Goal: Transaction & Acquisition: Purchase product/service

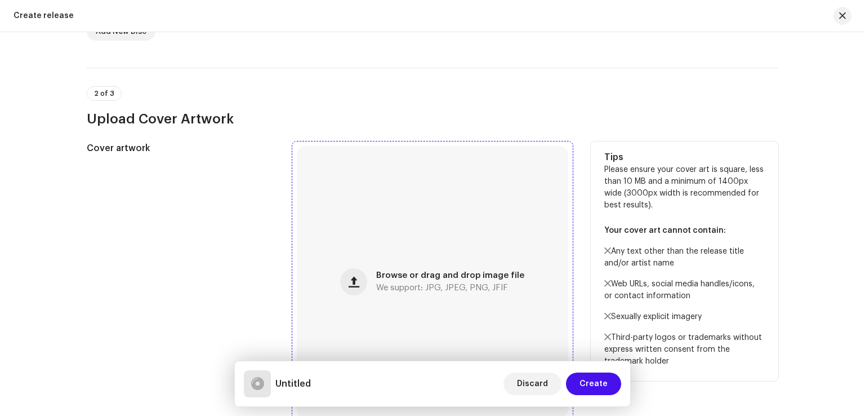
scroll to position [619, 0]
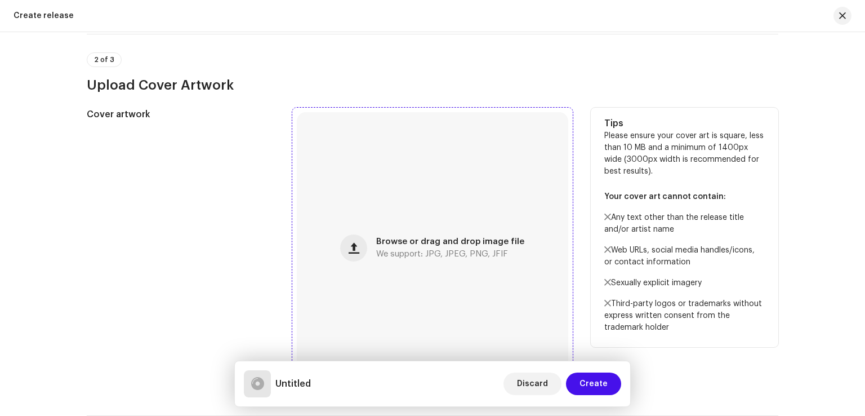
click at [409, 242] on span "Browse or drag and drop image file" at bounding box center [450, 242] width 148 height 8
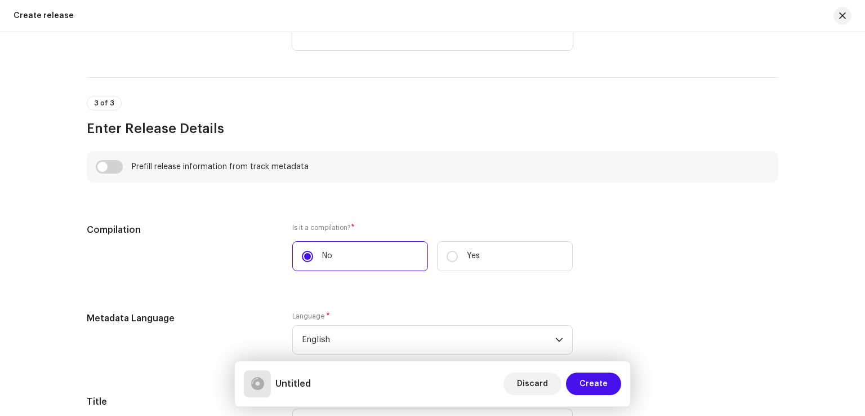
scroll to position [1239, 0]
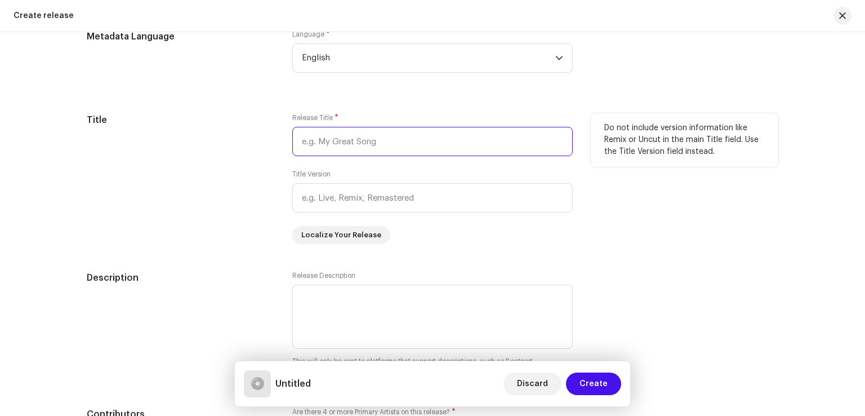
click at [353, 137] on input "text" at bounding box center [432, 141] width 280 height 29
paste input "Akhri Urs"
type input "Akhri Urs"
drag, startPoint x: 347, startPoint y: 140, endPoint x: 293, endPoint y: 142, distance: 54.7
click at [293, 142] on input "Akhri Urs" at bounding box center [432, 141] width 280 height 29
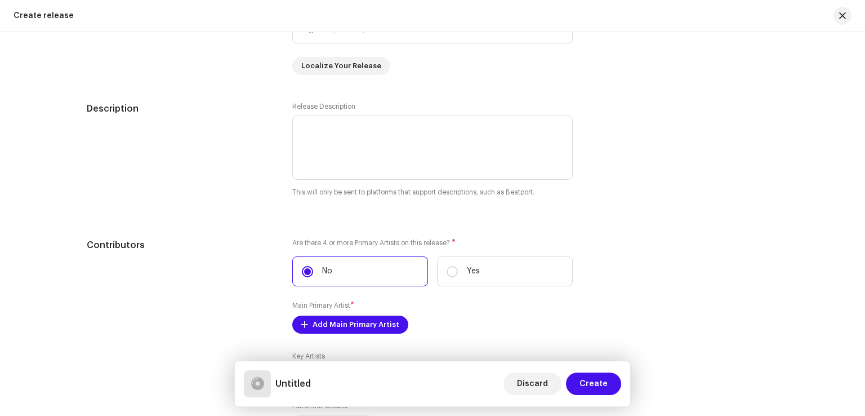
scroll to position [1182, 0]
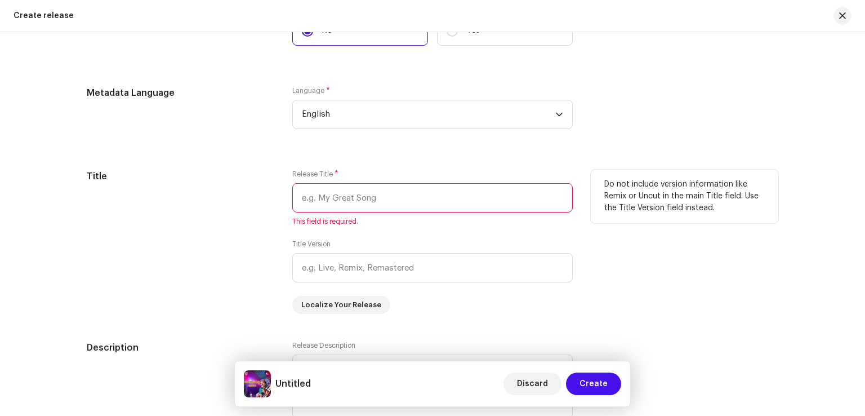
paste input "Bhala Yaar Mila Ta"
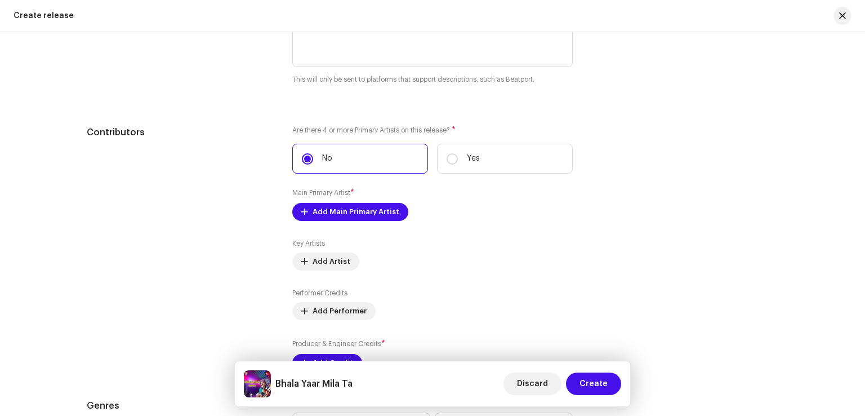
scroll to position [1577, 0]
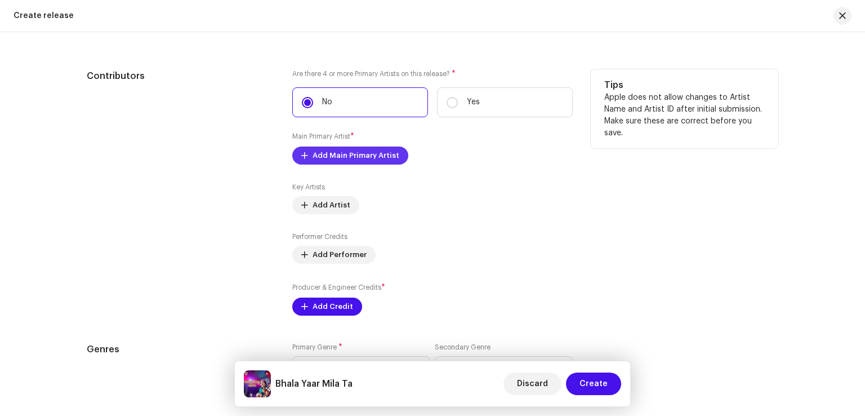
type input "Bhala Yaar Mila Ta"
click at [338, 164] on span "Add Main Primary Artist" at bounding box center [355, 155] width 87 height 23
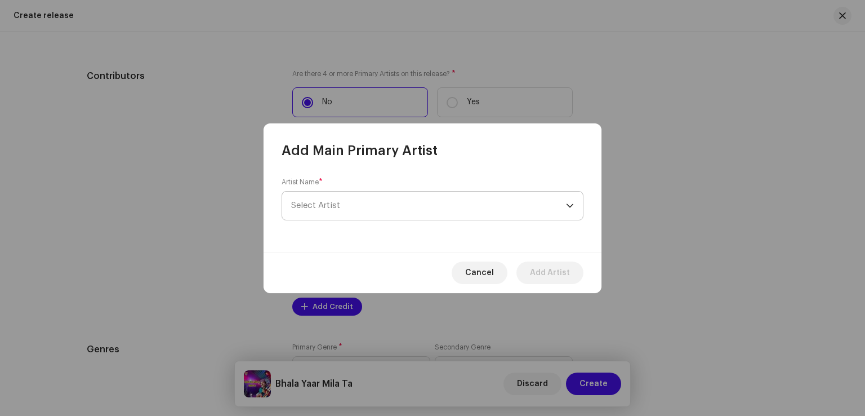
click at [355, 204] on span "Select Artist" at bounding box center [428, 205] width 275 height 28
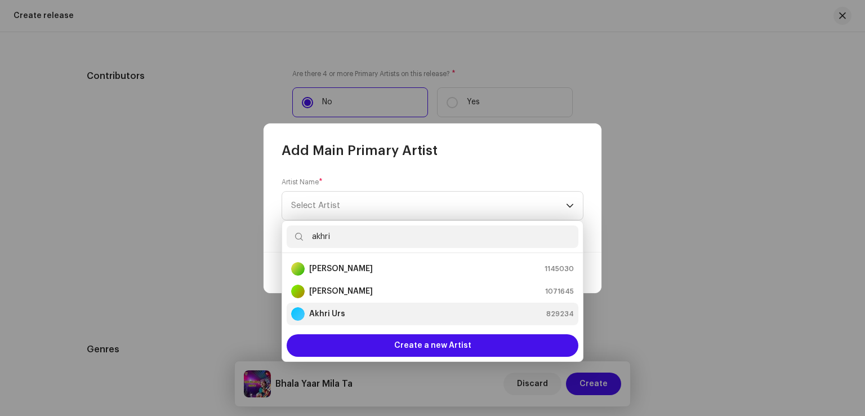
type input "akhri"
click at [338, 311] on strong "Akhri Urs" at bounding box center [327, 313] width 36 height 11
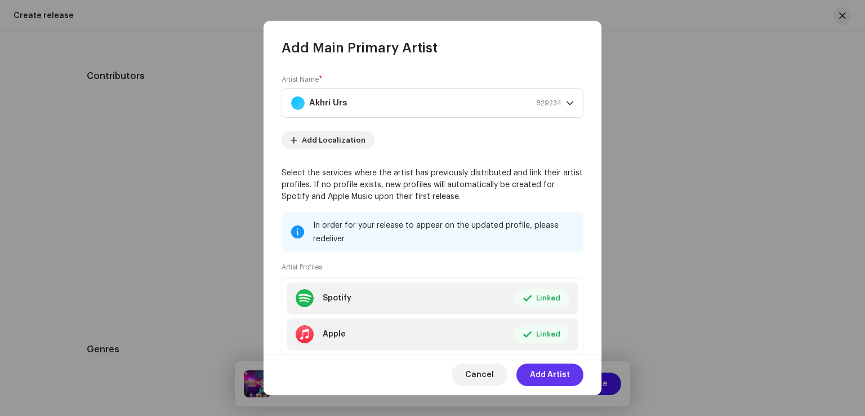
click at [538, 372] on span "Add Artist" at bounding box center [550, 374] width 40 height 23
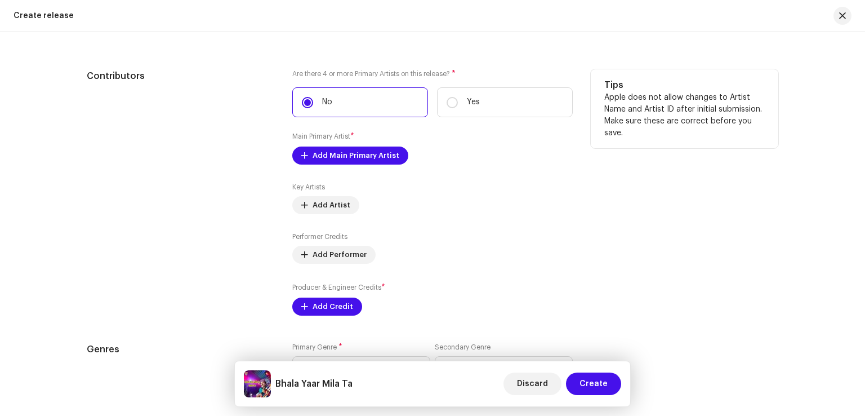
scroll to position [1745, 0]
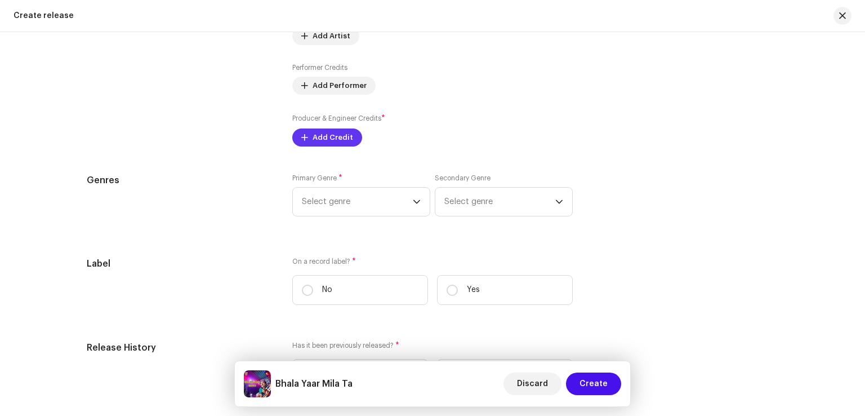
click at [335, 139] on span "Add Credit" at bounding box center [332, 137] width 41 height 23
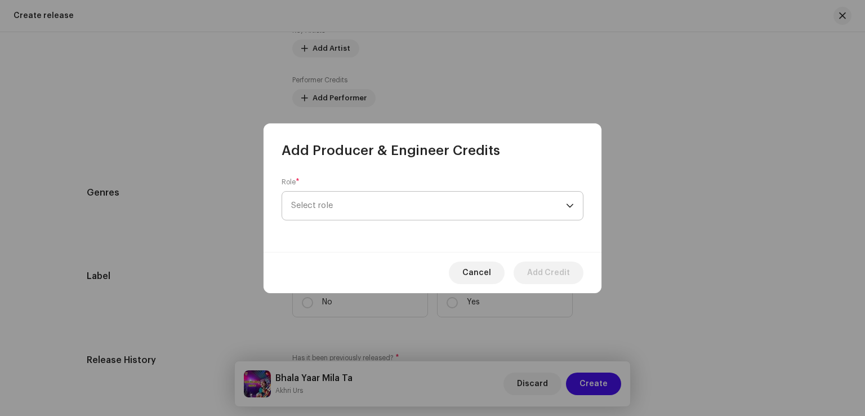
click at [337, 199] on span "Select role" at bounding box center [428, 205] width 275 height 28
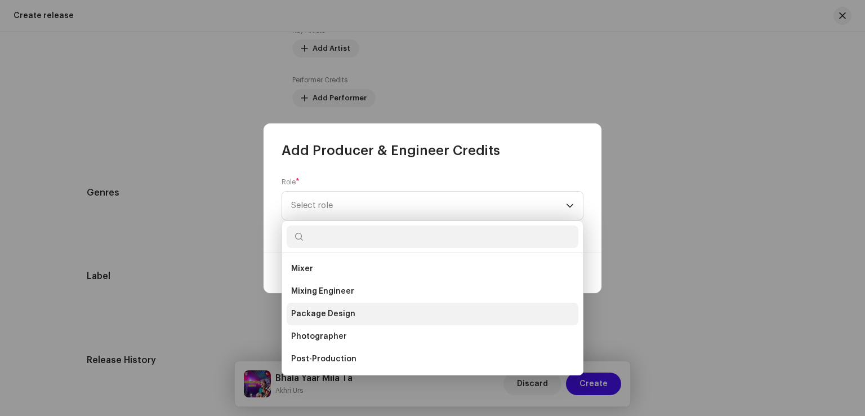
scroll to position [394, 0]
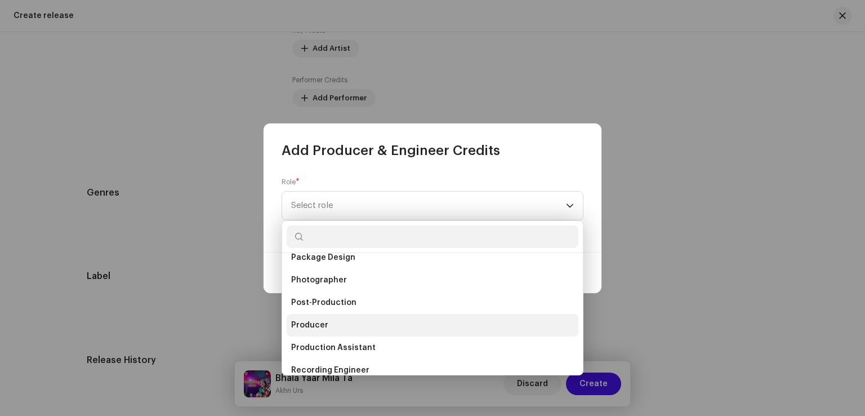
click at [324, 319] on span "Producer" at bounding box center [309, 324] width 37 height 11
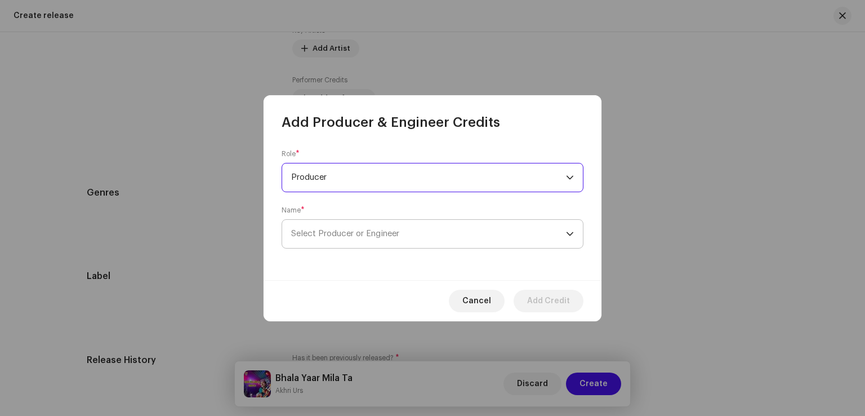
click at [347, 235] on span "Select Producer or Engineer" at bounding box center [345, 233] width 108 height 8
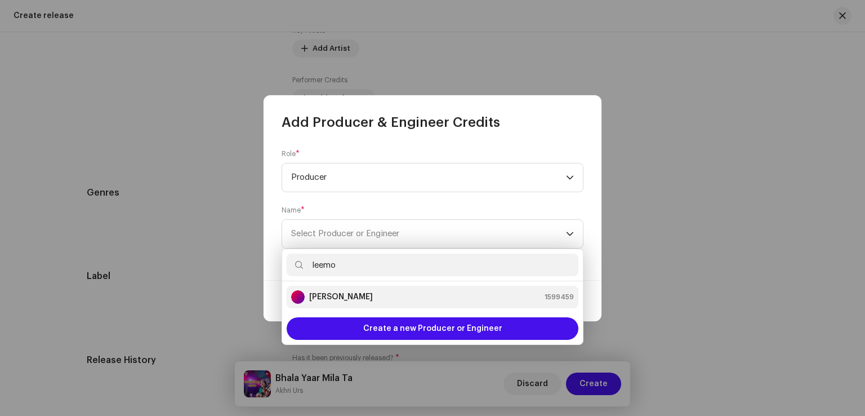
type input "leemo"
click at [345, 296] on strong "Leemo Khan Jamali" at bounding box center [341, 296] width 64 height 11
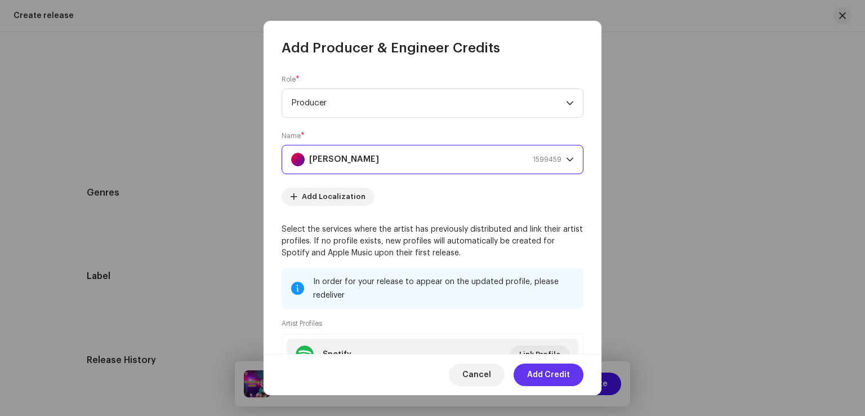
click at [536, 377] on span "Add Credit" at bounding box center [548, 374] width 43 height 23
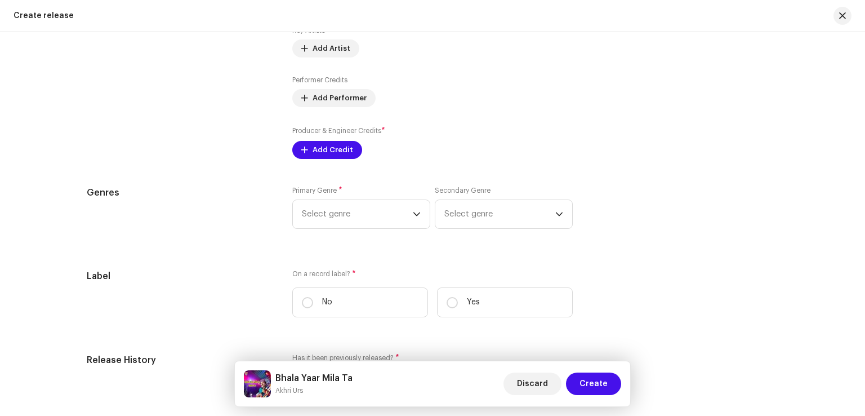
scroll to position [1802, 0]
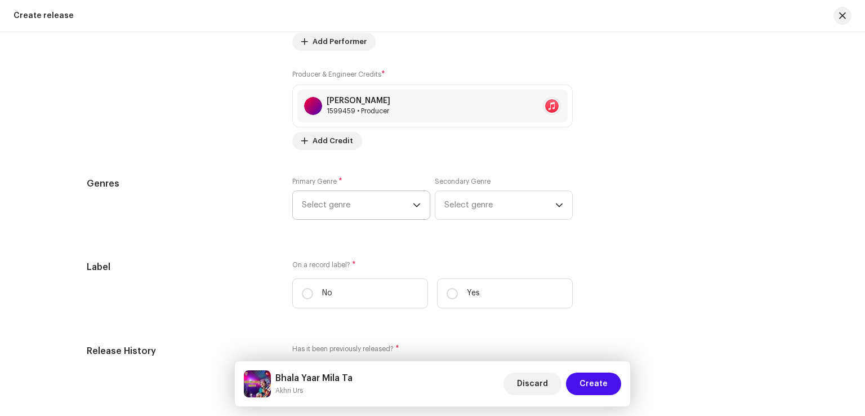
click at [359, 206] on span "Select genre" at bounding box center [357, 205] width 111 height 28
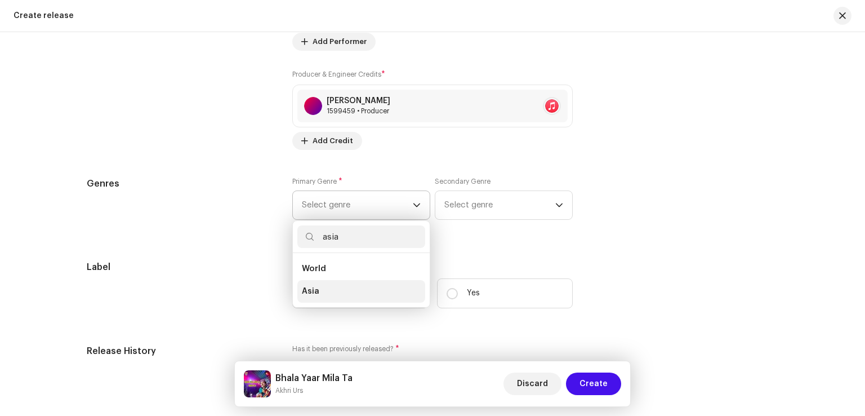
type input "asia"
click at [310, 287] on li "Asia" at bounding box center [361, 291] width 128 height 23
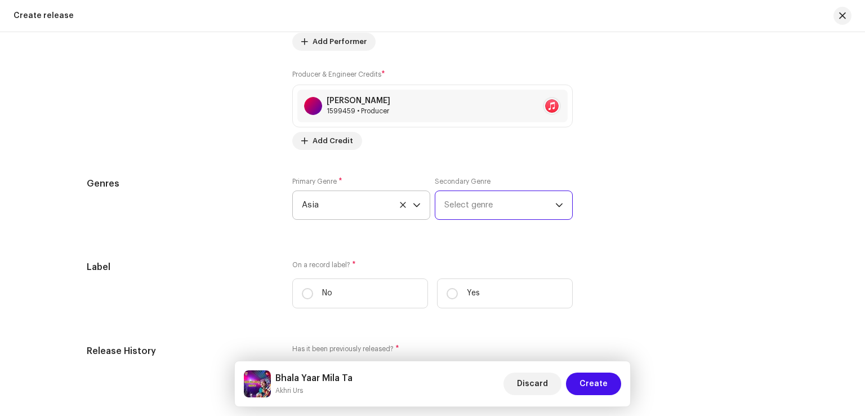
click at [455, 217] on span "Select genre" at bounding box center [499, 205] width 111 height 28
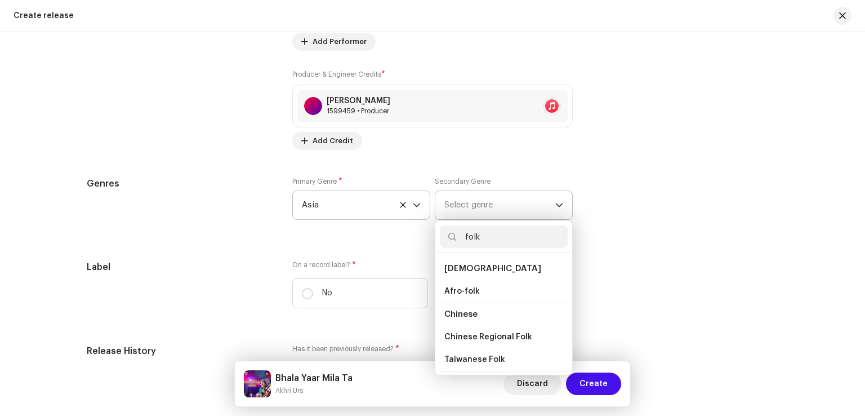
scroll to position [56, 0]
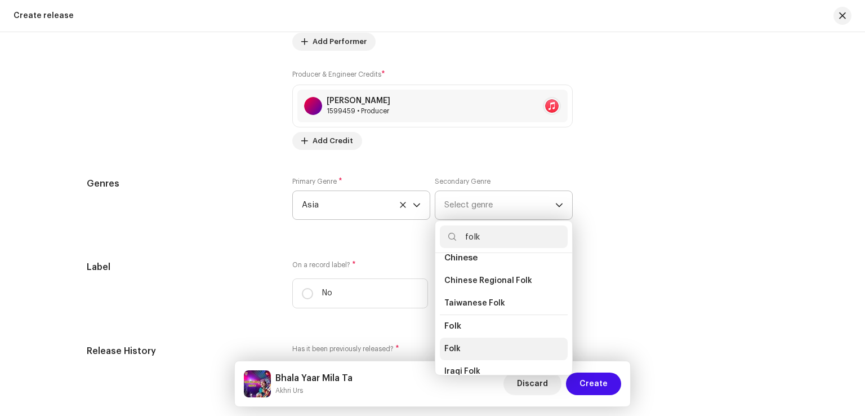
type input "folk"
click at [465, 343] on li "Folk" at bounding box center [504, 348] width 128 height 23
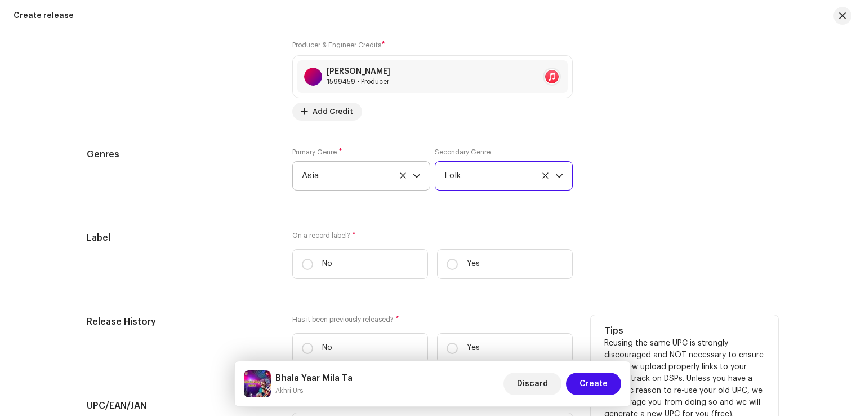
scroll to position [1858, 0]
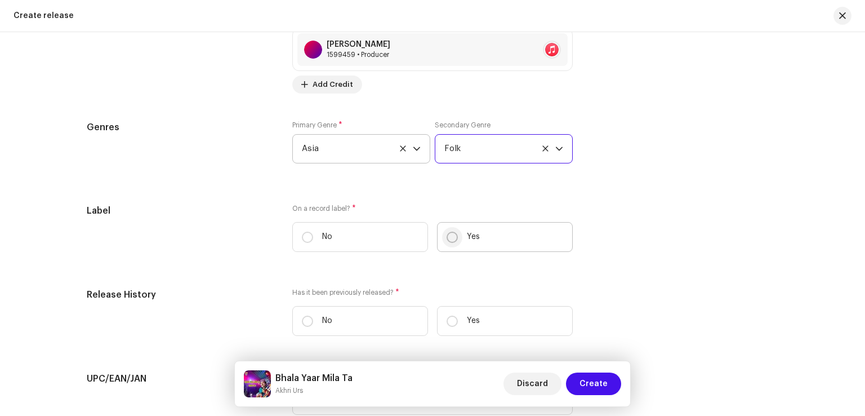
click at [453, 239] on input "Yes" at bounding box center [451, 236] width 11 height 11
radio input "true"
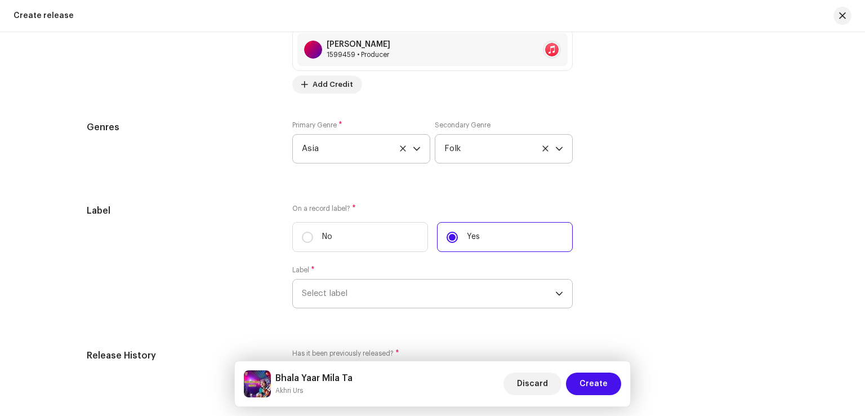
click at [402, 305] on span "Select label" at bounding box center [428, 293] width 253 height 28
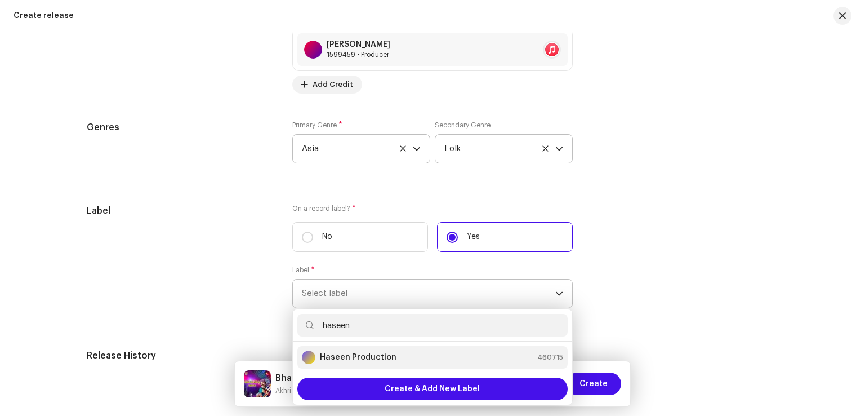
type input "haseen"
click at [371, 362] on strong "Haseen Production" at bounding box center [358, 356] width 77 height 11
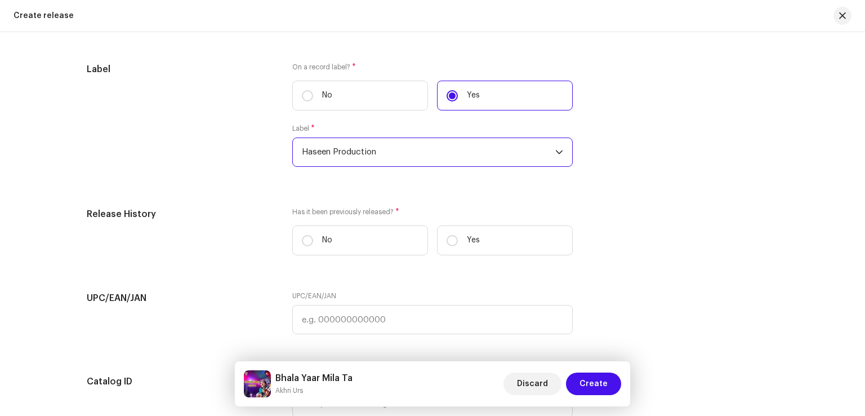
scroll to position [2027, 0]
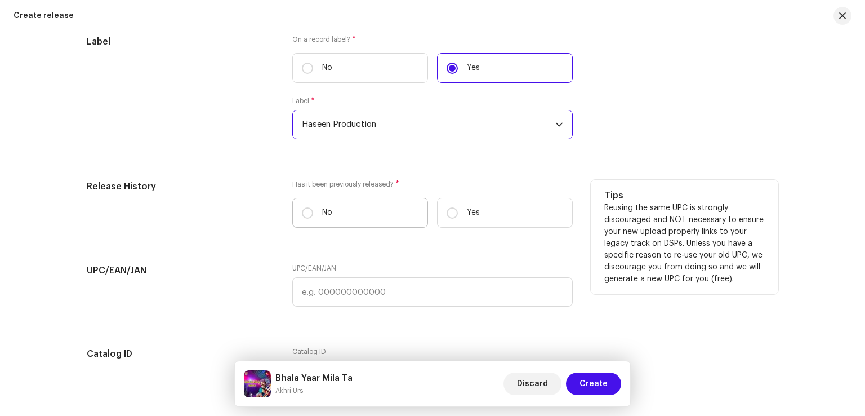
click at [365, 211] on label "No" at bounding box center [360, 213] width 136 height 30
click at [313, 211] on input "No" at bounding box center [307, 212] width 11 height 11
radio input "true"
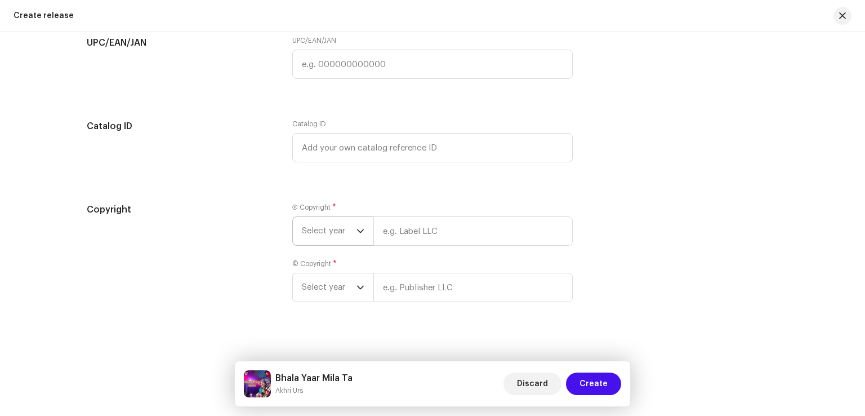
scroll to position [2267, 0]
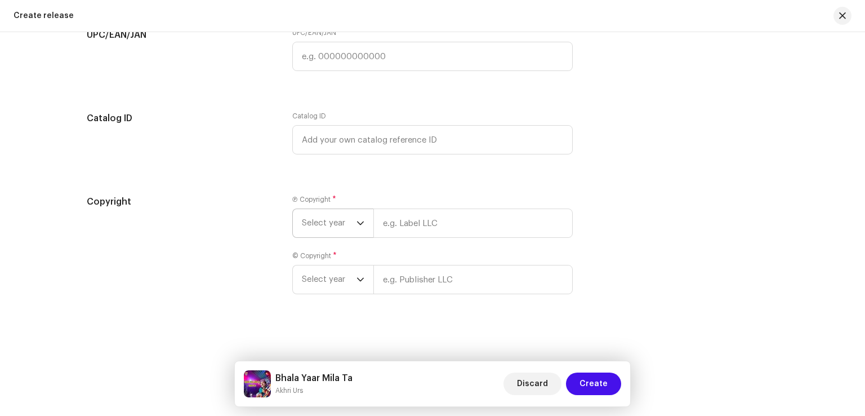
click at [350, 229] on span "Select year" at bounding box center [329, 223] width 55 height 28
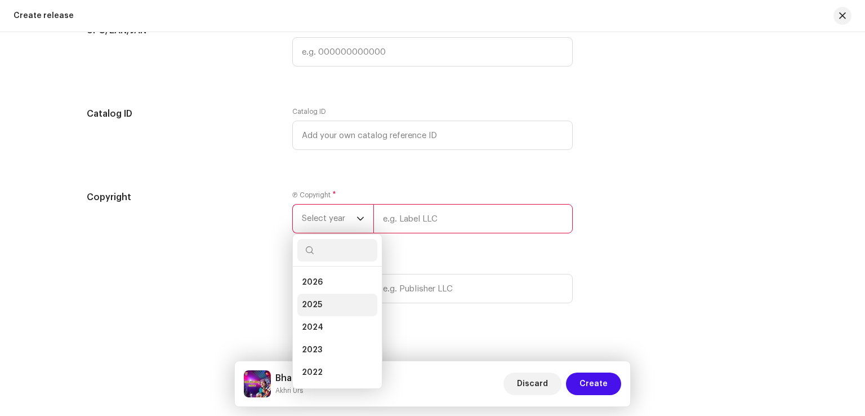
click at [327, 307] on li "2025" at bounding box center [337, 304] width 80 height 23
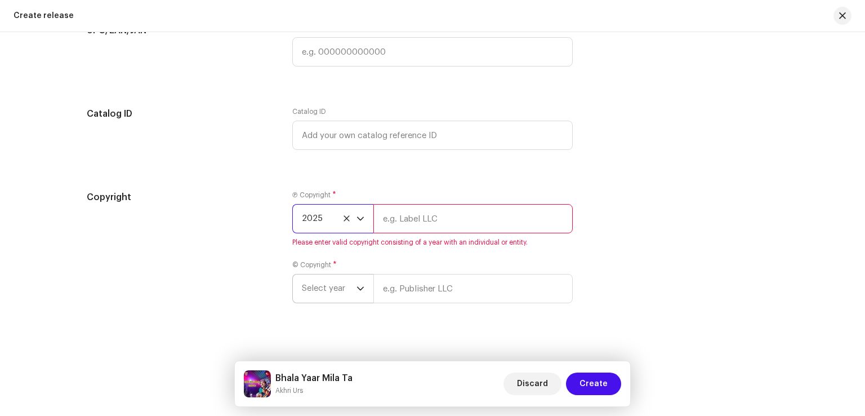
click at [331, 293] on span "Select year" at bounding box center [329, 288] width 55 height 28
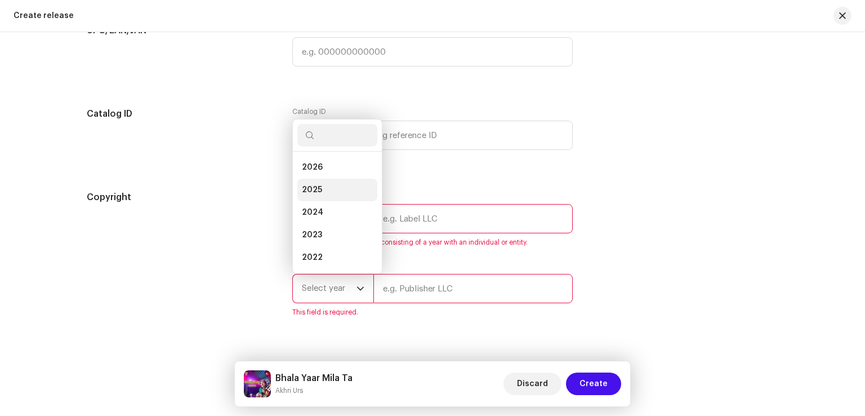
click at [326, 190] on li "2025" at bounding box center [337, 189] width 80 height 23
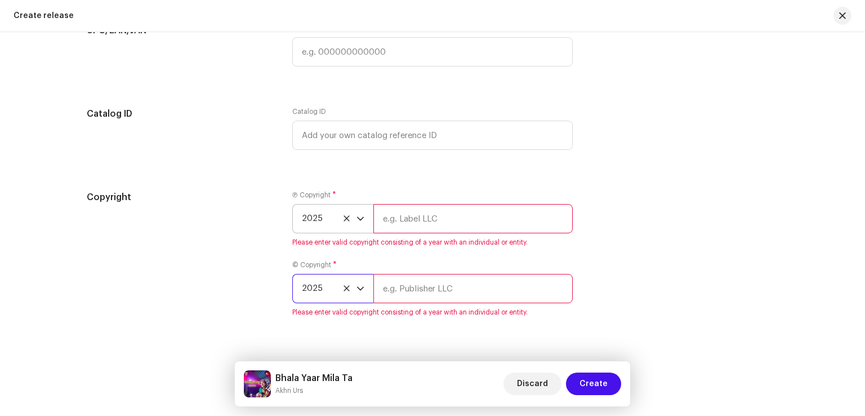
click at [417, 226] on input "text" at bounding box center [472, 218] width 199 height 29
type input "Haseen Production"
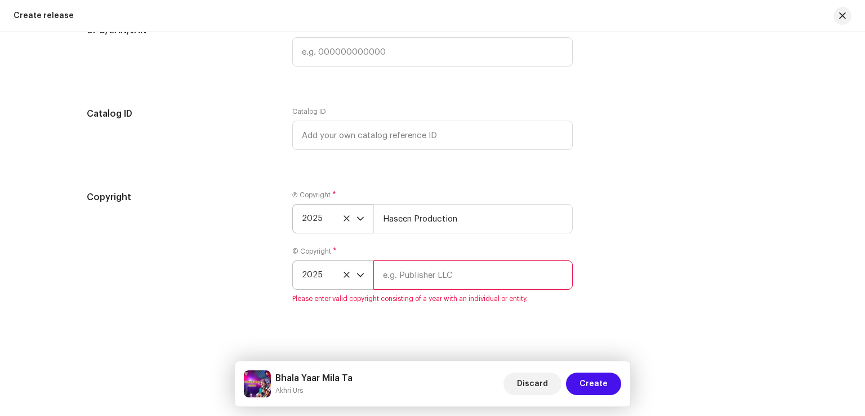
click at [434, 271] on input "text" at bounding box center [472, 274] width 199 height 29
type input "Haseen Production"
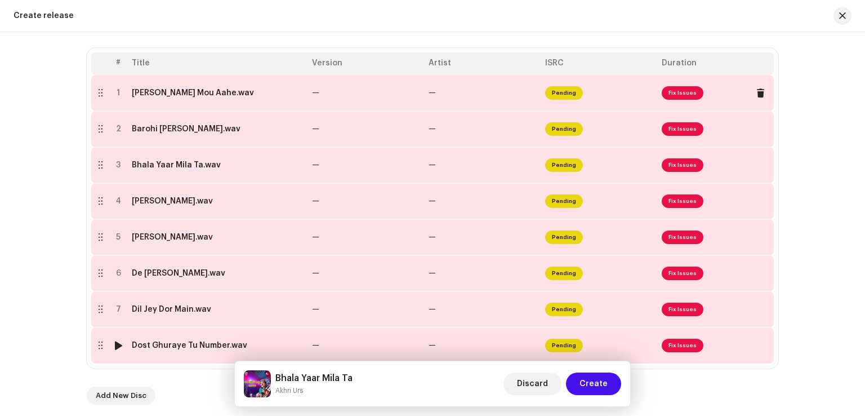
scroll to position [127, 0]
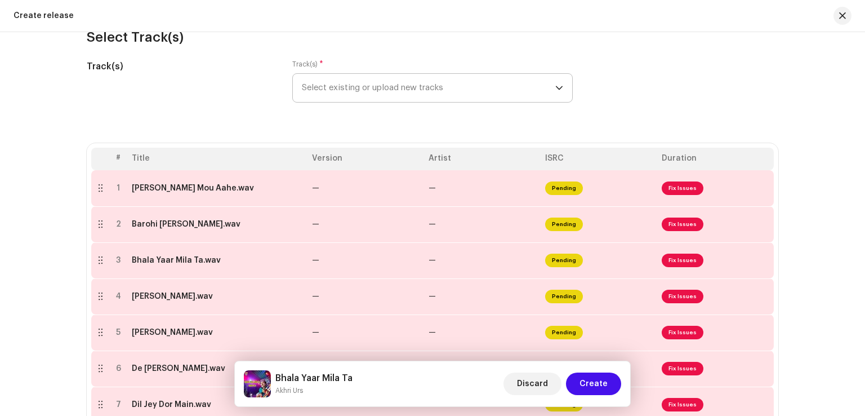
click at [409, 88] on span "Select existing or upload new tracks" at bounding box center [428, 88] width 253 height 28
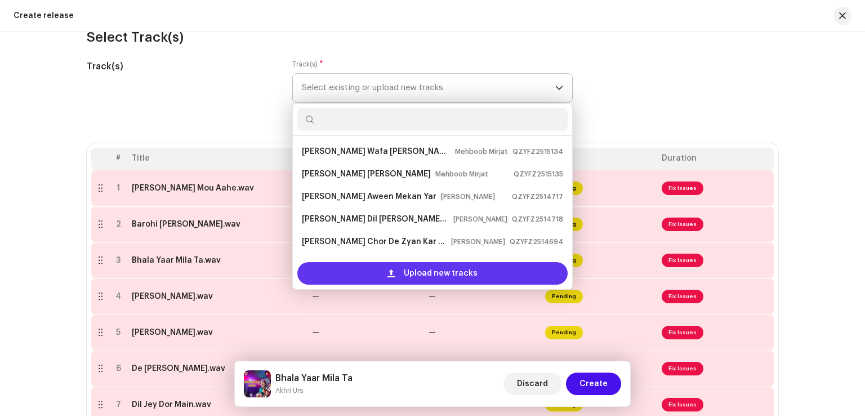
scroll to position [18, 0]
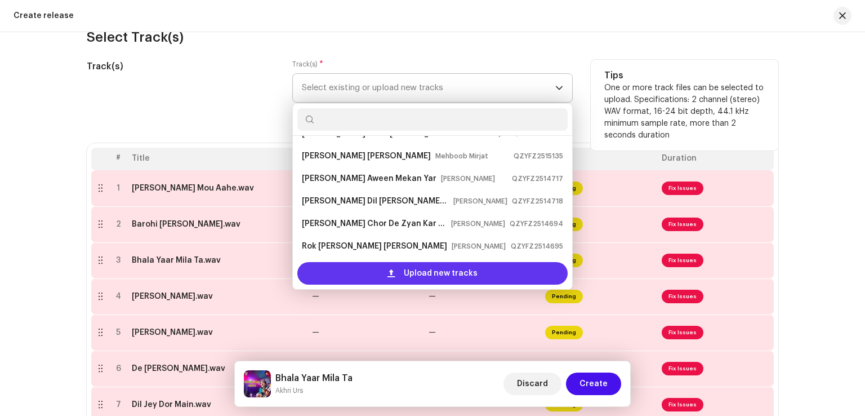
click at [409, 277] on span "Upload new tracks" at bounding box center [441, 273] width 74 height 23
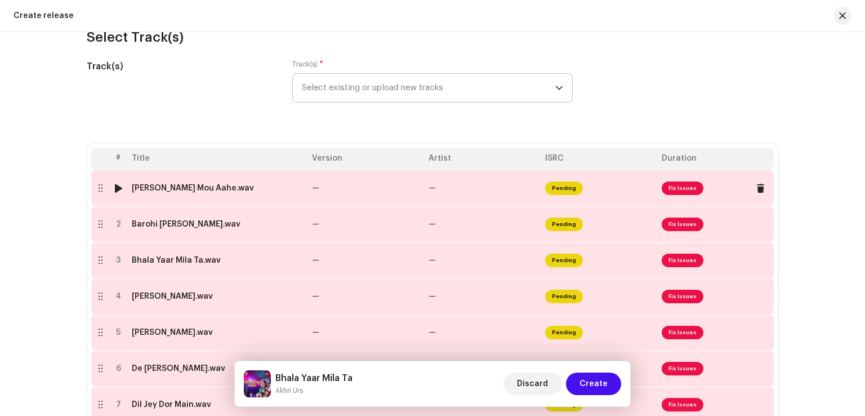
click at [333, 188] on td "—" at bounding box center [365, 188] width 117 height 36
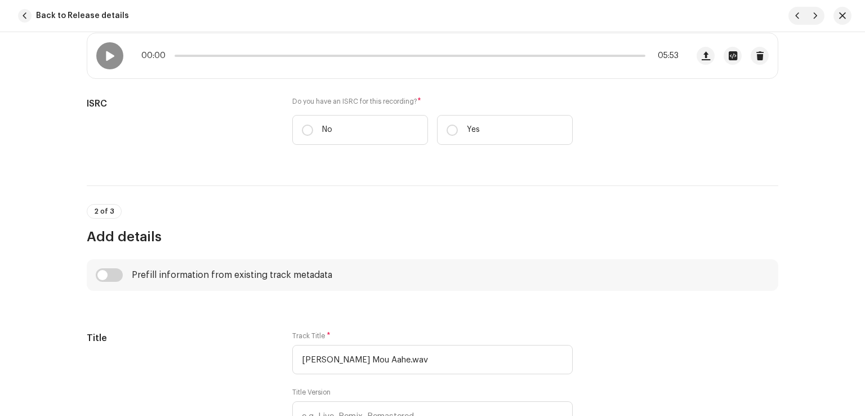
scroll to position [282, 0]
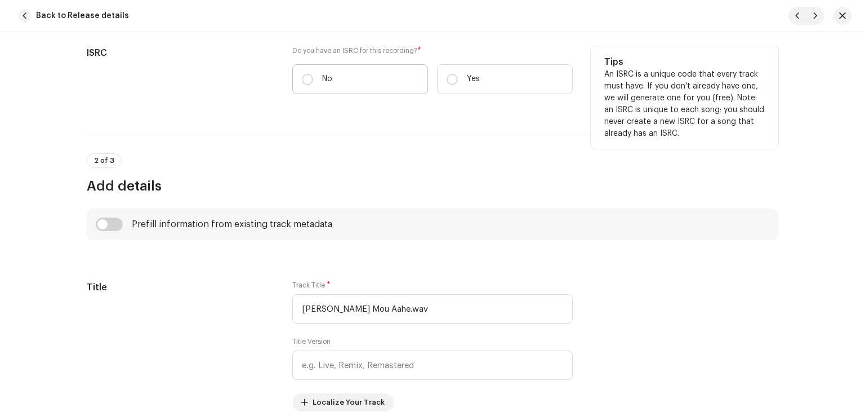
click at [311, 77] on label "No" at bounding box center [360, 79] width 136 height 30
click at [311, 77] on input "No" at bounding box center [307, 79] width 11 height 11
radio input "true"
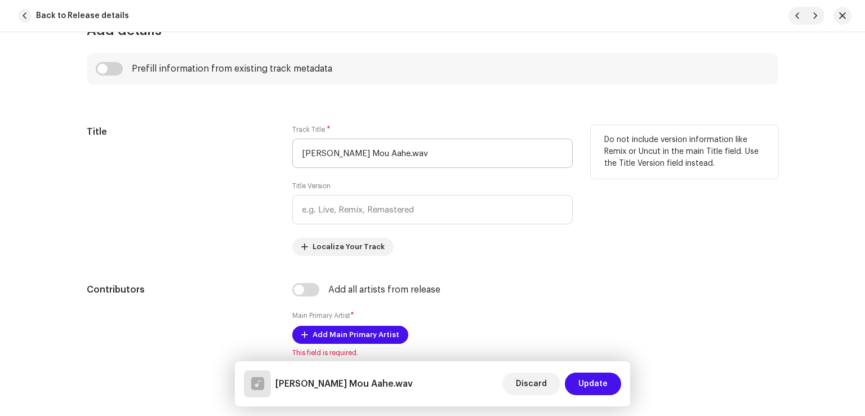
scroll to position [507, 0]
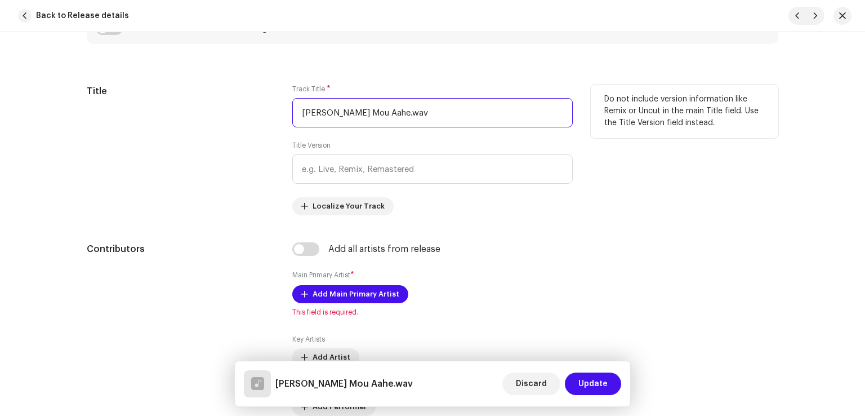
click at [419, 115] on input "Aj Galh Mou Aahe.wav" at bounding box center [432, 112] width 280 height 29
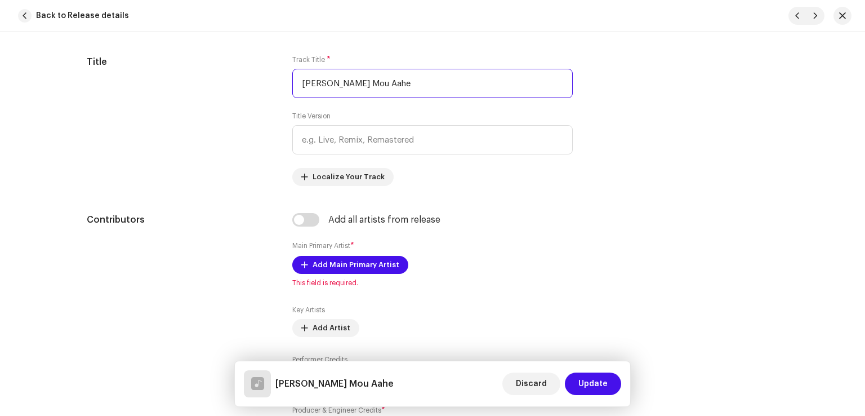
scroll to position [563, 0]
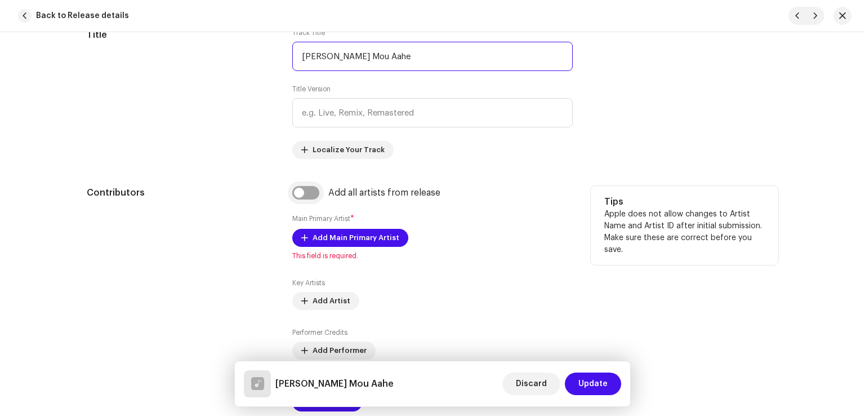
type input "Aj Galh Mou Aahe"
click at [307, 192] on input "checkbox" at bounding box center [305, 193] width 27 height 14
checkbox input "true"
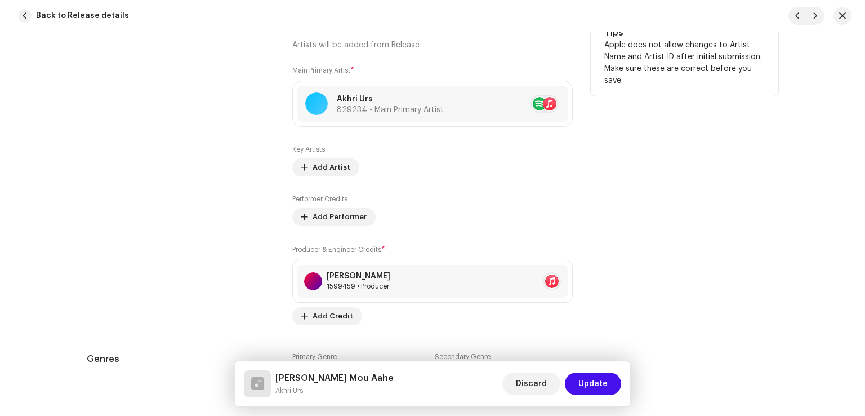
scroll to position [901, 0]
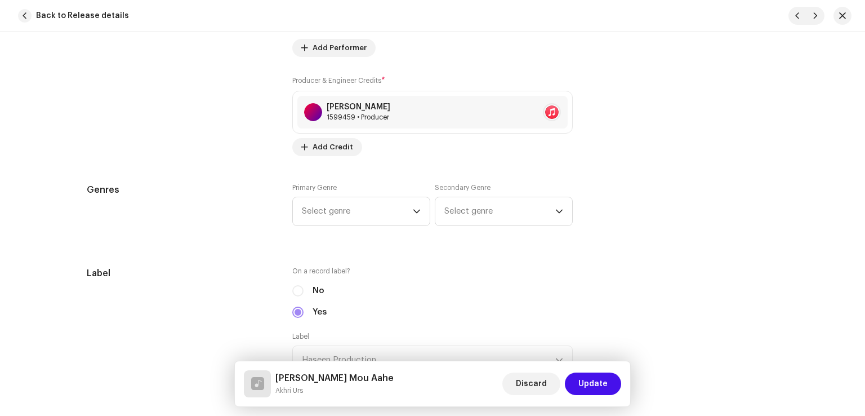
click at [326, 228] on div "Primary Genre Select genre Secondary Genre Select genre" at bounding box center [432, 211] width 280 height 56
click at [332, 211] on span "Select genre" at bounding box center [357, 211] width 111 height 28
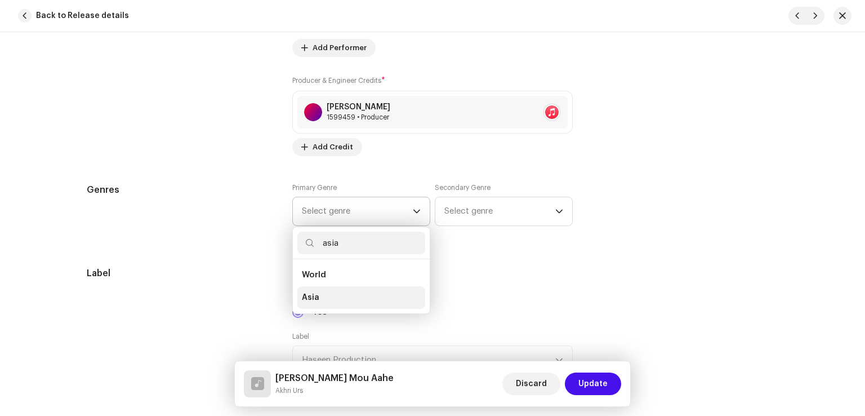
type input "asia"
click at [343, 297] on li "Asia" at bounding box center [361, 297] width 128 height 23
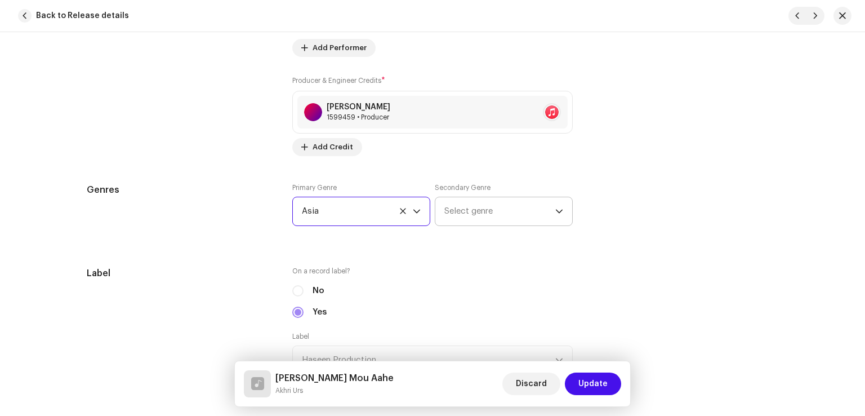
click at [468, 216] on span "Select genre" at bounding box center [499, 211] width 111 height 28
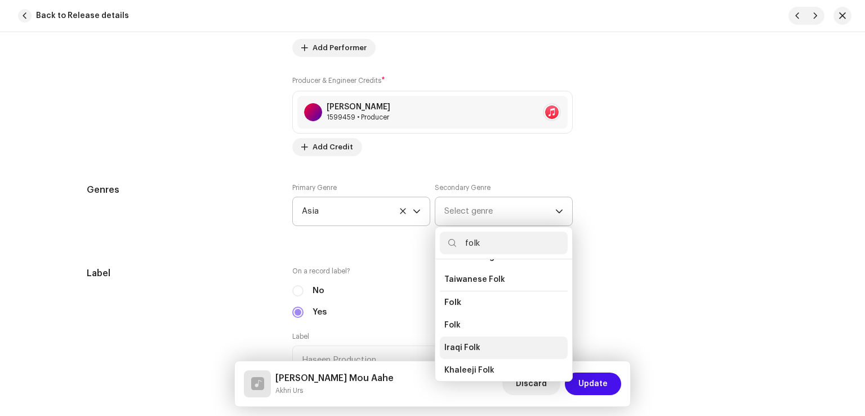
scroll to position [113, 0]
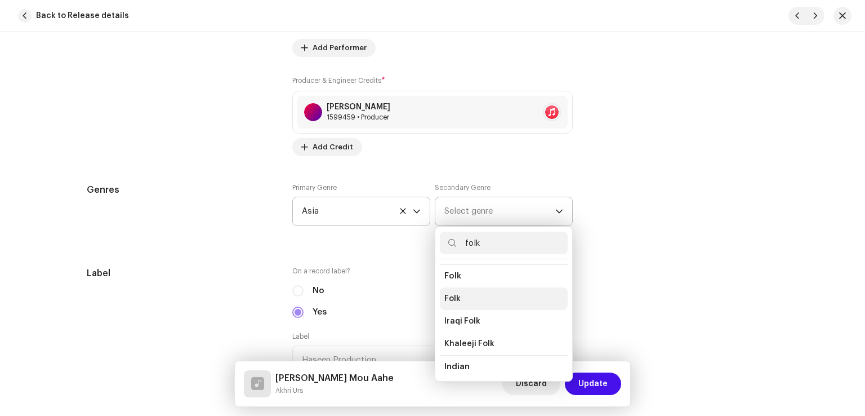
type input "folk"
click at [461, 302] on li "Folk" at bounding box center [504, 298] width 128 height 23
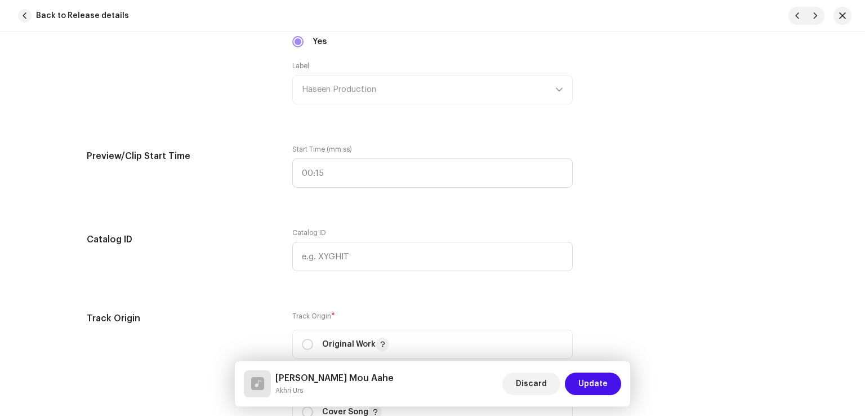
scroll to position [1239, 0]
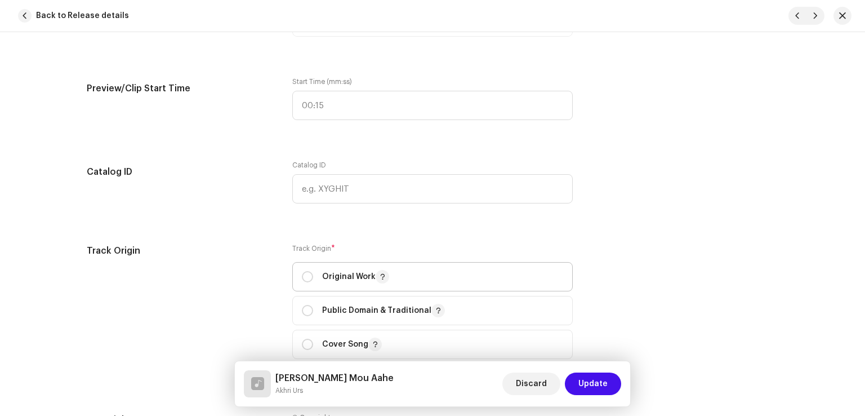
click at [322, 283] on p "Original Work" at bounding box center [355, 277] width 67 height 14
radio input "true"
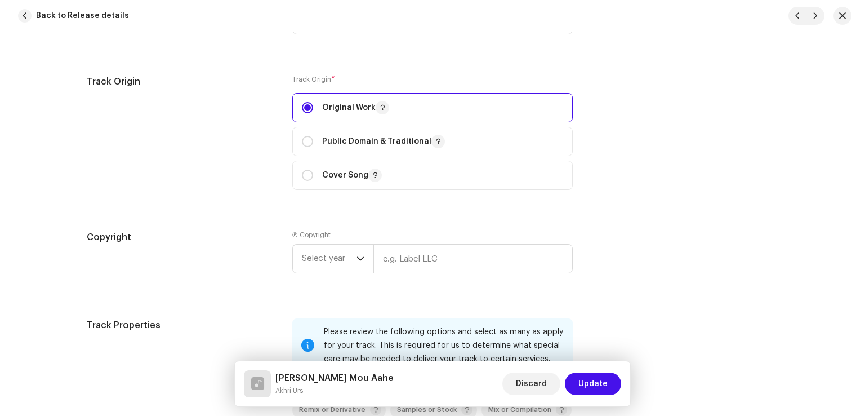
scroll to position [1520, 0]
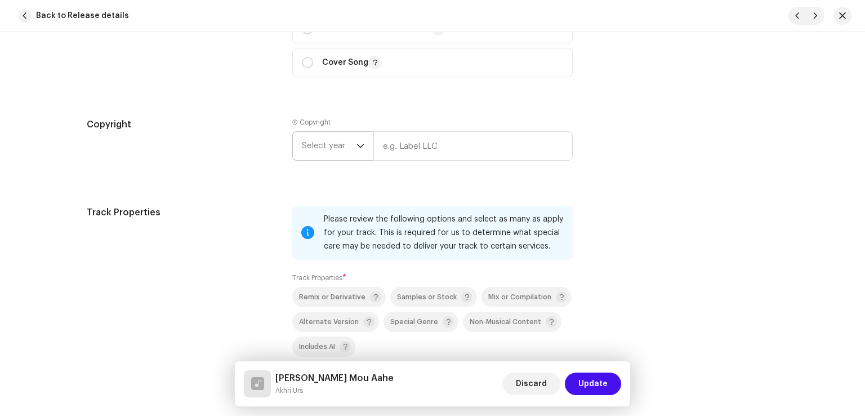
click at [341, 152] on span "Select year" at bounding box center [329, 146] width 55 height 28
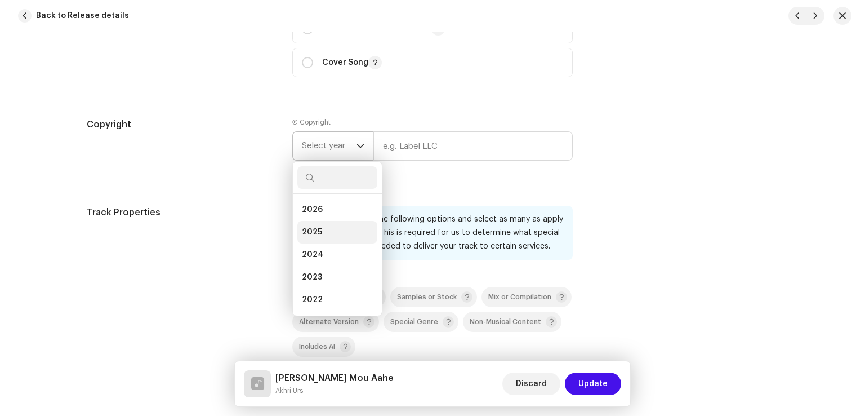
click at [328, 227] on li "2025" at bounding box center [337, 232] width 80 height 23
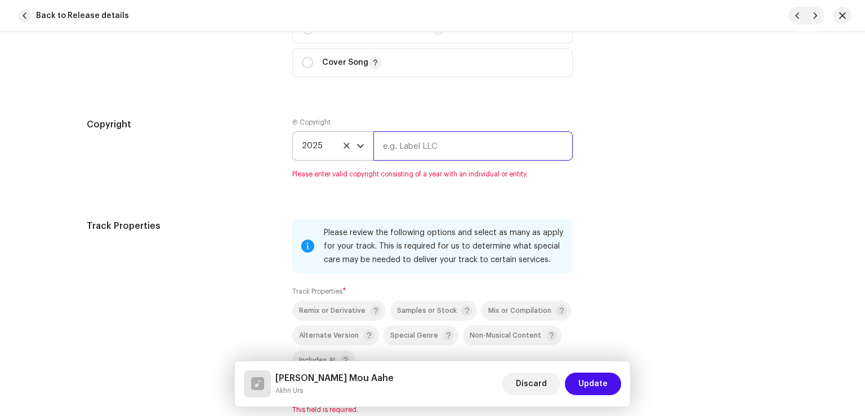
click at [410, 149] on input "text" at bounding box center [472, 145] width 199 height 29
type input "Haseen Production"
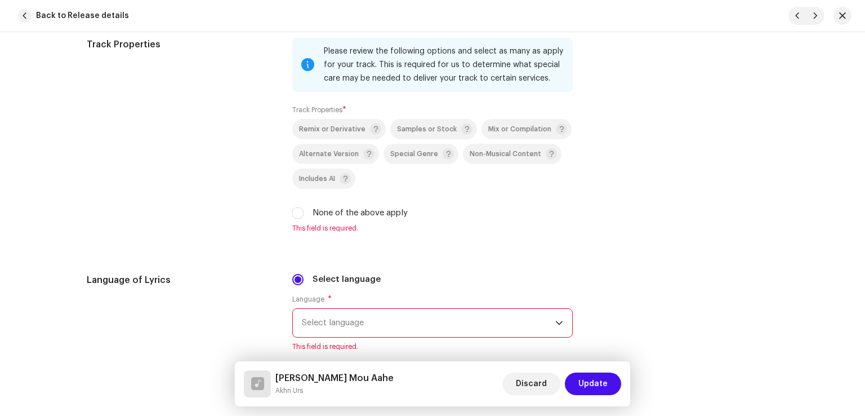
scroll to position [1745, 0]
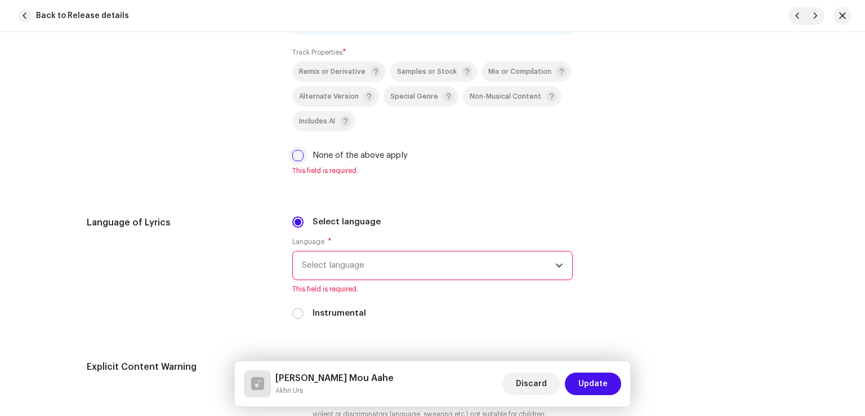
click at [294, 158] on input "None of the above apply" at bounding box center [297, 155] width 11 height 11
checkbox input "true"
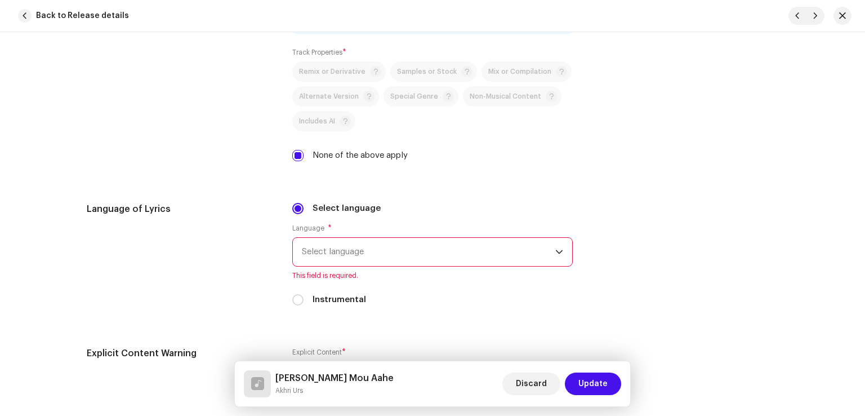
click at [373, 243] on span "Select language" at bounding box center [428, 252] width 253 height 28
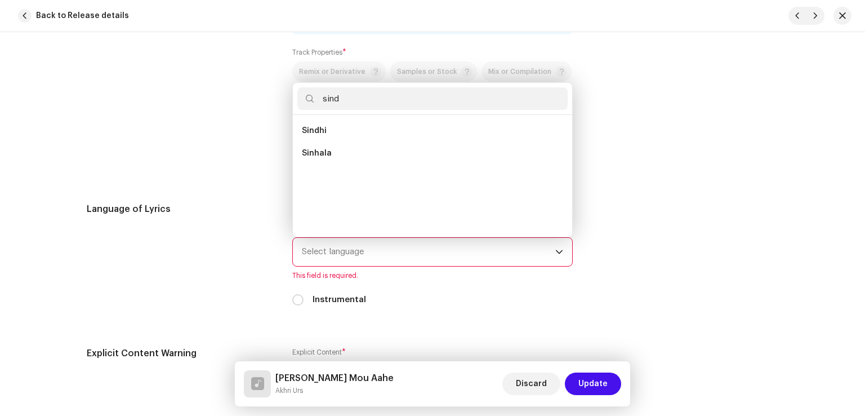
scroll to position [0, 0]
type input "sindhi"
click at [320, 133] on span "Sindhi" at bounding box center [314, 130] width 25 height 11
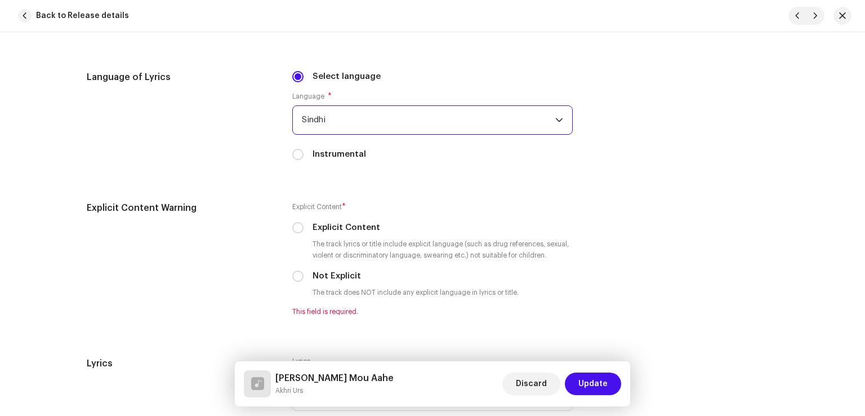
scroll to position [1971, 0]
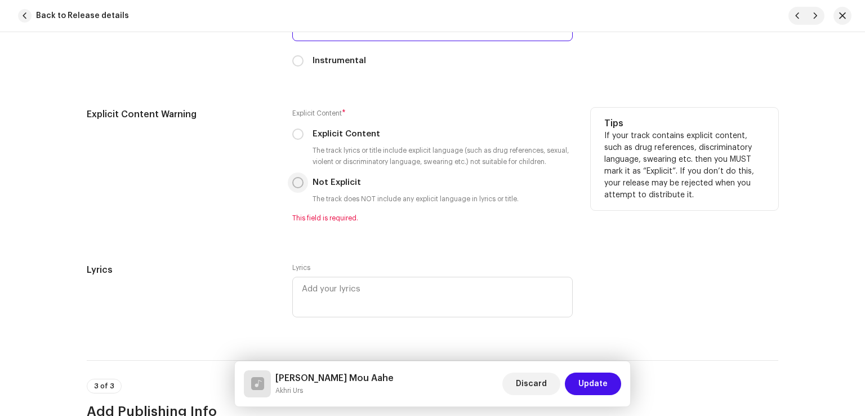
click at [300, 181] on p-radiobutton at bounding box center [297, 182] width 11 height 11
click at [298, 183] on input "Not Explicit" at bounding box center [297, 182] width 11 height 11
radio input "true"
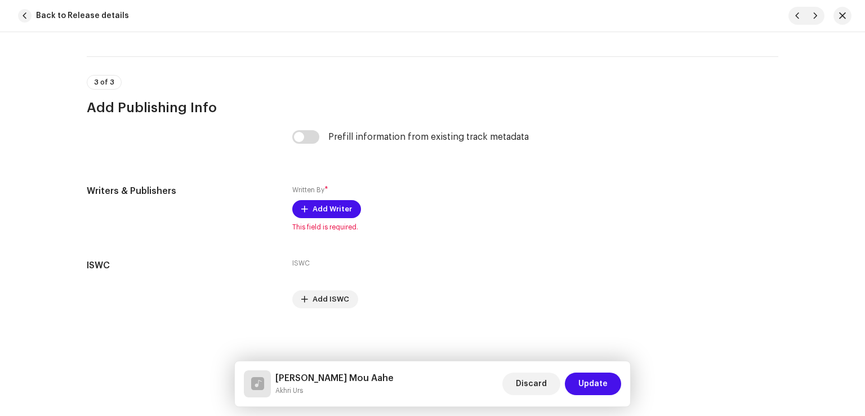
scroll to position [2264, 0]
click at [316, 206] on span "Add Writer" at bounding box center [331, 208] width 39 height 23
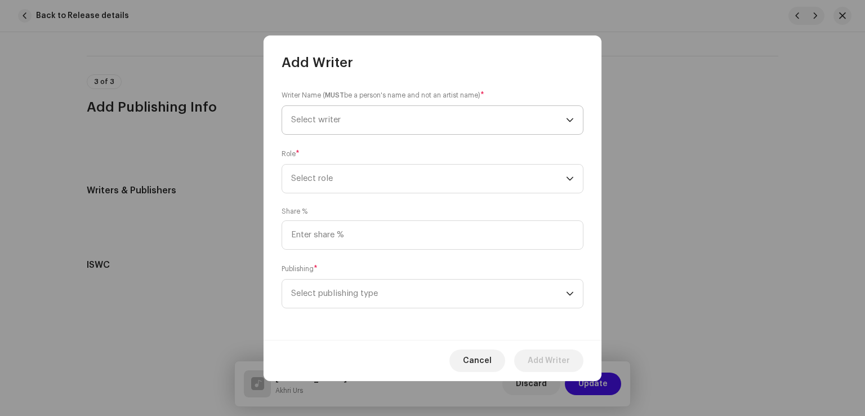
click at [363, 122] on span "Select writer" at bounding box center [428, 120] width 275 height 28
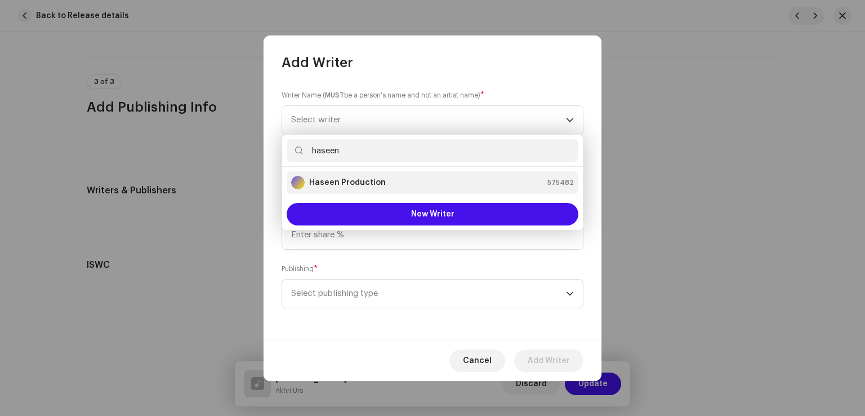
type input "haseen"
click at [345, 185] on strong "Haseen Production" at bounding box center [347, 182] width 77 height 11
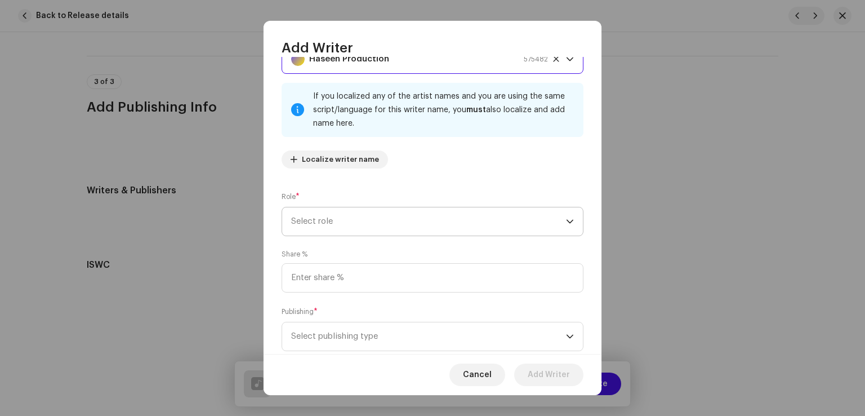
scroll to position [56, 0]
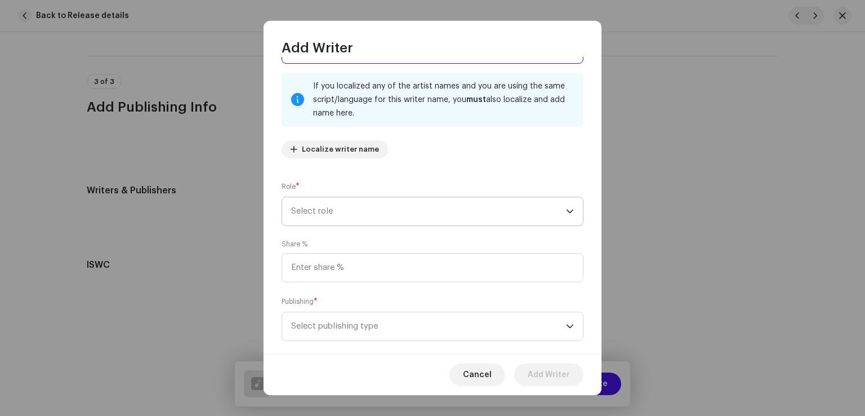
click at [351, 203] on span "Select role" at bounding box center [428, 211] width 275 height 28
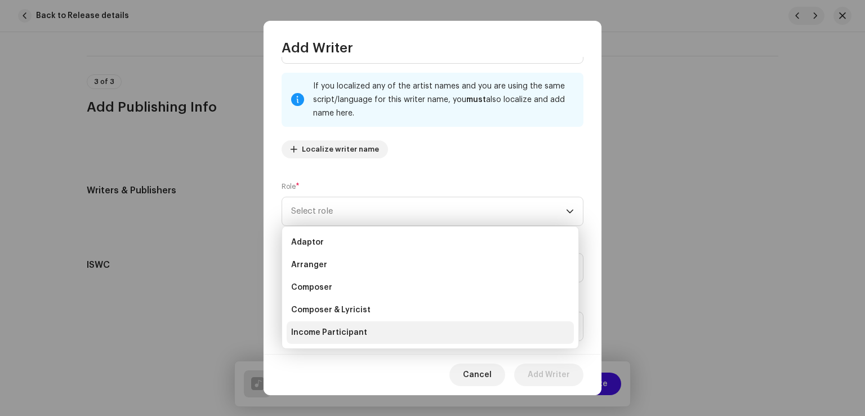
click at [351, 327] on span "Income Participant" at bounding box center [329, 332] width 76 height 11
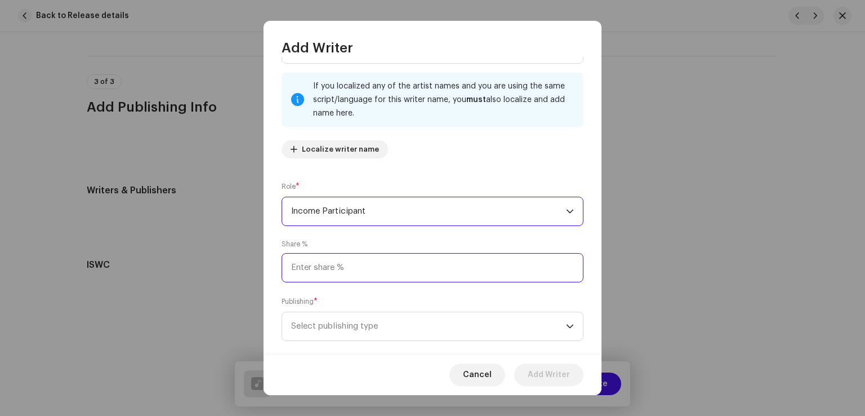
click at [350, 275] on input at bounding box center [433, 267] width 302 height 29
type input "50.00"
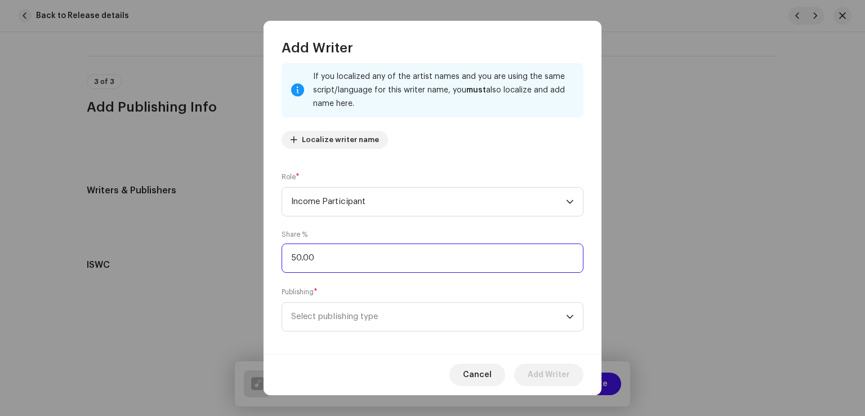
scroll to position [75, 0]
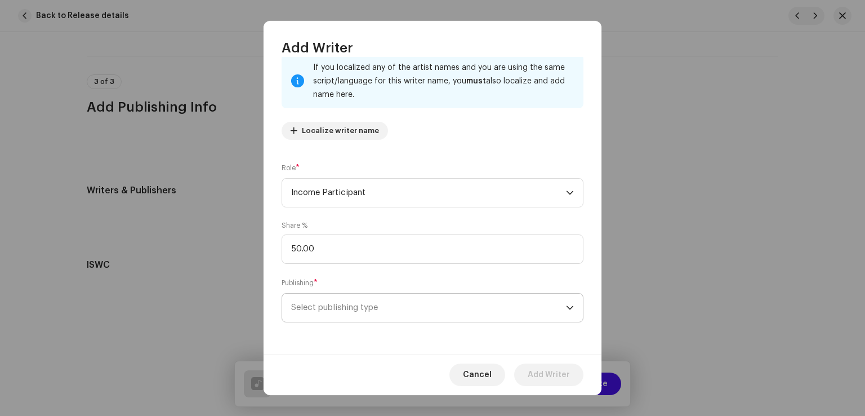
click at [359, 307] on span "Select publishing type" at bounding box center [428, 307] width 275 height 28
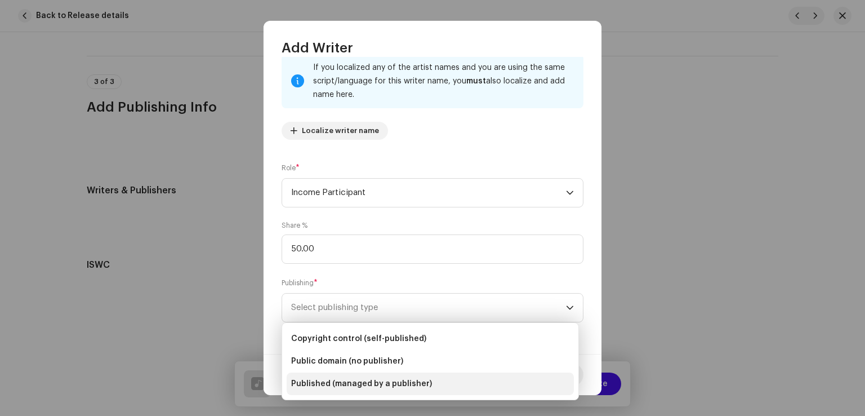
click at [341, 381] on span "Published (managed by a publisher)" at bounding box center [361, 383] width 141 height 11
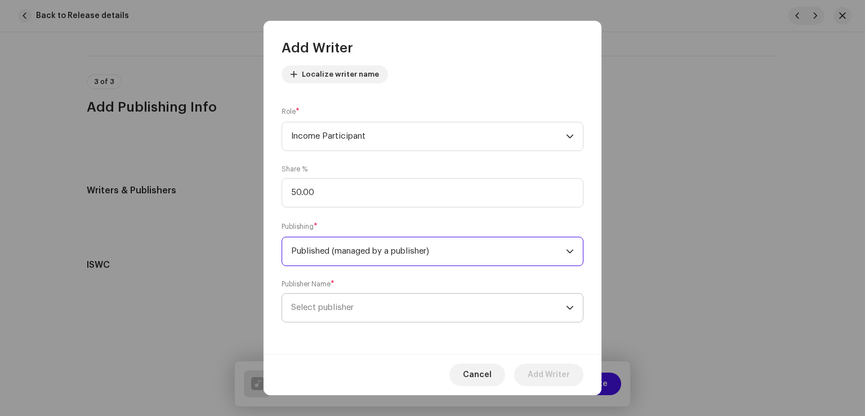
scroll to position [132, 0]
click at [341, 310] on span "Select publisher" at bounding box center [322, 307] width 62 height 8
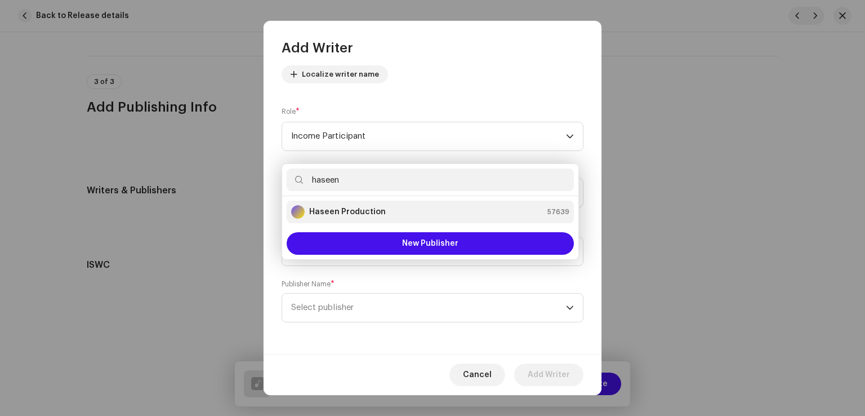
type input "haseen"
click at [349, 208] on strong "Haseen Production" at bounding box center [347, 211] width 77 height 11
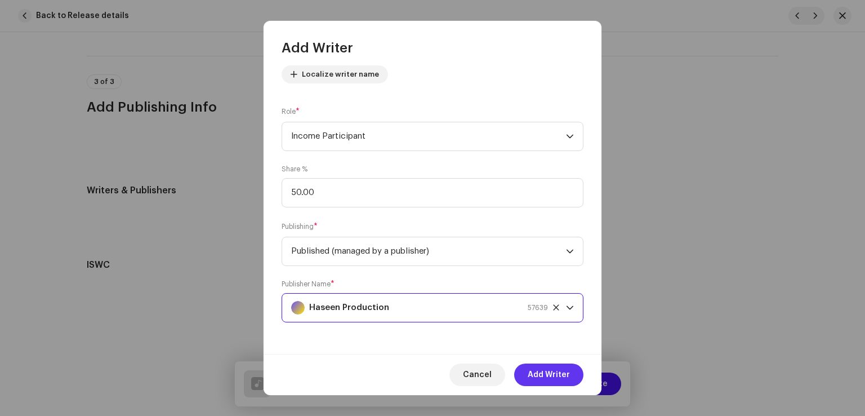
click at [533, 377] on span "Add Writer" at bounding box center [549, 374] width 42 height 23
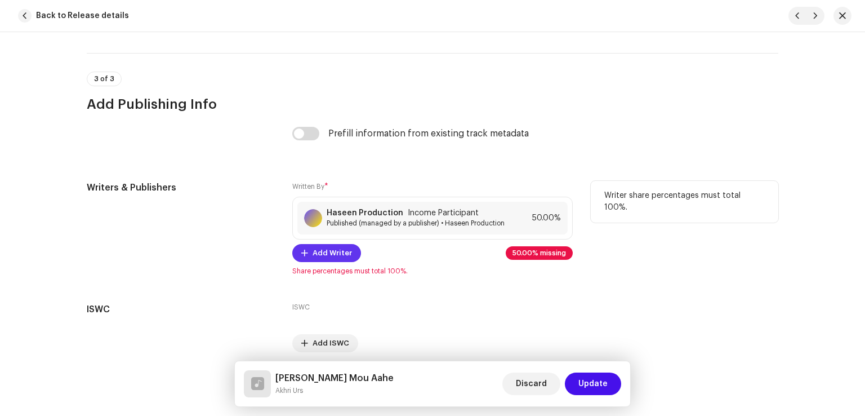
click at [330, 249] on span "Add Writer" at bounding box center [331, 253] width 39 height 23
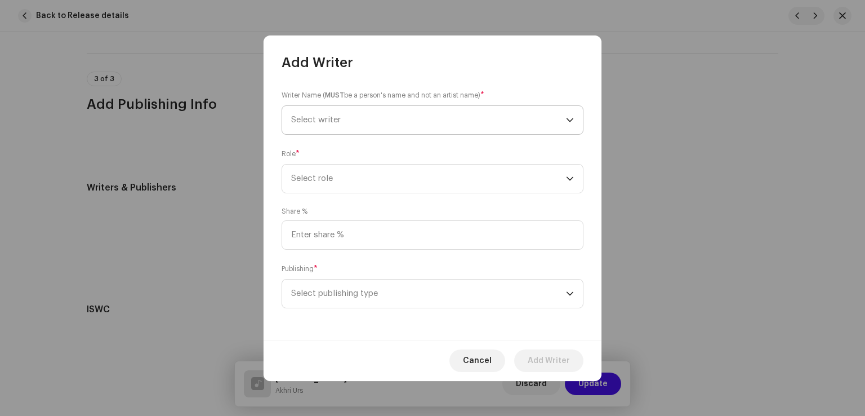
click at [356, 119] on span "Select writer" at bounding box center [428, 120] width 275 height 28
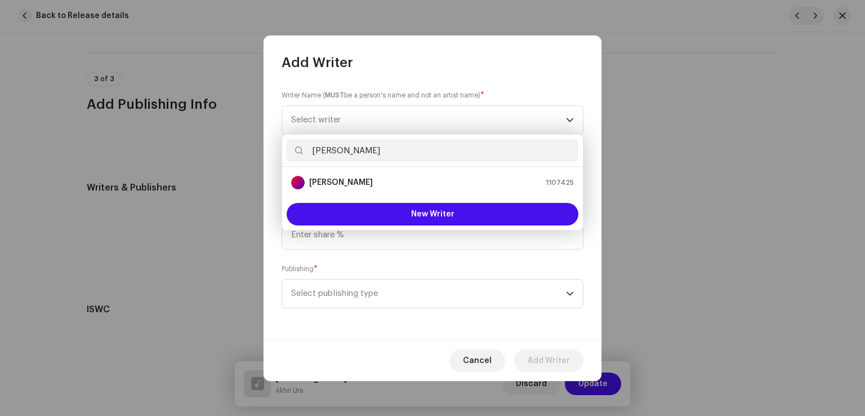
type input "leemo khan"
click at [354, 174] on li "Leemo Khan Jamali 1107425" at bounding box center [433, 182] width 292 height 23
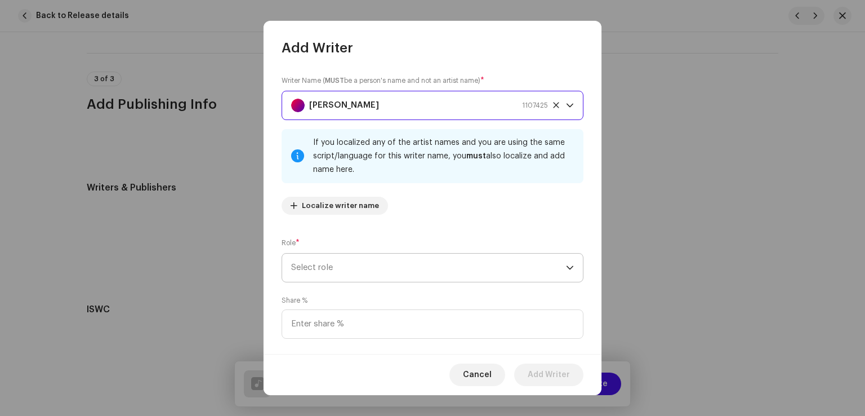
click at [364, 268] on span "Select role" at bounding box center [428, 267] width 275 height 28
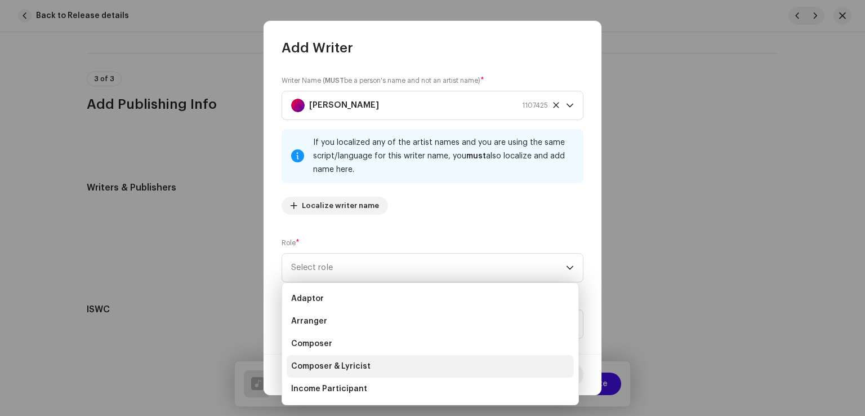
click at [338, 361] on span "Composer & Lyricist" at bounding box center [330, 365] width 79 height 11
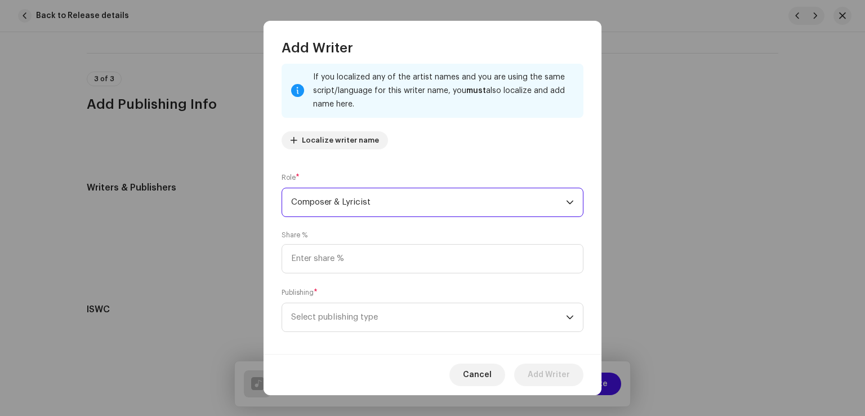
scroll to position [75, 0]
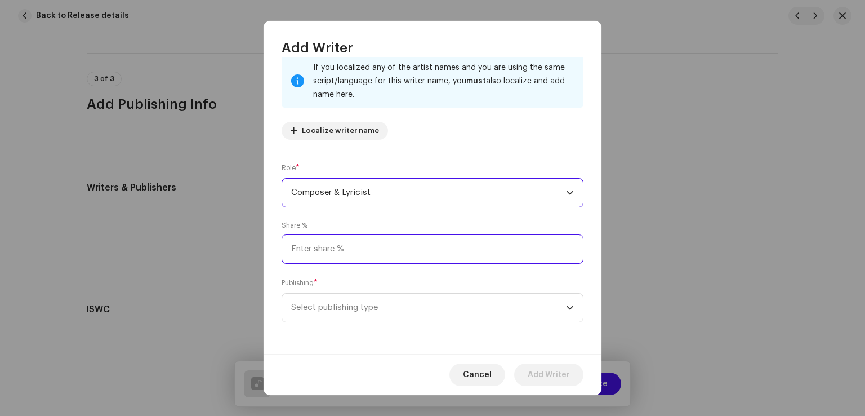
click at [360, 249] on input at bounding box center [433, 248] width 302 height 29
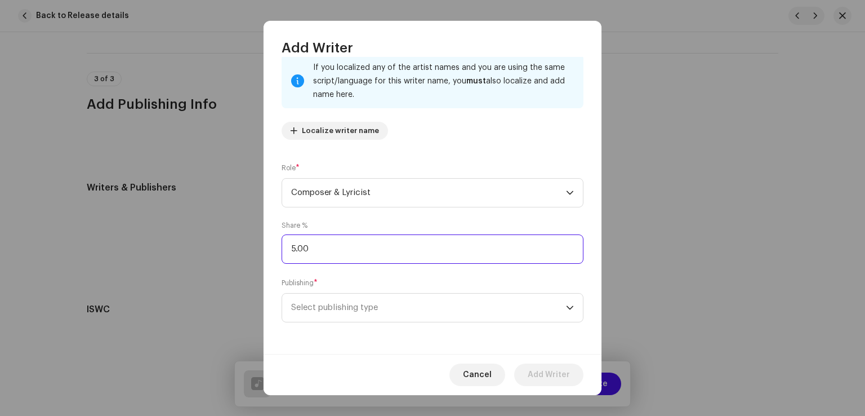
type input "50.00"
click at [368, 310] on span "Select publishing type" at bounding box center [428, 307] width 275 height 28
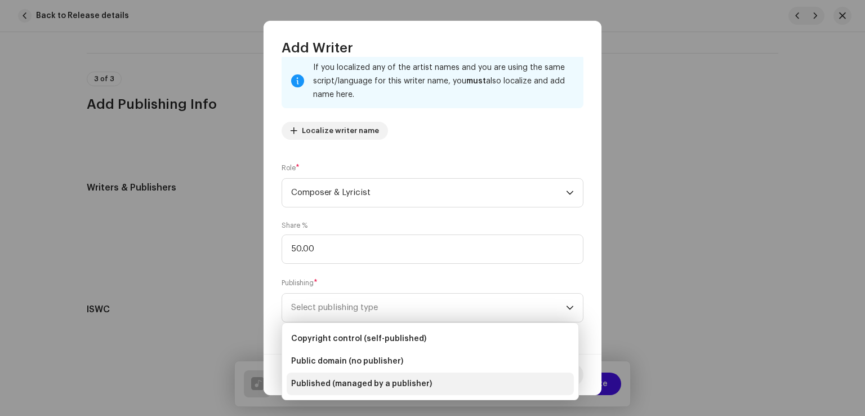
click at [363, 377] on li "Published (managed by a publisher)" at bounding box center [430, 383] width 287 height 23
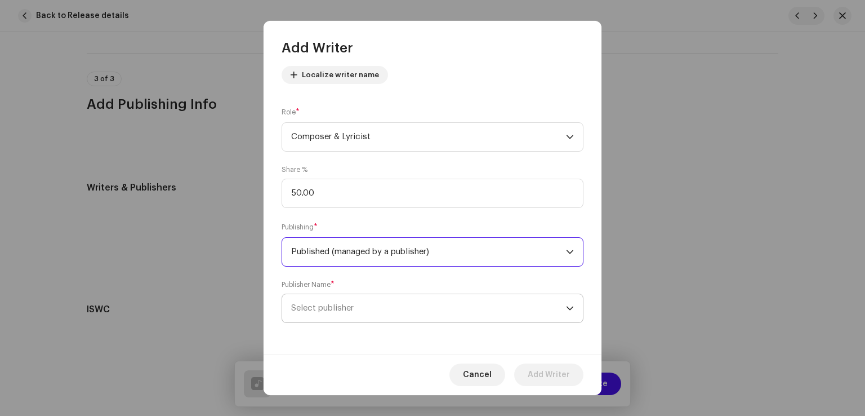
scroll to position [132, 0]
click at [381, 315] on span "Select publisher" at bounding box center [428, 307] width 275 height 28
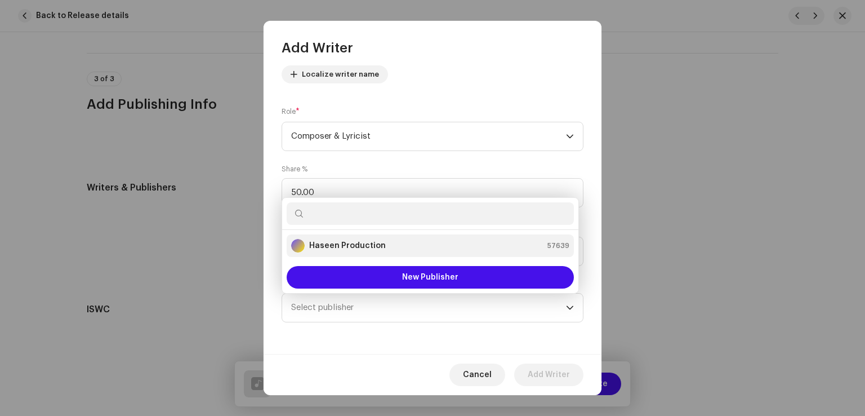
click at [350, 246] on strong "Haseen Production" at bounding box center [347, 245] width 77 height 11
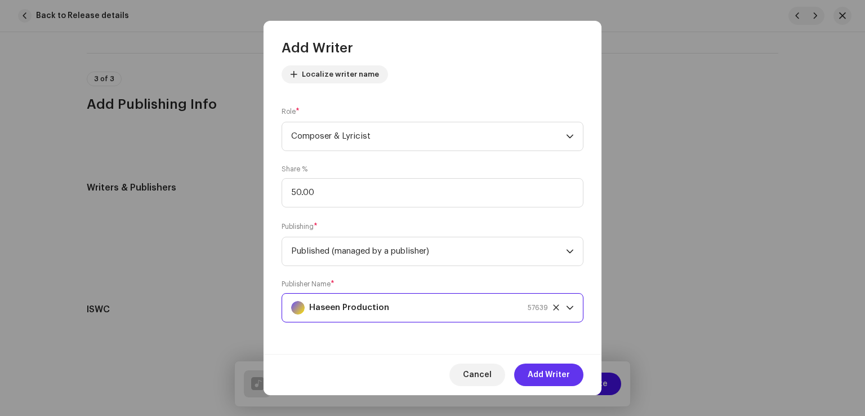
click at [532, 371] on span "Add Writer" at bounding box center [549, 374] width 42 height 23
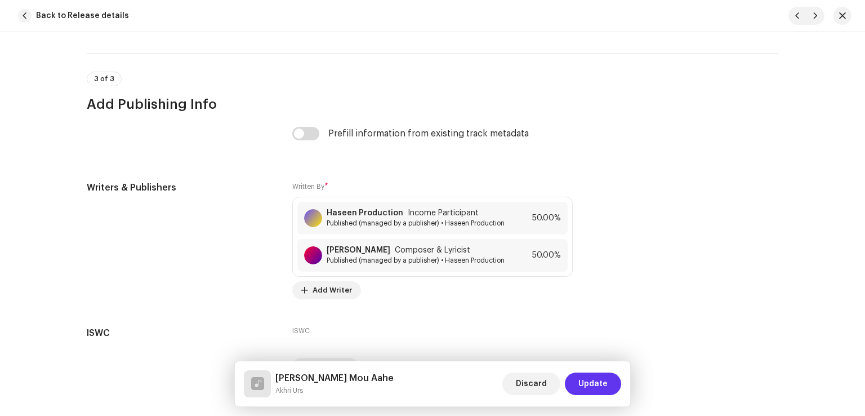
click at [590, 385] on span "Update" at bounding box center [592, 383] width 29 height 23
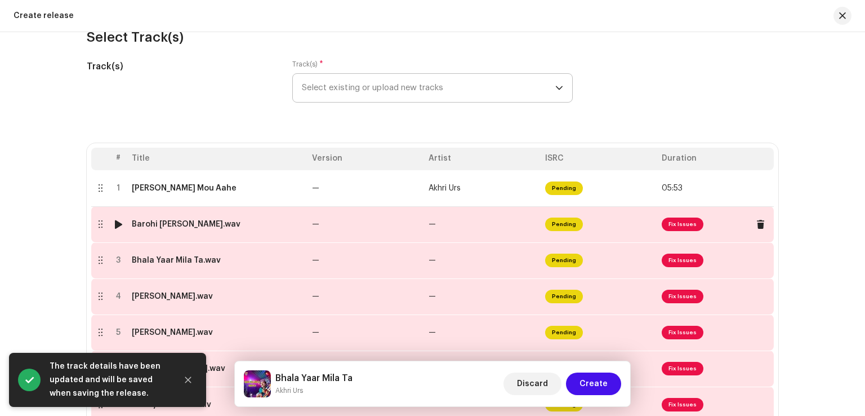
click at [400, 227] on td "—" at bounding box center [365, 224] width 117 height 36
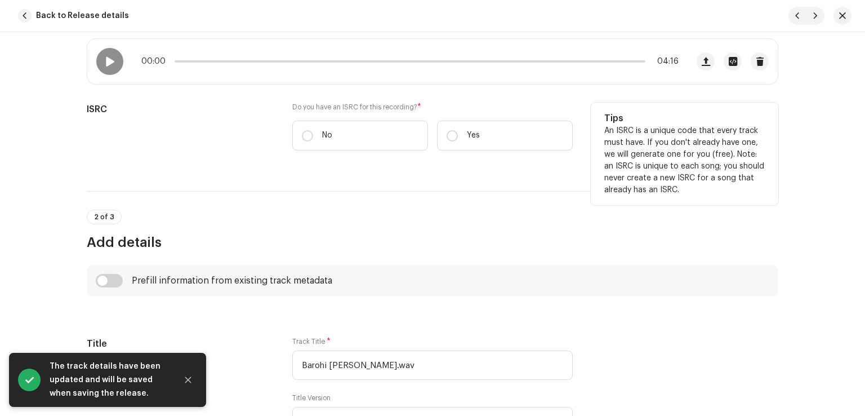
scroll to position [0, 0]
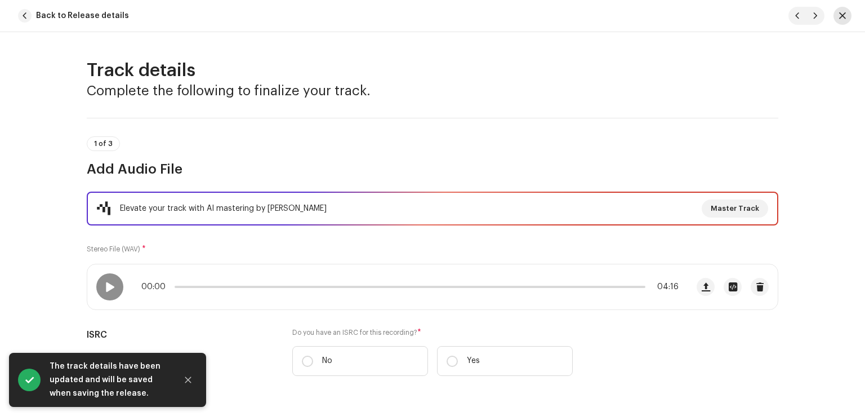
click at [840, 16] on span "button" at bounding box center [842, 15] width 7 height 9
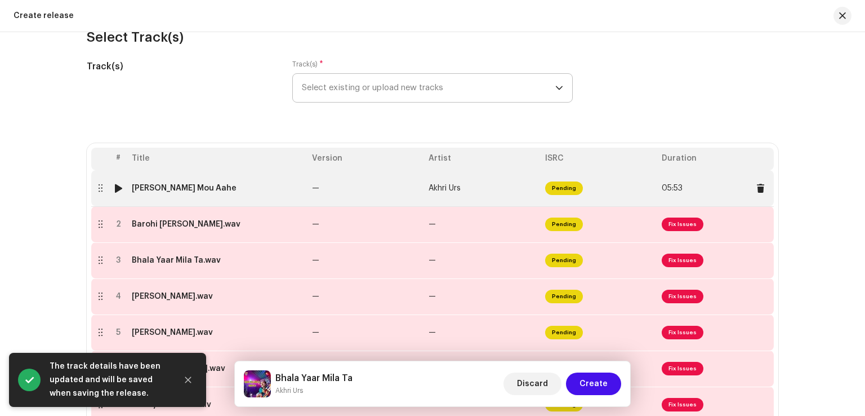
click at [374, 192] on td "—" at bounding box center [365, 188] width 117 height 36
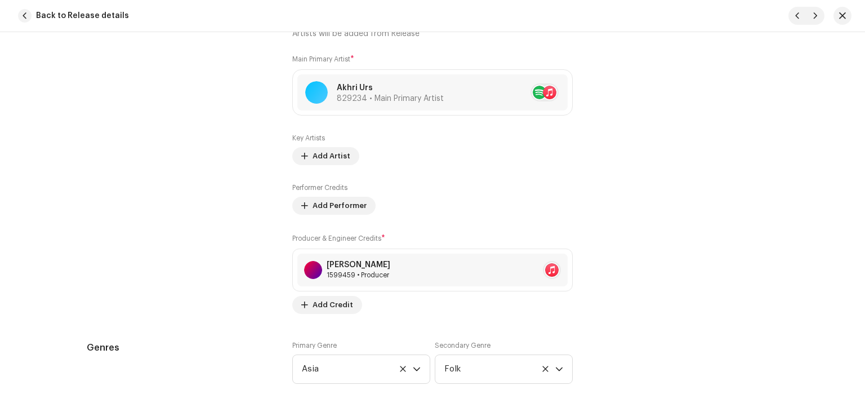
scroll to position [533, 0]
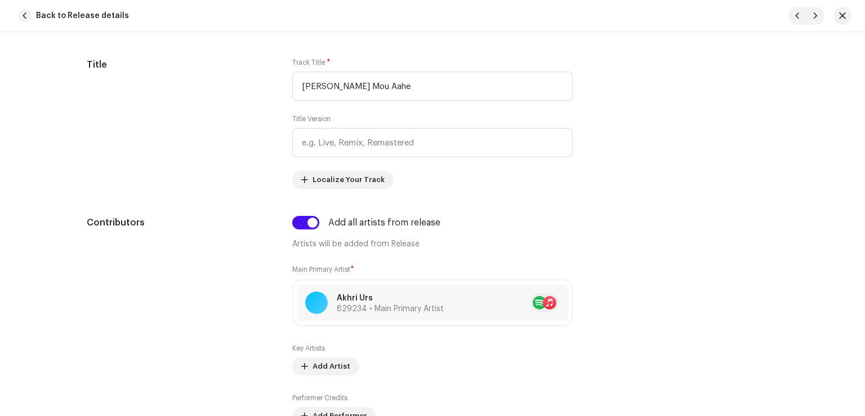
click at [842, 16] on span "button" at bounding box center [842, 15] width 7 height 9
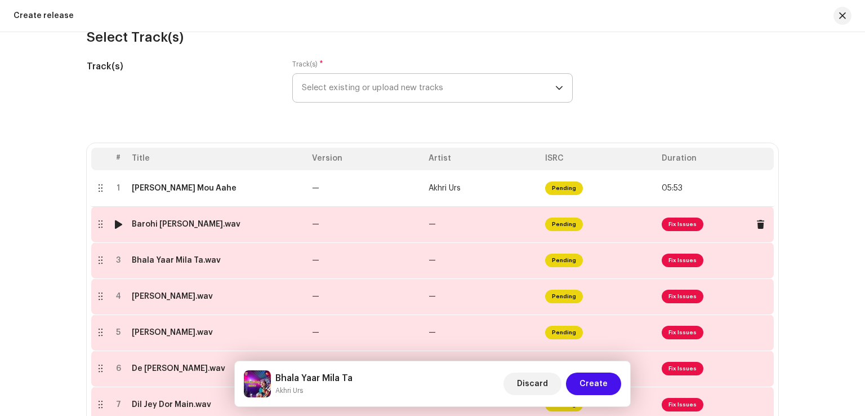
click at [358, 229] on td "—" at bounding box center [365, 224] width 117 height 36
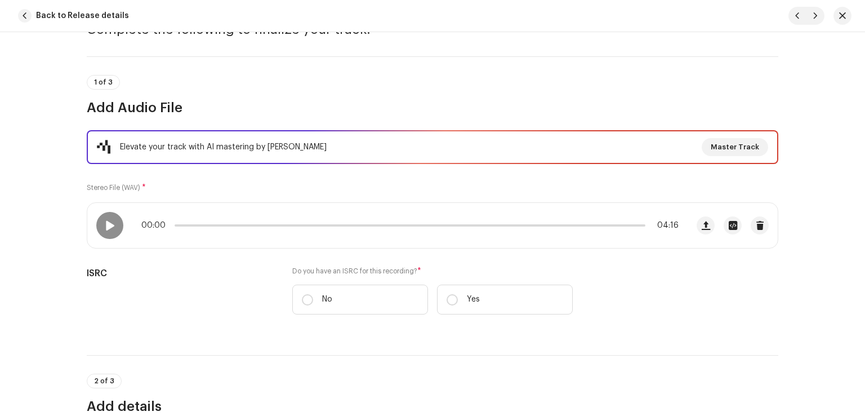
scroll to position [113, 0]
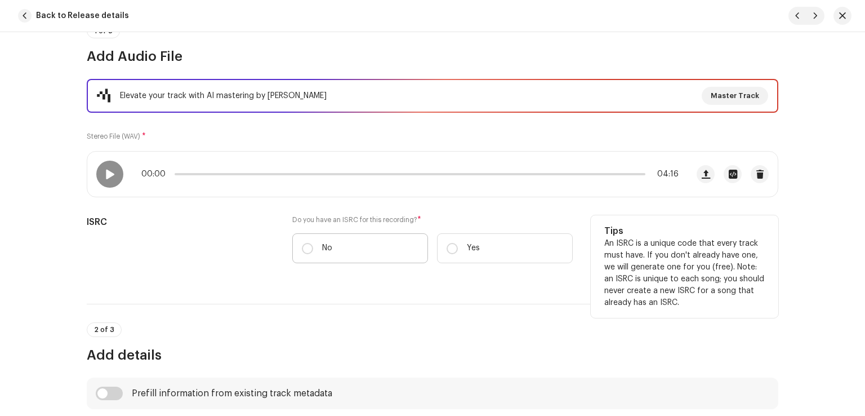
click at [328, 237] on label "No" at bounding box center [360, 248] width 136 height 30
click at [313, 243] on input "No" at bounding box center [307, 248] width 11 height 11
radio input "true"
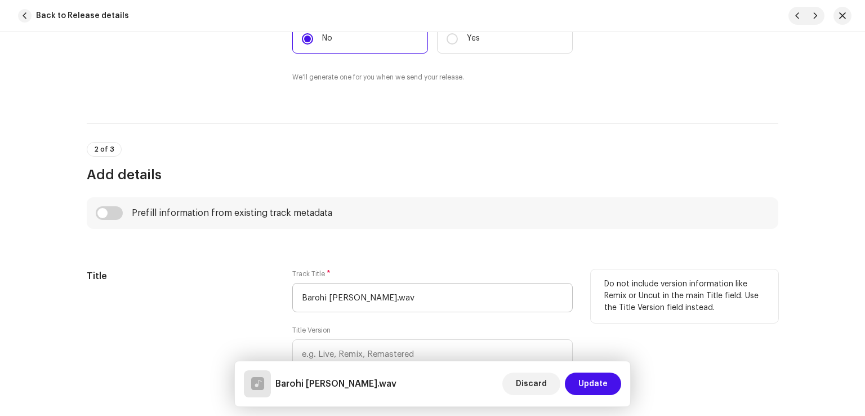
scroll to position [338, 0]
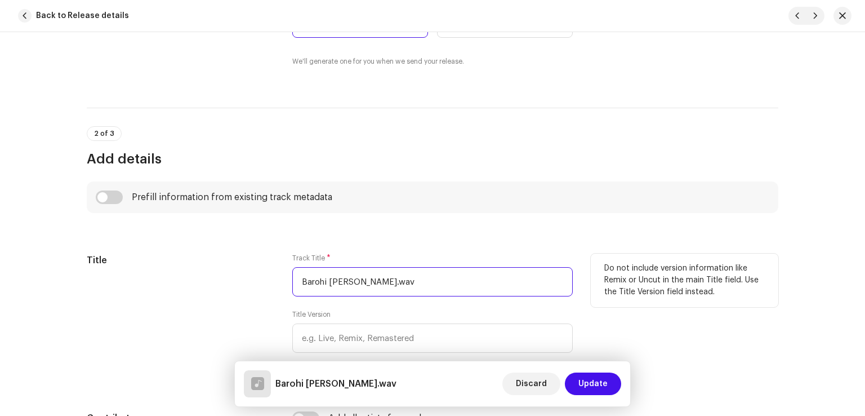
click at [448, 279] on input "Barohi Aata Ullah Jani.wav" at bounding box center [432, 281] width 280 height 29
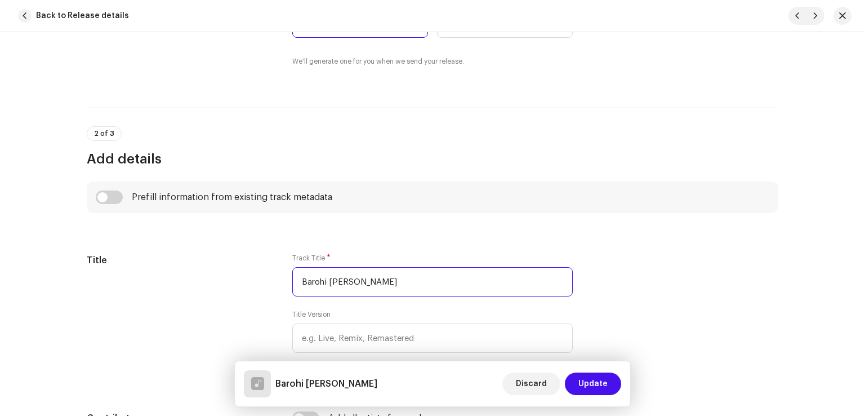
type input "Barohi Aata Ullah Jani"
click at [105, 195] on input "checkbox" at bounding box center [109, 197] width 27 height 14
checkbox input "true"
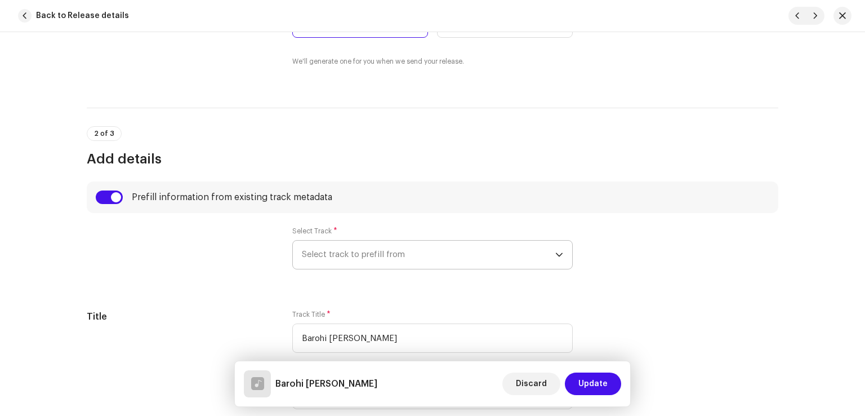
click at [329, 260] on span "Select track to prefill from" at bounding box center [428, 254] width 253 height 28
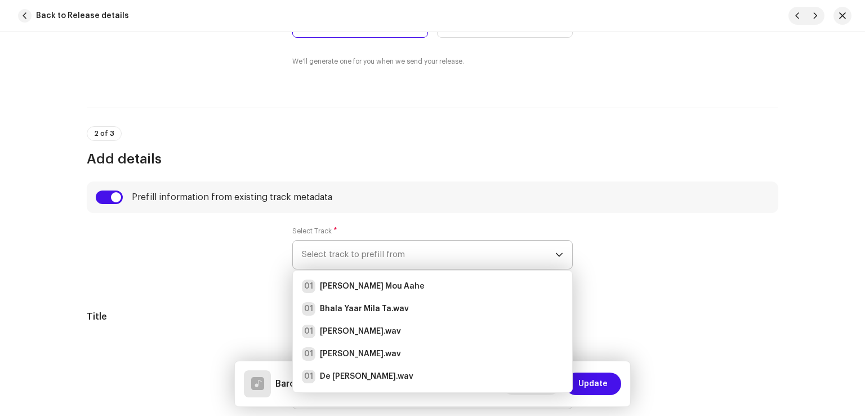
click at [351, 284] on strong "Aj Galh Mou Aahe" at bounding box center [372, 285] width 105 height 11
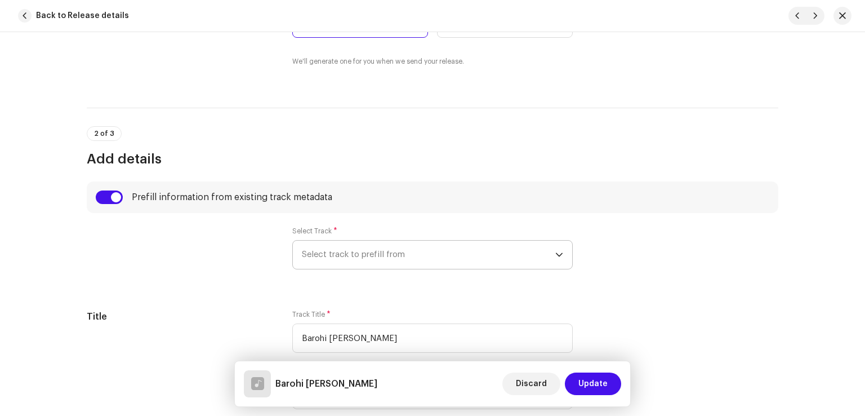
radio input "true"
type input "Haseen Production"
checkbox input "true"
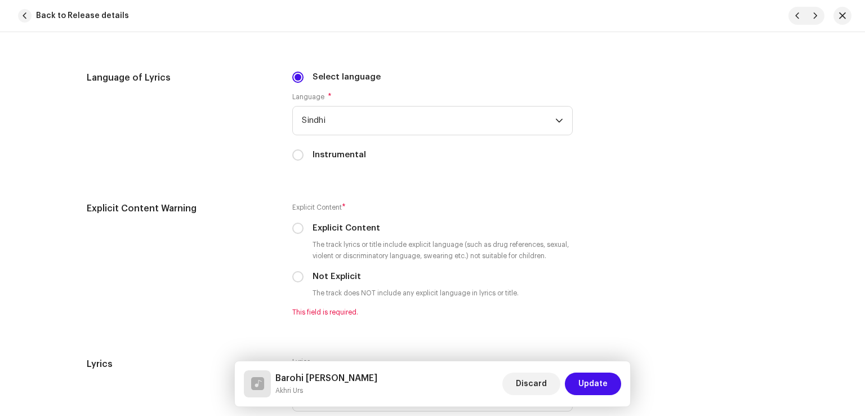
scroll to position [1971, 0]
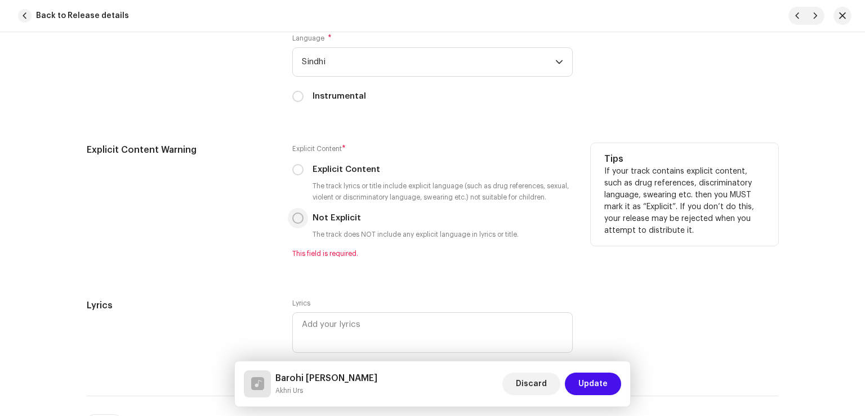
click at [294, 217] on input "Not Explicit" at bounding box center [297, 217] width 11 height 11
radio input "true"
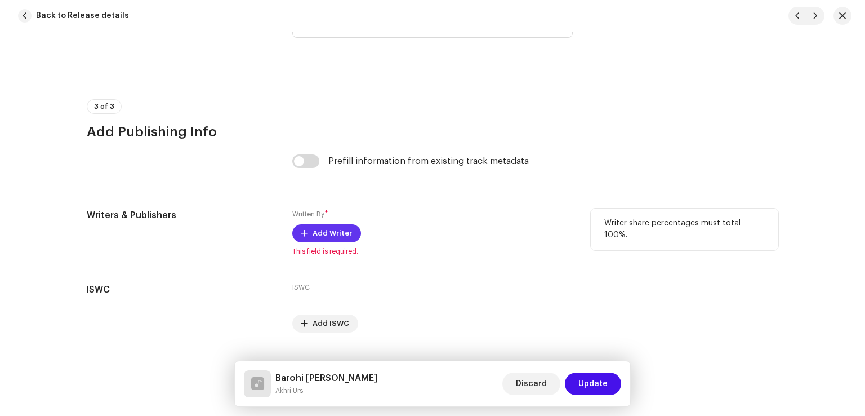
scroll to position [2300, 0]
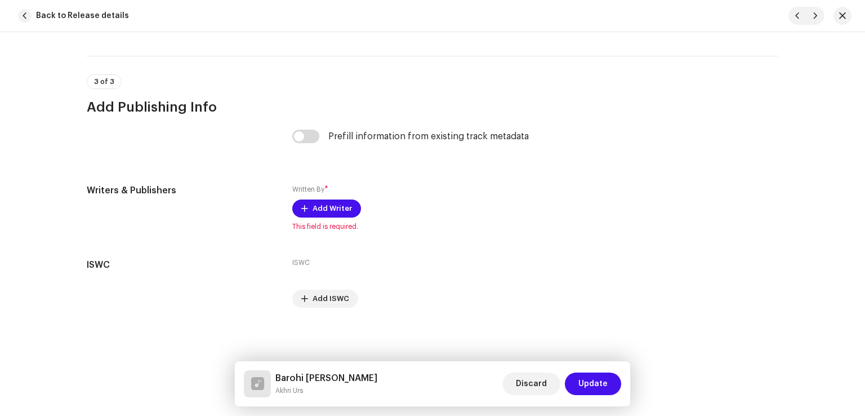
drag, startPoint x: 306, startPoint y: 128, endPoint x: 308, endPoint y: 157, distance: 28.2
click at [308, 143] on div "Prefill information from existing track metadata" at bounding box center [432, 143] width 280 height 27
click at [306, 135] on input "checkbox" at bounding box center [305, 137] width 27 height 14
checkbox input "true"
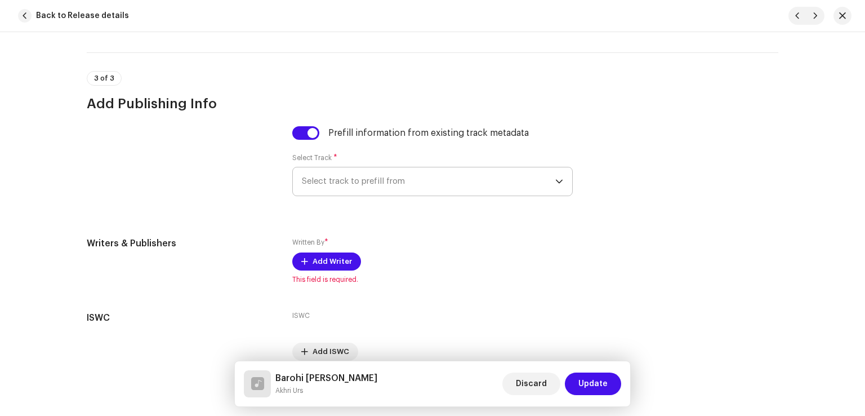
click at [359, 195] on span "Select track to prefill from" at bounding box center [428, 181] width 253 height 28
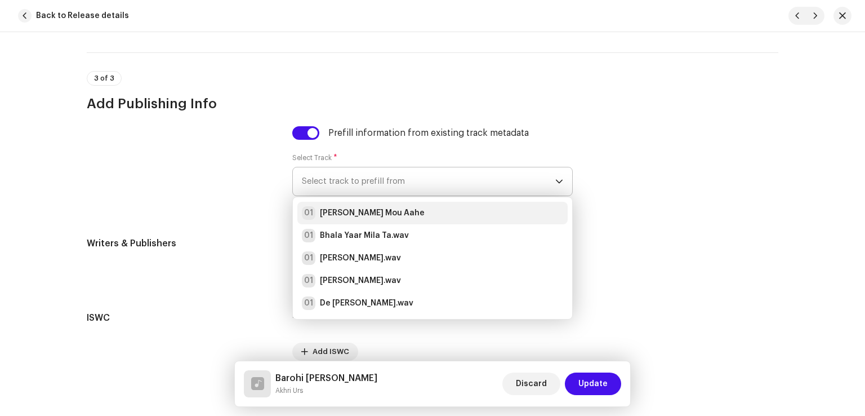
click at [363, 213] on strong "Aj Galh Mou Aahe" at bounding box center [372, 212] width 105 height 11
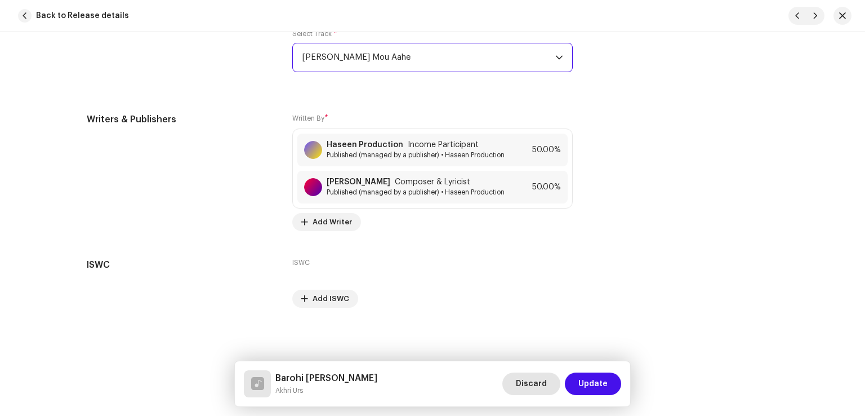
scroll to position [2428, 0]
click at [597, 385] on span "Update" at bounding box center [592, 383] width 29 height 23
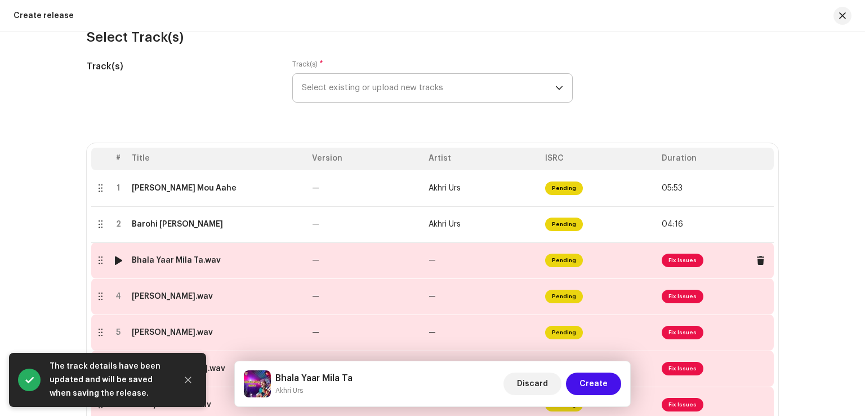
click at [342, 261] on td "—" at bounding box center [365, 260] width 117 height 36
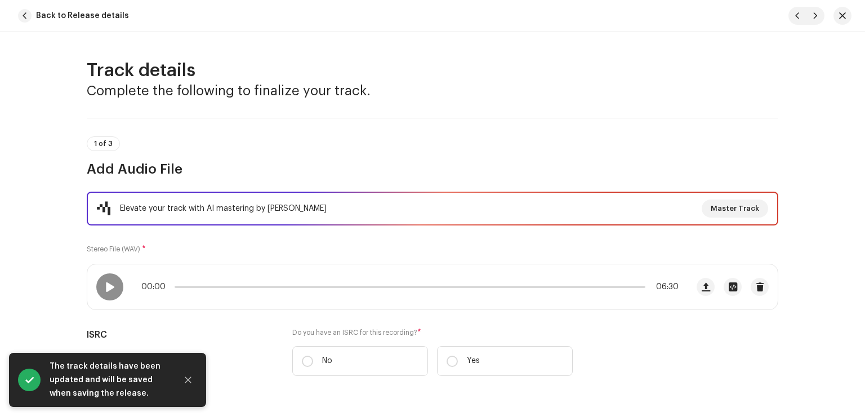
scroll to position [113, 0]
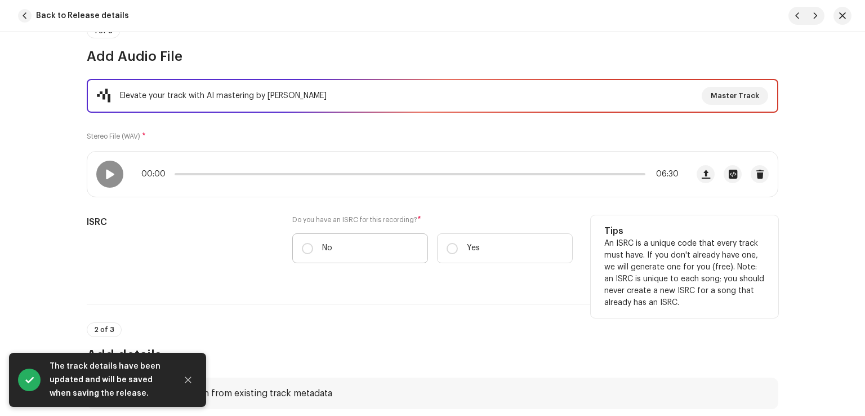
click at [309, 241] on label "No" at bounding box center [360, 248] width 136 height 30
click at [309, 243] on input "No" at bounding box center [307, 248] width 11 height 11
radio input "true"
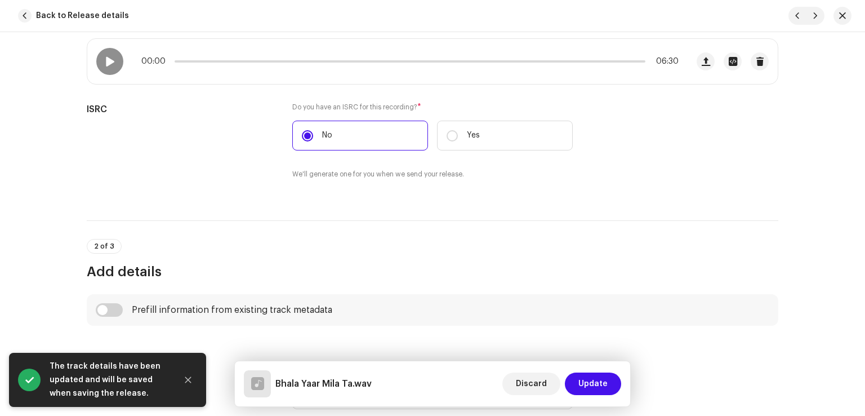
scroll to position [394, 0]
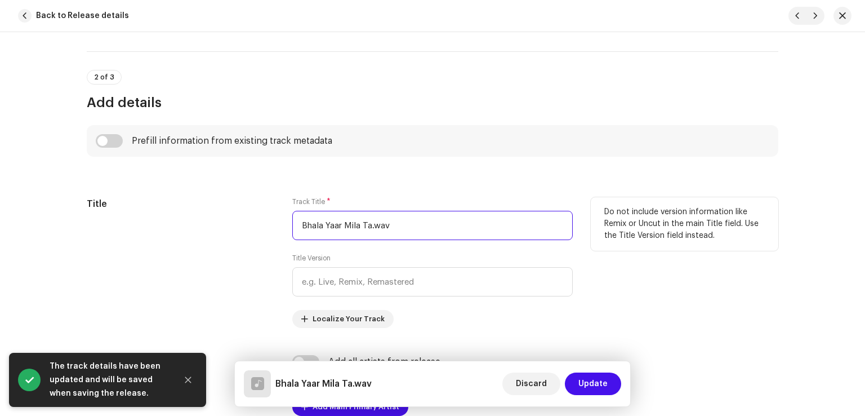
click at [426, 227] on input "Bhala Yaar Mila Ta.wav" at bounding box center [432, 225] width 280 height 29
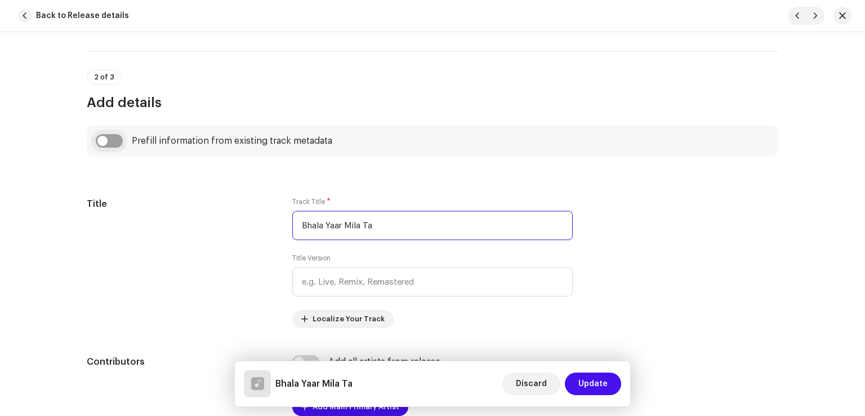
type input "Bhala Yaar Mila Ta"
click at [114, 140] on input "checkbox" at bounding box center [109, 141] width 27 height 14
checkbox input "true"
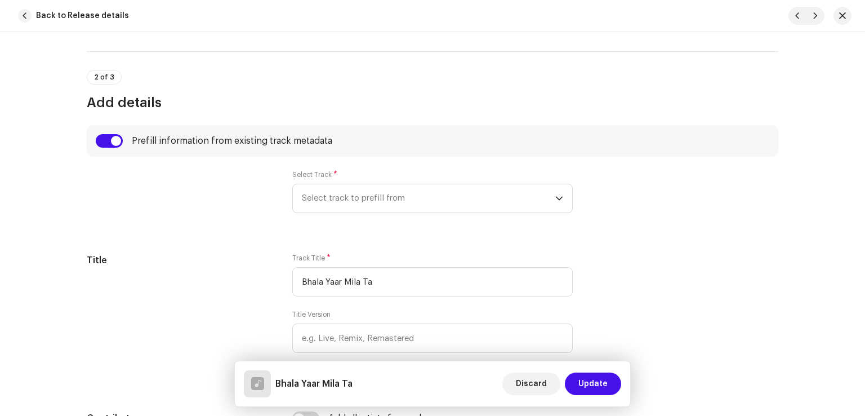
click at [164, 190] on div at bounding box center [180, 198] width 187 height 56
click at [368, 201] on span "Select track to prefill from" at bounding box center [428, 198] width 253 height 28
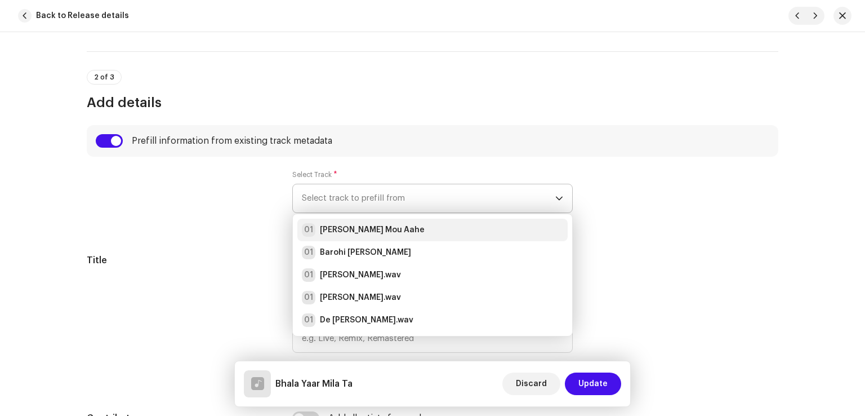
click at [367, 237] on li "01 Aj Galh Mou Aahe" at bounding box center [432, 229] width 270 height 23
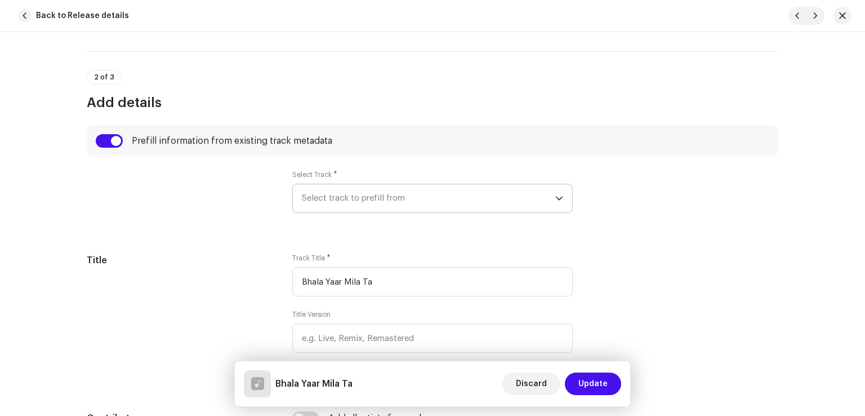
radio input "true"
type input "Haseen Production"
checkbox input "true"
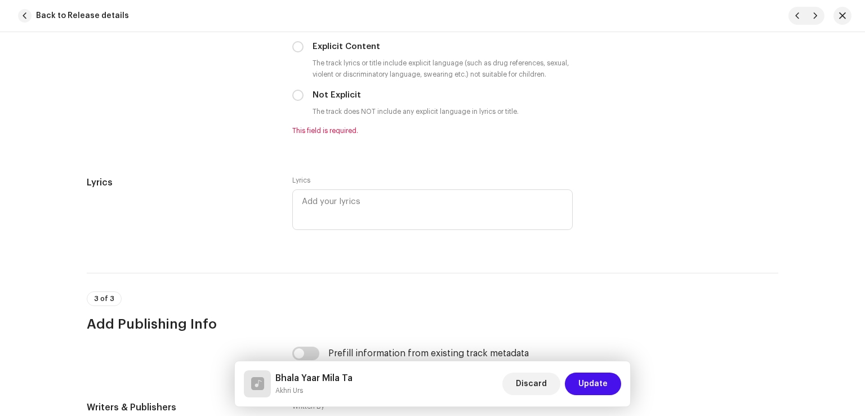
scroll to position [2027, 0]
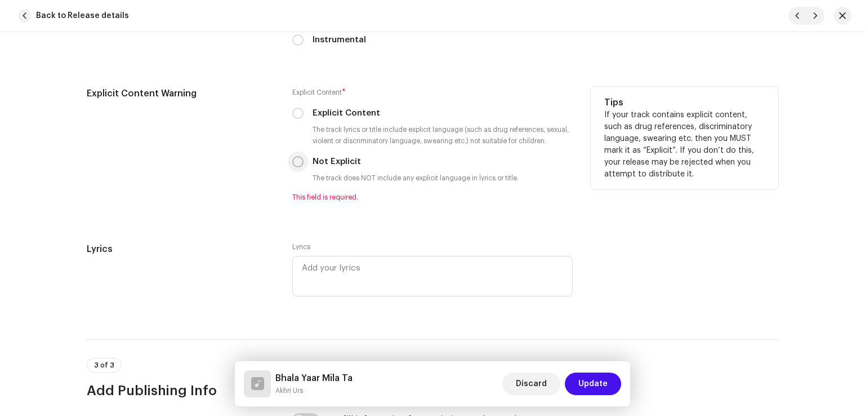
click at [293, 161] on input "Not Explicit" at bounding box center [297, 161] width 11 height 11
radio input "true"
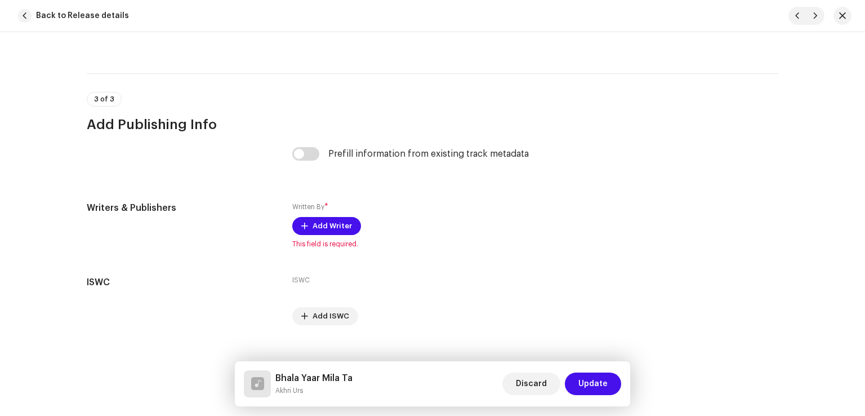
scroll to position [2300, 0]
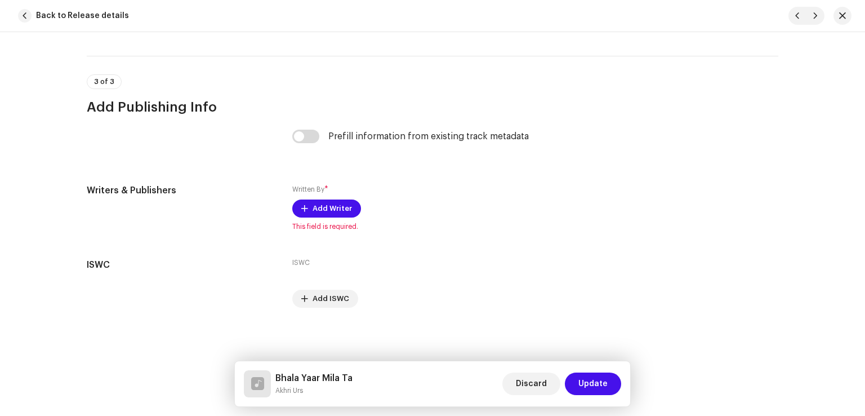
click at [302, 137] on input "checkbox" at bounding box center [305, 137] width 27 height 14
checkbox input "true"
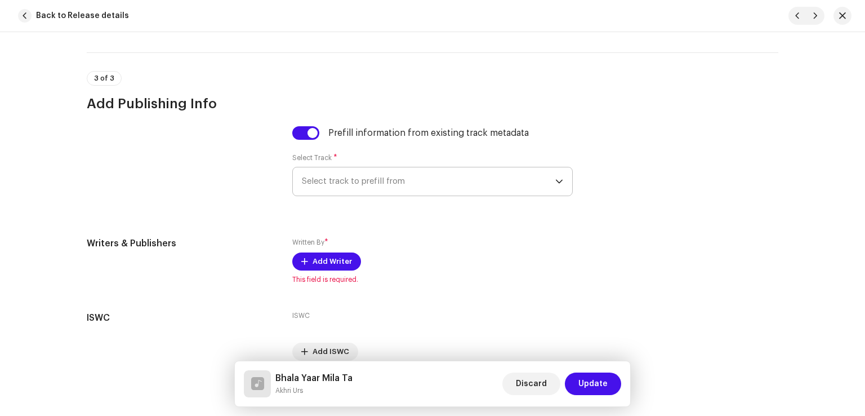
click at [337, 185] on span "Select track to prefill from" at bounding box center [428, 181] width 253 height 28
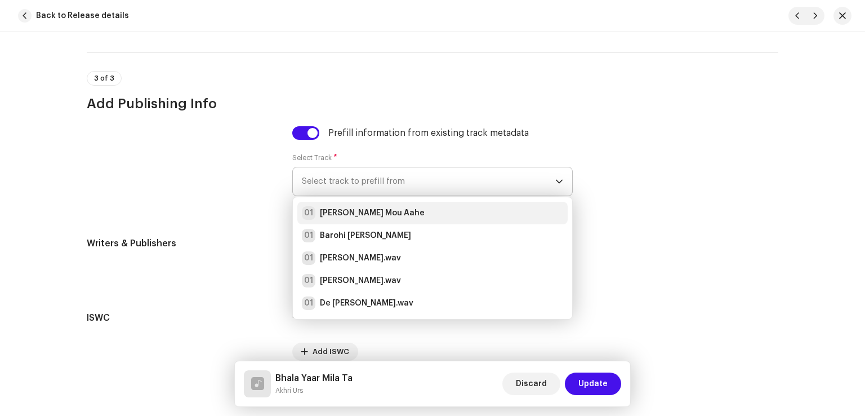
click at [344, 206] on li "01 Aj Galh Mou Aahe" at bounding box center [432, 213] width 270 height 23
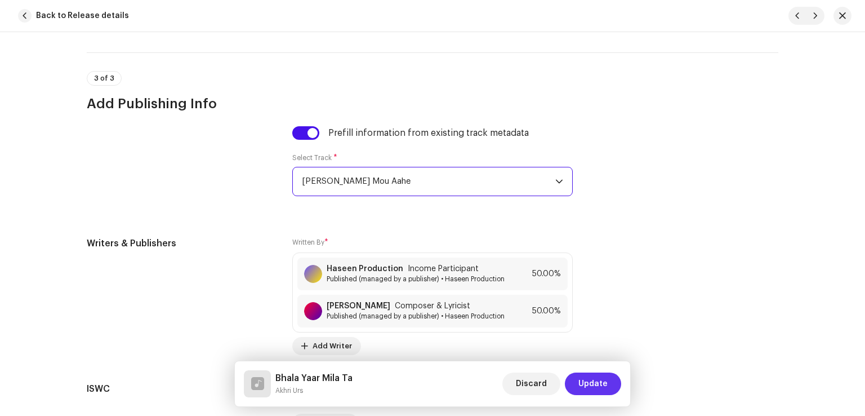
click at [591, 381] on span "Update" at bounding box center [592, 383] width 29 height 23
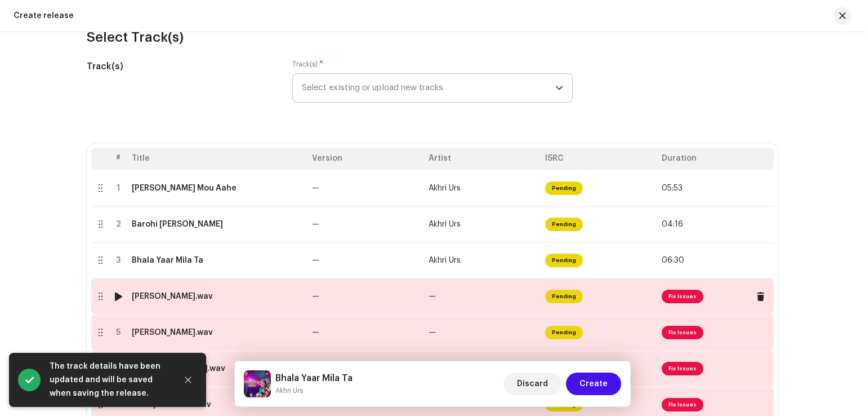
scroll to position [240, 0]
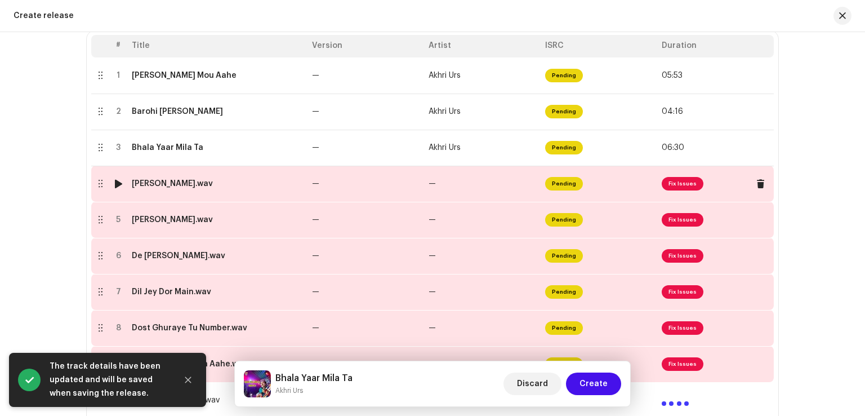
click at [386, 178] on td "—" at bounding box center [365, 184] width 117 height 36
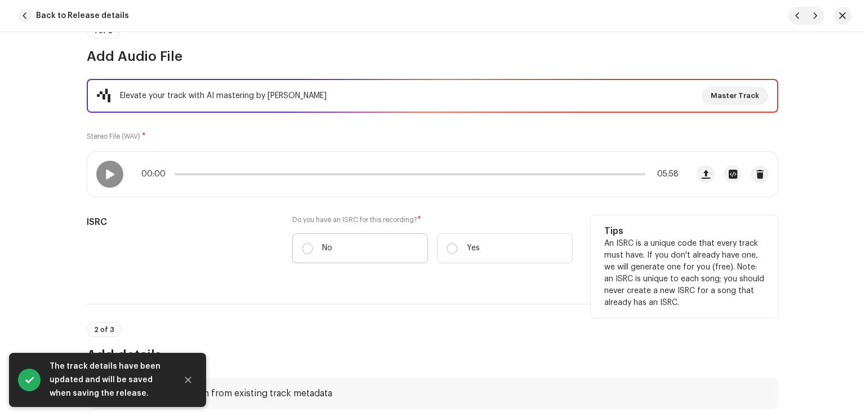
click at [345, 239] on label "No" at bounding box center [360, 248] width 136 height 30
click at [313, 243] on input "No" at bounding box center [307, 248] width 11 height 11
radio input "true"
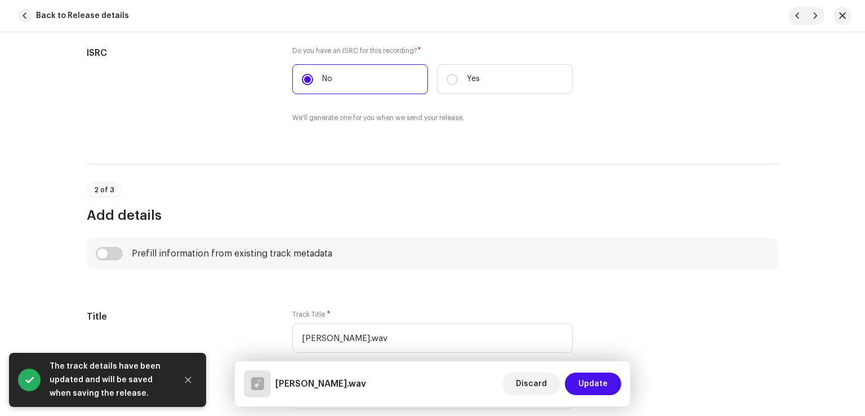
scroll to position [338, 0]
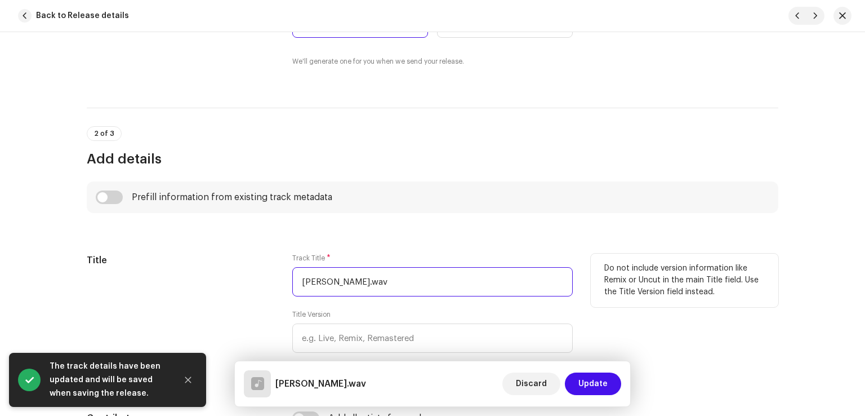
click at [405, 283] on input "Cha Jo Judaiyon.wav" at bounding box center [432, 281] width 280 height 29
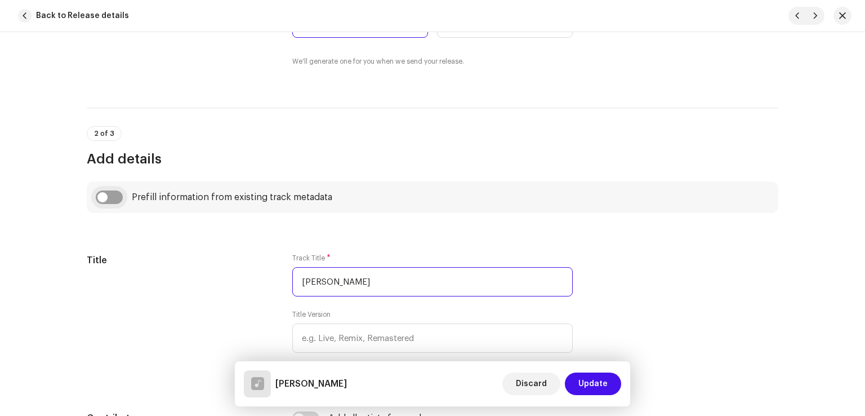
type input "Cha Jo Judaiyon"
click at [106, 197] on input "checkbox" at bounding box center [109, 197] width 27 height 14
checkbox input "true"
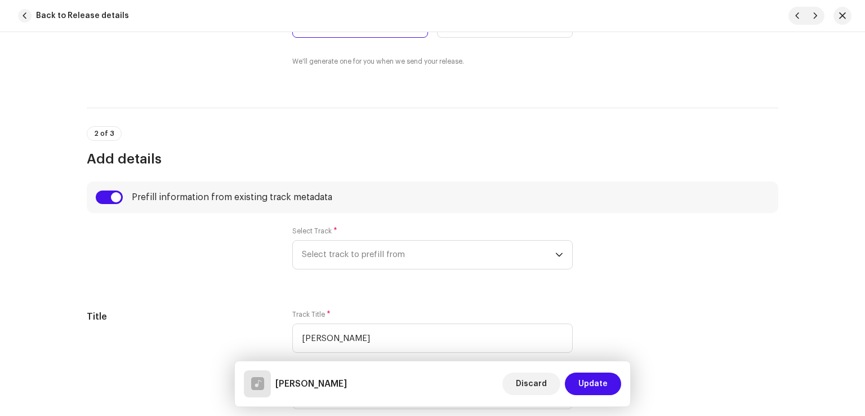
click at [187, 236] on div at bounding box center [180, 254] width 187 height 56
click at [355, 262] on span "Select track to prefill from" at bounding box center [428, 254] width 253 height 28
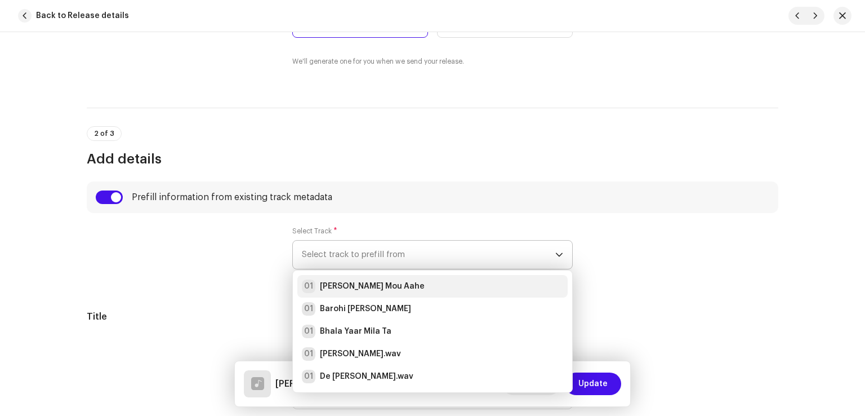
click at [360, 286] on strong "Aj Galh Mou Aahe" at bounding box center [372, 285] width 105 height 11
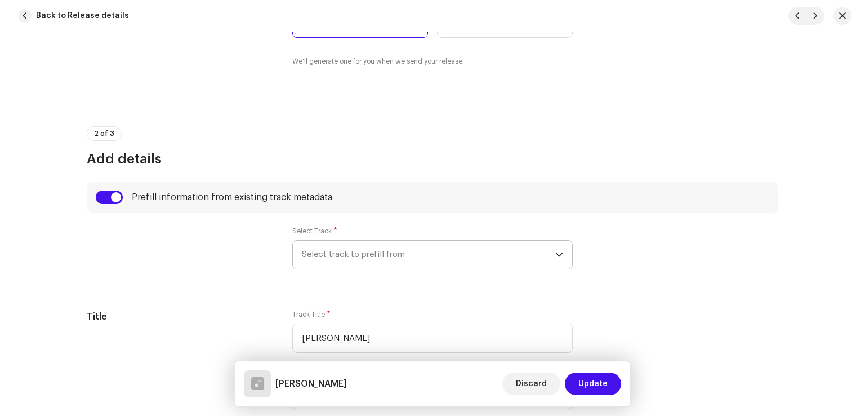
radio input "true"
type input "Haseen Production"
checkbox input "true"
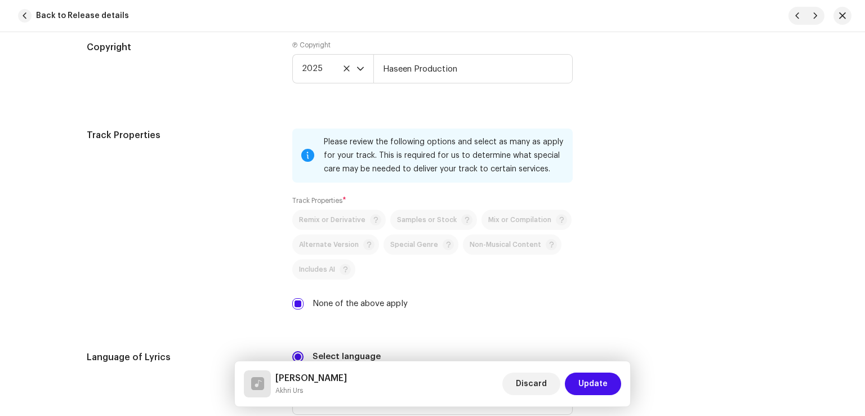
scroll to position [1914, 0]
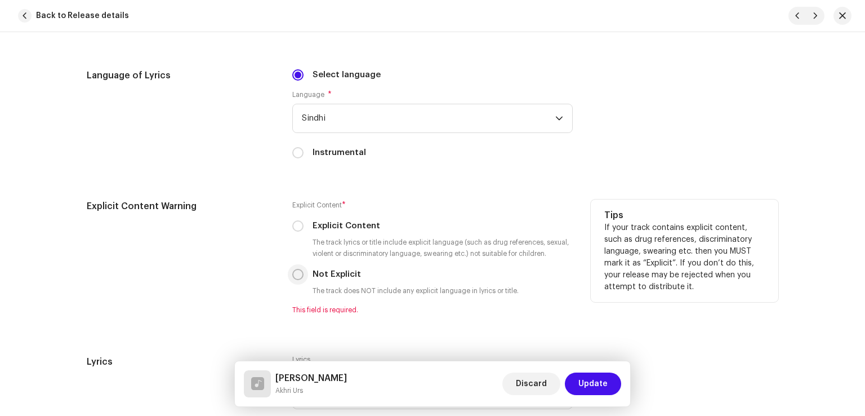
click at [294, 275] on input "Not Explicit" at bounding box center [297, 274] width 11 height 11
radio input "true"
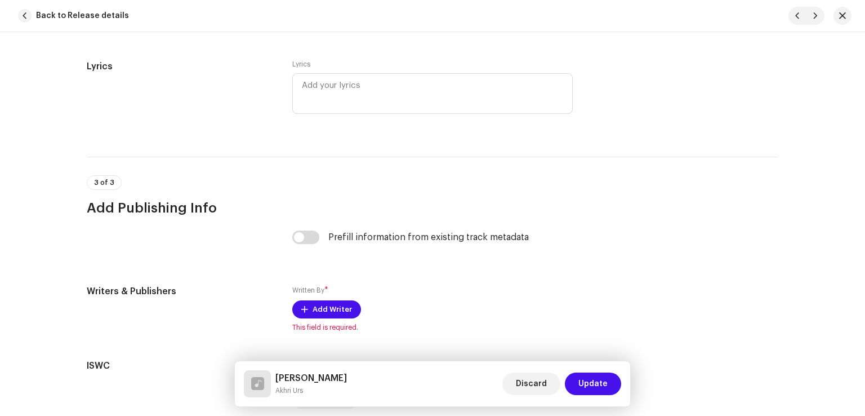
click at [303, 248] on div "Prefill information from existing track metadata" at bounding box center [432, 243] width 280 height 27
click at [303, 244] on input "checkbox" at bounding box center [305, 237] width 27 height 14
checkbox input "true"
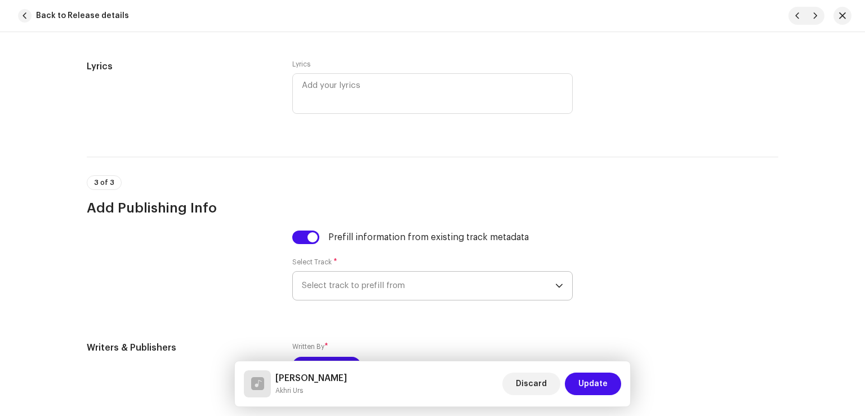
click at [337, 292] on span "Select track to prefill from" at bounding box center [428, 285] width 253 height 28
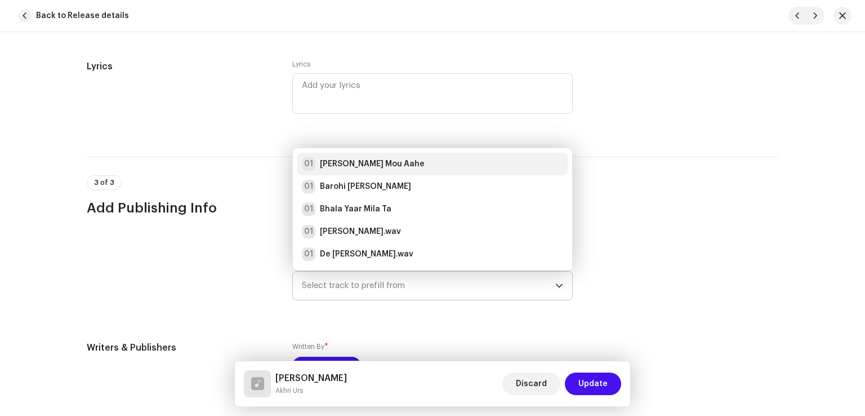
click at [354, 167] on strong "Aj Galh Mou Aahe" at bounding box center [372, 163] width 105 height 11
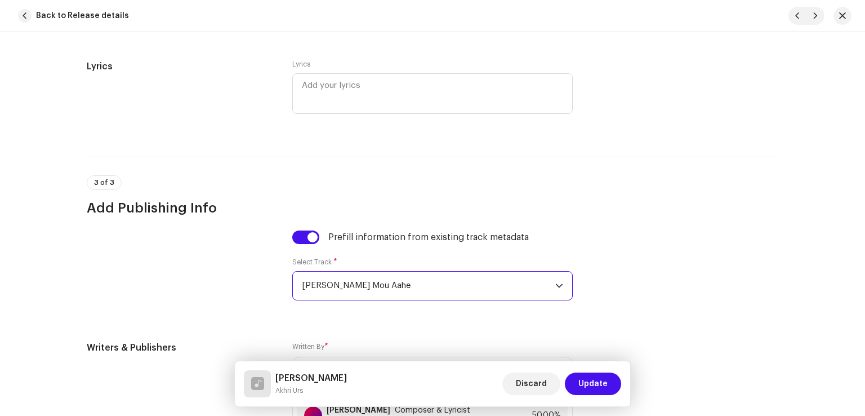
click at [598, 382] on span "Update" at bounding box center [592, 383] width 29 height 23
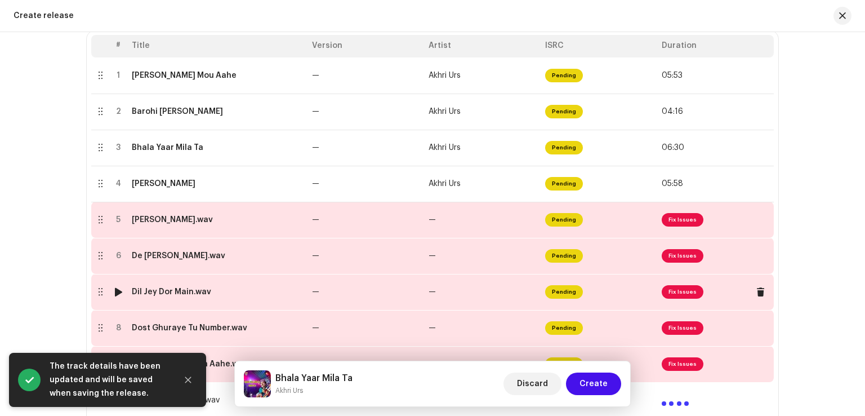
scroll to position [296, 0]
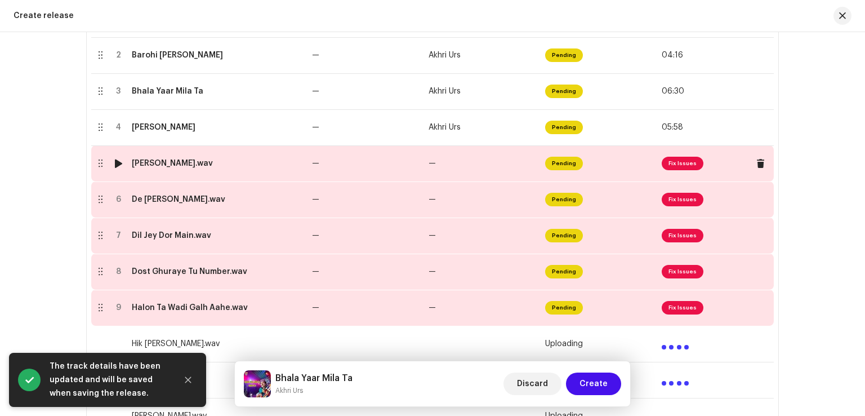
click at [398, 164] on td "—" at bounding box center [365, 163] width 117 height 36
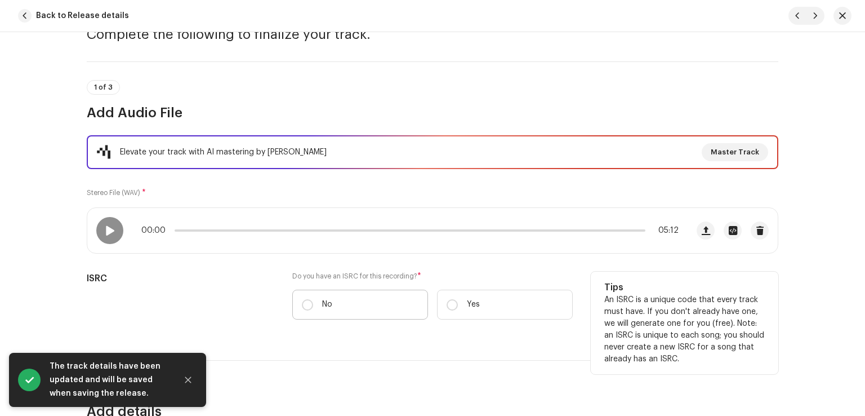
click at [342, 301] on label "No" at bounding box center [360, 304] width 136 height 30
click at [313, 301] on input "No" at bounding box center [307, 304] width 11 height 11
radio input "true"
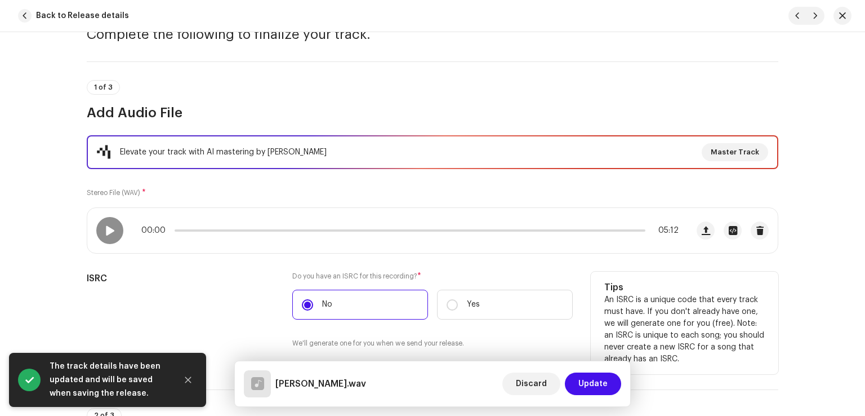
scroll to position [282, 0]
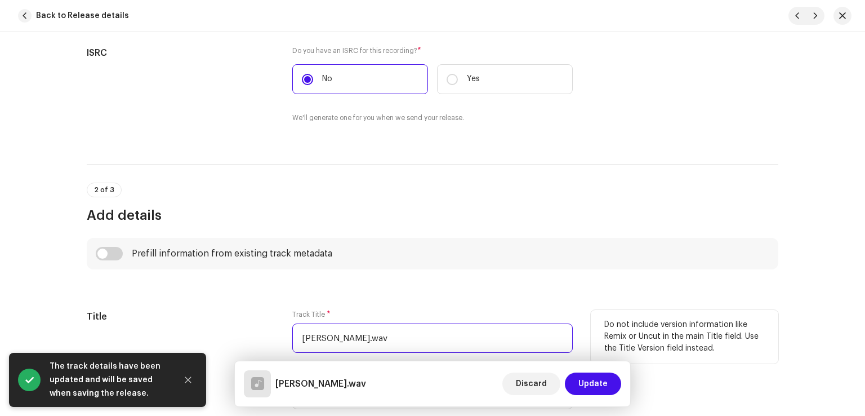
click at [421, 342] on input "Chadyo Wanji Tho.wav" at bounding box center [432, 337] width 280 height 29
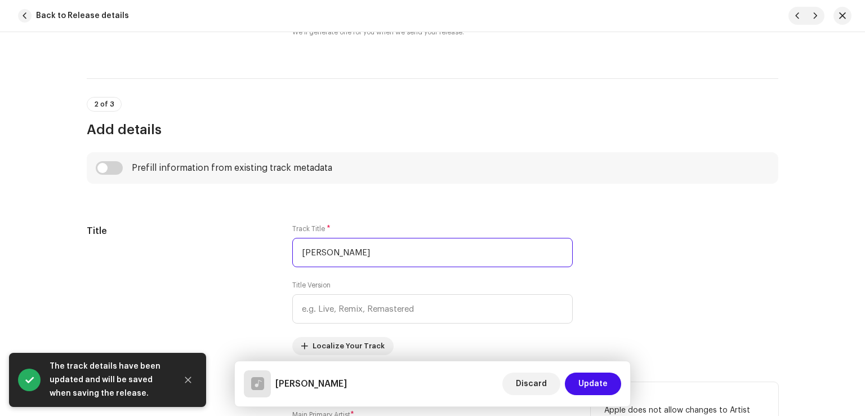
scroll to position [450, 0]
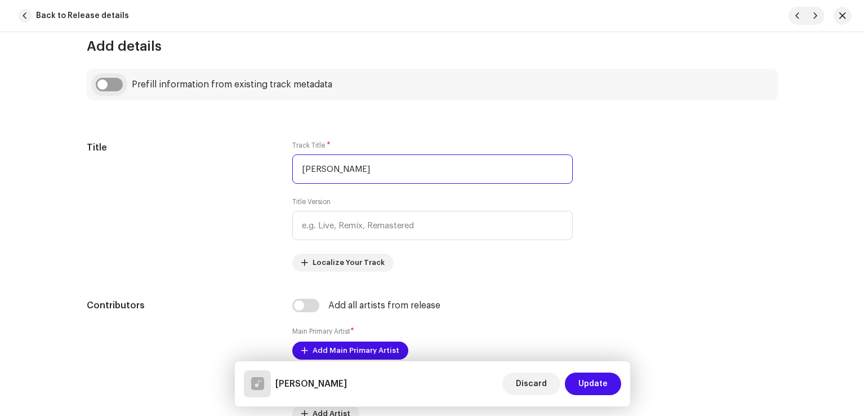
type input "Chadyo Wanji Tho"
click at [112, 84] on input "checkbox" at bounding box center [109, 85] width 27 height 14
checkbox input "true"
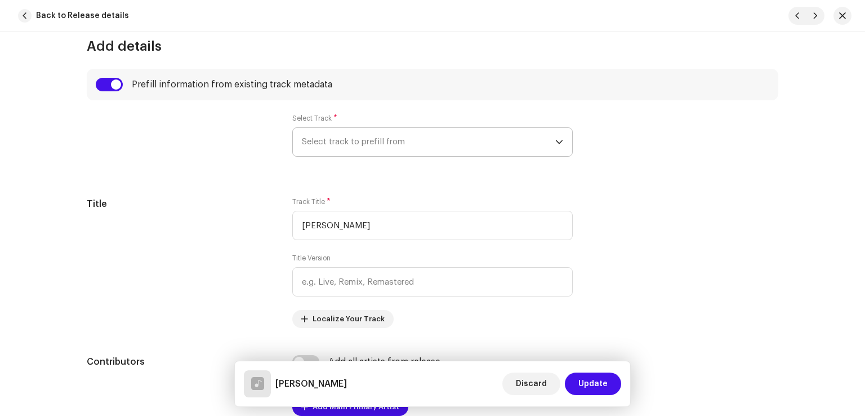
click at [346, 142] on span "Select track to prefill from" at bounding box center [428, 142] width 253 height 28
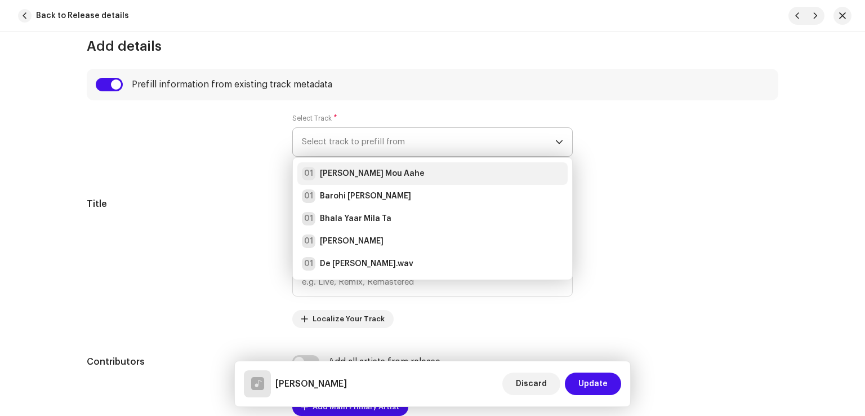
click at [359, 176] on strong "Aj Galh Mou Aahe" at bounding box center [372, 173] width 105 height 11
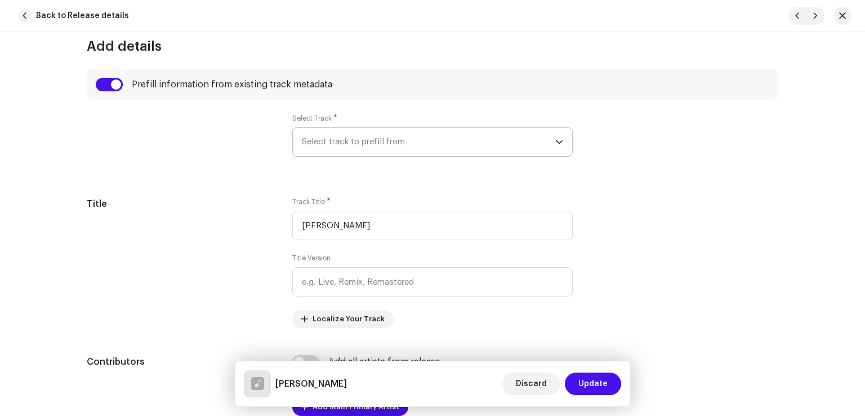
radio input "true"
type input "Haseen Production"
checkbox input "true"
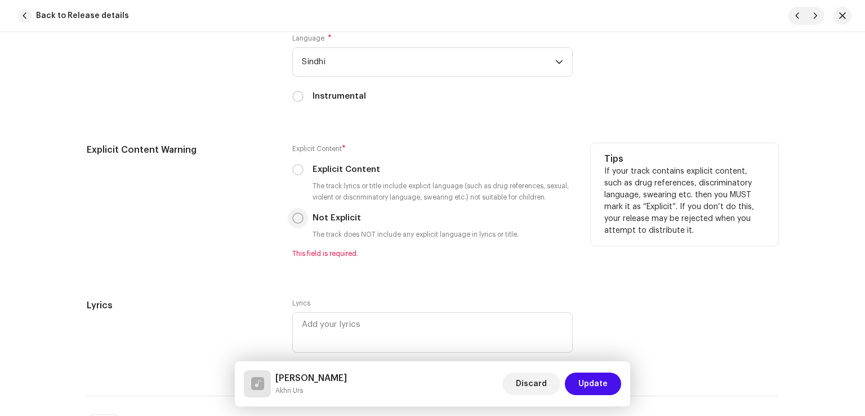
click at [295, 222] on input "Not Explicit" at bounding box center [297, 217] width 11 height 11
radio input "true"
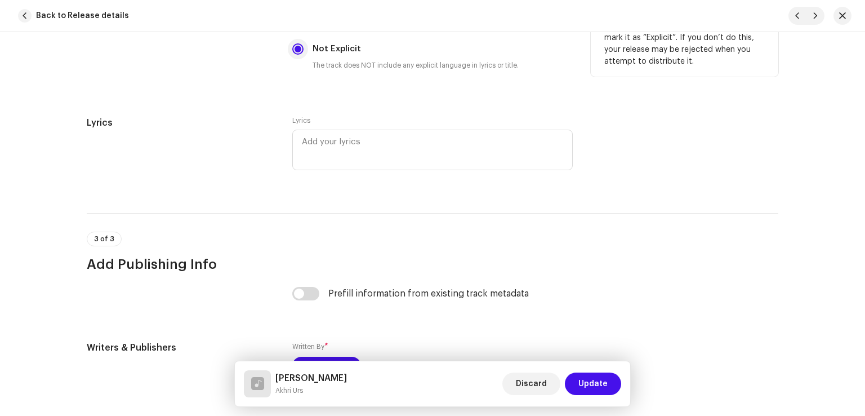
scroll to position [2300, 0]
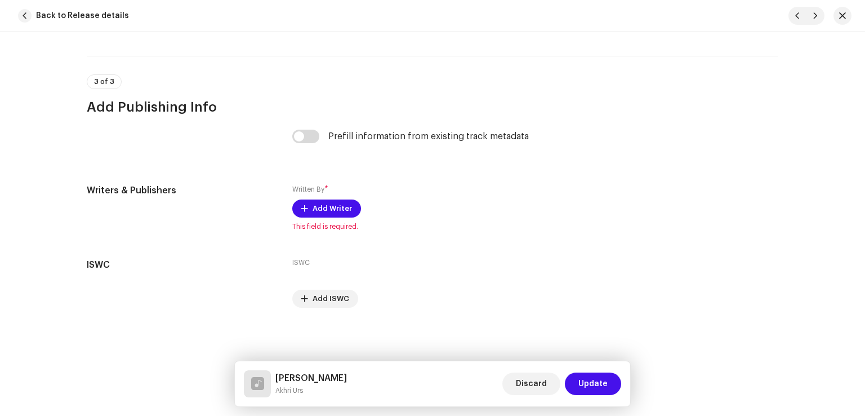
click at [306, 147] on div "Prefill information from existing track metadata" at bounding box center [432, 143] width 280 height 27
click at [309, 135] on input "checkbox" at bounding box center [305, 137] width 27 height 14
checkbox input "true"
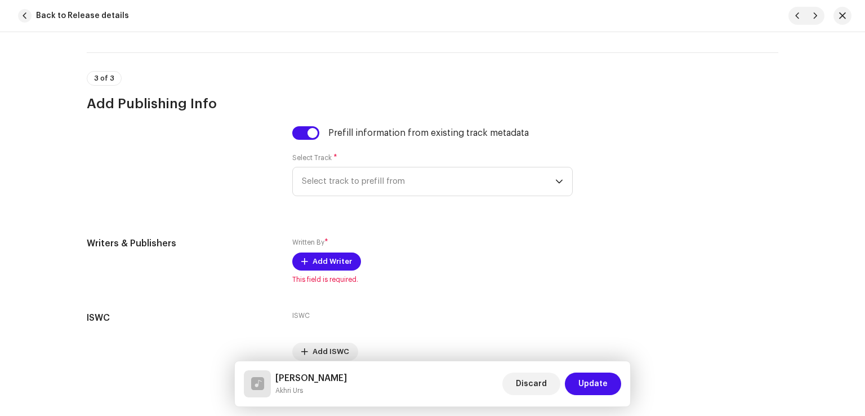
click at [352, 201] on div "Prefill information from existing track metadata Select Track * Select track to…" at bounding box center [432, 167] width 280 height 83
click at [352, 188] on span "Select track to prefill from" at bounding box center [428, 181] width 253 height 28
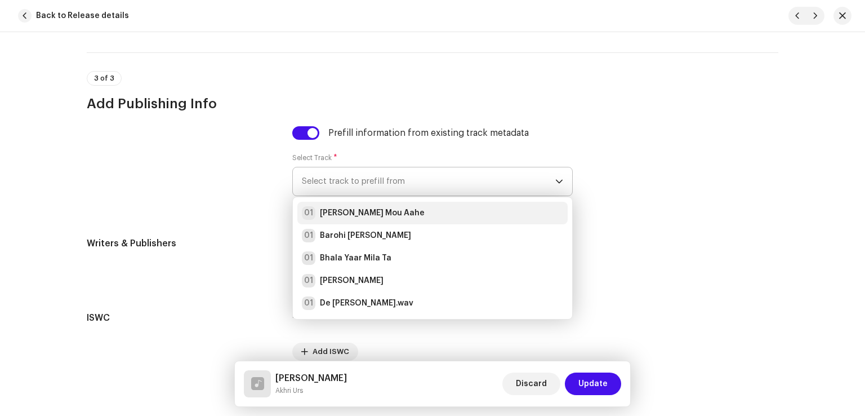
click at [361, 218] on strong "Aj Galh Mou Aahe" at bounding box center [372, 212] width 105 height 11
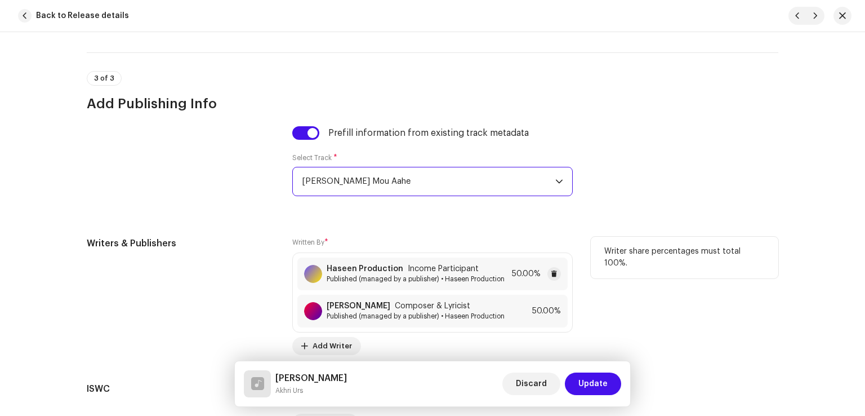
scroll to position [2428, 0]
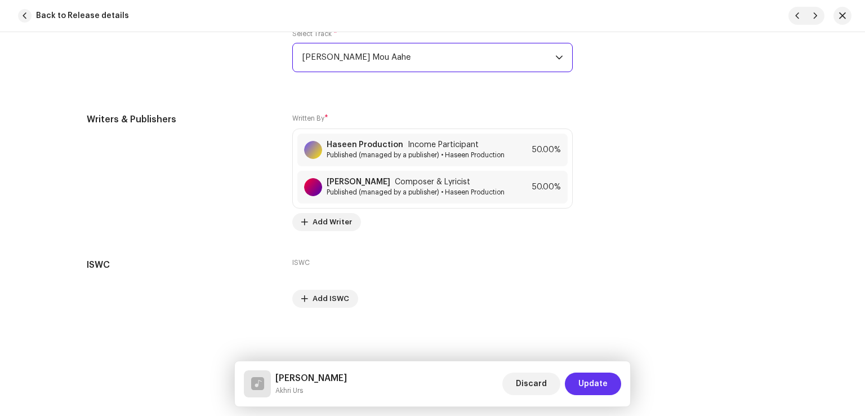
click at [584, 389] on span "Update" at bounding box center [592, 383] width 29 height 23
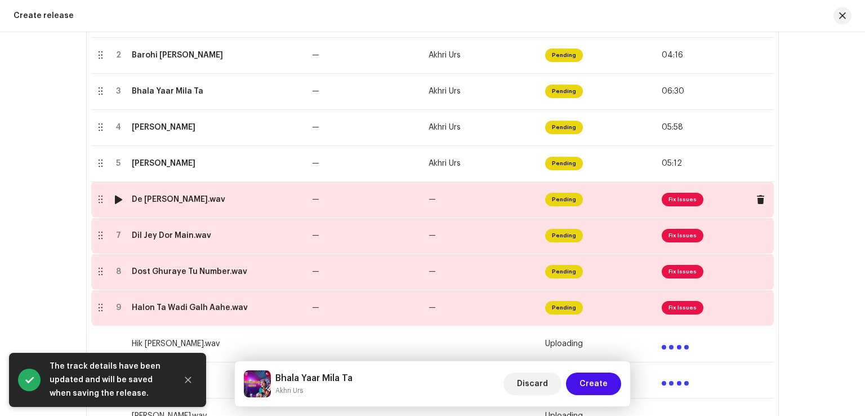
click at [367, 206] on td "—" at bounding box center [365, 199] width 117 height 36
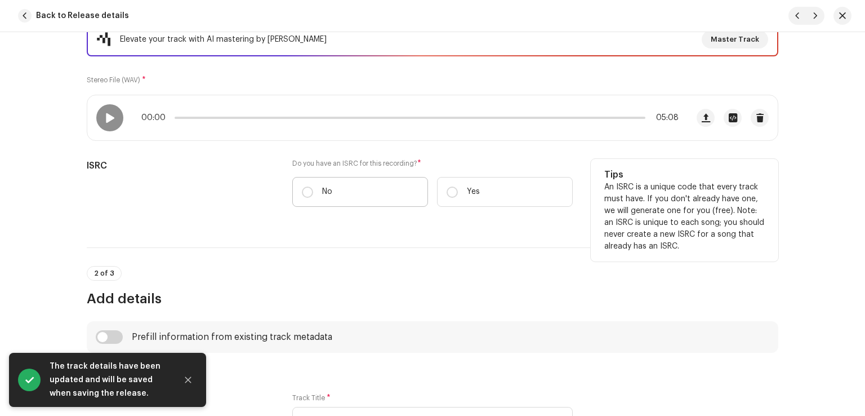
click at [328, 186] on p "No" at bounding box center [327, 192] width 10 height 12
click at [313, 186] on input "No" at bounding box center [307, 191] width 11 height 11
radio input "true"
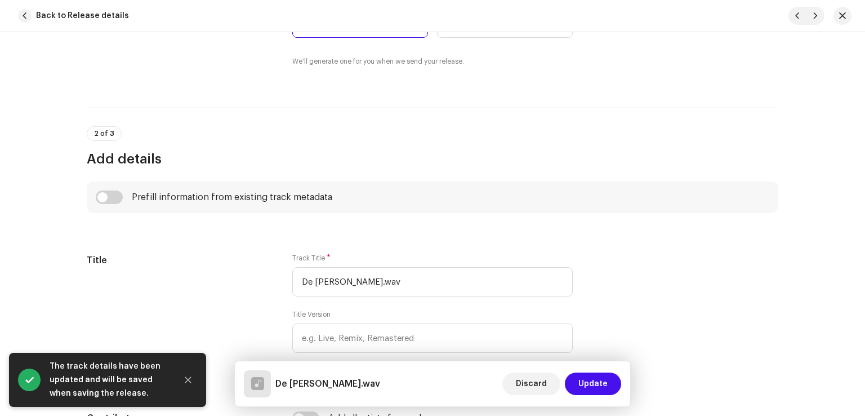
scroll to position [450, 0]
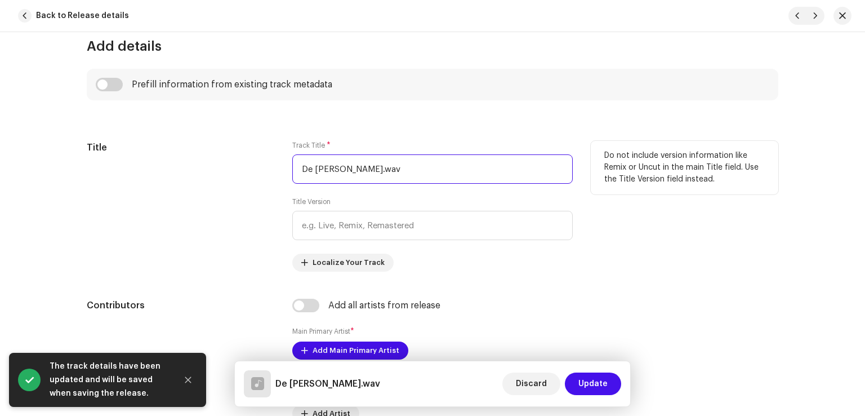
click at [410, 176] on input "De Achar Jo.wav" at bounding box center [432, 168] width 280 height 29
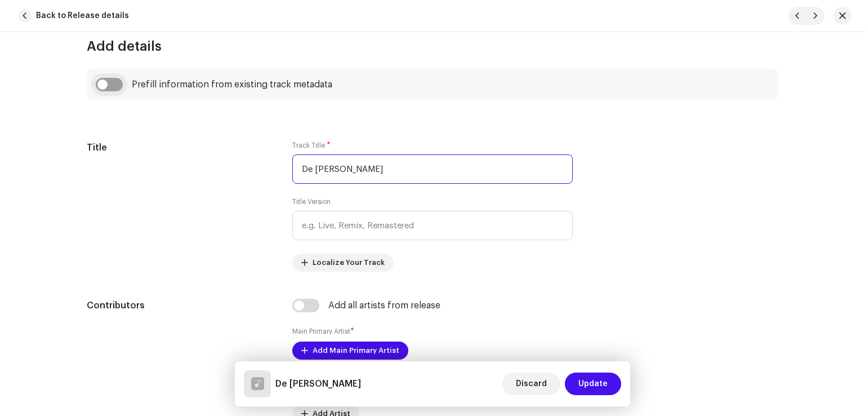
type input "De Achar Jo"
click at [110, 86] on input "checkbox" at bounding box center [109, 85] width 27 height 14
checkbox input "true"
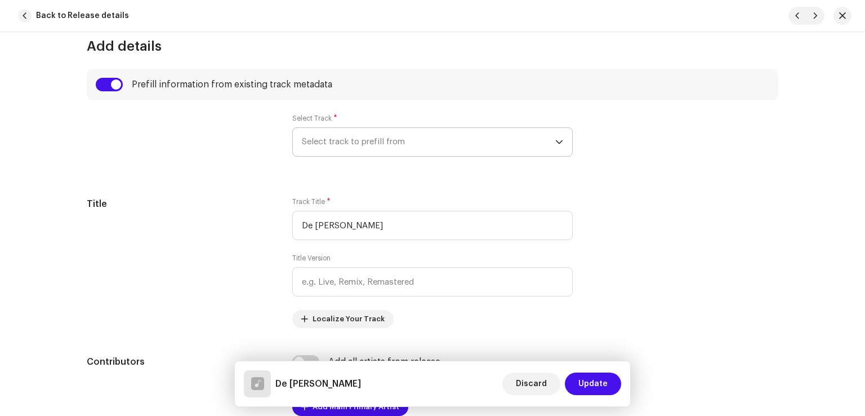
click at [346, 135] on span "Select track to prefill from" at bounding box center [428, 142] width 253 height 28
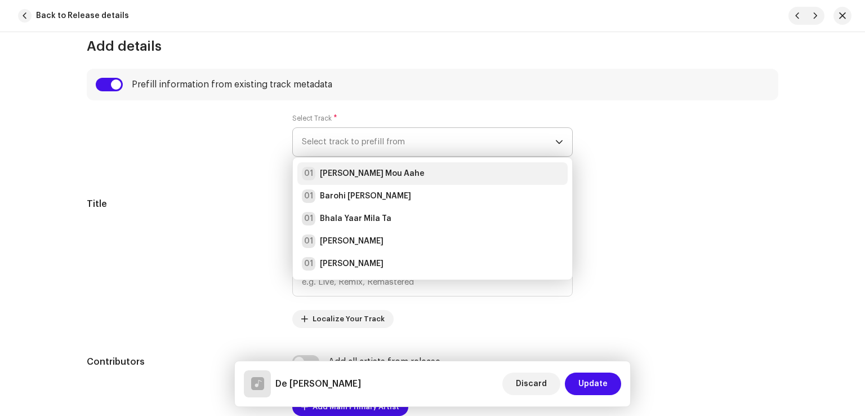
drag, startPoint x: 354, startPoint y: 170, endPoint x: 352, endPoint y: 190, distance: 19.8
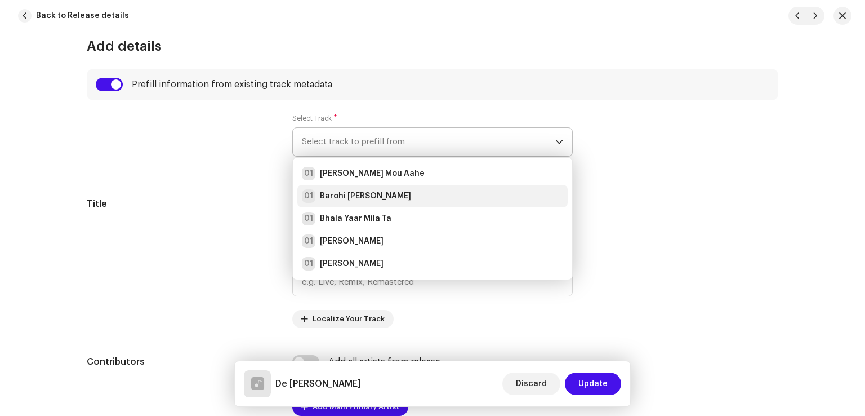
click at [354, 171] on strong "Aj Galh Mou Aahe" at bounding box center [372, 173] width 105 height 11
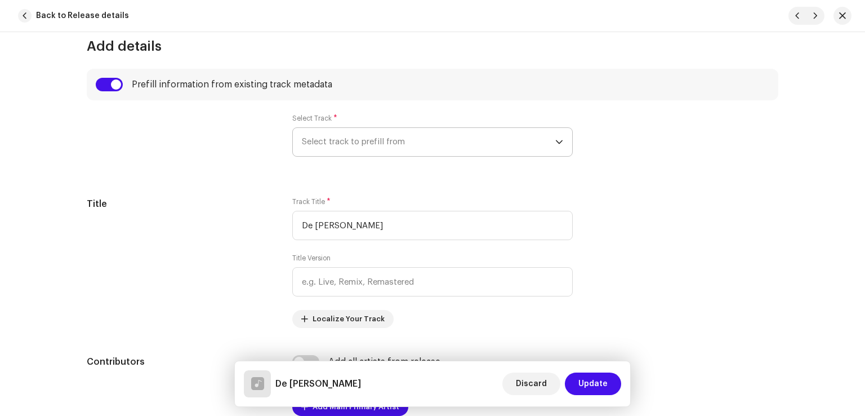
radio input "true"
type input "Haseen Production"
checkbox input "true"
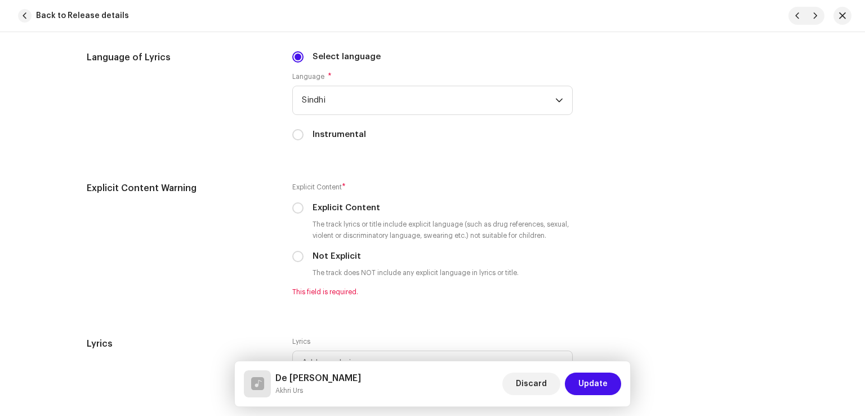
scroll to position [1971, 0]
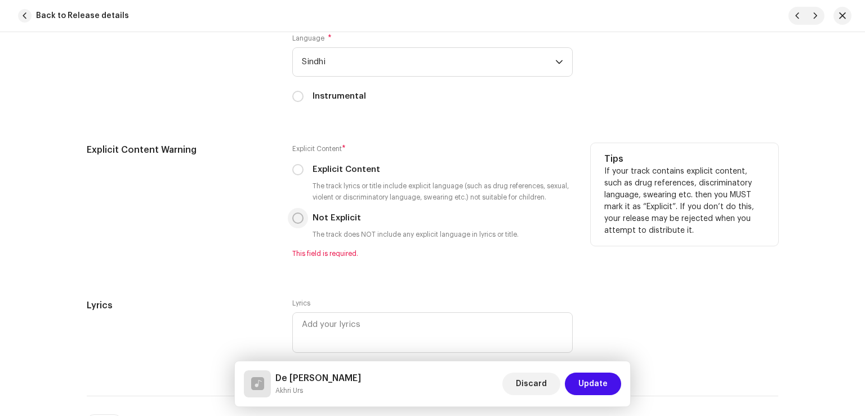
click at [296, 218] on input "Not Explicit" at bounding box center [297, 217] width 11 height 11
radio input "true"
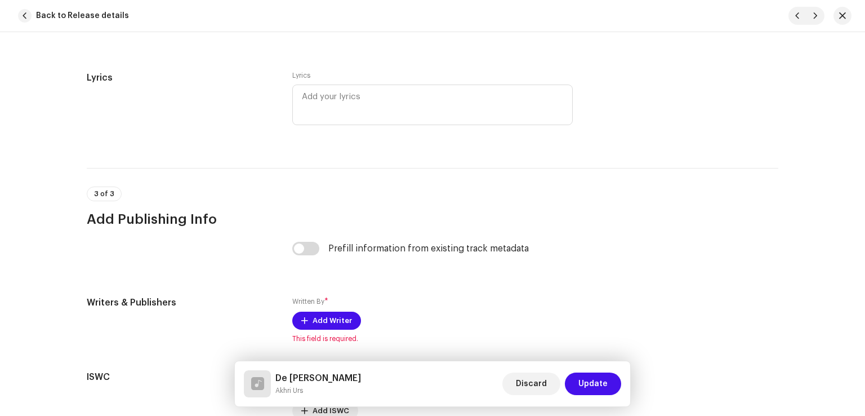
scroll to position [2196, 0]
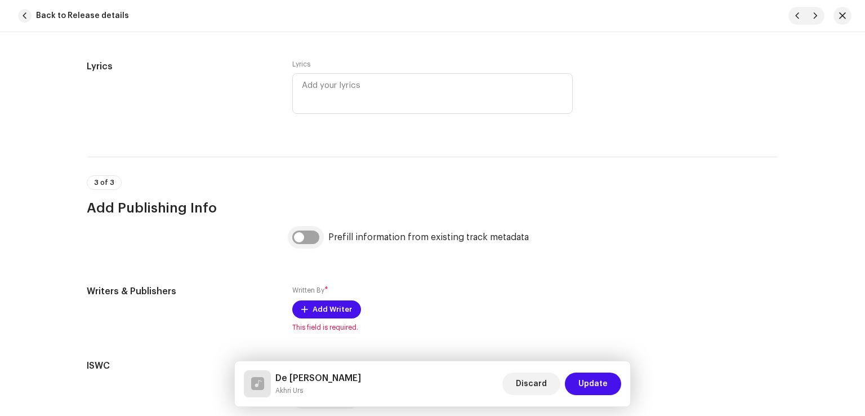
click at [301, 239] on input "checkbox" at bounding box center [305, 237] width 27 height 14
checkbox input "true"
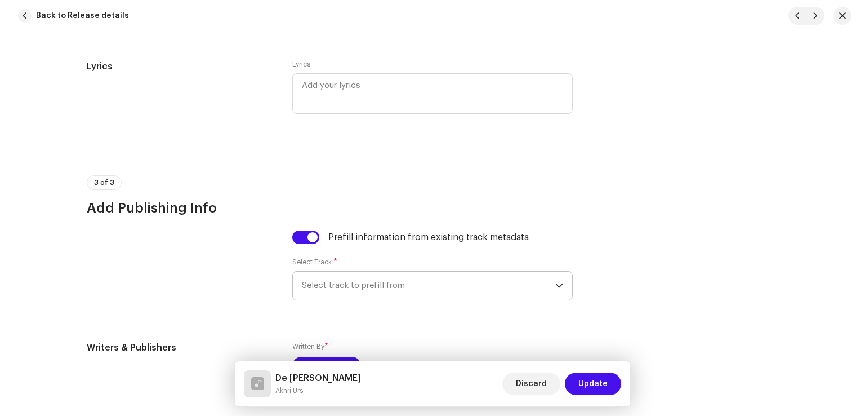
click at [365, 291] on span "Select track to prefill from" at bounding box center [428, 285] width 253 height 28
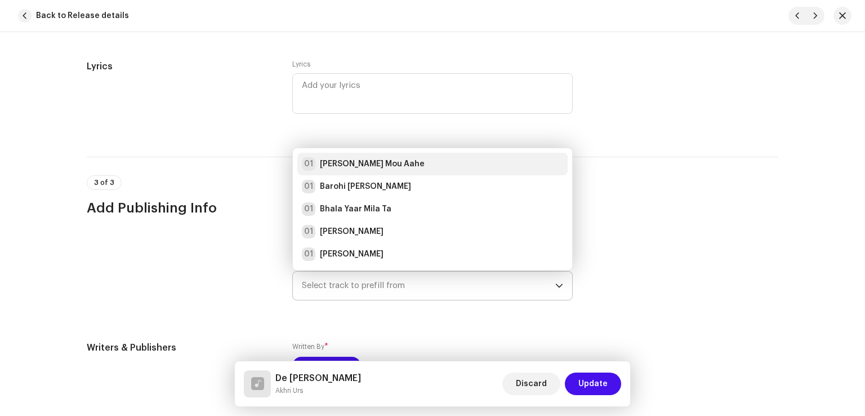
click at [356, 167] on strong "Aj Galh Mou Aahe" at bounding box center [372, 163] width 105 height 11
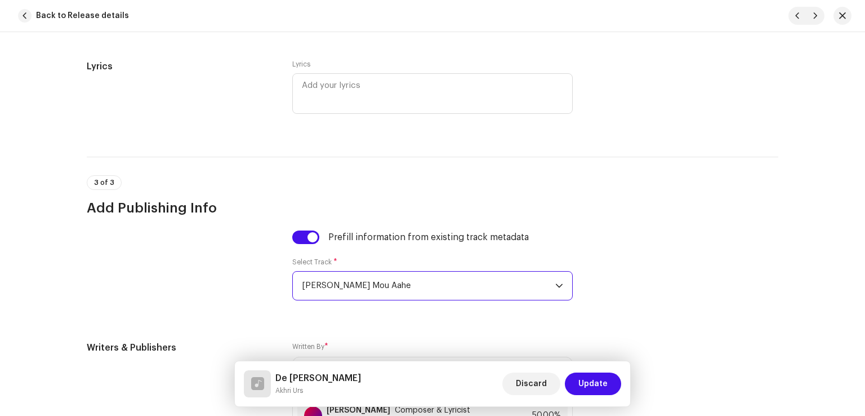
click at [592, 385] on span "Update" at bounding box center [592, 383] width 29 height 23
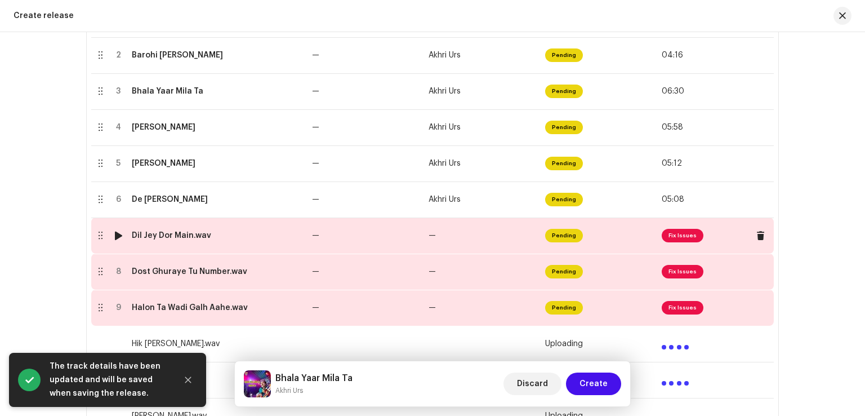
click at [365, 242] on td "—" at bounding box center [365, 235] width 117 height 36
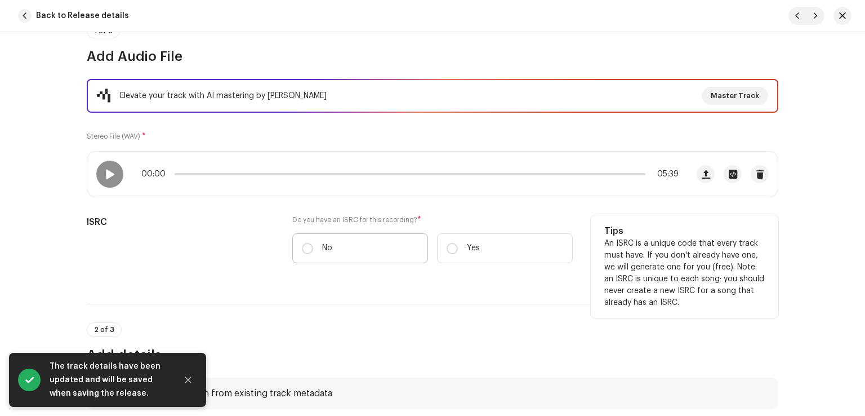
click at [339, 244] on label "No" at bounding box center [360, 248] width 136 height 30
click at [313, 244] on input "No" at bounding box center [307, 248] width 11 height 11
radio input "true"
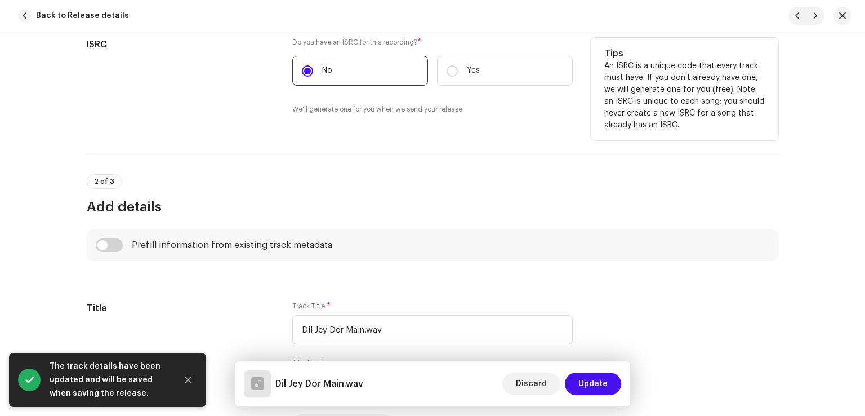
scroll to position [338, 0]
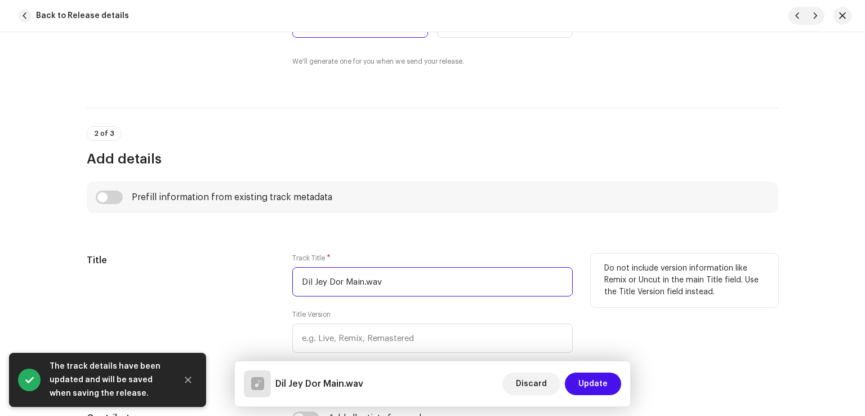
click at [401, 275] on input "Dil Jey Dor Main.wav" at bounding box center [432, 281] width 280 height 29
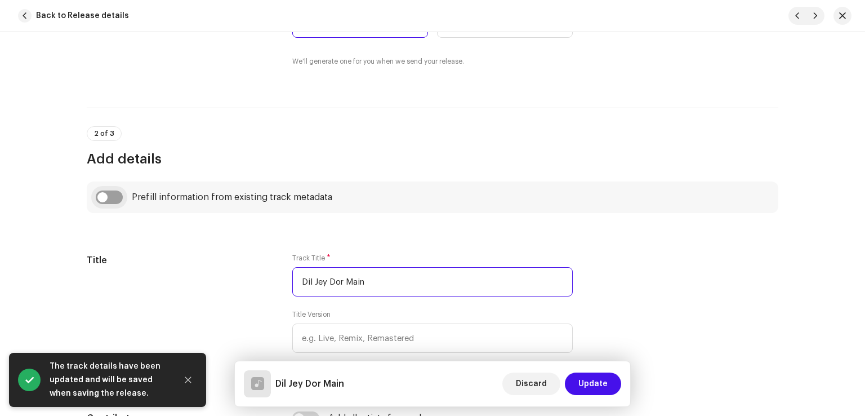
type input "Dil Jey Dor Main"
click at [114, 197] on input "checkbox" at bounding box center [109, 197] width 27 height 14
checkbox input "true"
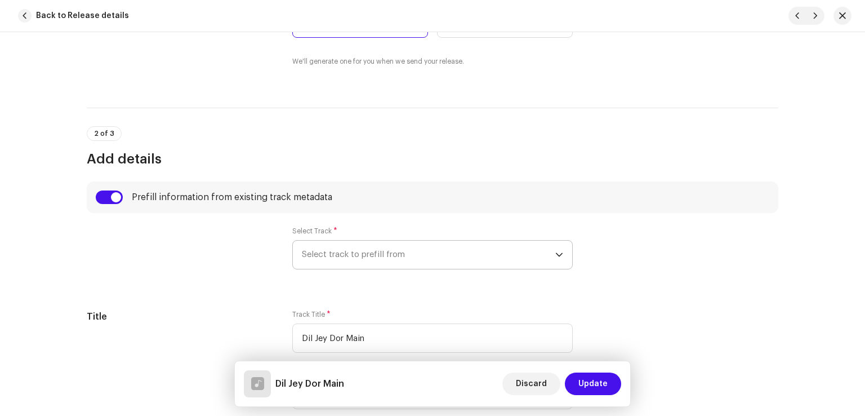
drag, startPoint x: 342, startPoint y: 262, endPoint x: 351, endPoint y: 268, distance: 10.9
click at [343, 262] on span "Select track to prefill from" at bounding box center [428, 254] width 253 height 28
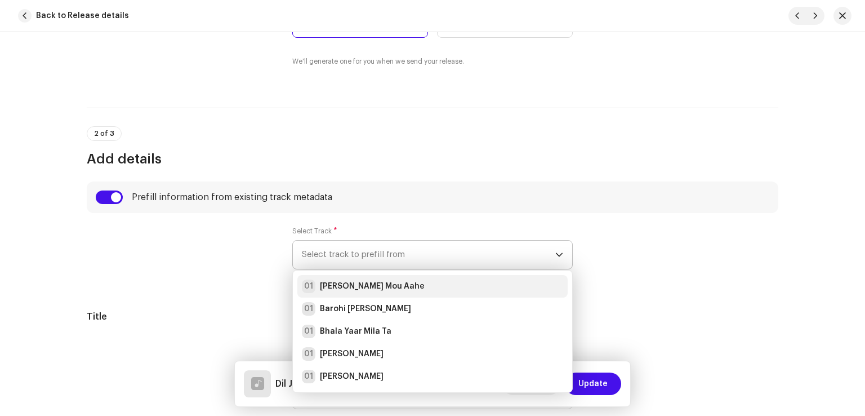
click at [364, 287] on strong "Aj Galh Mou Aahe" at bounding box center [372, 285] width 105 height 11
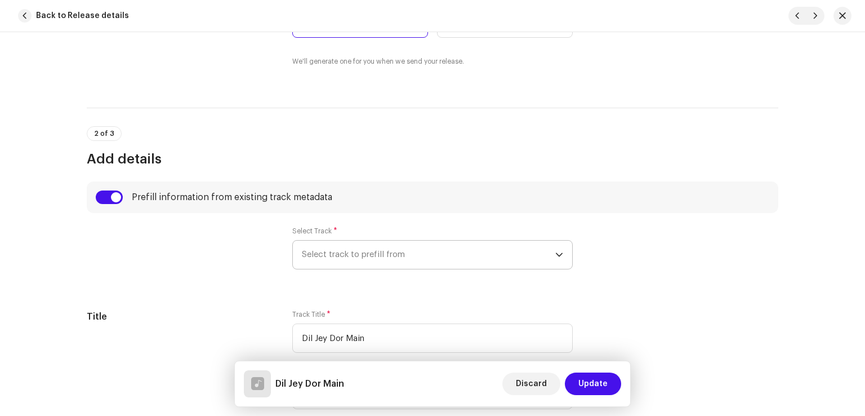
radio input "true"
type input "Haseen Production"
checkbox input "true"
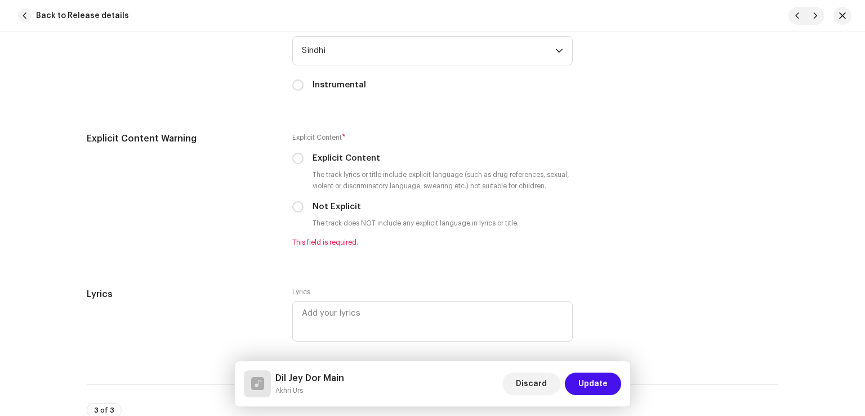
scroll to position [2083, 0]
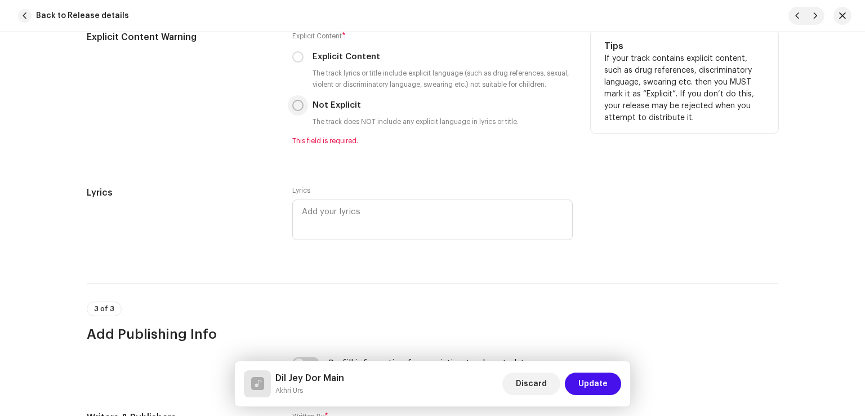
click at [297, 106] on input "Not Explicit" at bounding box center [297, 105] width 11 height 11
radio input "true"
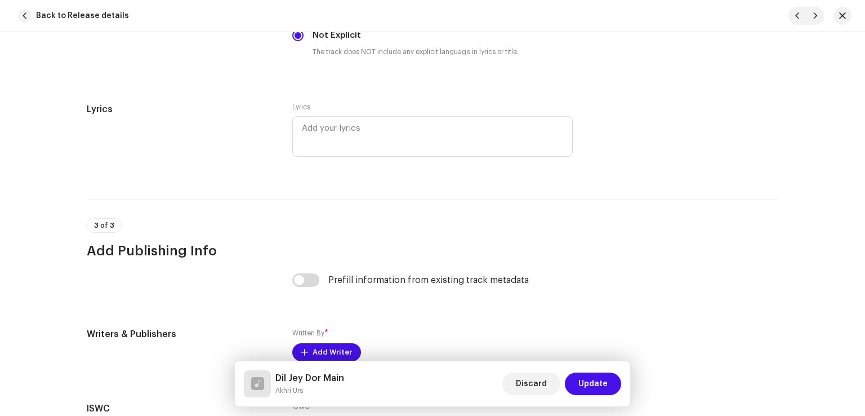
scroll to position [2300, 0]
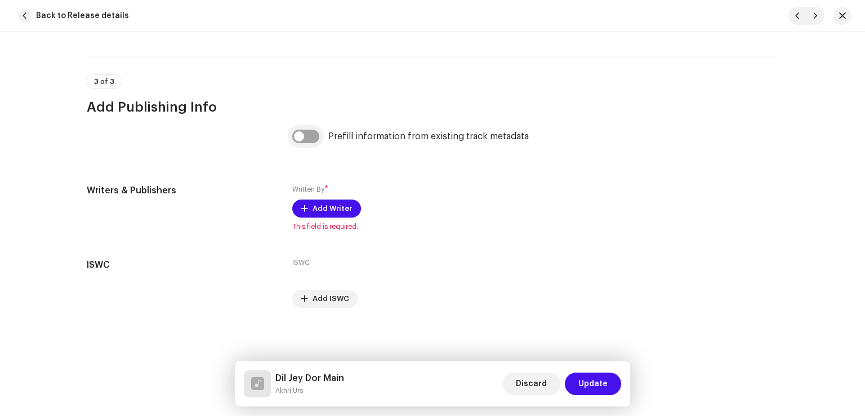
click at [307, 136] on input "checkbox" at bounding box center [305, 137] width 27 height 14
checkbox input "true"
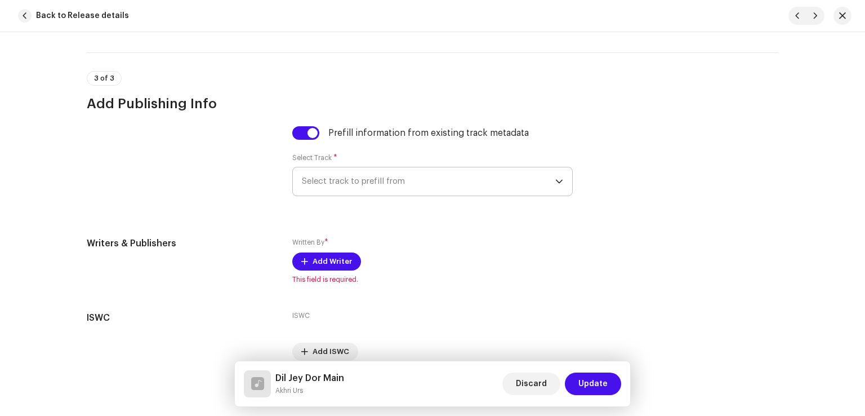
click at [352, 193] on span "Select track to prefill from" at bounding box center [428, 181] width 253 height 28
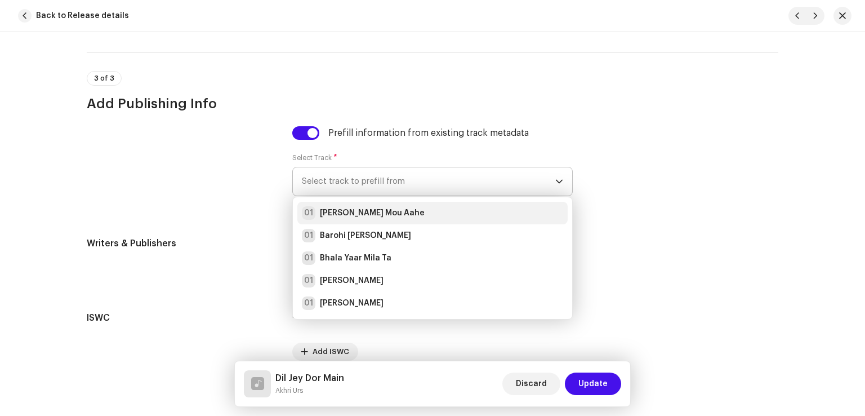
click at [358, 220] on div "01 Aj Galh Mou Aahe" at bounding box center [363, 213] width 123 height 14
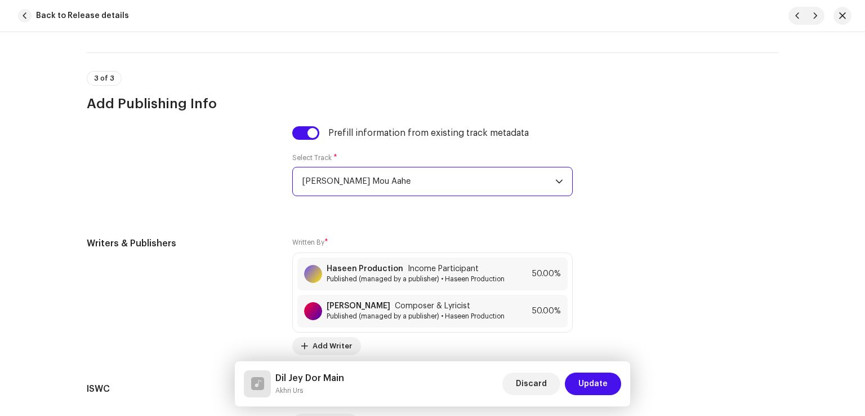
scroll to position [2428, 0]
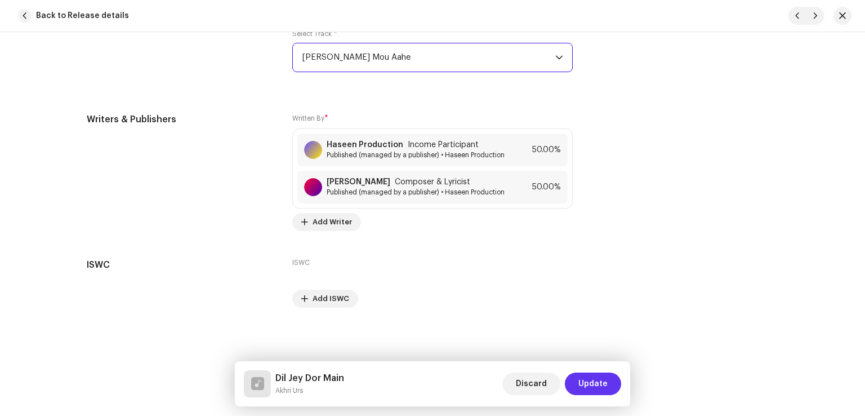
click at [590, 383] on span "Update" at bounding box center [592, 383] width 29 height 23
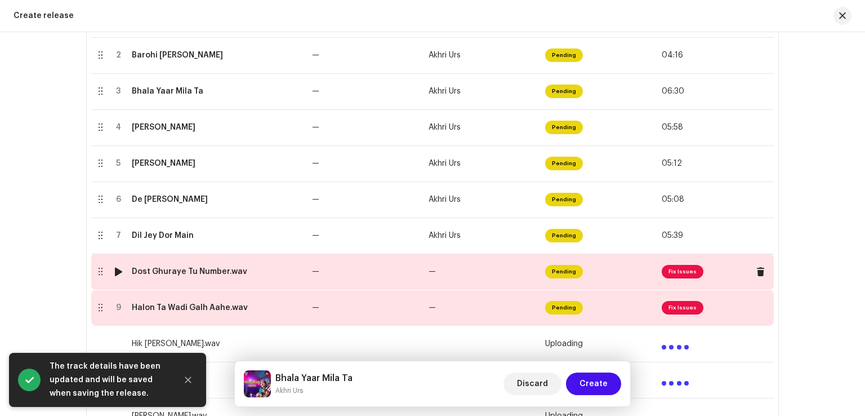
click at [368, 269] on td "—" at bounding box center [365, 271] width 117 height 36
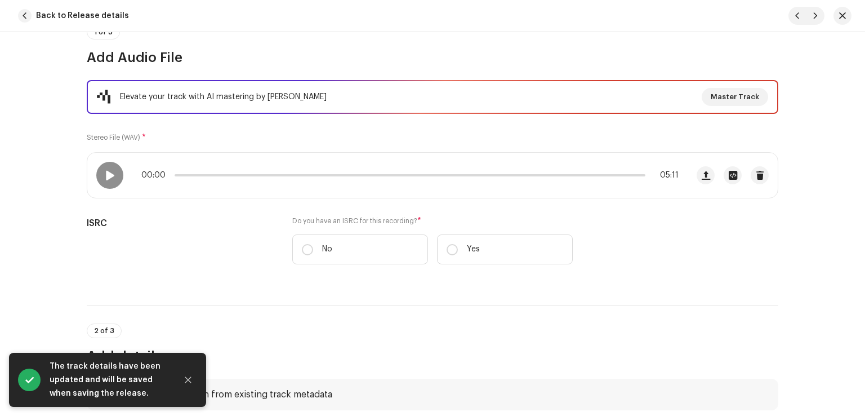
scroll to position [169, 0]
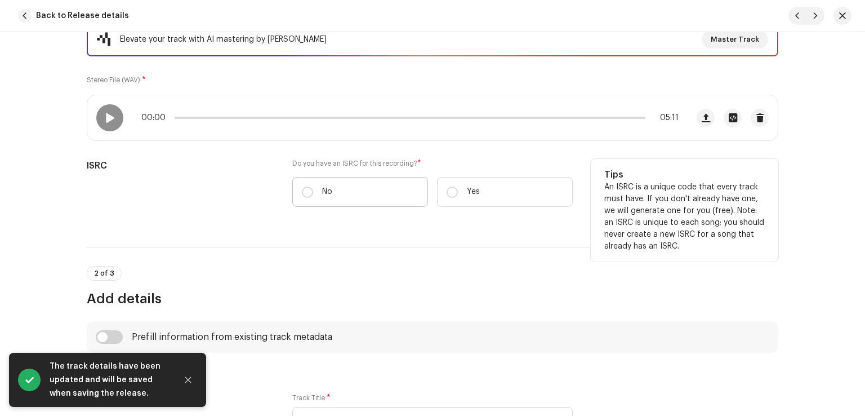
click at [318, 192] on label "No" at bounding box center [360, 192] width 136 height 30
click at [313, 192] on input "No" at bounding box center [307, 191] width 11 height 11
radio input "true"
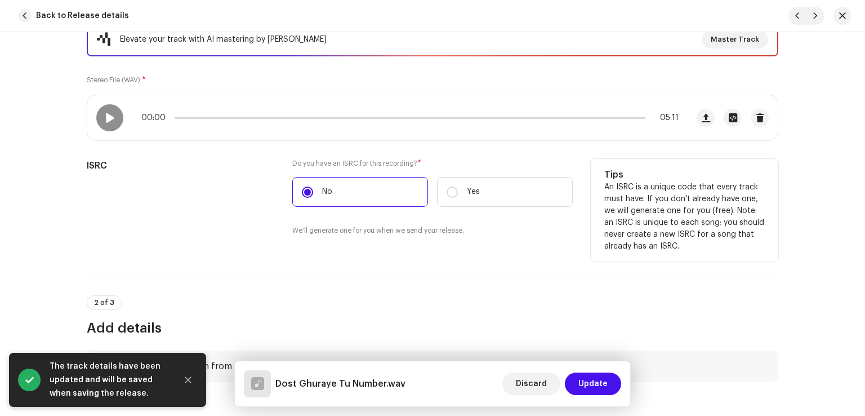
scroll to position [338, 0]
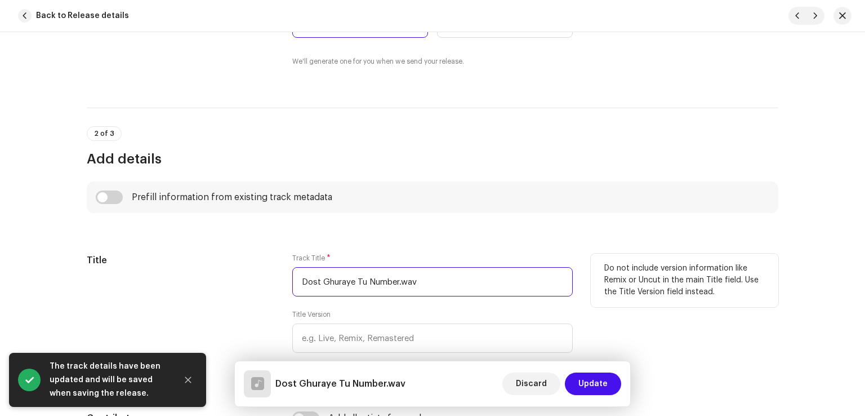
click at [426, 279] on input "Dost Ghuraye Tu Number.wav" at bounding box center [432, 281] width 280 height 29
click at [426, 279] on input "Dost Ghuraye Tu Number" at bounding box center [432, 281] width 280 height 29
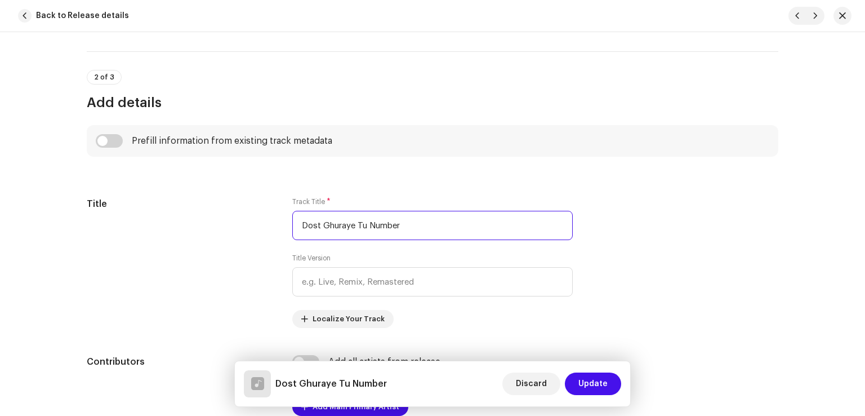
type input "Dost Ghuraye Tu Number"
click at [108, 140] on input "checkbox" at bounding box center [109, 141] width 27 height 14
checkbox input "true"
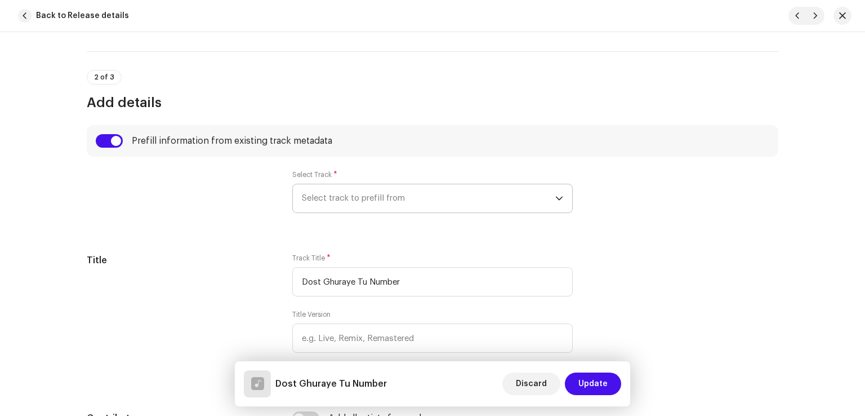
drag, startPoint x: 331, startPoint y: 197, endPoint x: 340, endPoint y: 212, distance: 18.0
click at [331, 198] on span "Select track to prefill from" at bounding box center [428, 198] width 253 height 28
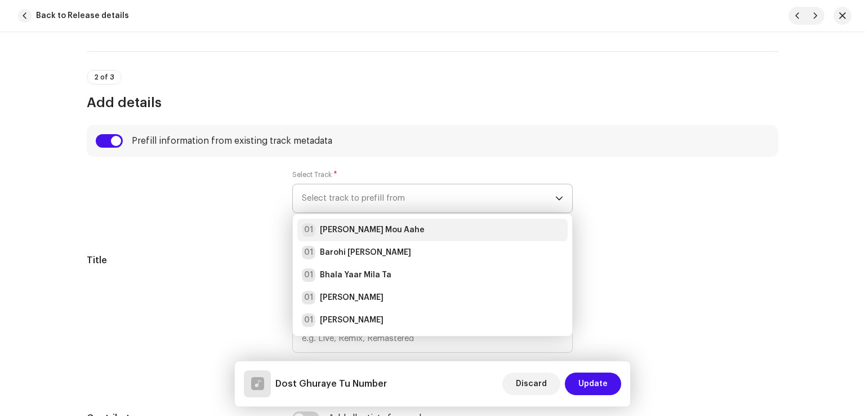
click at [349, 230] on strong "Aj Galh Mou Aahe" at bounding box center [372, 229] width 105 height 11
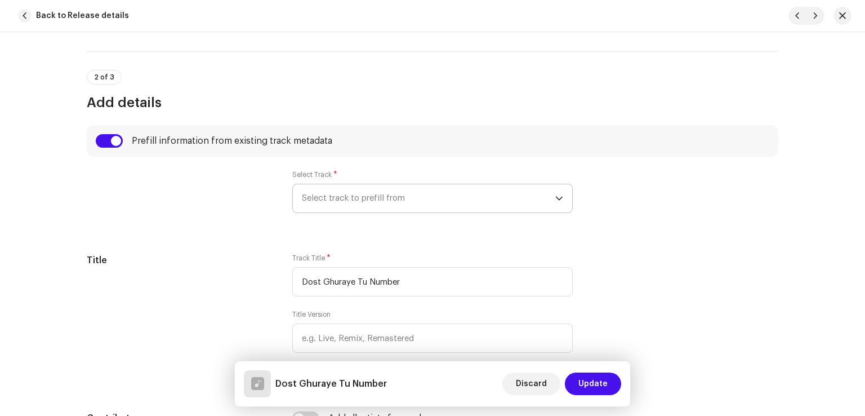
radio input "true"
type input "Haseen Production"
checkbox input "true"
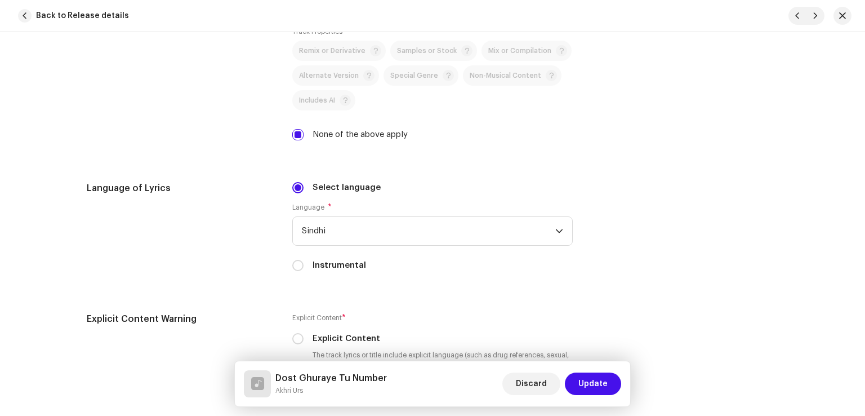
scroll to position [2027, 0]
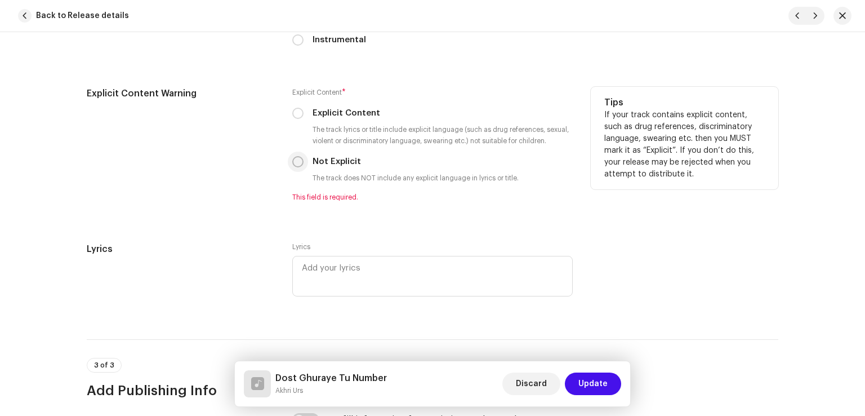
click at [296, 163] on input "Not Explicit" at bounding box center [297, 161] width 11 height 11
radio input "true"
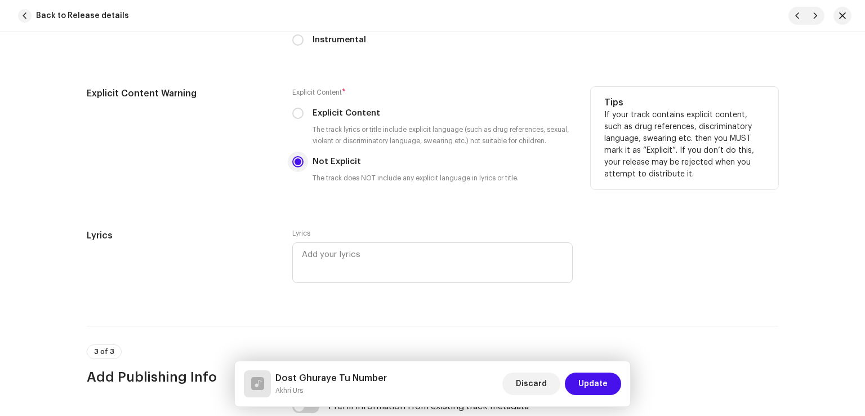
scroll to position [2252, 0]
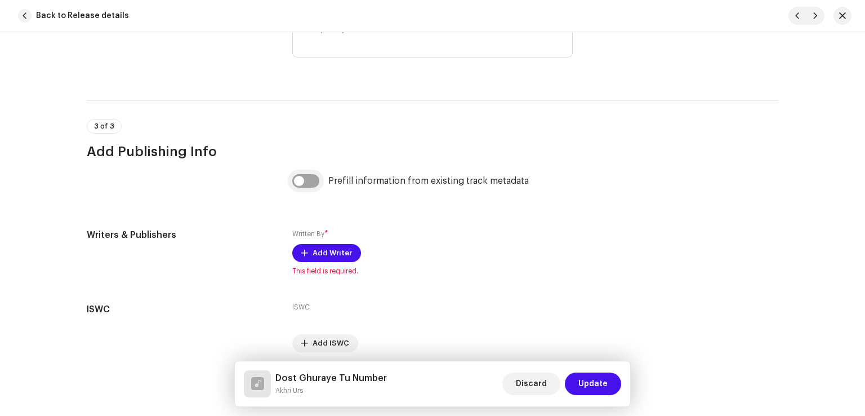
click at [302, 181] on input "checkbox" at bounding box center [305, 181] width 27 height 14
checkbox input "true"
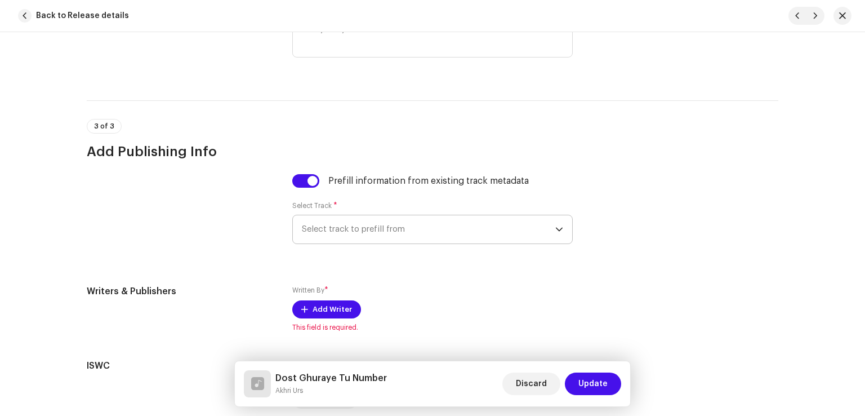
drag, startPoint x: 341, startPoint y: 226, endPoint x: 349, endPoint y: 247, distance: 22.8
click at [342, 230] on span "Select track to prefill from" at bounding box center [428, 229] width 253 height 28
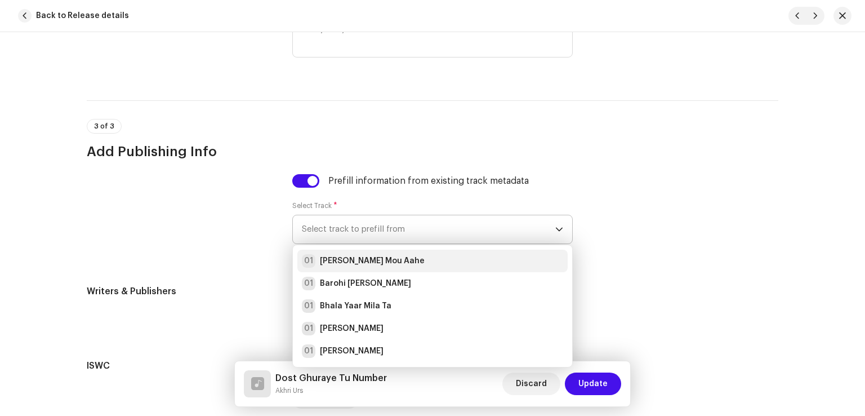
click at [352, 258] on strong "Aj Galh Mou Aahe" at bounding box center [372, 260] width 105 height 11
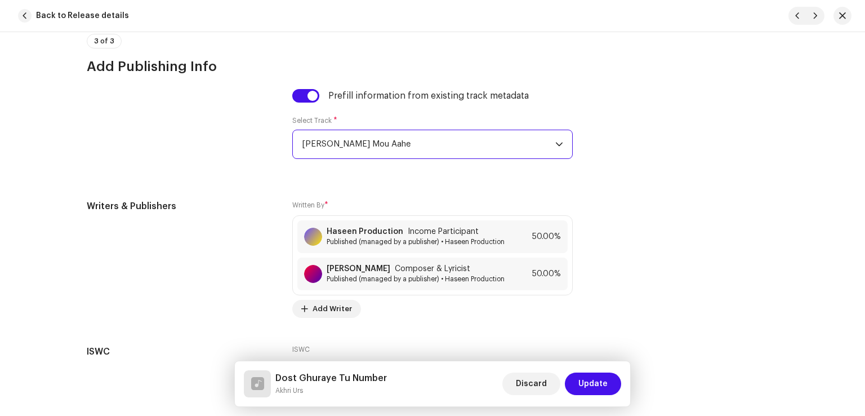
scroll to position [2428, 0]
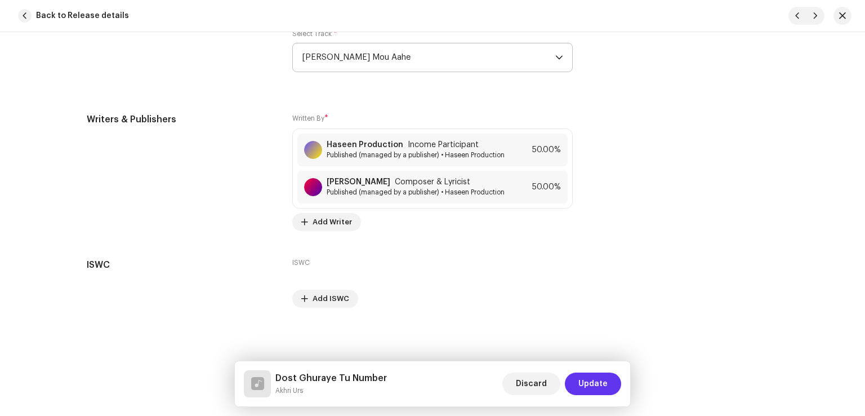
click at [593, 381] on span "Update" at bounding box center [592, 383] width 29 height 23
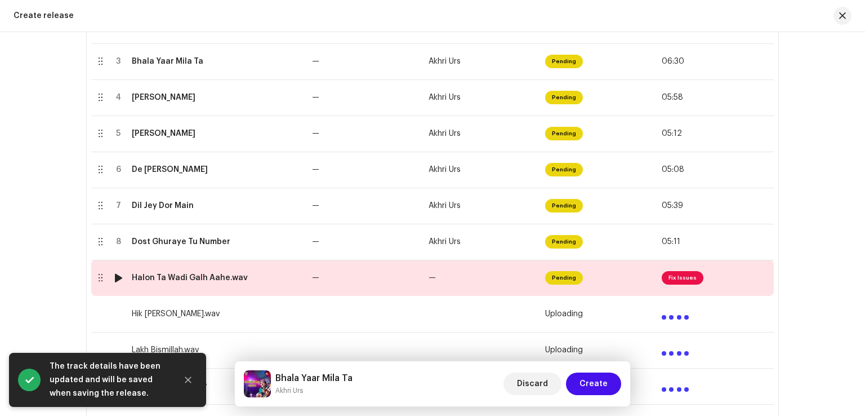
scroll to position [352, 0]
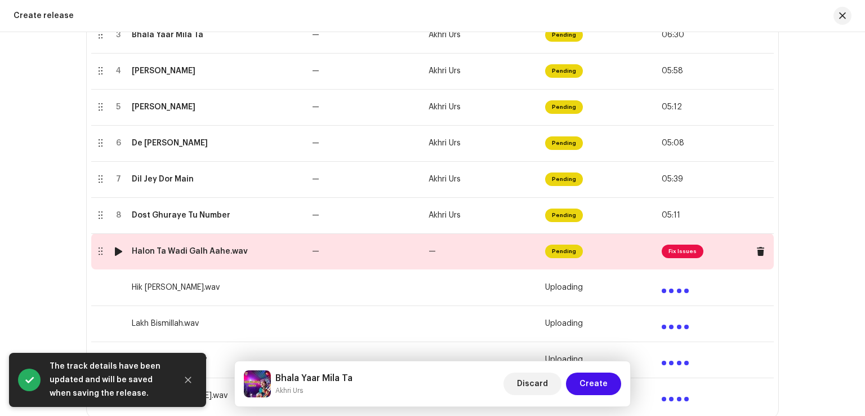
click at [396, 251] on td "—" at bounding box center [365, 251] width 117 height 36
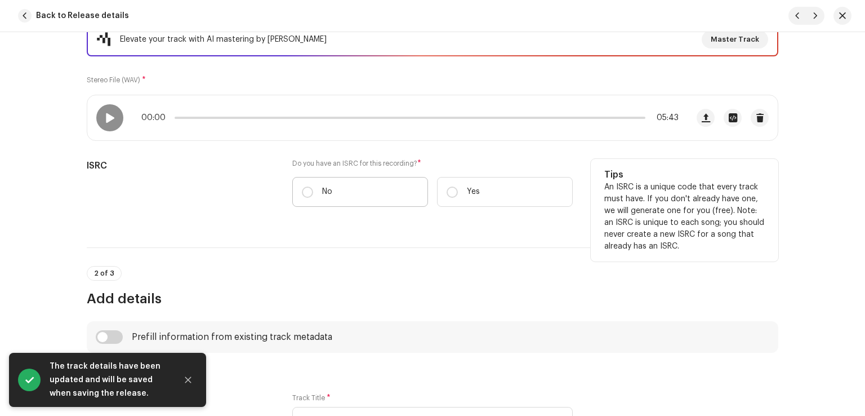
click at [350, 185] on label "No" at bounding box center [360, 192] width 136 height 30
click at [313, 186] on input "No" at bounding box center [307, 191] width 11 height 11
radio input "true"
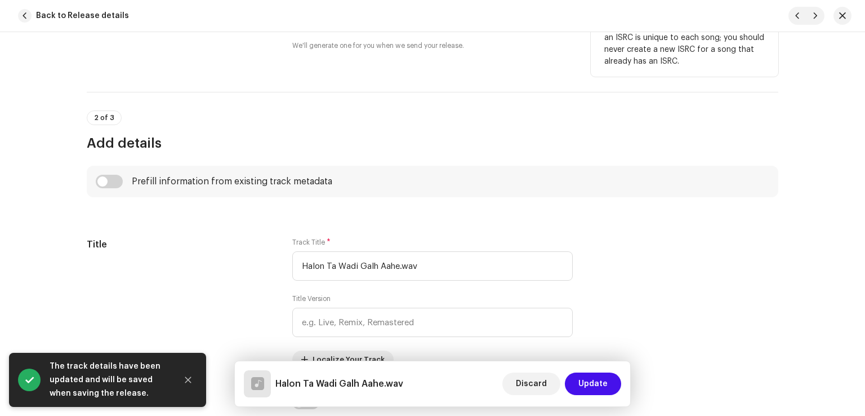
scroll to position [394, 0]
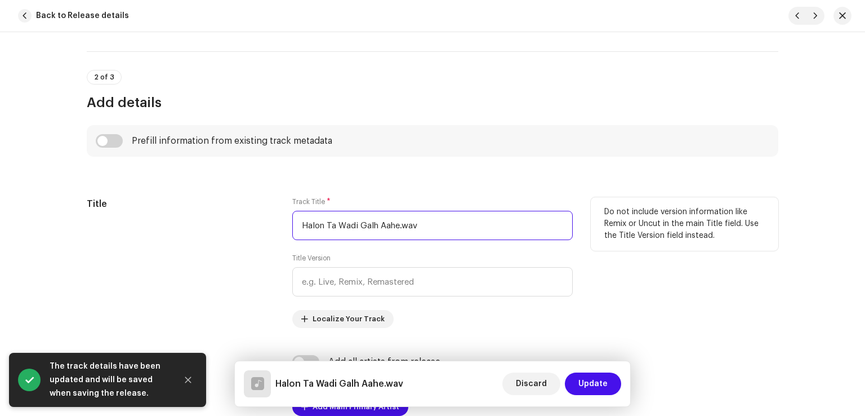
click at [441, 221] on input "Halon Ta Wadi Galh Aahe.wav" at bounding box center [432, 225] width 280 height 29
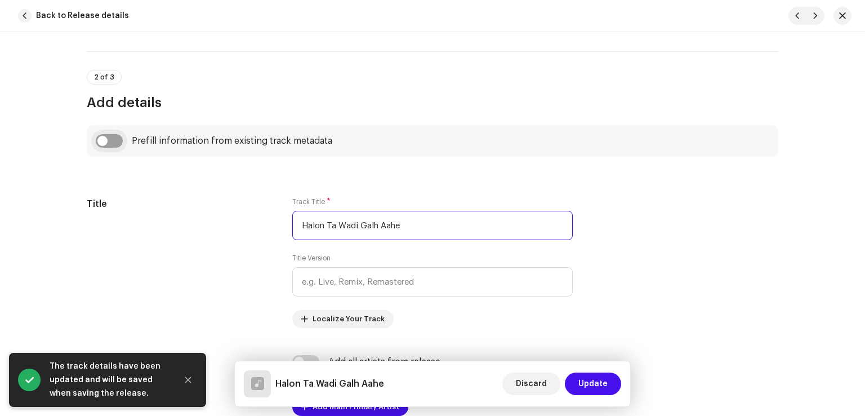
type input "Halon Ta Wadi Galh Aahe"
drag, startPoint x: 112, startPoint y: 143, endPoint x: 122, endPoint y: 167, distance: 25.5
click at [112, 144] on input "checkbox" at bounding box center [109, 141] width 27 height 14
checkbox input "true"
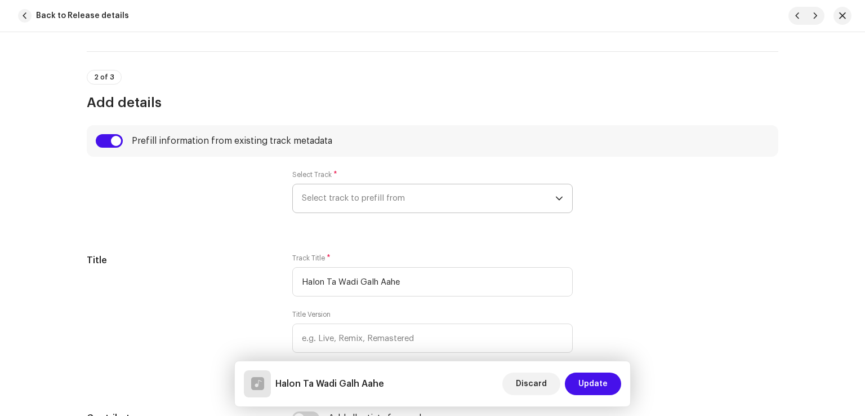
click at [379, 209] on span "Select track to prefill from" at bounding box center [428, 198] width 253 height 28
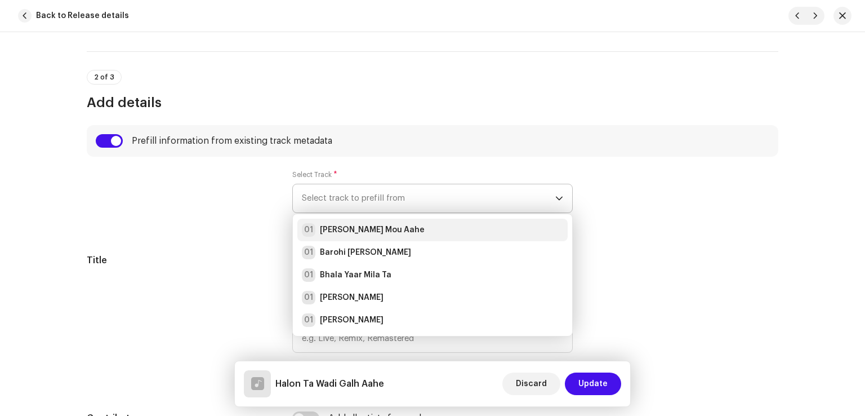
click at [379, 227] on strong "Aj Galh Mou Aahe" at bounding box center [372, 229] width 105 height 11
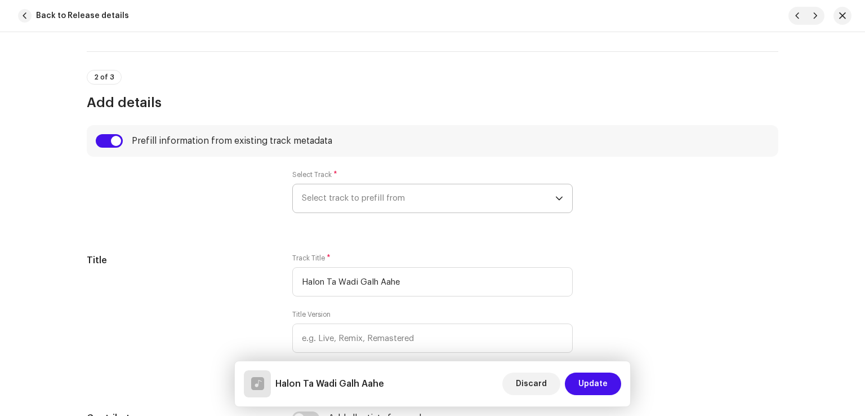
radio input "true"
type input "Haseen Production"
checkbox input "true"
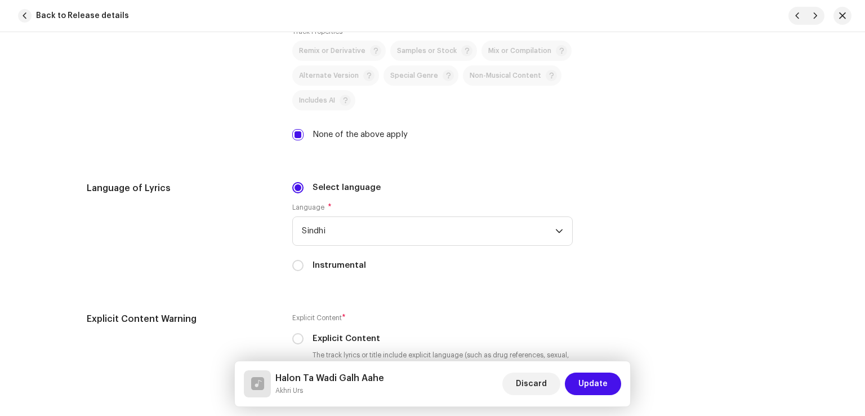
scroll to position [2027, 0]
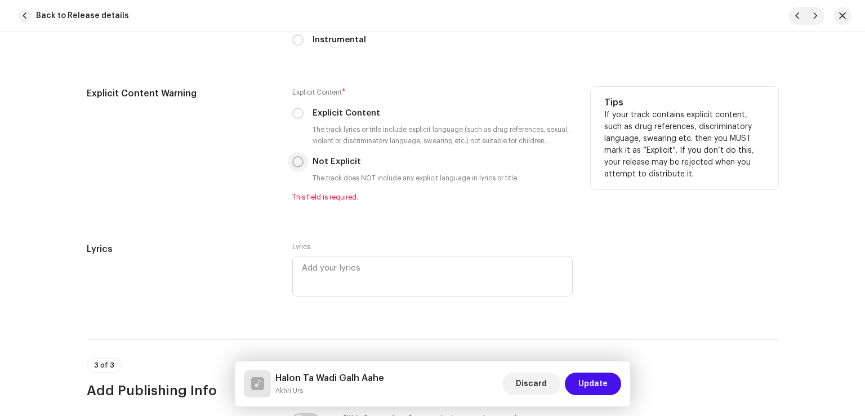
click at [298, 159] on input "Not Explicit" at bounding box center [297, 161] width 11 height 11
radio input "true"
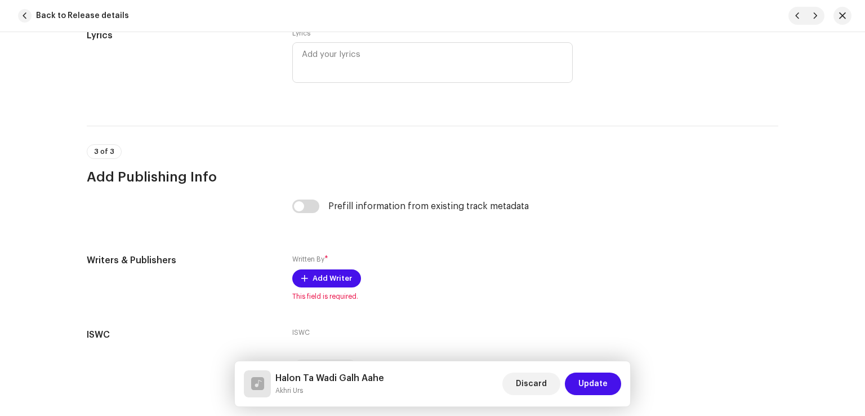
scroll to position [2252, 0]
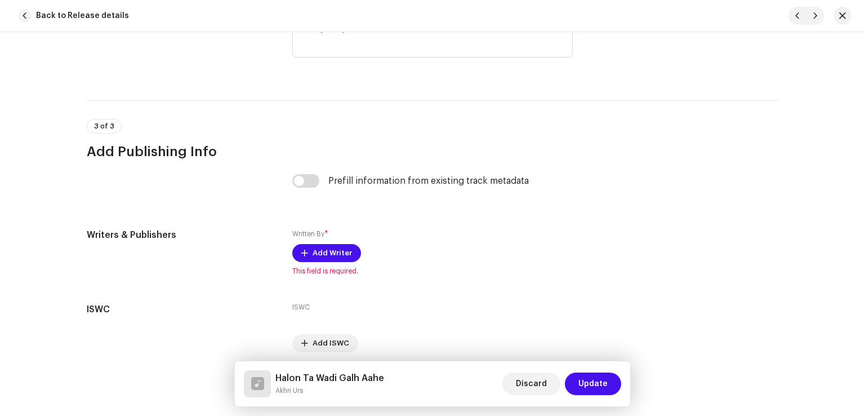
click at [309, 192] on div "Prefill information from existing track metadata" at bounding box center [432, 187] width 280 height 27
click at [310, 185] on input "checkbox" at bounding box center [305, 181] width 27 height 14
checkbox input "true"
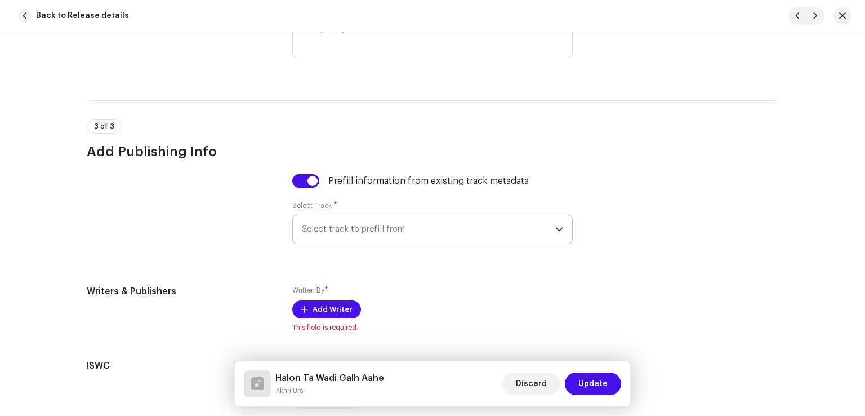
click at [379, 240] on span "Select track to prefill from" at bounding box center [428, 229] width 253 height 28
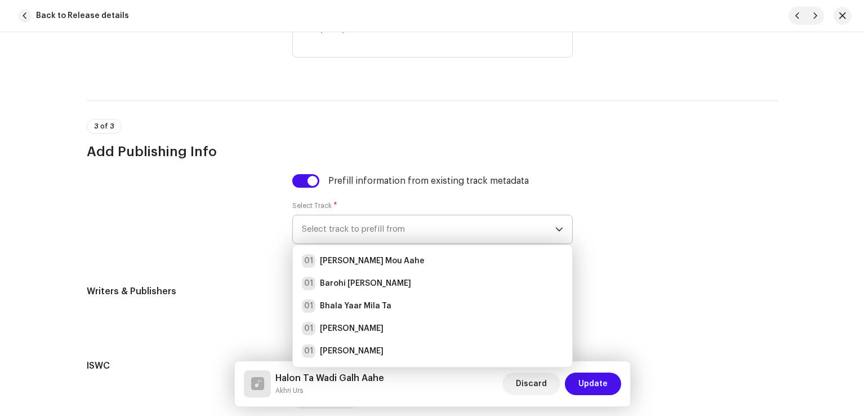
click at [384, 262] on div "01 Aj Galh Mou Aahe" at bounding box center [432, 261] width 261 height 14
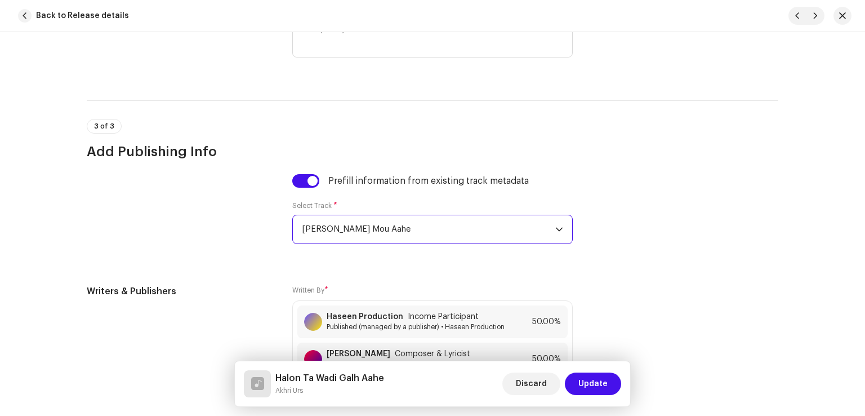
scroll to position [2428, 0]
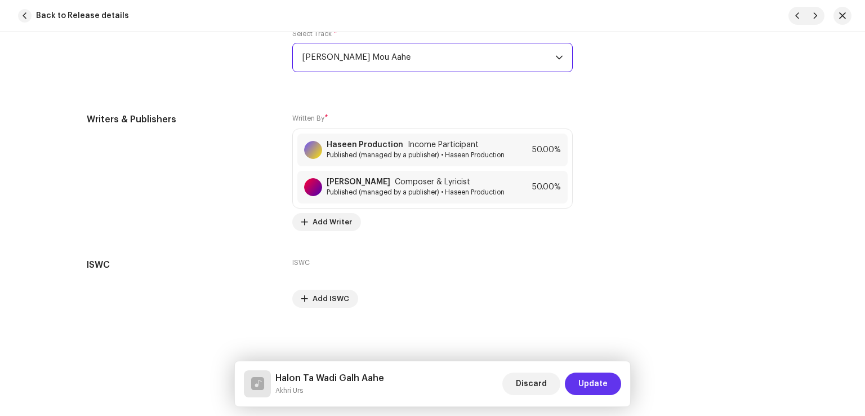
click at [587, 383] on span "Update" at bounding box center [592, 383] width 29 height 23
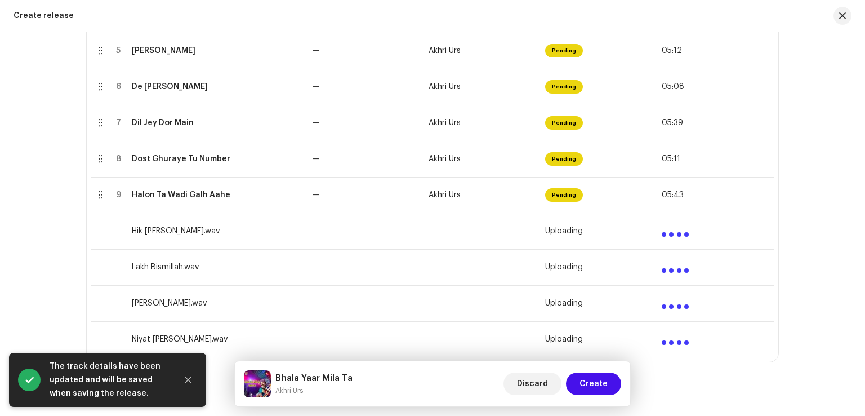
scroll to position [521, 0]
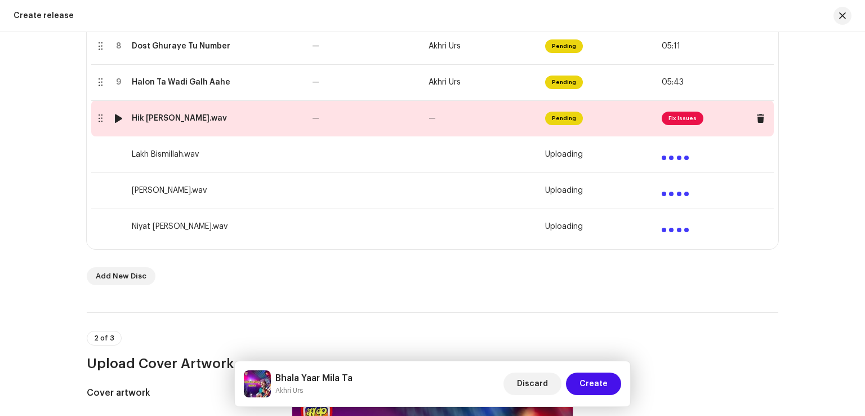
click at [372, 129] on td "—" at bounding box center [365, 118] width 117 height 36
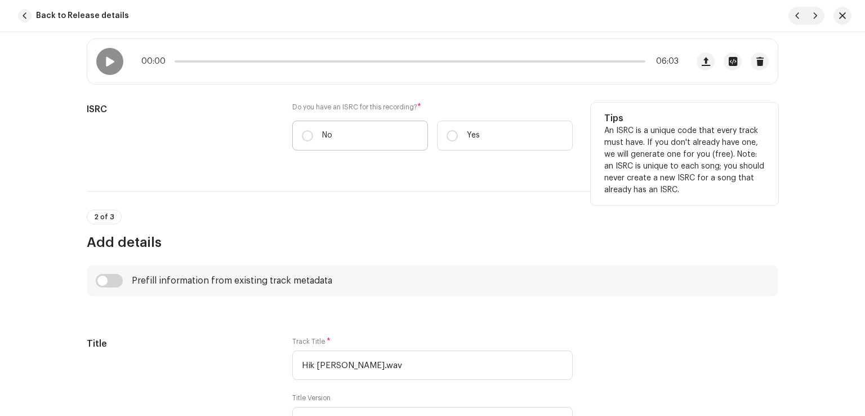
click at [318, 135] on label "No" at bounding box center [360, 135] width 136 height 30
click at [313, 135] on input "No" at bounding box center [307, 135] width 11 height 11
radio input "true"
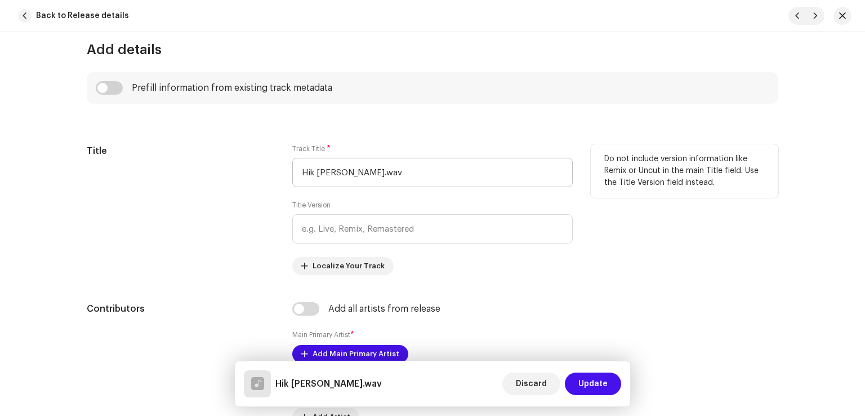
scroll to position [450, 0]
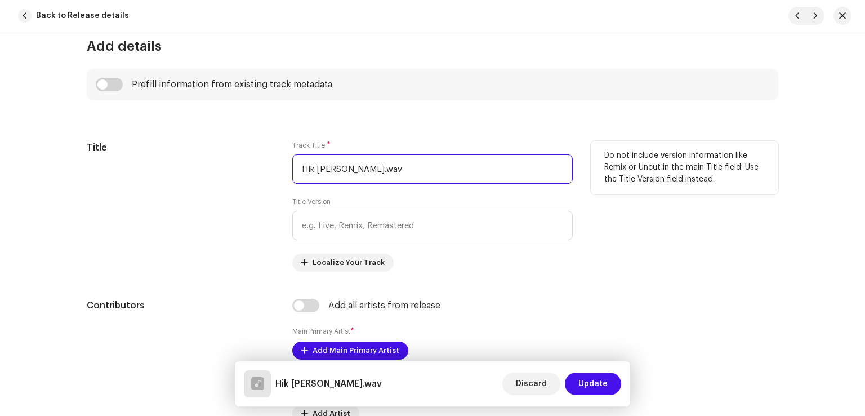
click at [428, 166] on input "Hik Tun Ei Nazar.wav" at bounding box center [432, 168] width 280 height 29
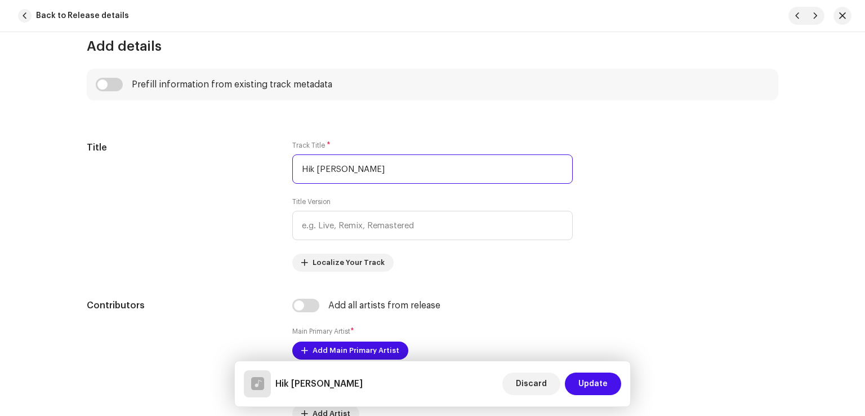
type input "Hik Tun Ei Nazar"
click at [110, 81] on input "checkbox" at bounding box center [109, 85] width 27 height 14
checkbox input "true"
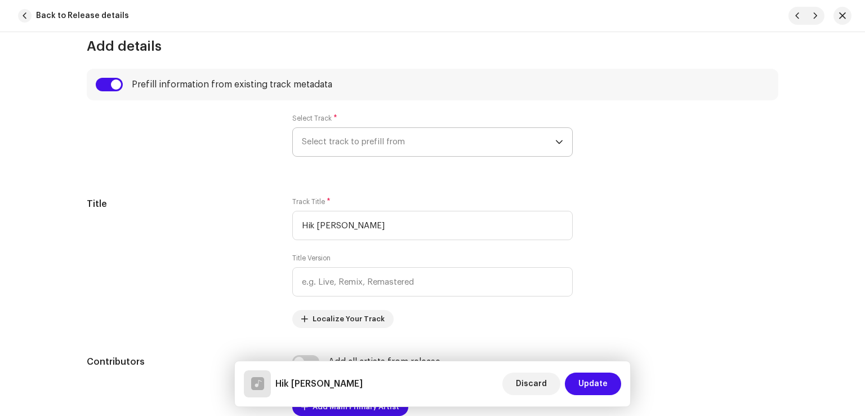
click at [345, 143] on span "Select track to prefill from" at bounding box center [428, 142] width 253 height 28
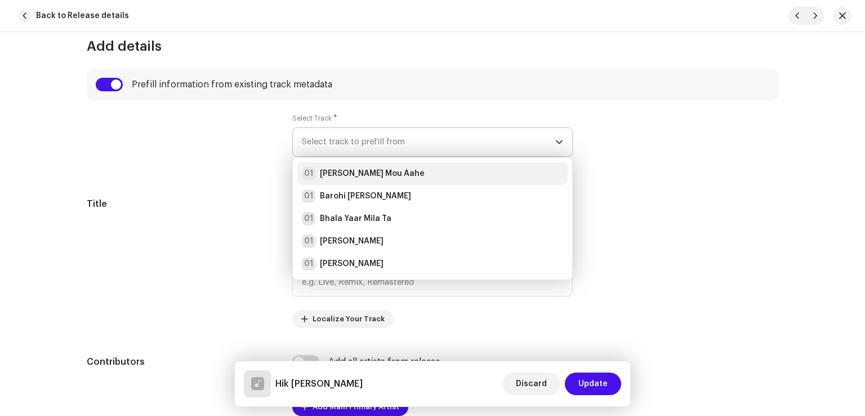
click at [358, 173] on strong "Aj Galh Mou Aahe" at bounding box center [372, 173] width 105 height 11
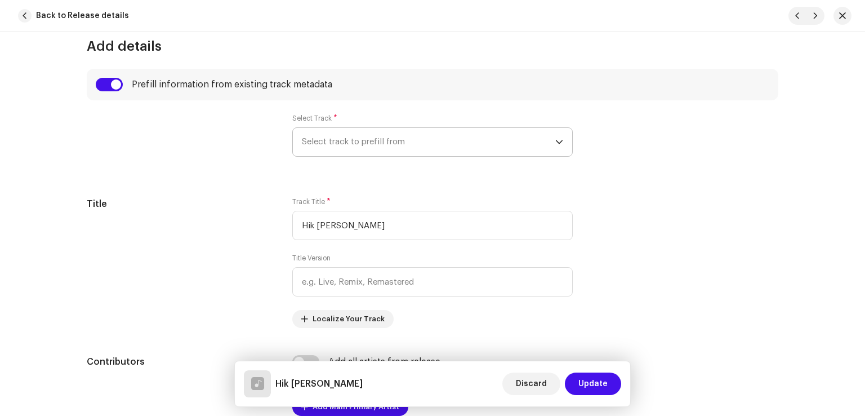
radio input "true"
type input "Haseen Production"
checkbox input "true"
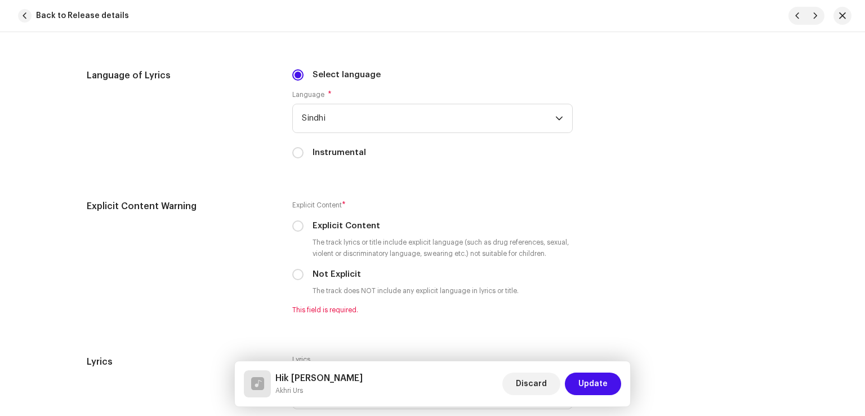
scroll to position [2027, 0]
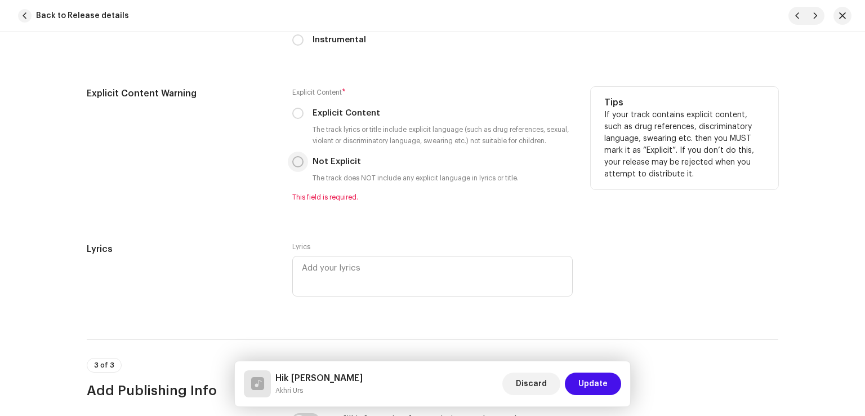
click at [294, 164] on input "Not Explicit" at bounding box center [297, 161] width 11 height 11
radio input "true"
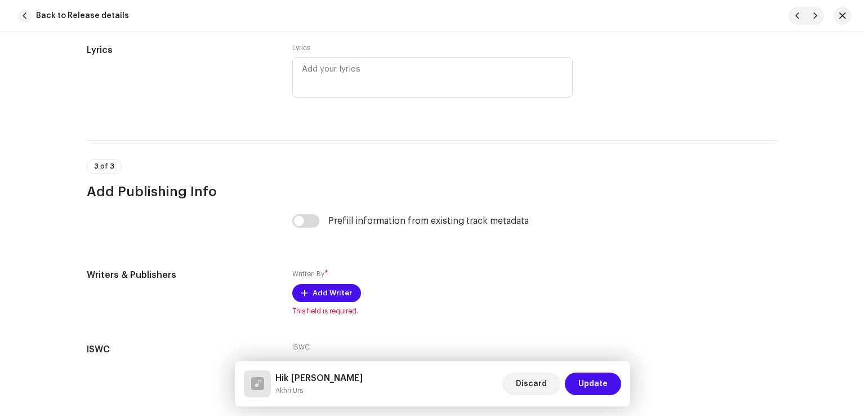
scroll to position [2252, 0]
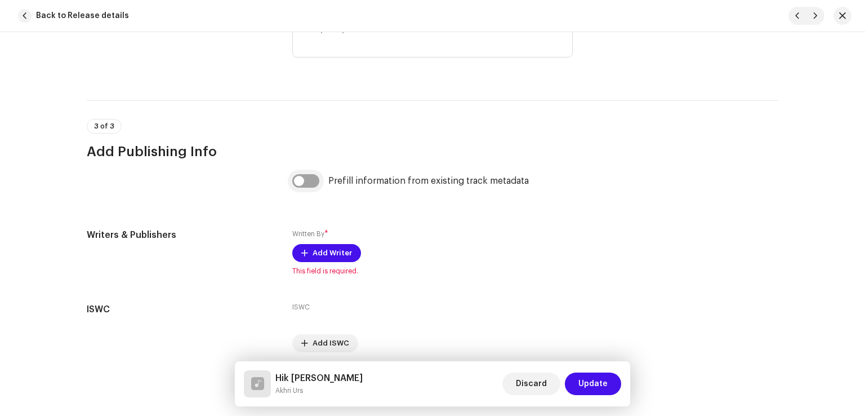
click at [306, 185] on input "checkbox" at bounding box center [305, 181] width 27 height 14
checkbox input "true"
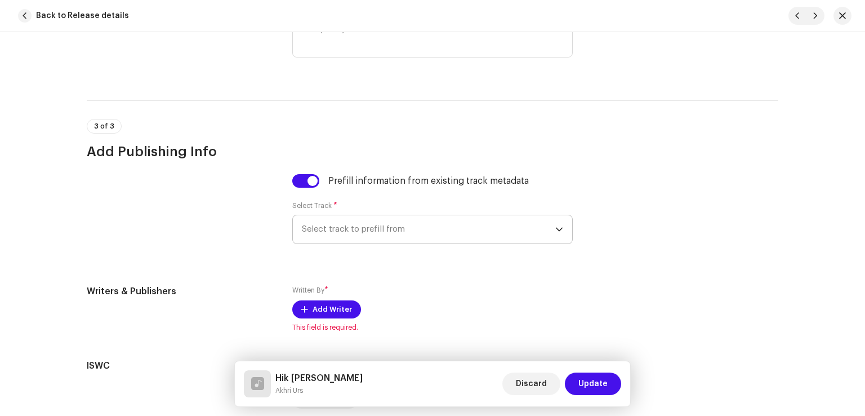
click at [345, 234] on span "Select track to prefill from" at bounding box center [428, 229] width 253 height 28
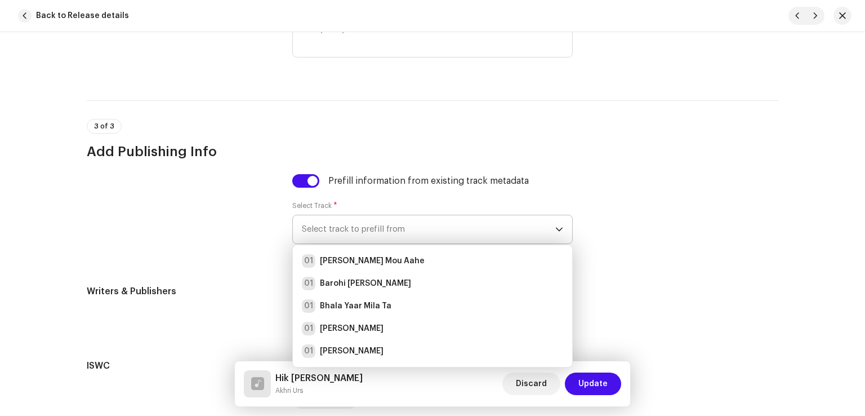
click at [365, 266] on strong "Aj Galh Mou Aahe" at bounding box center [372, 260] width 105 height 11
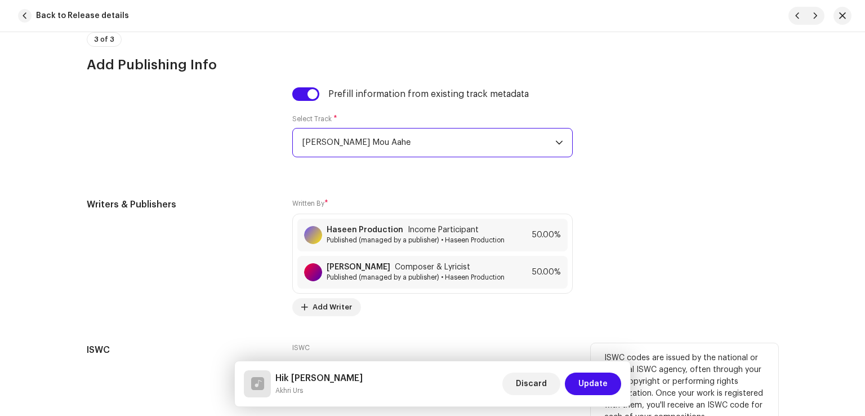
scroll to position [2428, 0]
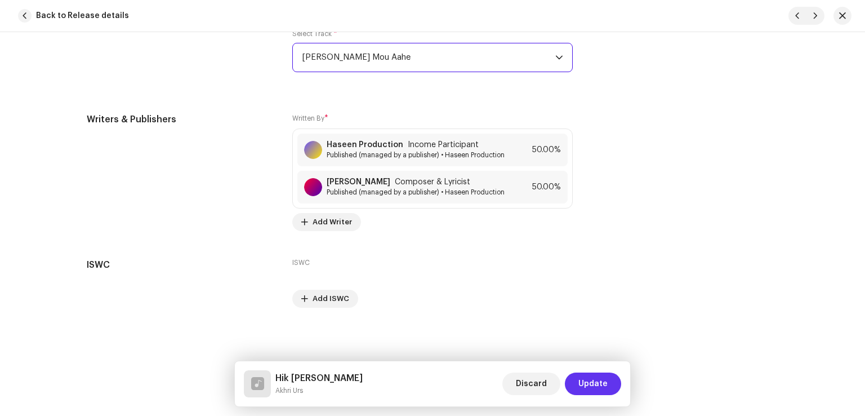
click at [600, 384] on span "Update" at bounding box center [592, 383] width 29 height 23
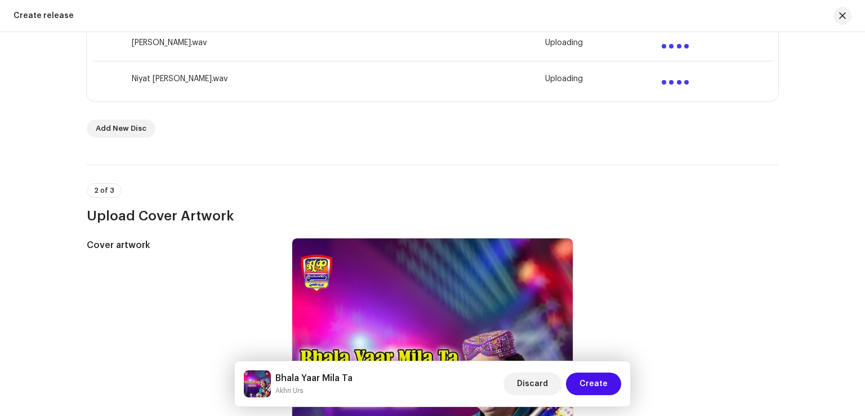
scroll to position [521, 0]
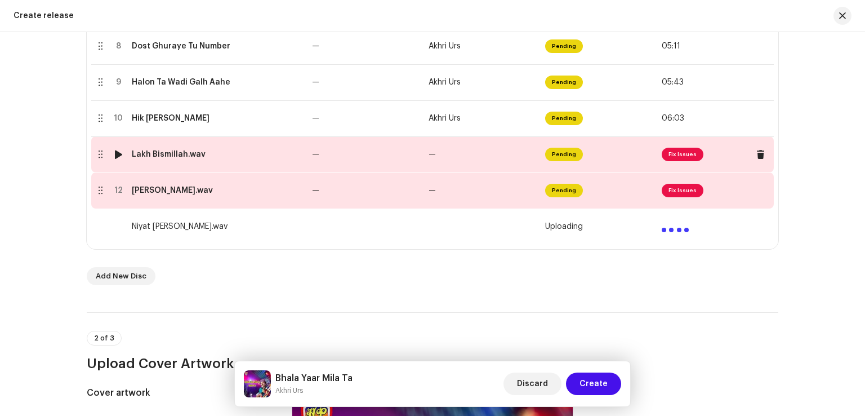
click at [366, 154] on td "—" at bounding box center [365, 154] width 117 height 36
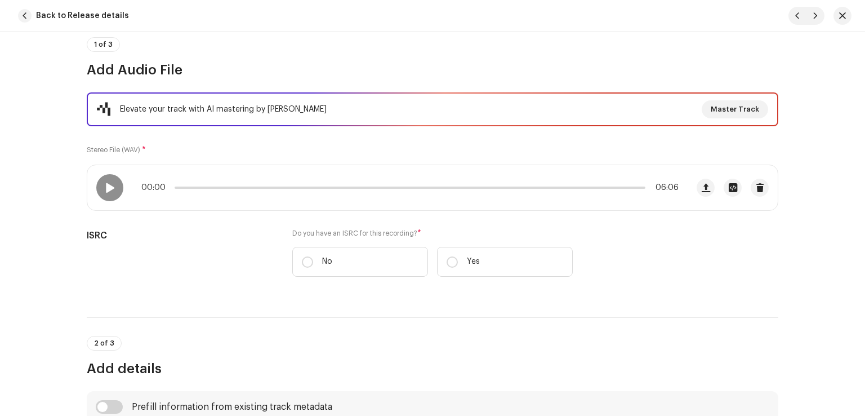
scroll to position [225, 0]
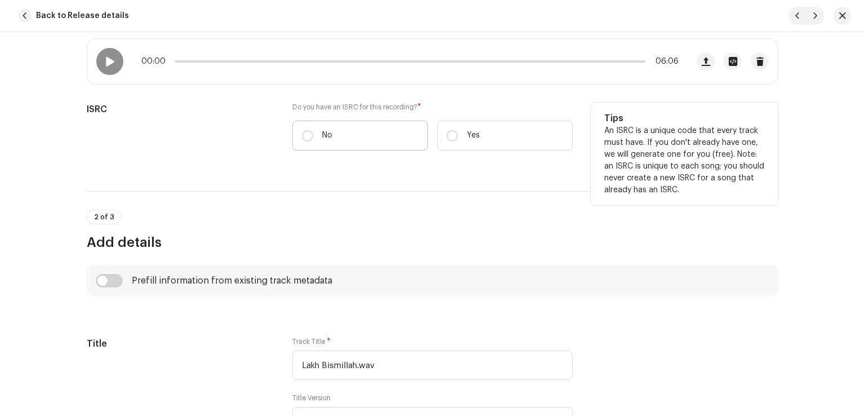
click at [322, 130] on p "No" at bounding box center [327, 136] width 10 height 12
click at [313, 130] on input "No" at bounding box center [307, 135] width 11 height 11
radio input "true"
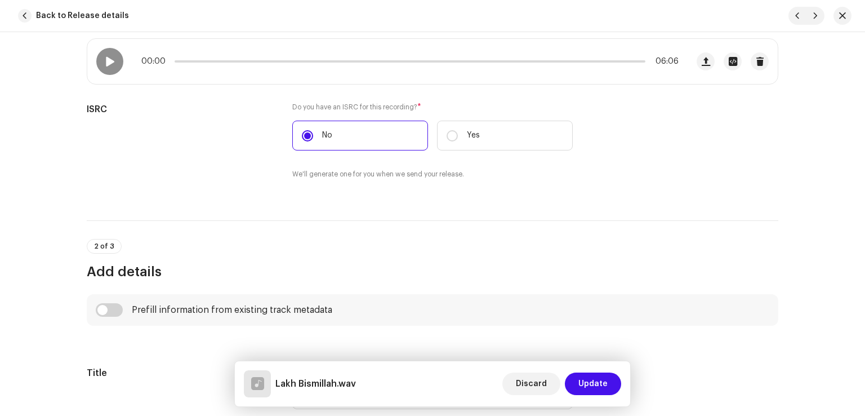
scroll to position [450, 0]
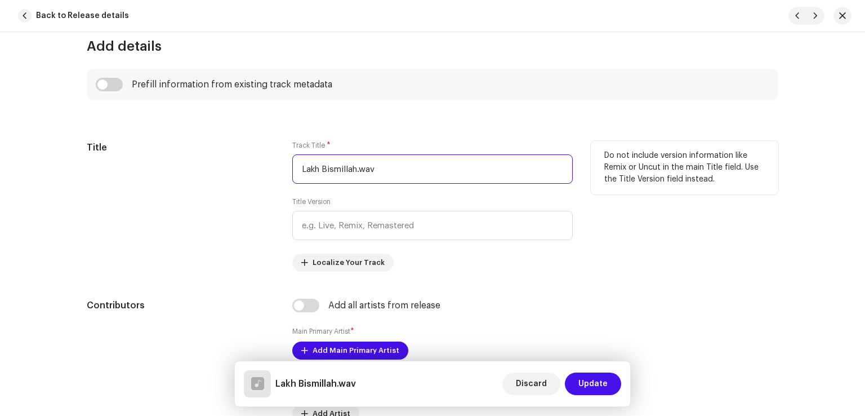
click at [427, 175] on input "Lakh Bismillah.wav" at bounding box center [432, 168] width 280 height 29
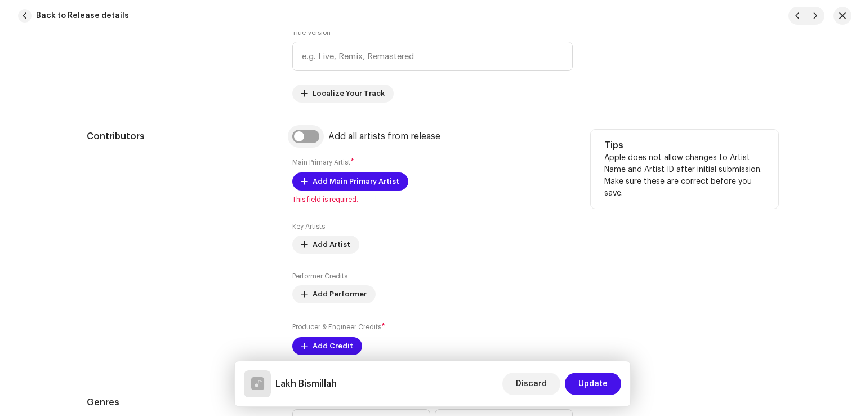
scroll to position [394, 0]
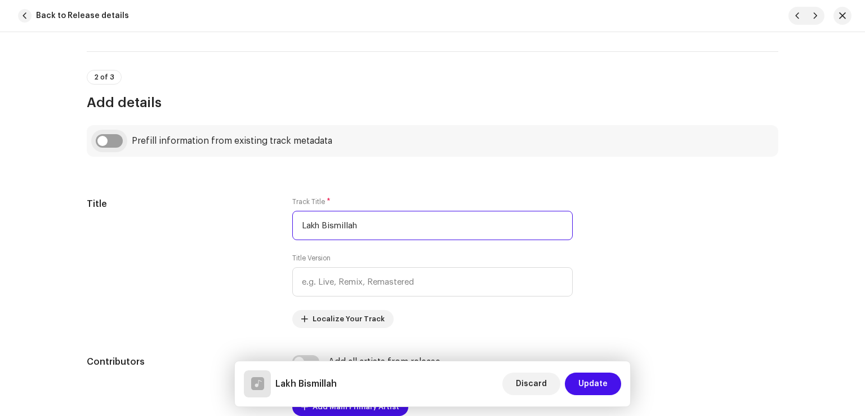
type input "Lakh Bismillah"
click at [110, 138] on input "checkbox" at bounding box center [109, 141] width 27 height 14
checkbox input "true"
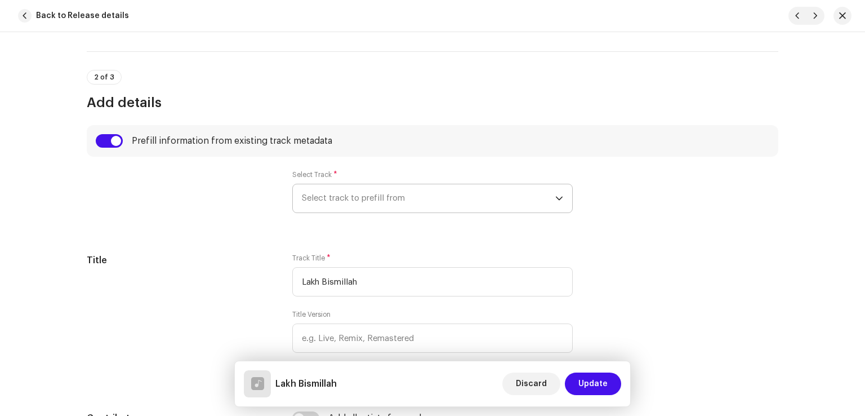
click at [415, 195] on span "Select track to prefill from" at bounding box center [428, 198] width 253 height 28
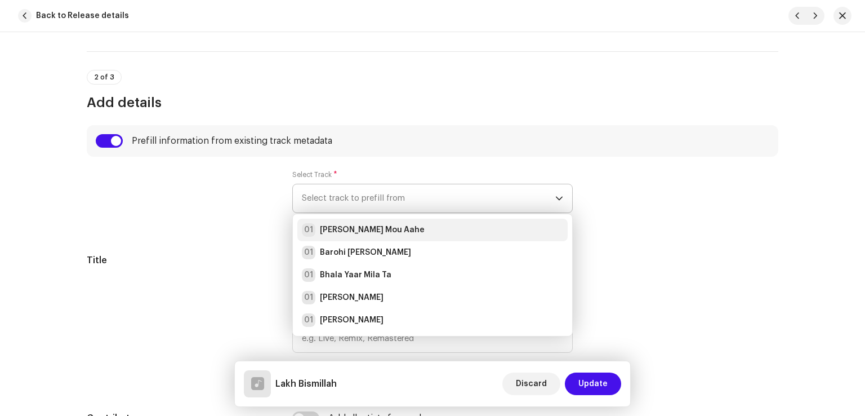
click at [390, 220] on li "01 Aj Galh Mou Aahe" at bounding box center [432, 229] width 270 height 23
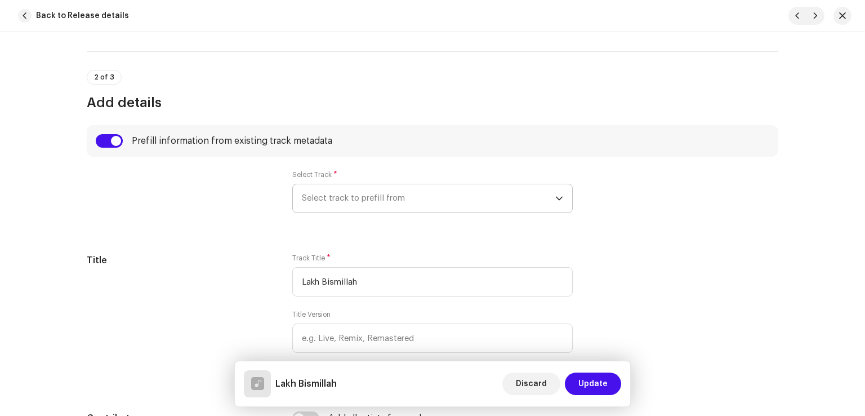
radio input "true"
type input "Haseen Production"
checkbox input "true"
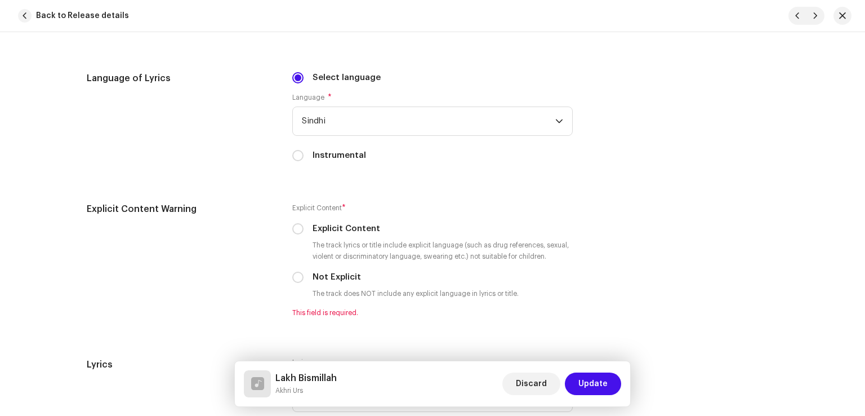
scroll to position [1971, 0]
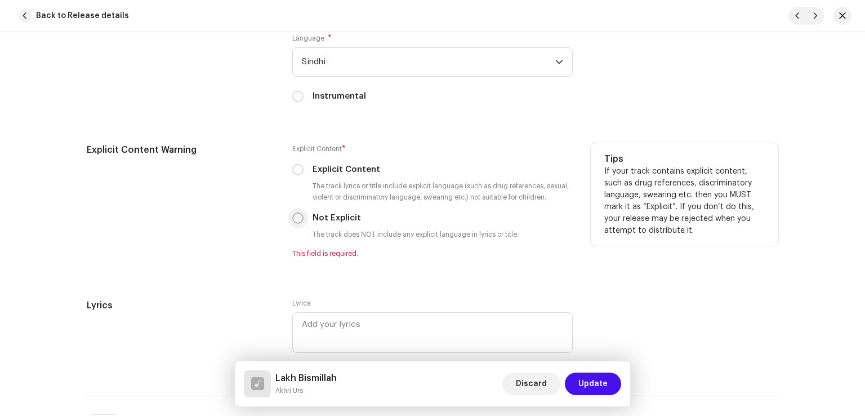
click at [293, 219] on input "Not Explicit" at bounding box center [297, 217] width 11 height 11
radio input "true"
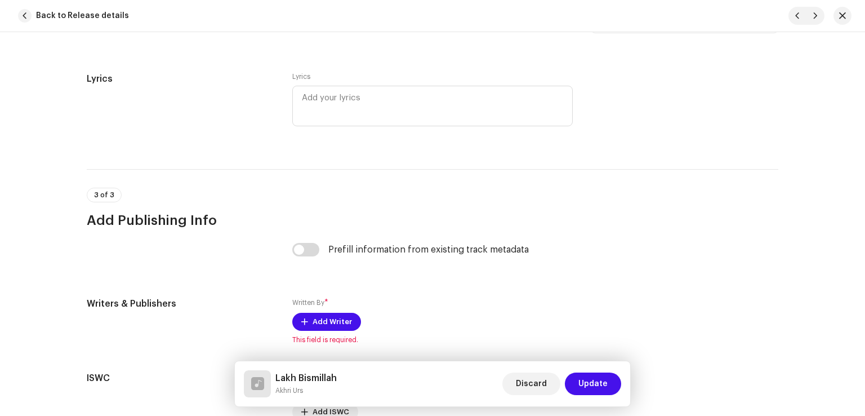
scroll to position [2252, 0]
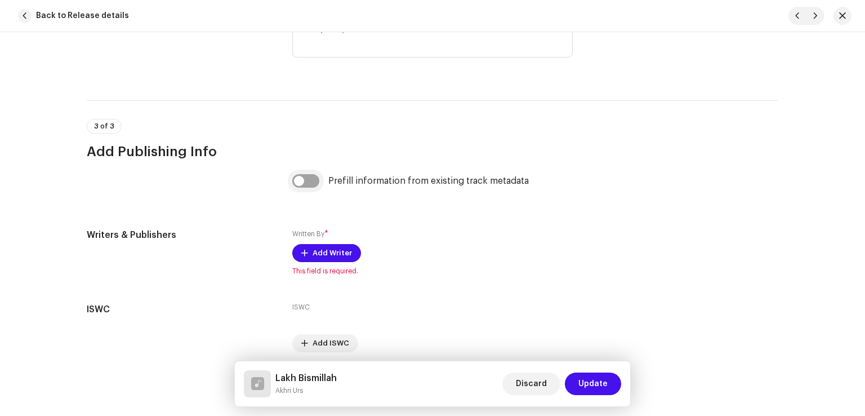
click at [311, 187] on input "checkbox" at bounding box center [305, 181] width 27 height 14
checkbox input "true"
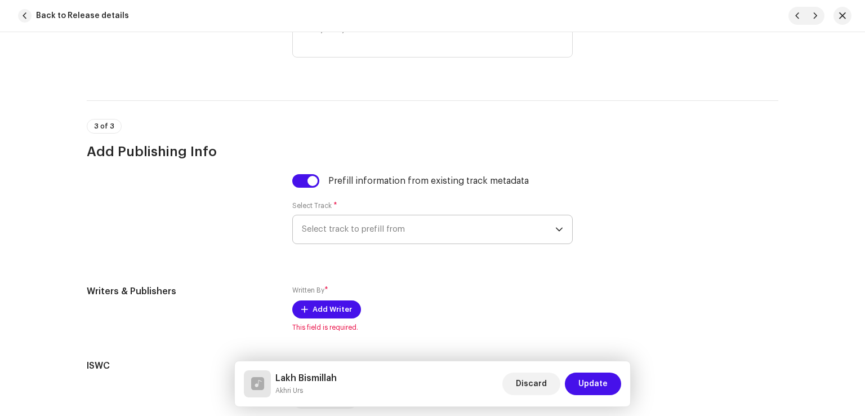
click at [356, 238] on span "Select track to prefill from" at bounding box center [428, 229] width 253 height 28
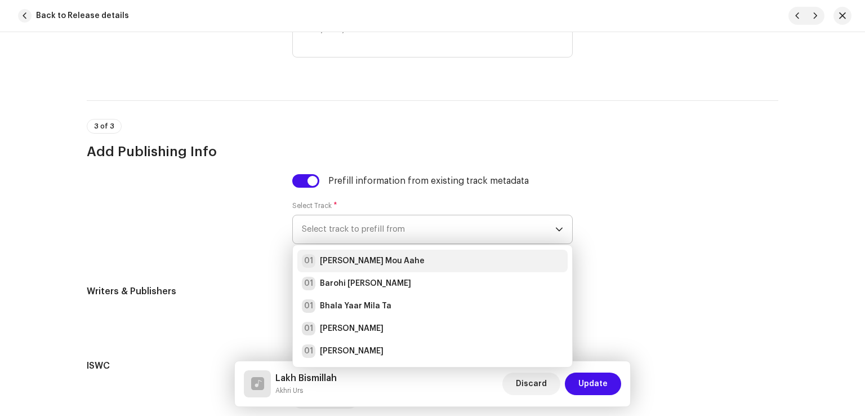
click at [359, 264] on strong "Aj Galh Mou Aahe" at bounding box center [372, 260] width 105 height 11
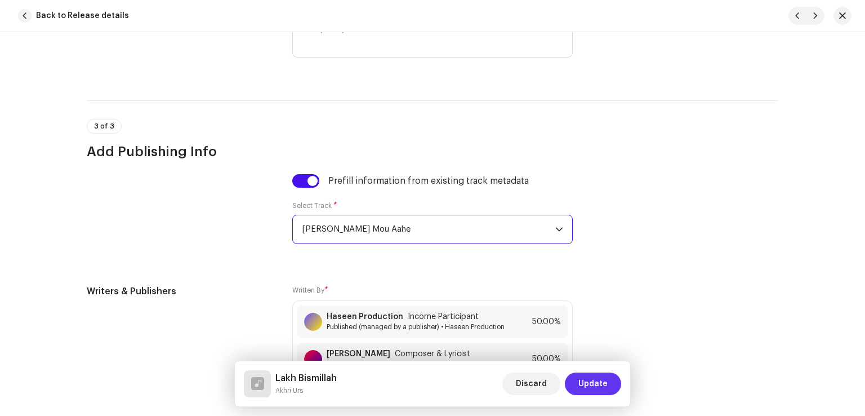
click at [581, 382] on span "Update" at bounding box center [592, 383] width 29 height 23
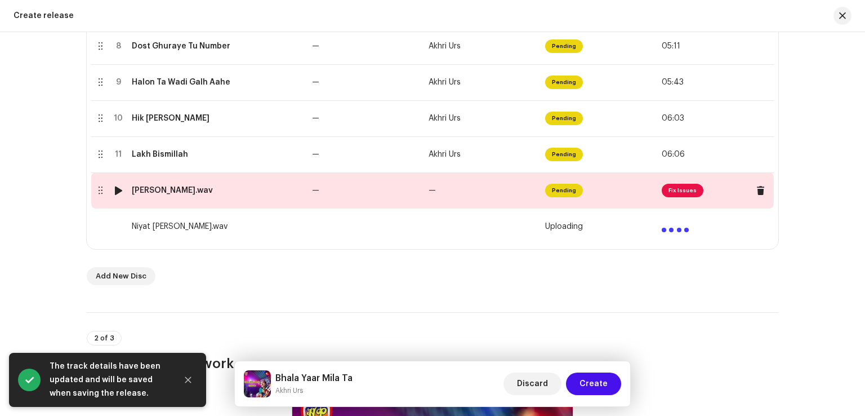
click at [340, 194] on td "—" at bounding box center [365, 190] width 117 height 36
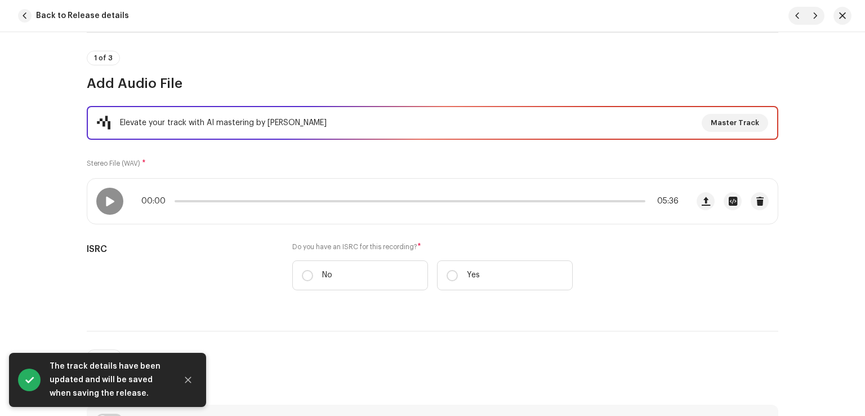
scroll to position [225, 0]
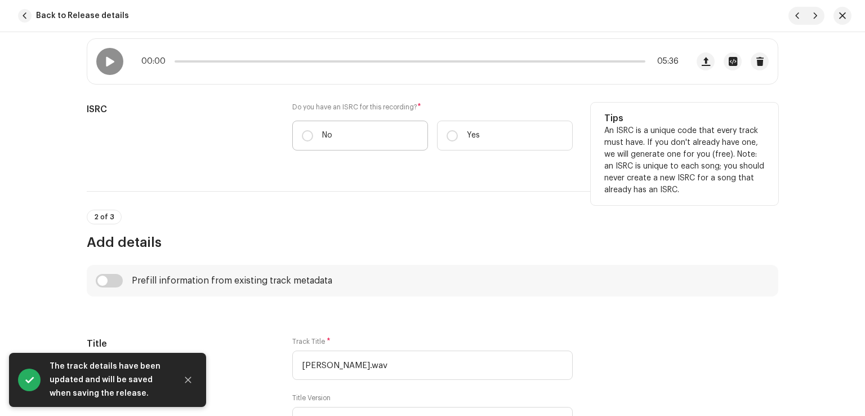
click at [324, 136] on p "No" at bounding box center [327, 136] width 10 height 12
click at [313, 136] on input "No" at bounding box center [307, 135] width 11 height 11
radio input "true"
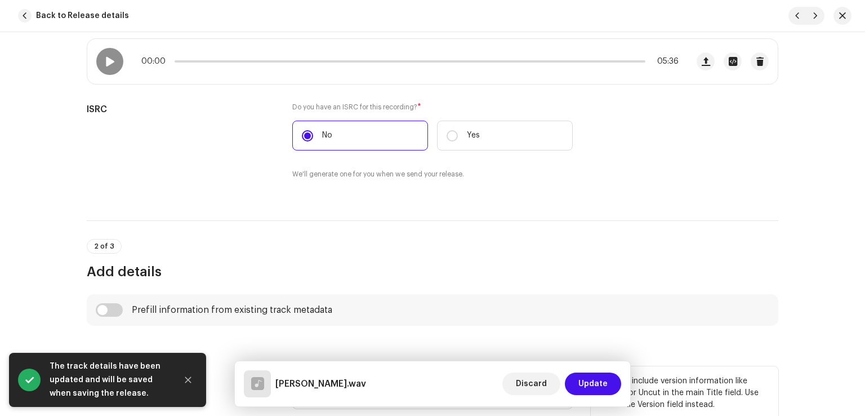
scroll to position [450, 0]
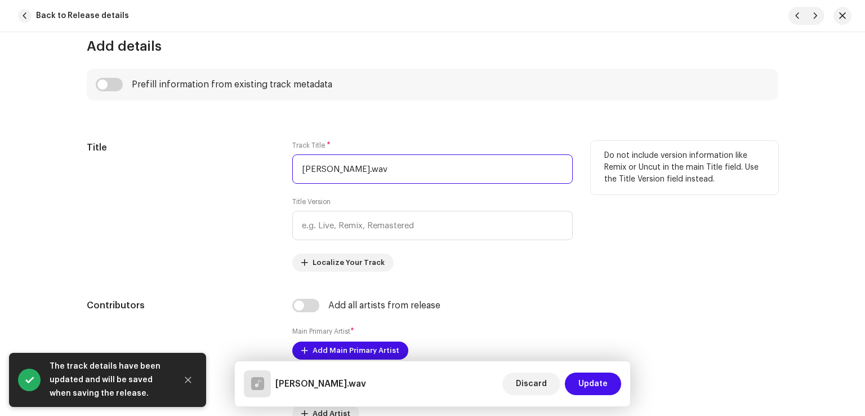
click at [417, 164] on input "Mukhalif Yar Thi Weyo.wav" at bounding box center [432, 168] width 280 height 29
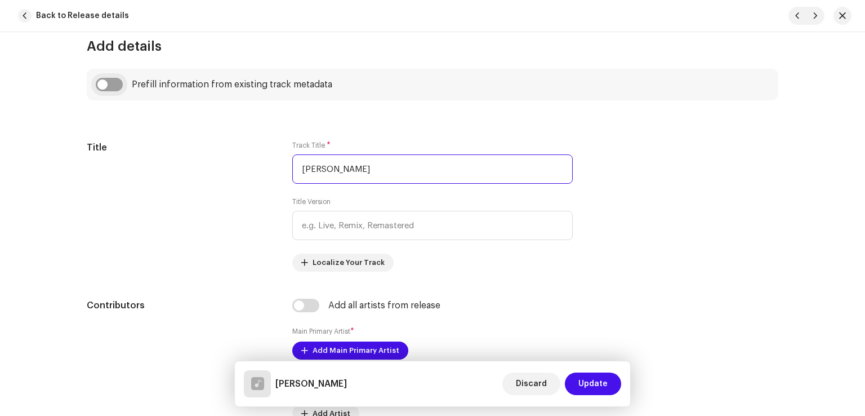
type input "Mukhalif Yar Thi Weyo"
click at [106, 88] on input "checkbox" at bounding box center [109, 85] width 27 height 14
checkbox input "true"
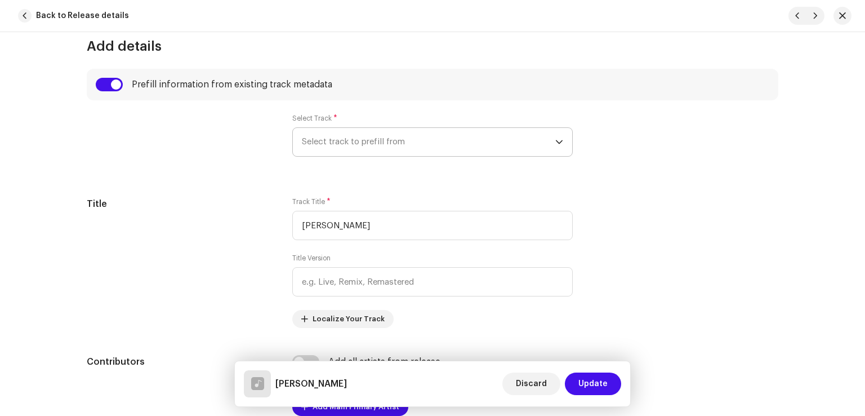
click at [319, 142] on span "Select track to prefill from" at bounding box center [428, 142] width 253 height 28
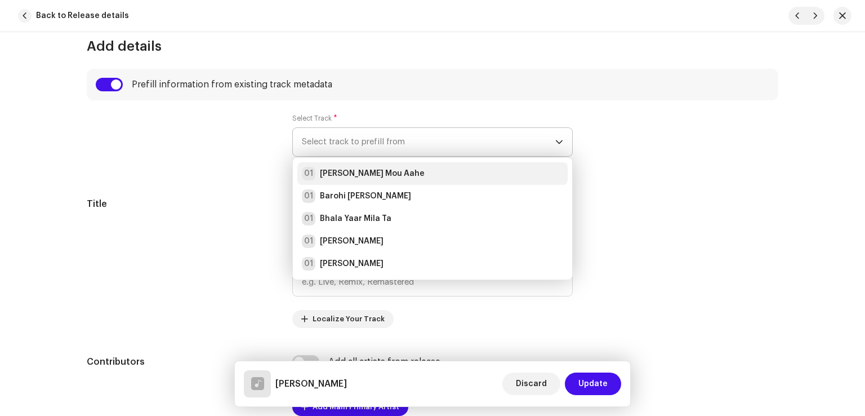
click at [336, 163] on li "01 Aj Galh Mou Aahe" at bounding box center [432, 173] width 270 height 23
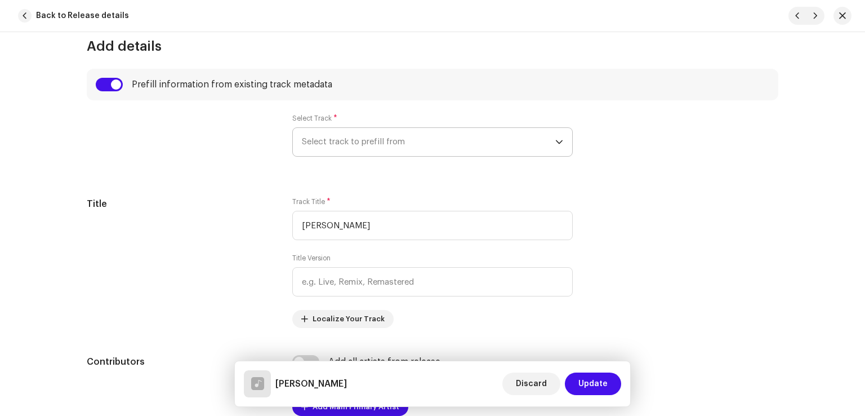
radio input "true"
type input "Haseen Production"
checkbox input "true"
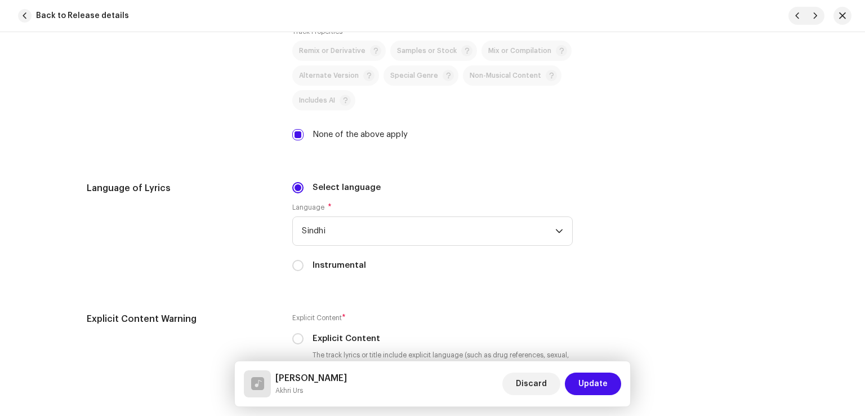
scroll to position [1971, 0]
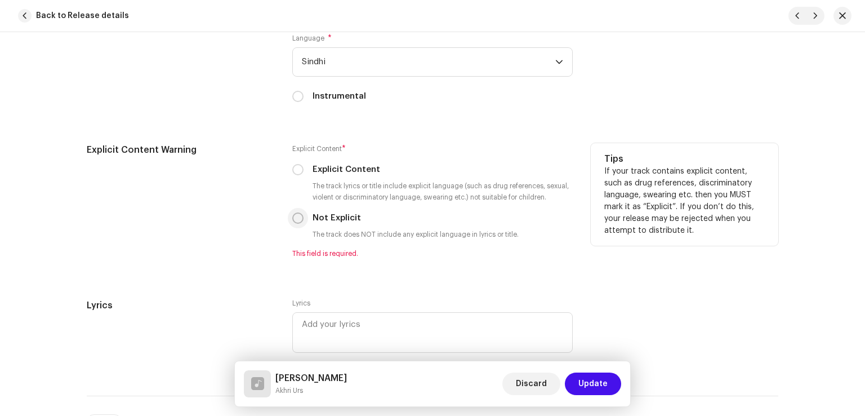
click at [295, 221] on input "Not Explicit" at bounding box center [297, 217] width 11 height 11
radio input "true"
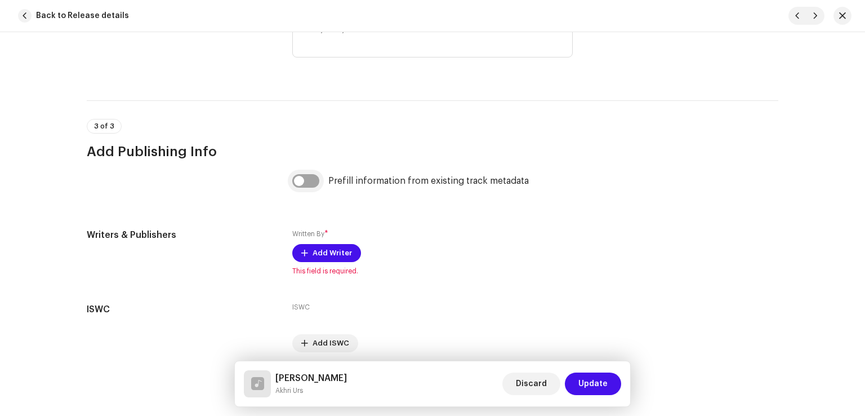
click at [311, 178] on input "checkbox" at bounding box center [305, 181] width 27 height 14
checkbox input "true"
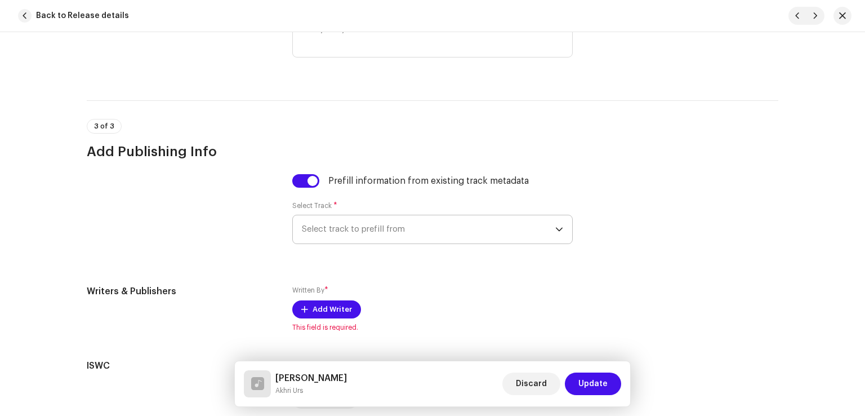
click at [348, 227] on span "Select track to prefill from" at bounding box center [428, 229] width 253 height 28
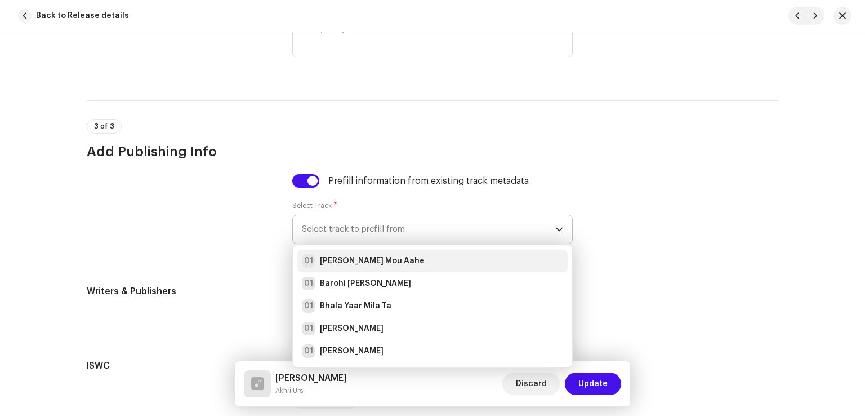
click at [362, 265] on strong "Aj Galh Mou Aahe" at bounding box center [372, 260] width 105 height 11
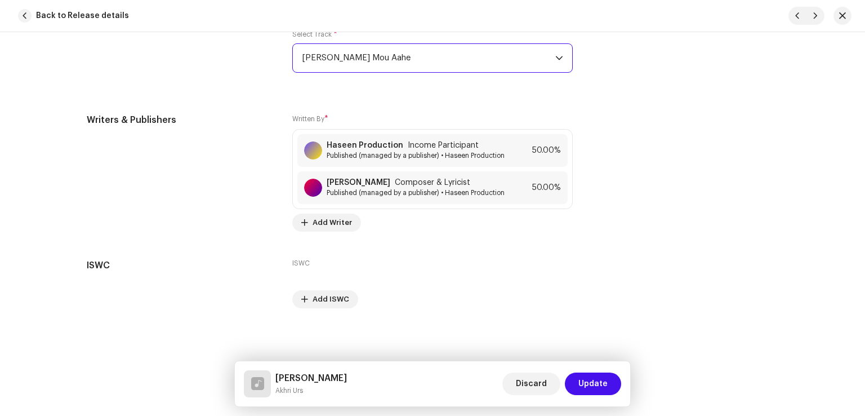
scroll to position [2428, 0]
click at [587, 382] on span "Update" at bounding box center [592, 383] width 29 height 23
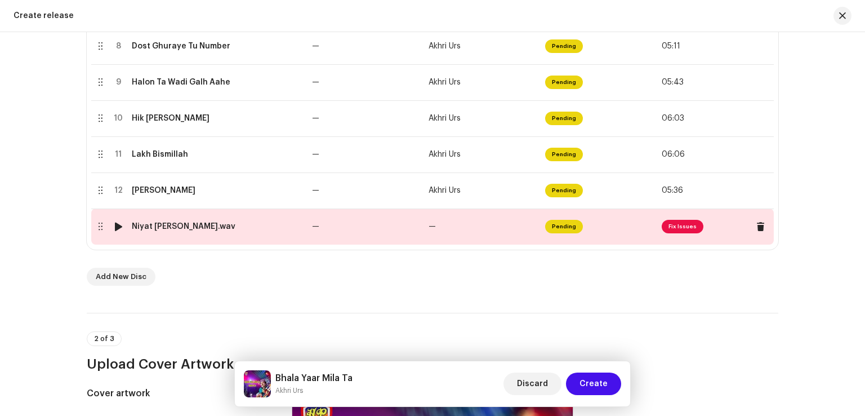
click at [382, 233] on td "—" at bounding box center [365, 226] width 117 height 36
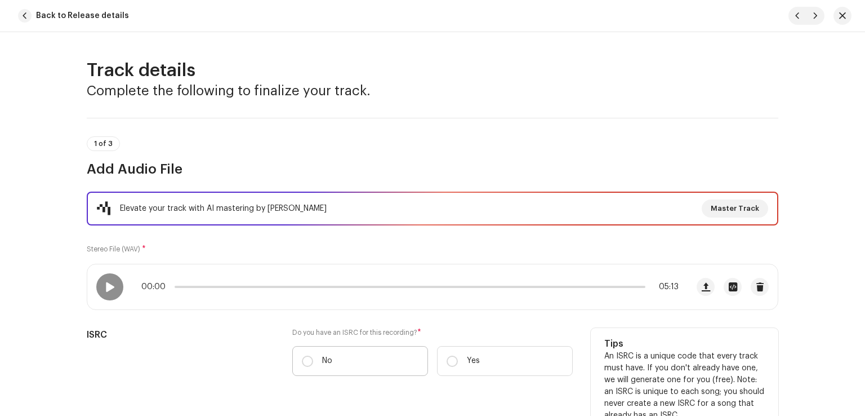
click at [337, 364] on label "No" at bounding box center [360, 361] width 136 height 30
click at [313, 364] on input "No" at bounding box center [307, 360] width 11 height 11
radio input "true"
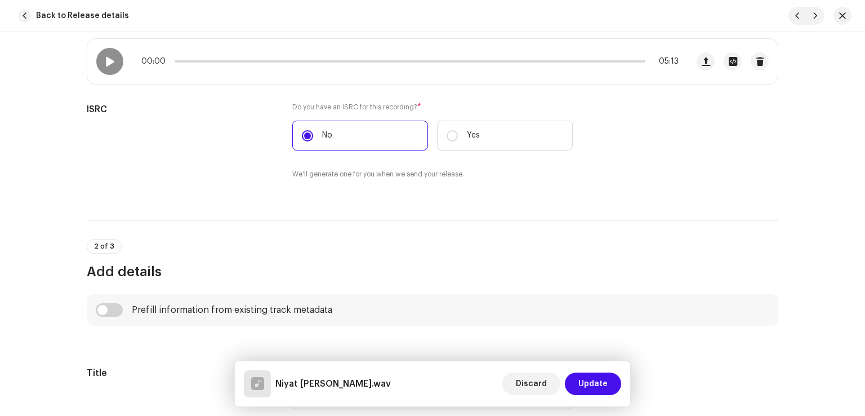
scroll to position [394, 0]
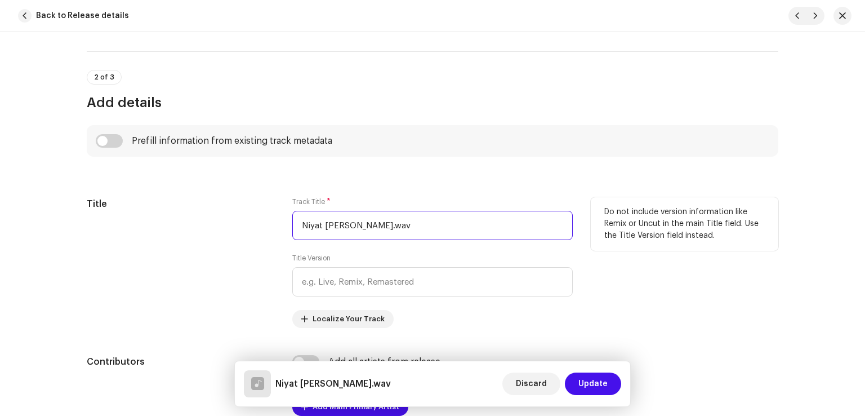
click at [417, 224] on input "Niyat Jo Saaf Ahyan.wav" at bounding box center [432, 225] width 280 height 29
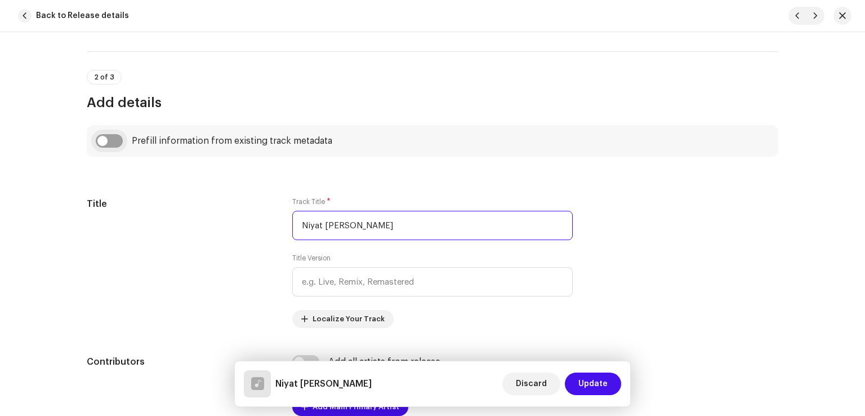
type input "Niyat Jo Saaf Ahyan"
click at [112, 142] on input "checkbox" at bounding box center [109, 141] width 27 height 14
checkbox input "true"
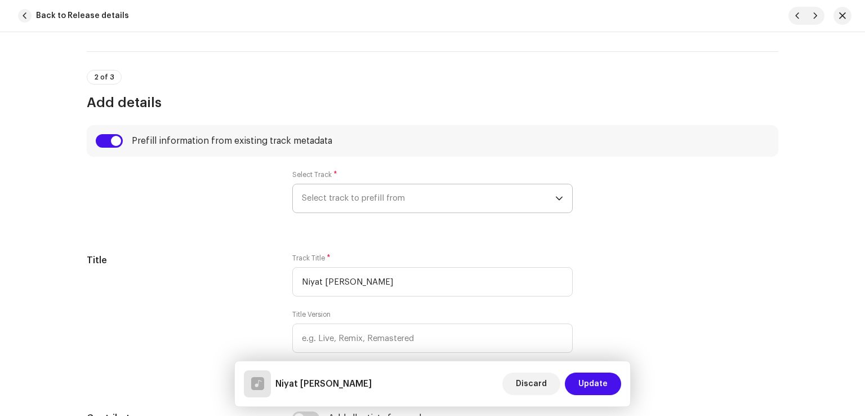
click at [336, 197] on span "Select track to prefill from" at bounding box center [428, 198] width 253 height 28
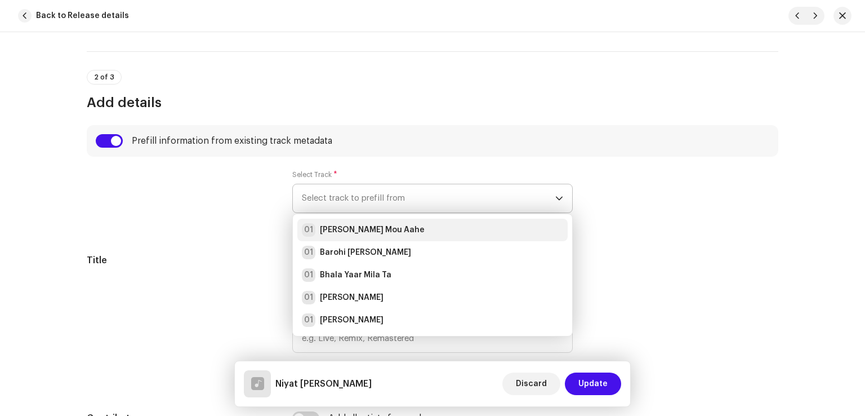
click at [341, 226] on strong "Aj Galh Mou Aahe" at bounding box center [372, 229] width 105 height 11
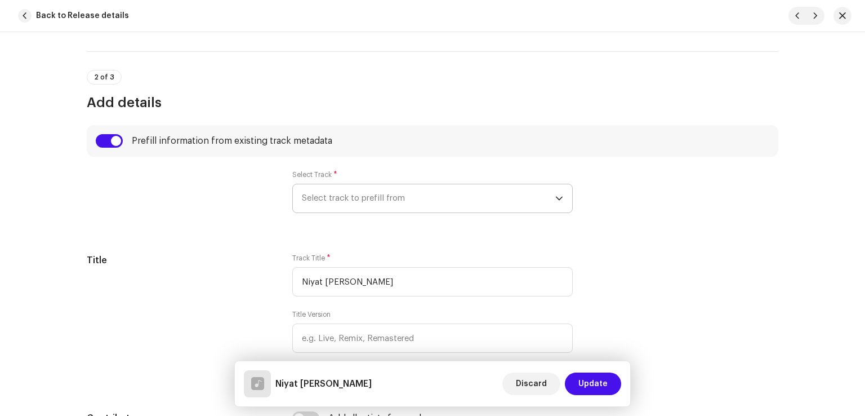
radio input "true"
type input "Haseen Production"
checkbox input "true"
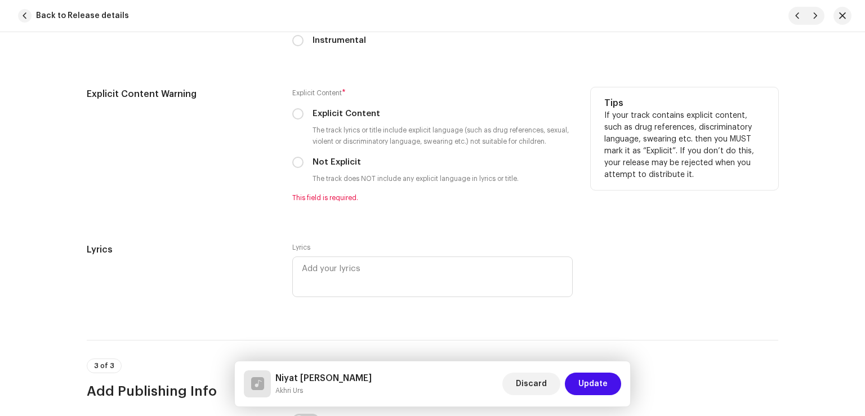
scroll to position [2027, 0]
click at [293, 166] on input "Not Explicit" at bounding box center [297, 161] width 11 height 11
radio input "true"
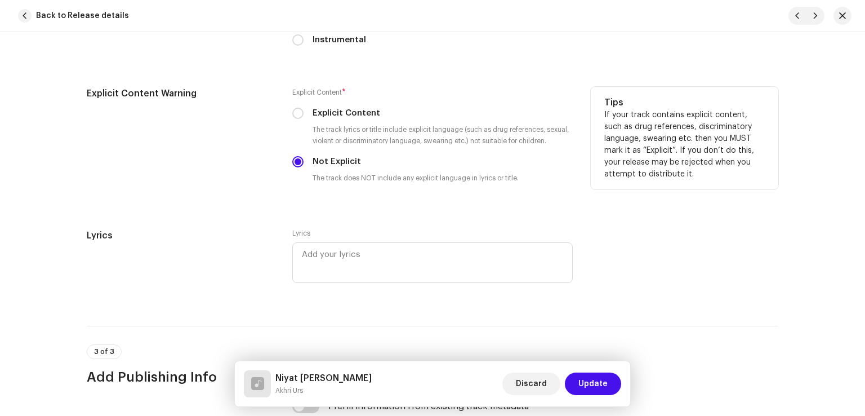
scroll to position [2252, 0]
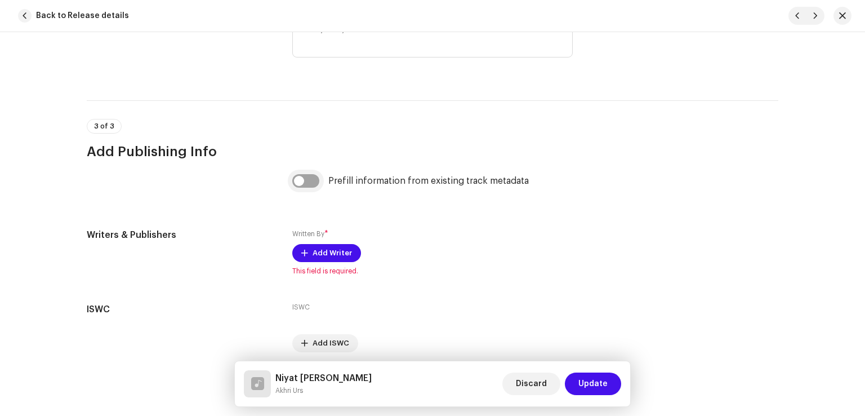
click at [303, 183] on input "checkbox" at bounding box center [305, 181] width 27 height 14
checkbox input "true"
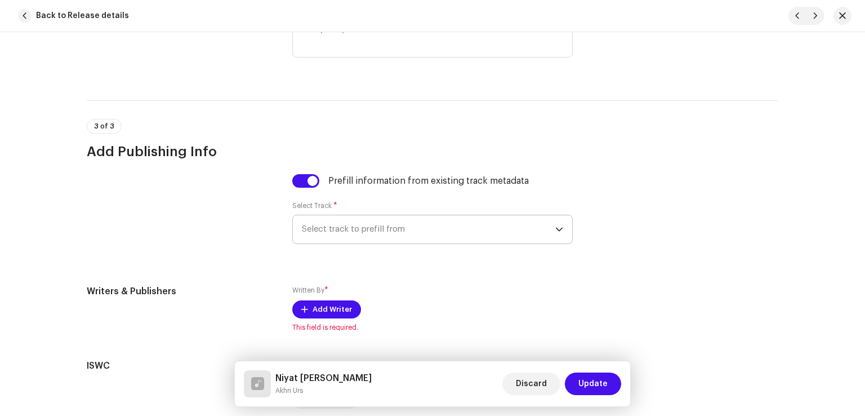
click at [364, 238] on span "Select track to prefill from" at bounding box center [428, 229] width 253 height 28
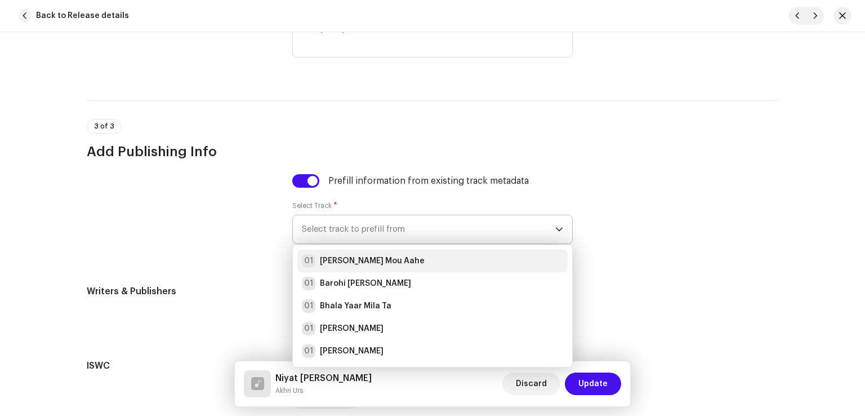
click at [369, 260] on strong "Aj Galh Mou Aahe" at bounding box center [372, 260] width 105 height 11
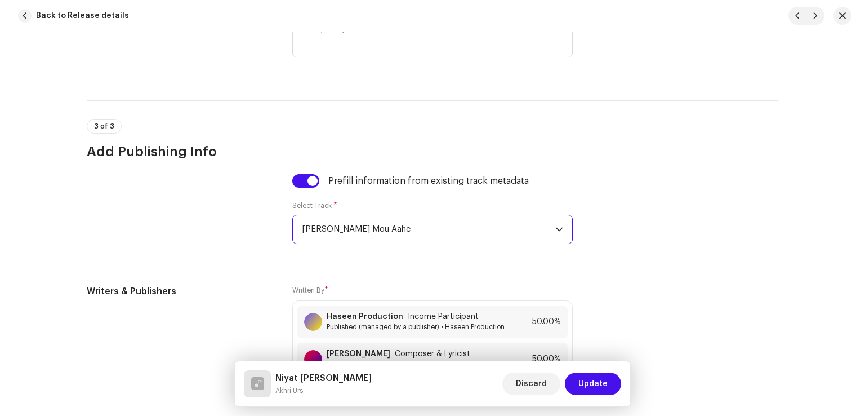
scroll to position [2421, 0]
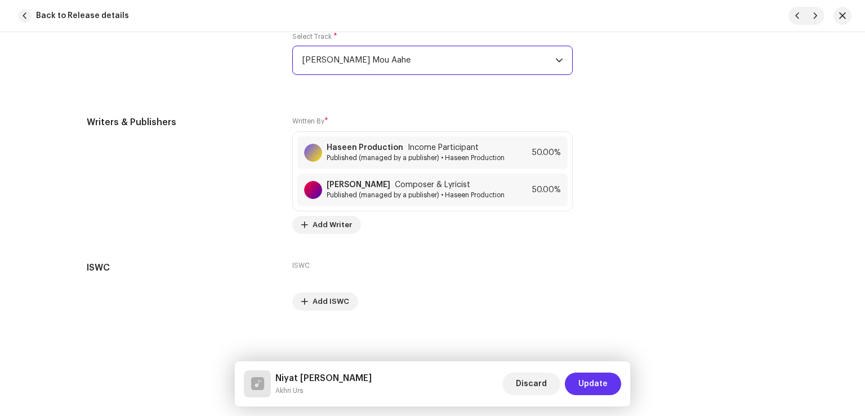
click at [579, 379] on button "Update" at bounding box center [593, 383] width 56 height 23
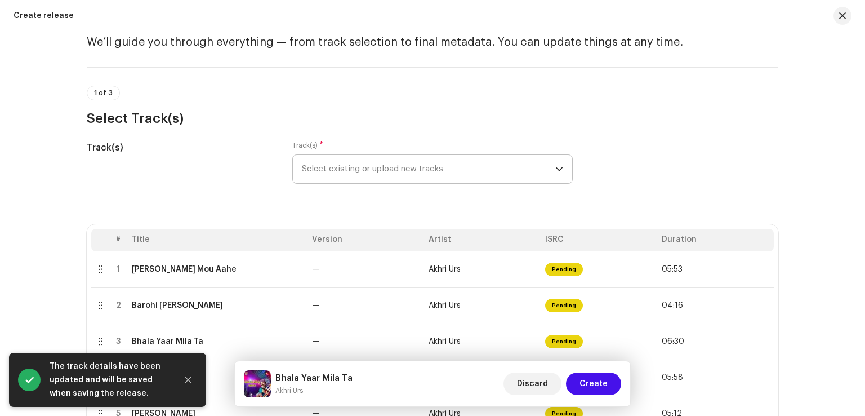
scroll to position [0, 0]
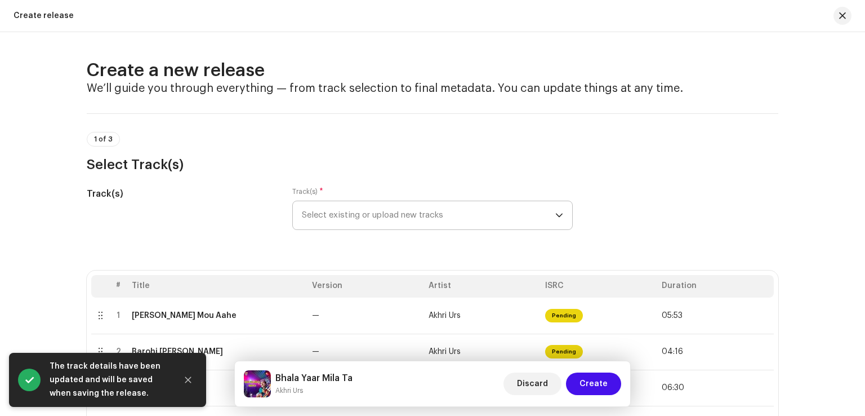
click at [450, 210] on span "Select existing or upload new tracks" at bounding box center [428, 215] width 253 height 28
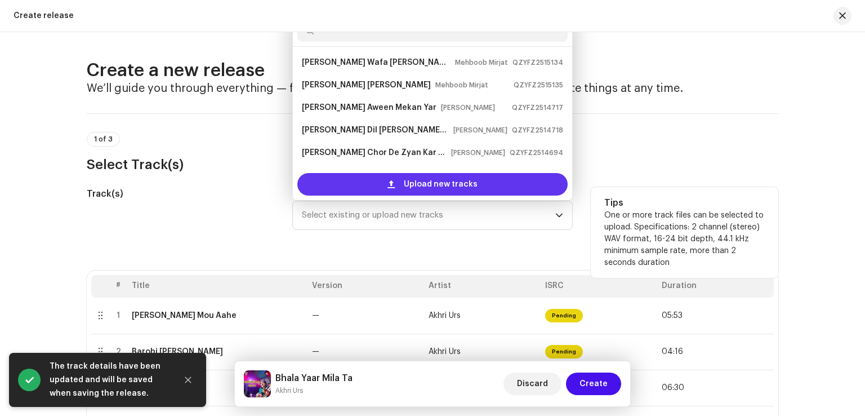
click at [426, 178] on span "Upload new tracks" at bounding box center [441, 184] width 74 height 23
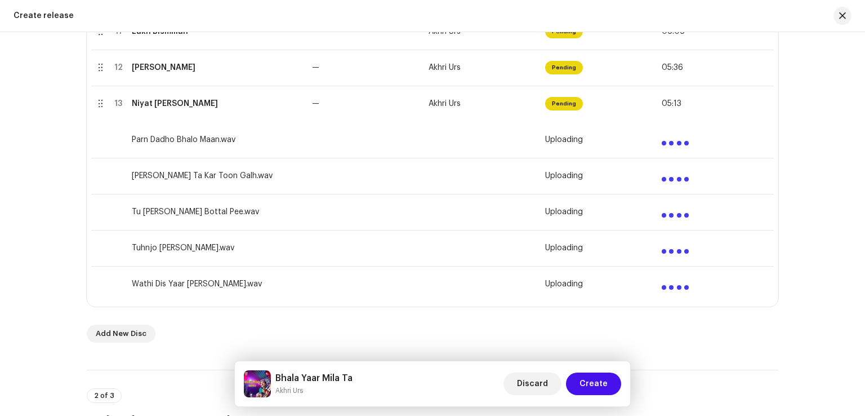
scroll to position [619, 0]
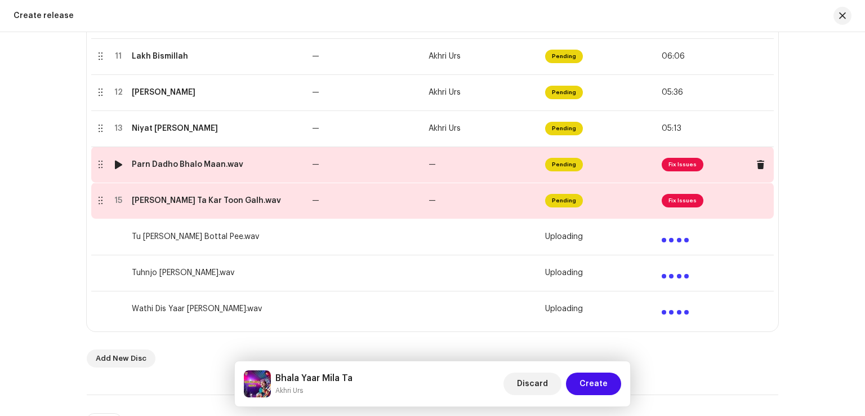
click at [372, 163] on td "—" at bounding box center [365, 164] width 117 height 36
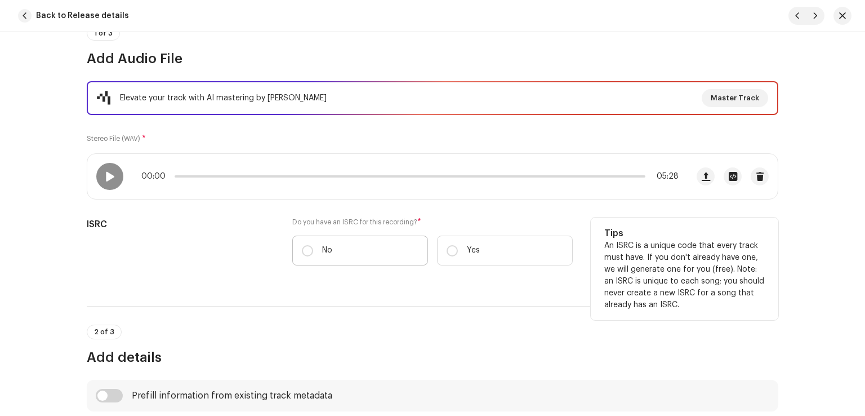
scroll to position [113, 0]
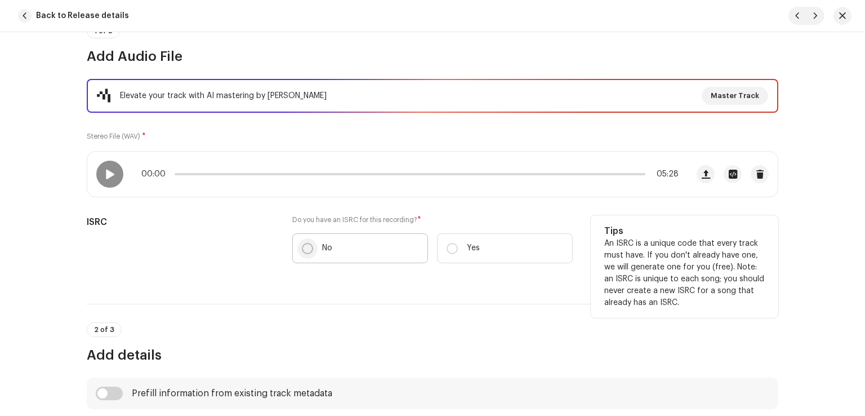
click at [309, 245] on input "No" at bounding box center [307, 248] width 11 height 11
radio input "true"
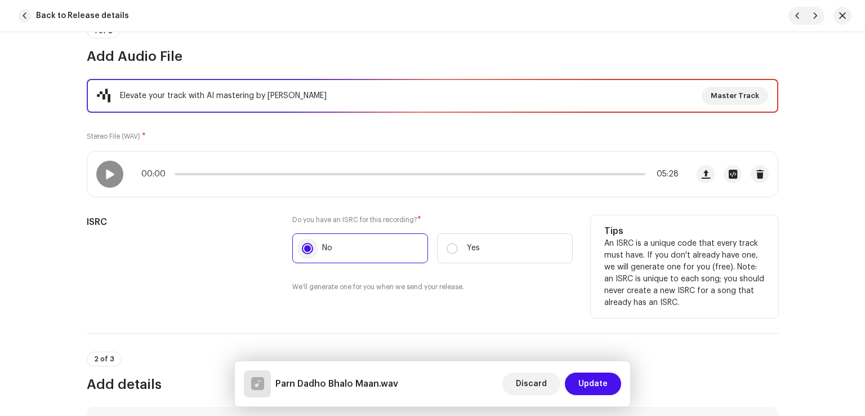
scroll to position [338, 0]
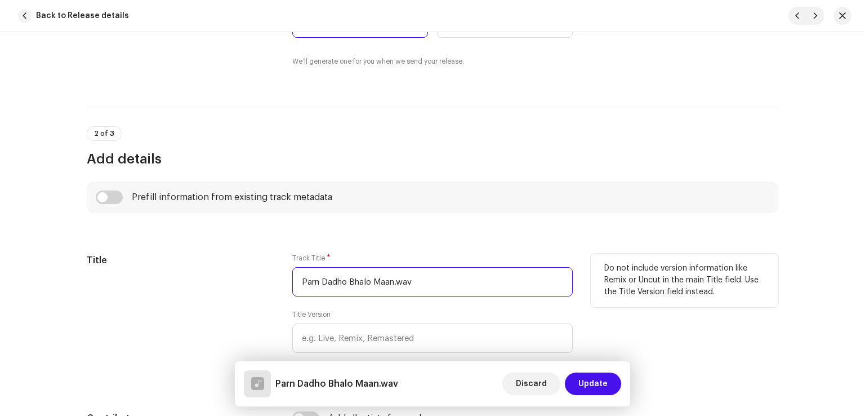
click at [450, 279] on input "Parn Dadho Bhalo Maan.wav" at bounding box center [432, 281] width 280 height 29
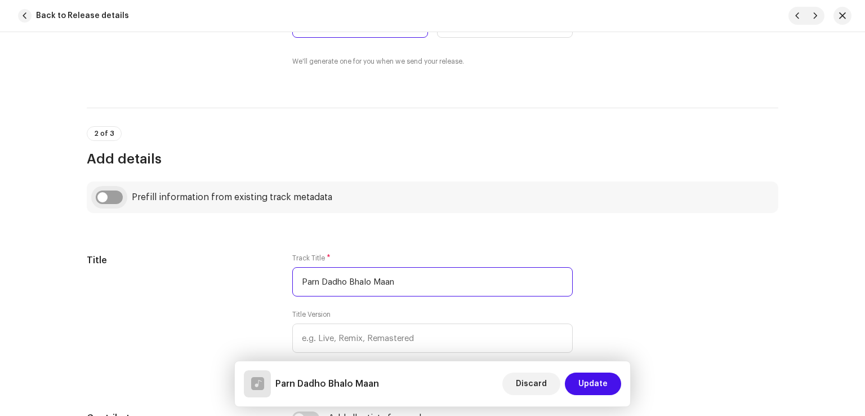
type input "Parn Dadho Bhalo Maan"
click at [110, 197] on input "checkbox" at bounding box center [109, 197] width 27 height 14
checkbox input "true"
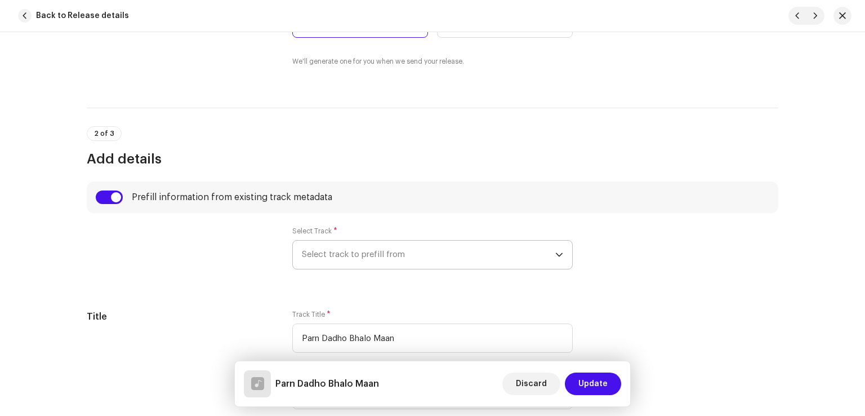
click at [393, 251] on span "Select track to prefill from" at bounding box center [428, 254] width 253 height 28
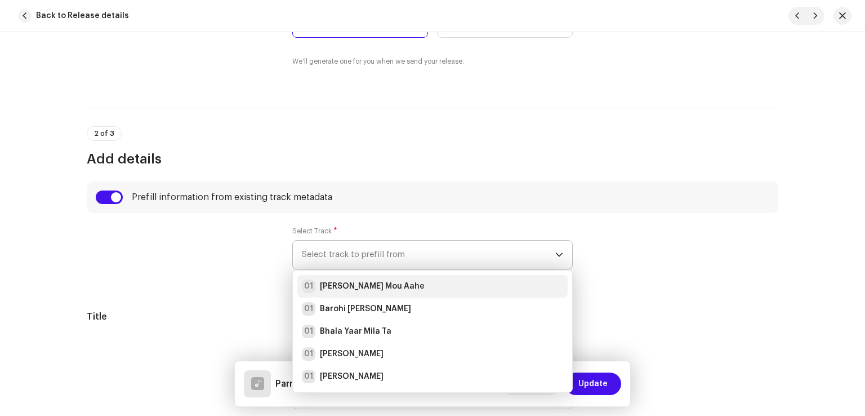
click at [387, 284] on div "01 Aj Galh Mou Aahe" at bounding box center [432, 286] width 261 height 14
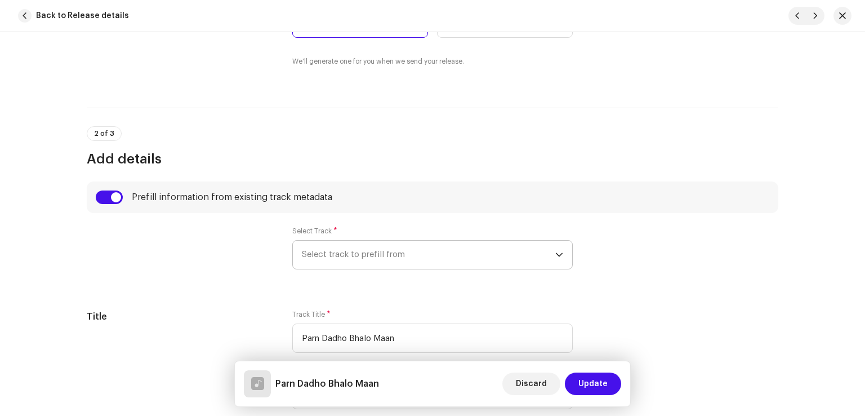
radio input "true"
type input "Haseen Production"
checkbox input "true"
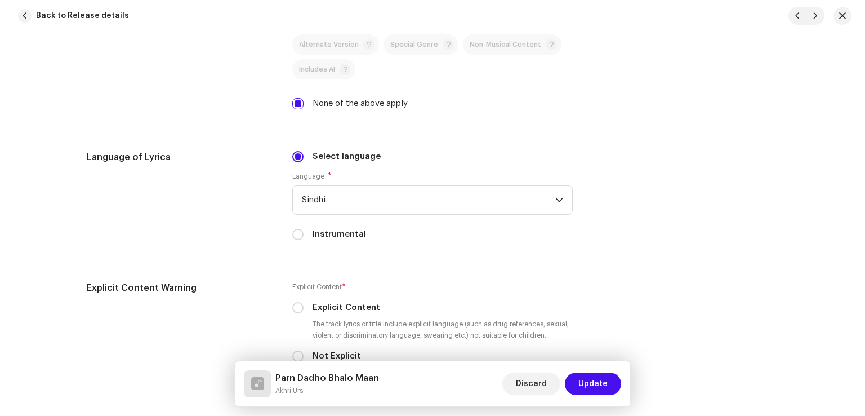
scroll to position [1914, 0]
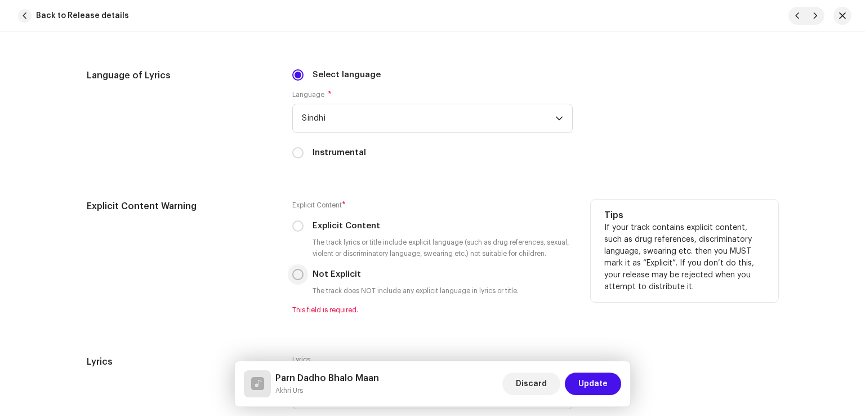
click at [294, 279] on input "Not Explicit" at bounding box center [297, 274] width 11 height 11
radio input "true"
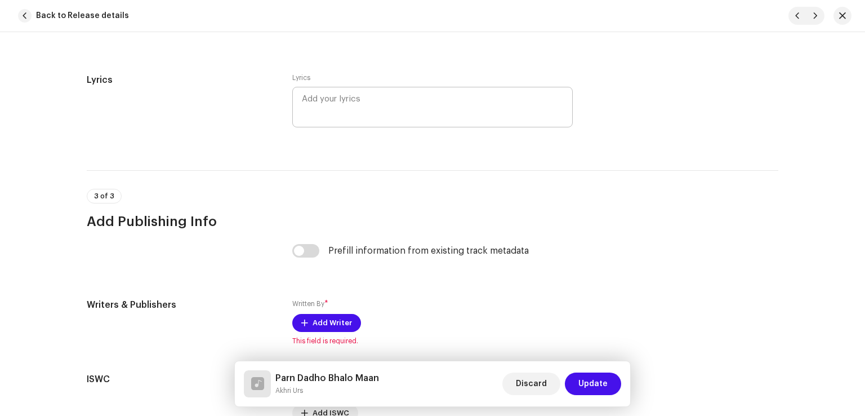
scroll to position [2252, 0]
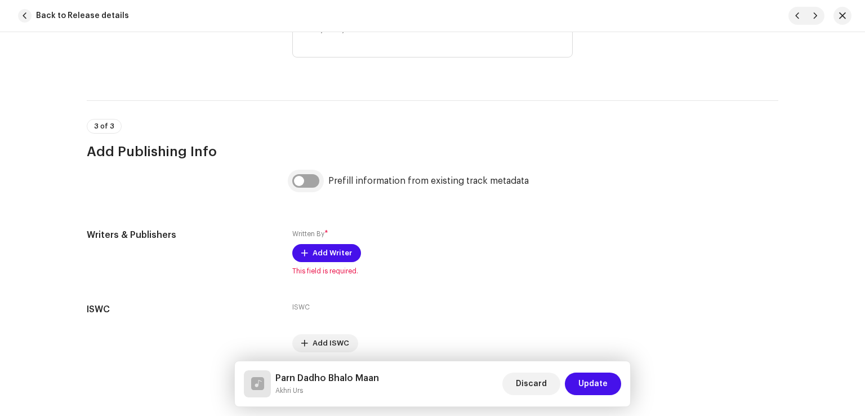
click at [309, 187] on input "checkbox" at bounding box center [305, 181] width 27 height 14
checkbox input "true"
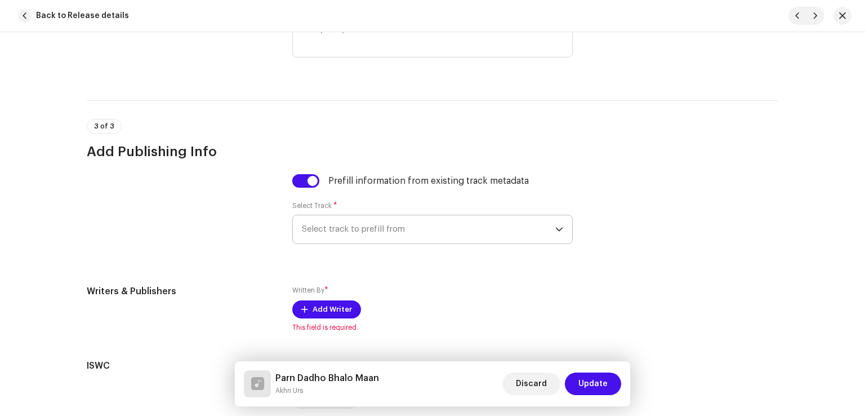
click at [346, 239] on span "Select track to prefill from" at bounding box center [428, 229] width 253 height 28
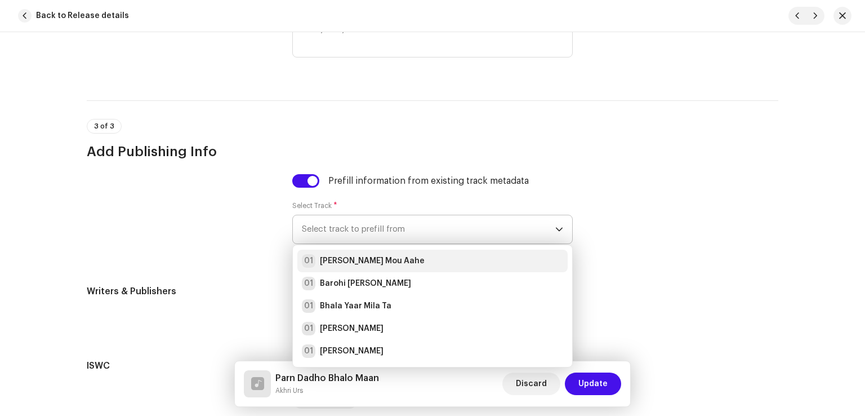
click at [355, 259] on strong "Aj Galh Mou Aahe" at bounding box center [372, 260] width 105 height 11
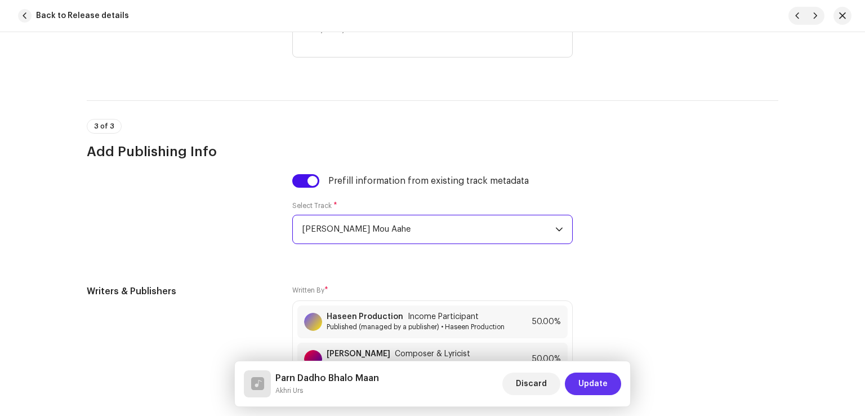
click at [582, 378] on span "Update" at bounding box center [592, 383] width 29 height 23
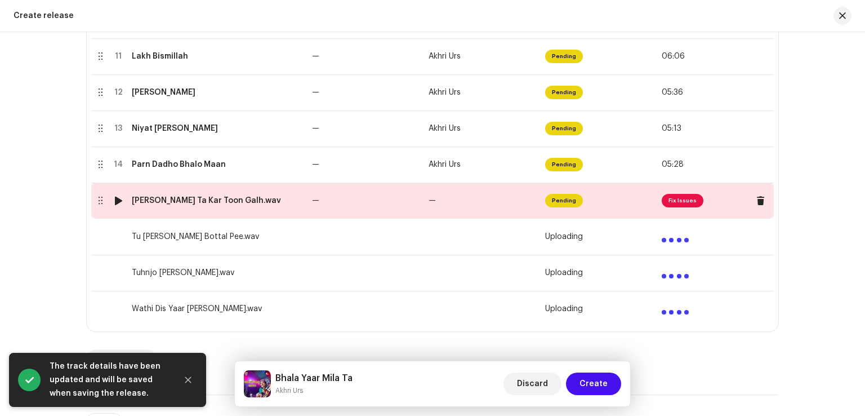
click at [400, 207] on td "—" at bounding box center [365, 200] width 117 height 36
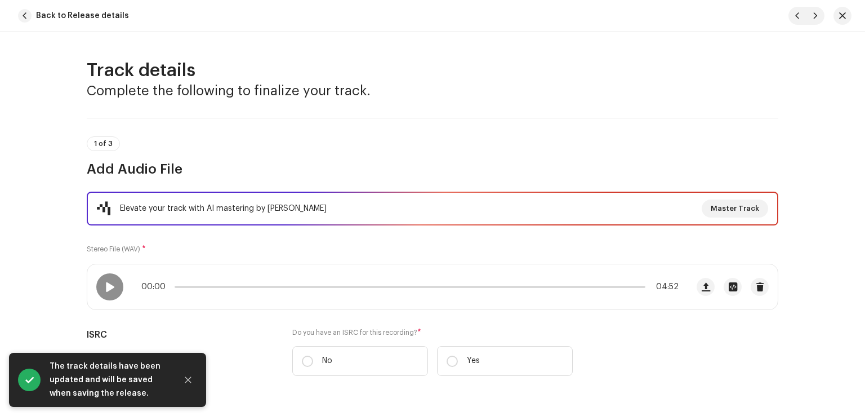
scroll to position [113, 0]
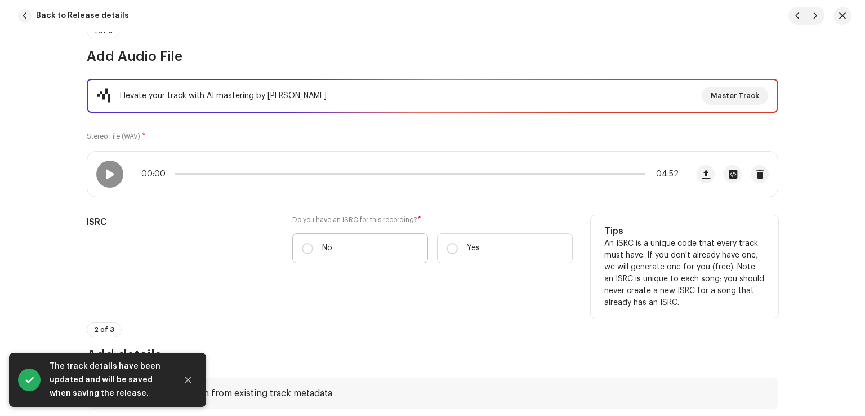
click at [340, 245] on label "No" at bounding box center [360, 248] width 136 height 30
click at [313, 245] on input "No" at bounding box center [307, 248] width 11 height 11
radio input "true"
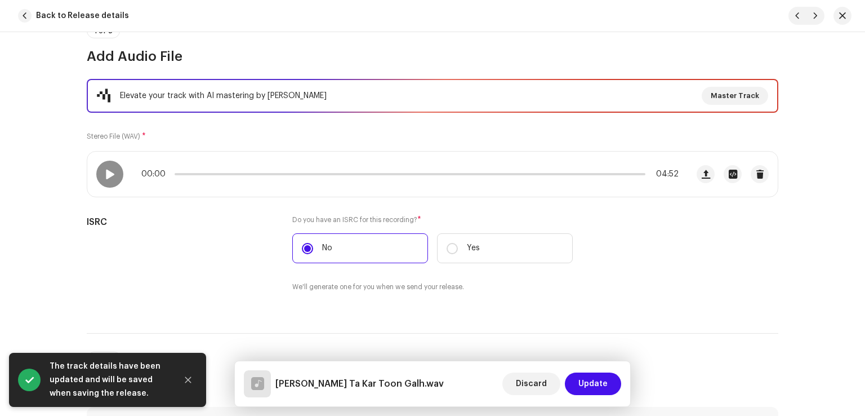
scroll to position [338, 0]
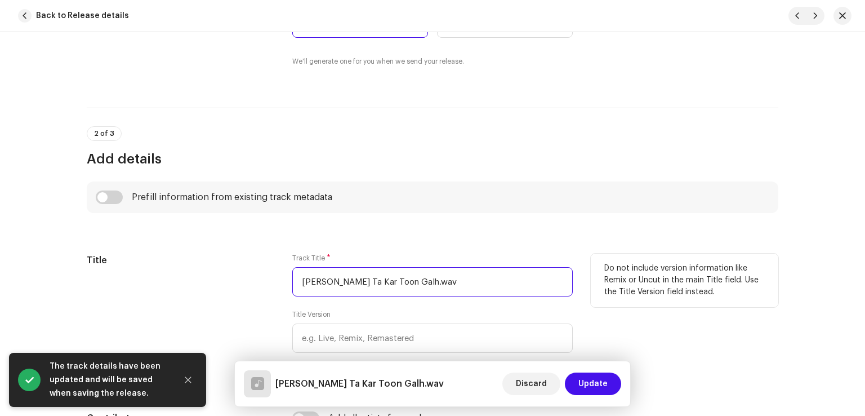
click at [444, 279] on input "Thoro Samjh Ta Kar Toon Galh.wav" at bounding box center [432, 281] width 280 height 29
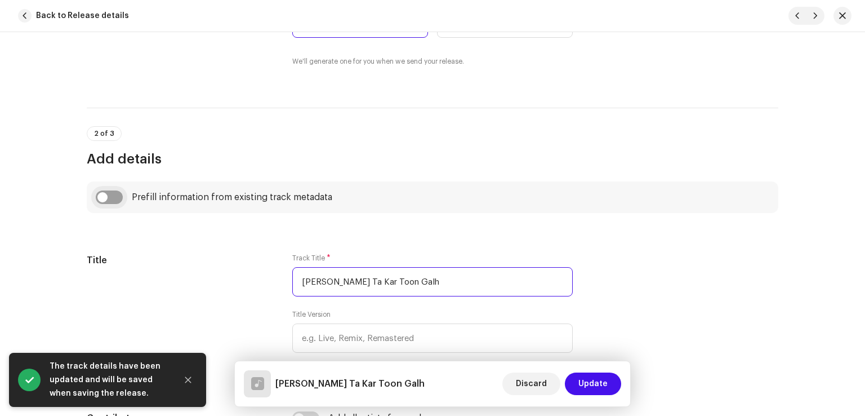
type input "Thoro Samjh Ta Kar Toon Galh"
click at [117, 195] on input "checkbox" at bounding box center [109, 197] width 27 height 14
checkbox input "true"
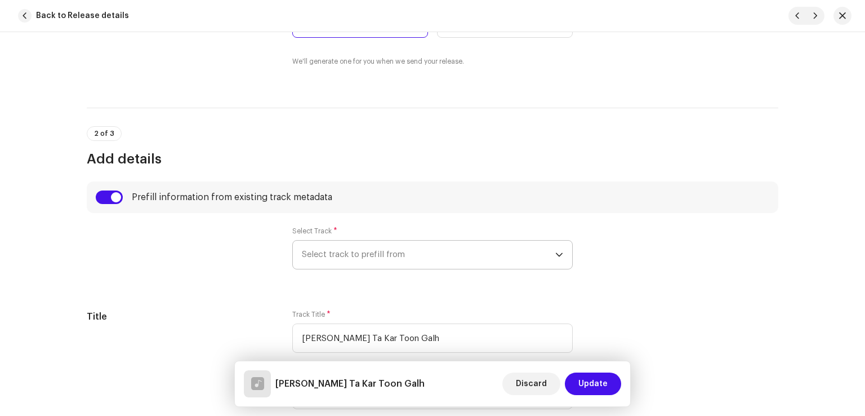
click at [357, 256] on span "Select track to prefill from" at bounding box center [428, 254] width 253 height 28
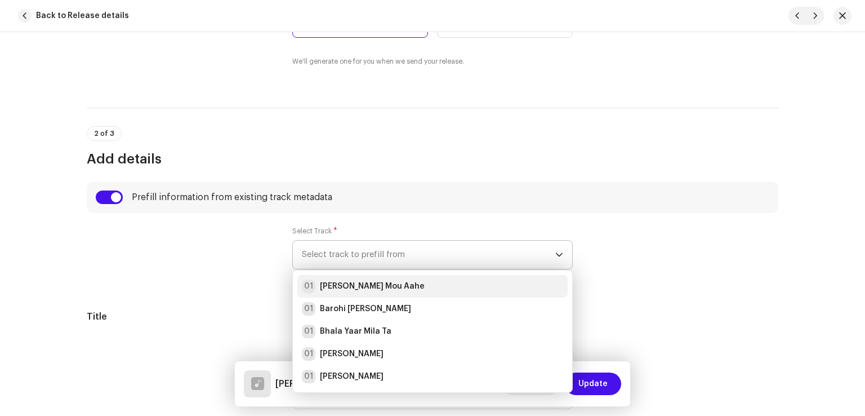
click at [390, 285] on div "01 Aj Galh Mou Aahe" at bounding box center [432, 286] width 261 height 14
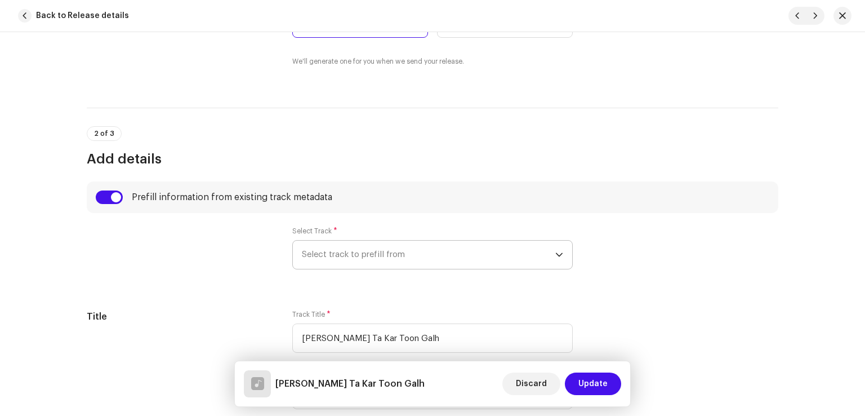
radio input "true"
type input "Haseen Production"
checkbox input "true"
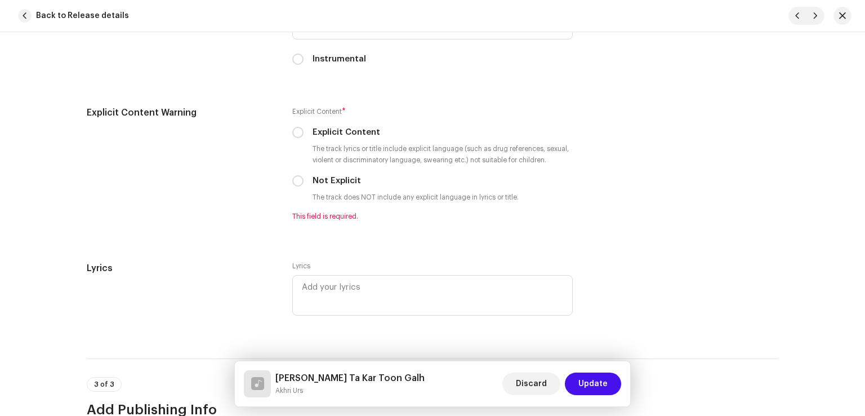
scroll to position [2140, 0]
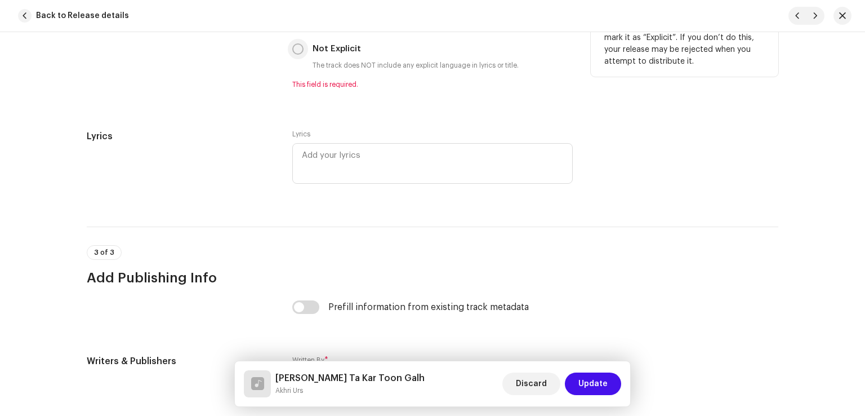
click at [297, 52] on input "Not Explicit" at bounding box center [297, 48] width 11 height 11
radio input "true"
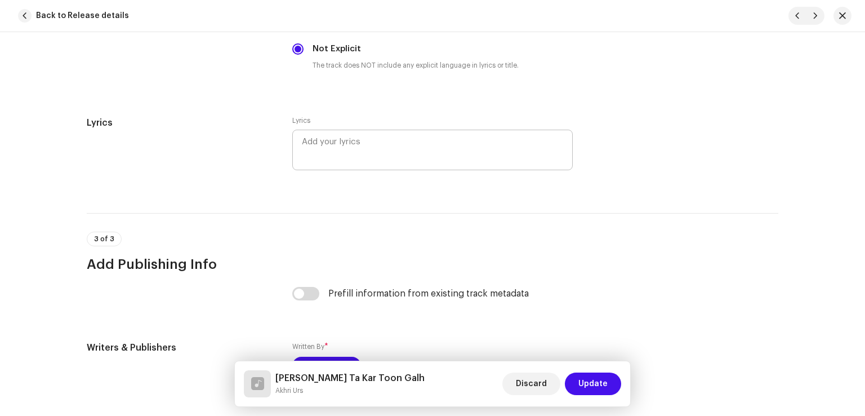
scroll to position [2300, 0]
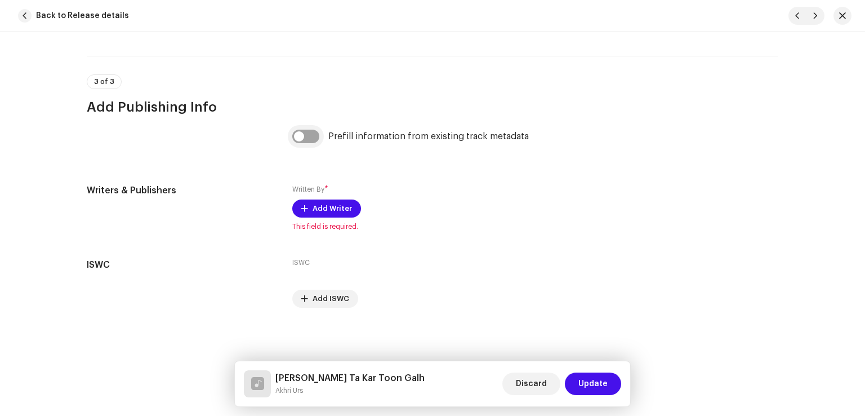
click at [302, 135] on input "checkbox" at bounding box center [305, 137] width 27 height 14
checkbox input "true"
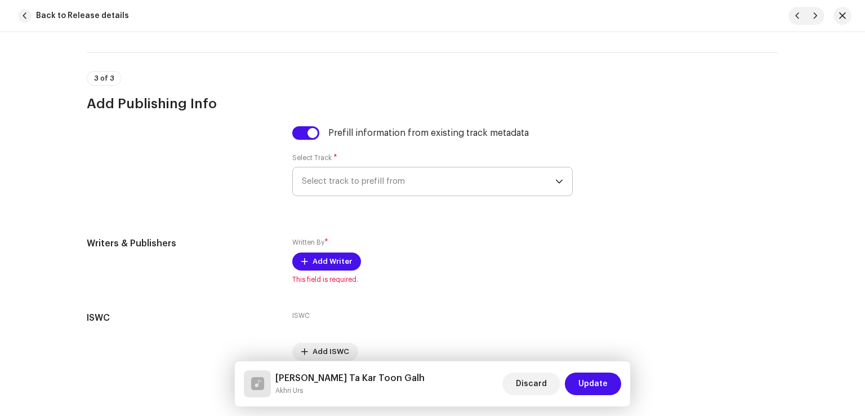
drag, startPoint x: 351, startPoint y: 185, endPoint x: 358, endPoint y: 194, distance: 10.9
click at [351, 186] on span "Select track to prefill from" at bounding box center [428, 181] width 253 height 28
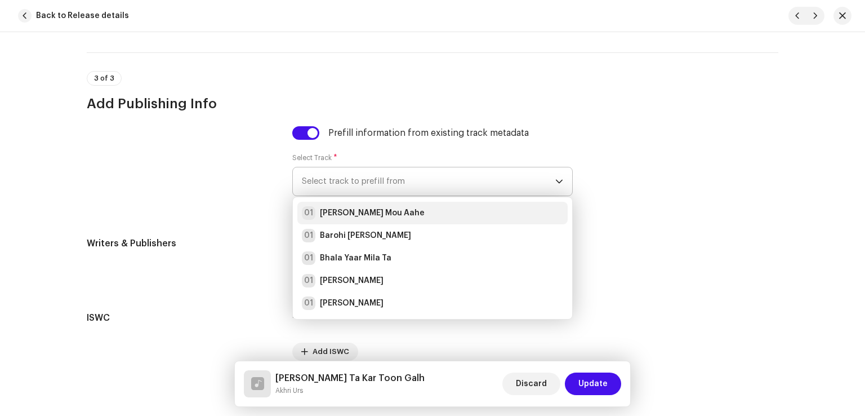
click at [394, 212] on div "01 Aj Galh Mou Aahe" at bounding box center [432, 213] width 261 height 14
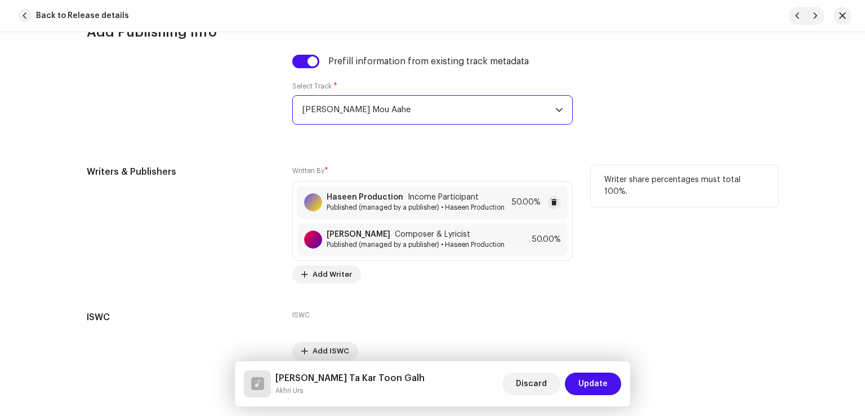
scroll to position [2428, 0]
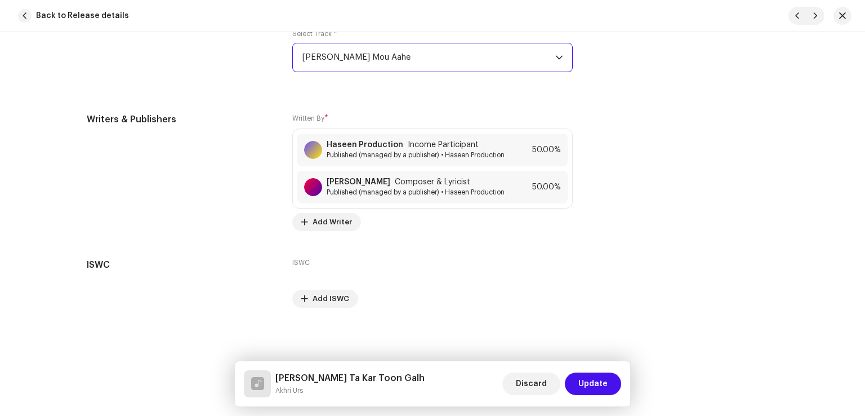
click at [614, 389] on button "Update" at bounding box center [593, 383] width 56 height 23
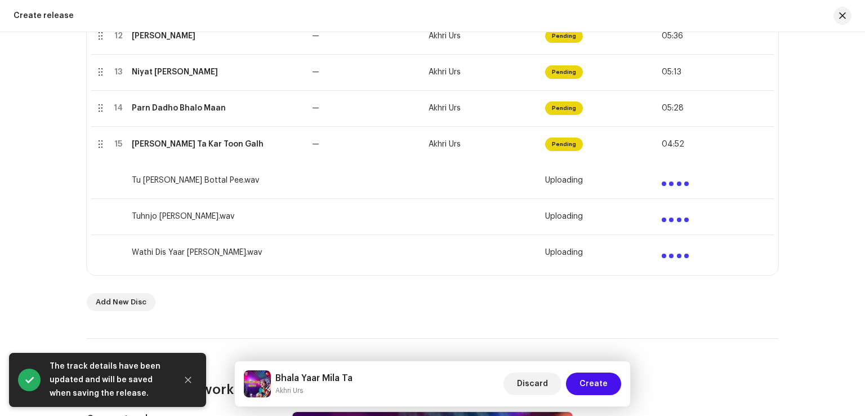
scroll to position [619, 0]
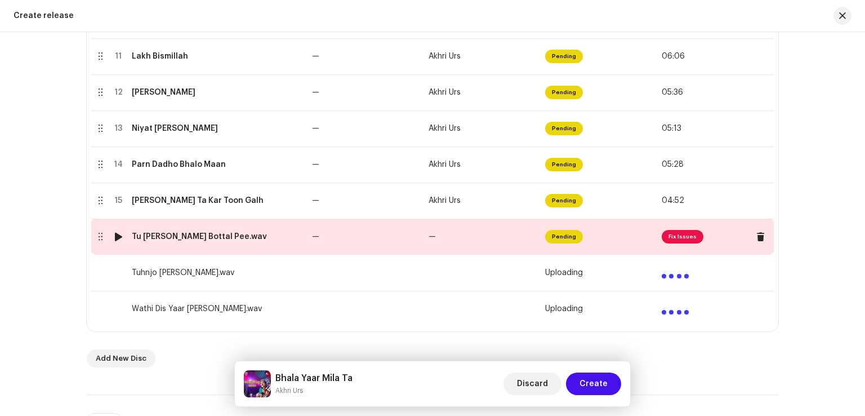
click at [403, 238] on td "—" at bounding box center [365, 236] width 117 height 36
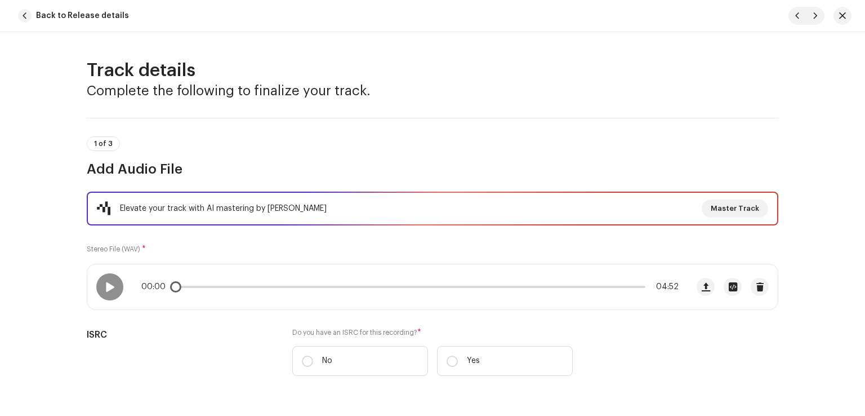
scroll to position [169, 0]
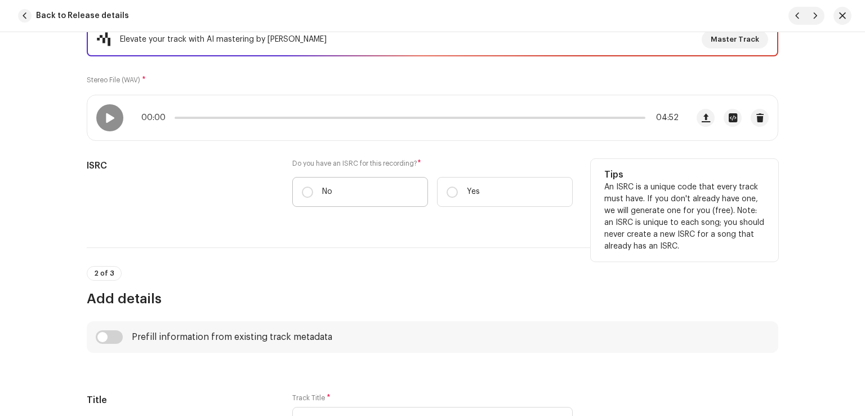
click at [313, 190] on label "No" at bounding box center [360, 192] width 136 height 30
click at [313, 190] on input "No" at bounding box center [307, 191] width 11 height 11
radio input "true"
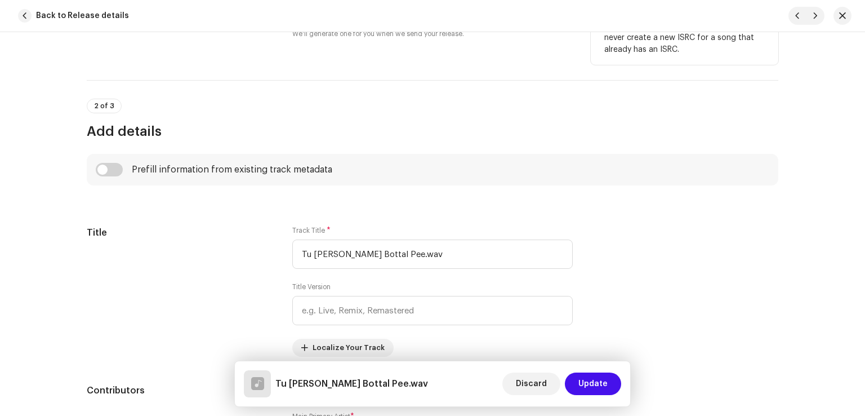
scroll to position [450, 0]
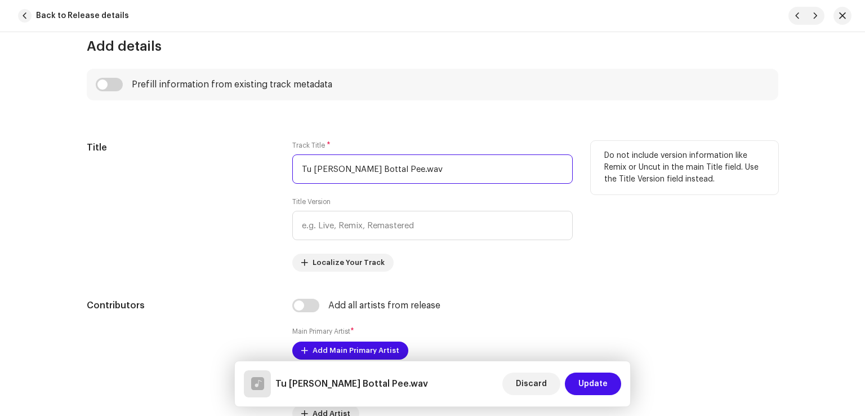
click at [453, 174] on input "Tu Natho Bottal Pee.wav" at bounding box center [432, 168] width 280 height 29
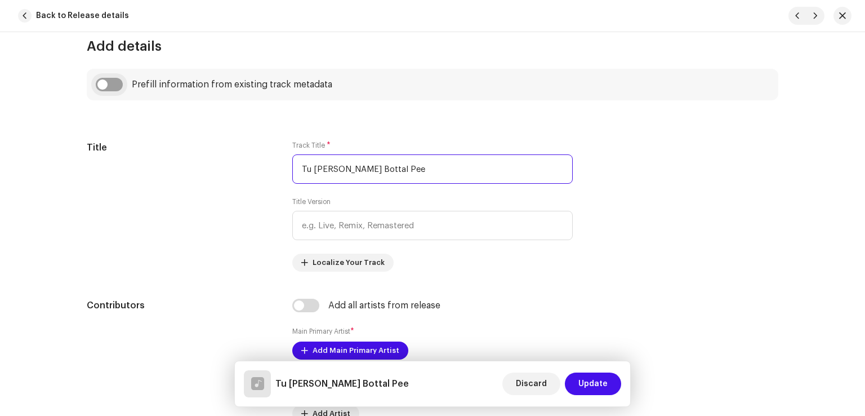
type input "Tu Natho Bottal Pee"
click at [103, 82] on input "checkbox" at bounding box center [109, 85] width 27 height 14
checkbox input "true"
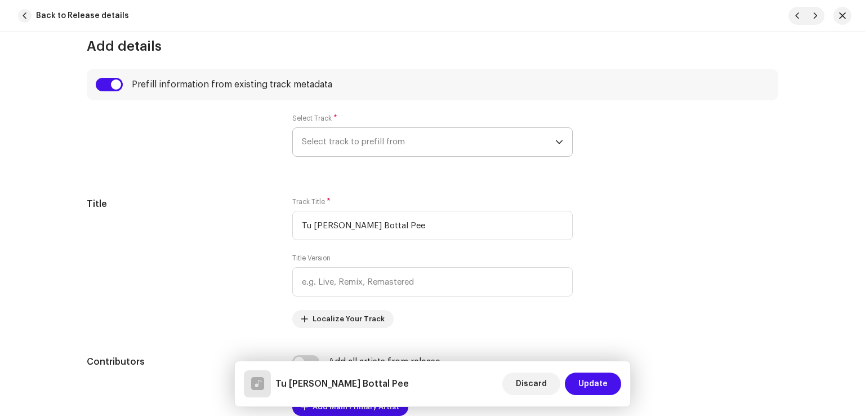
click at [364, 143] on span "Select track to prefill from" at bounding box center [428, 142] width 253 height 28
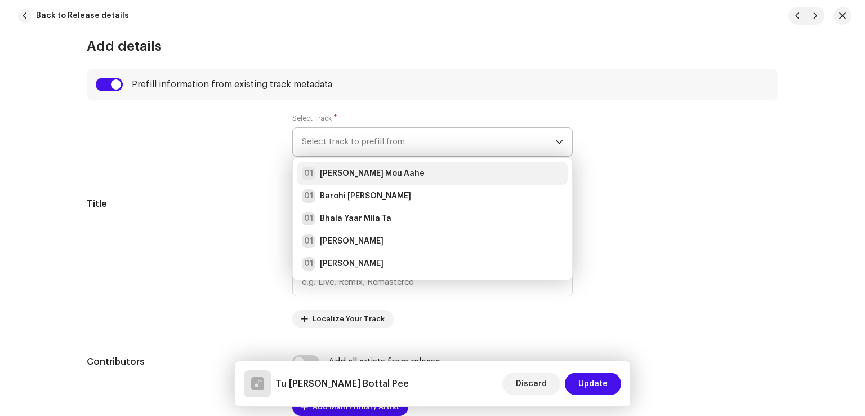
click at [373, 168] on strong "Aj Galh Mou Aahe" at bounding box center [372, 173] width 105 height 11
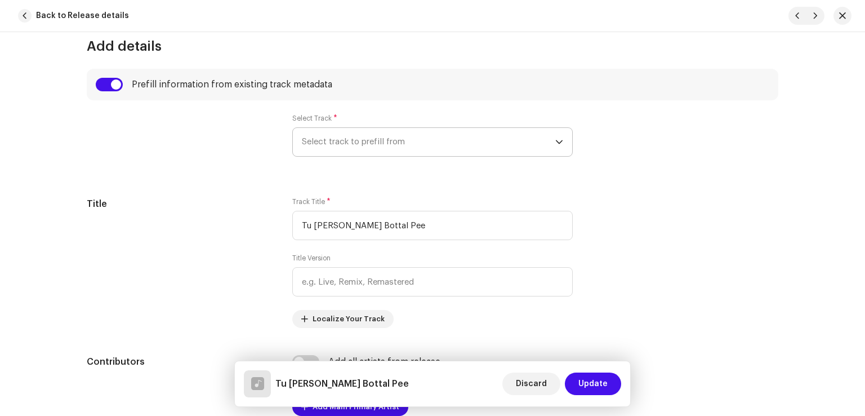
radio input "true"
type input "Haseen Production"
checkbox input "true"
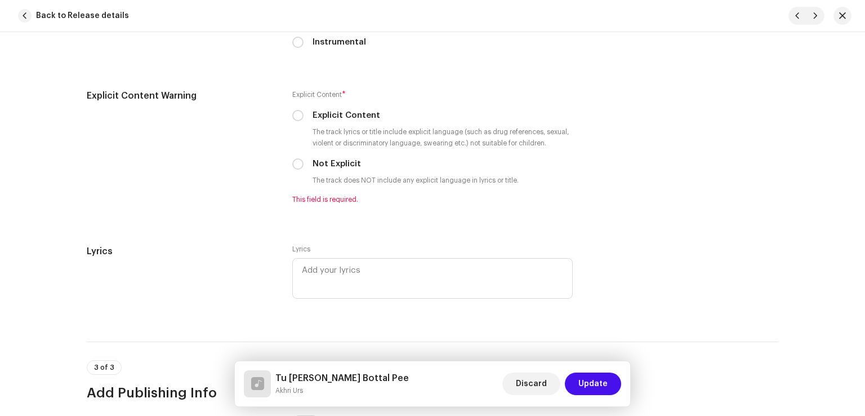
scroll to position [2027, 0]
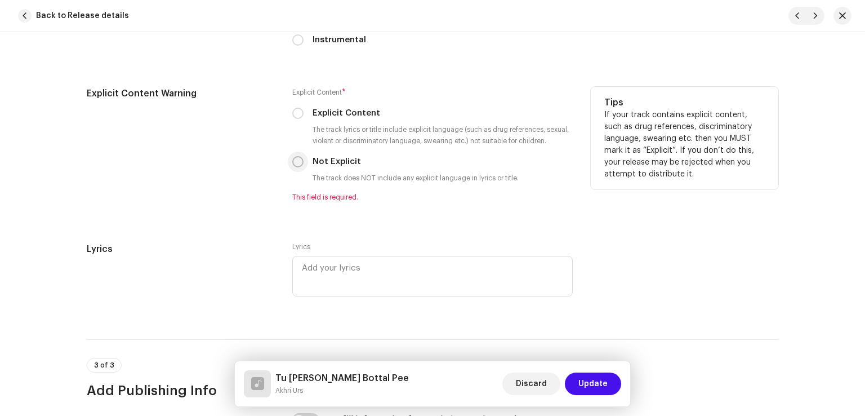
click at [297, 167] on input "Not Explicit" at bounding box center [297, 161] width 11 height 11
radio input "true"
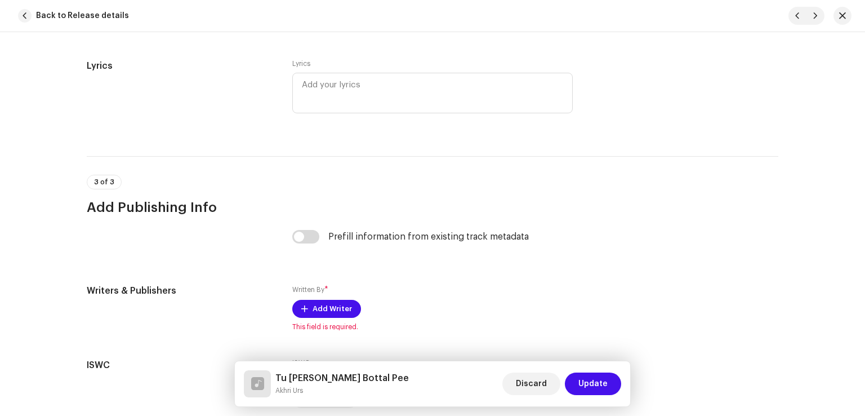
scroll to position [2252, 0]
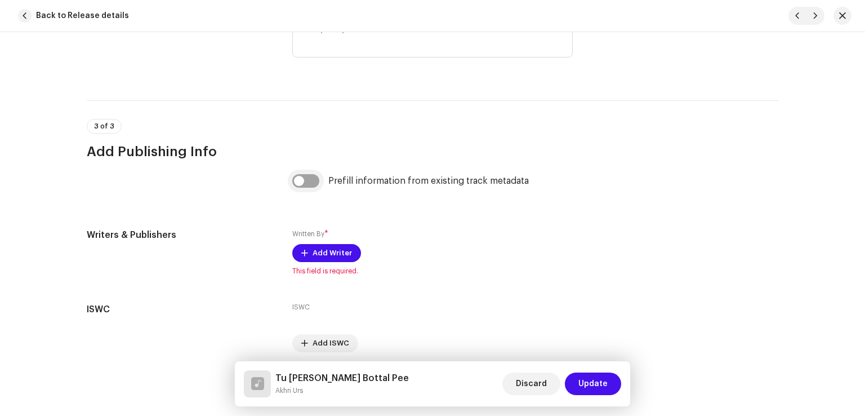
click at [300, 187] on input "checkbox" at bounding box center [305, 181] width 27 height 14
checkbox input "true"
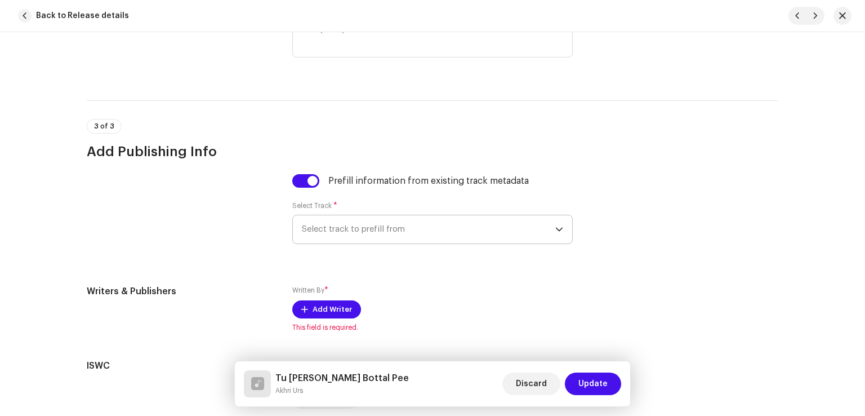
click at [403, 239] on span "Select track to prefill from" at bounding box center [428, 229] width 253 height 28
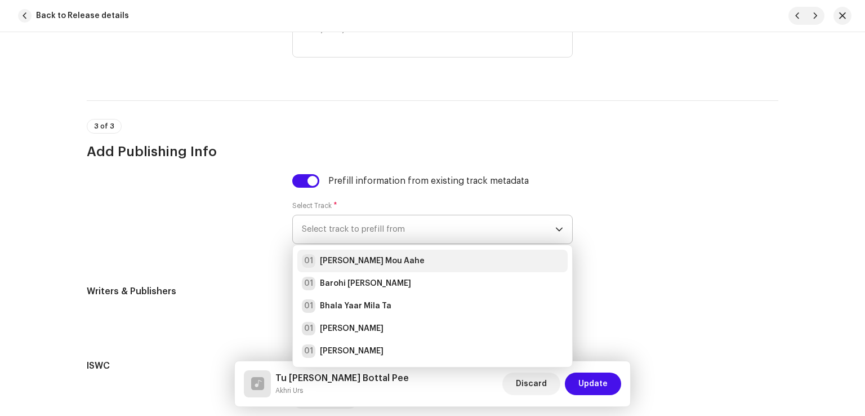
click at [395, 267] on div "01 Aj Galh Mou Aahe" at bounding box center [432, 261] width 261 height 14
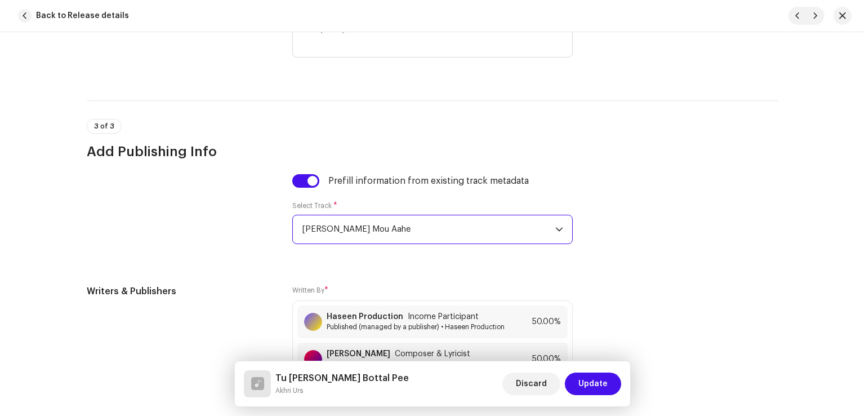
scroll to position [2428, 0]
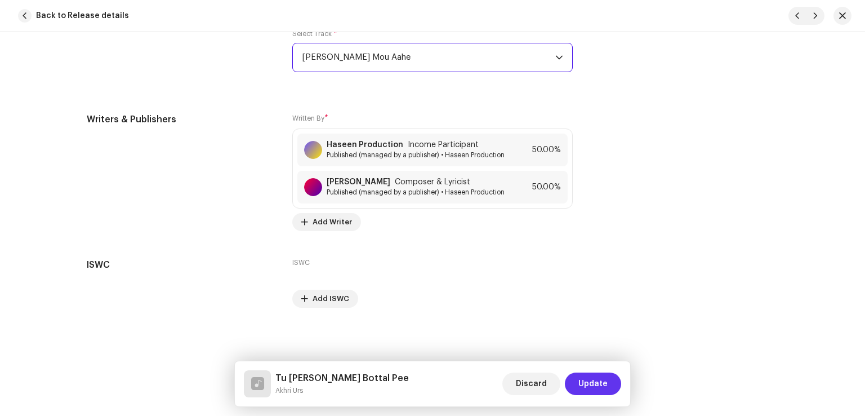
click at [605, 385] on span "Update" at bounding box center [592, 383] width 29 height 23
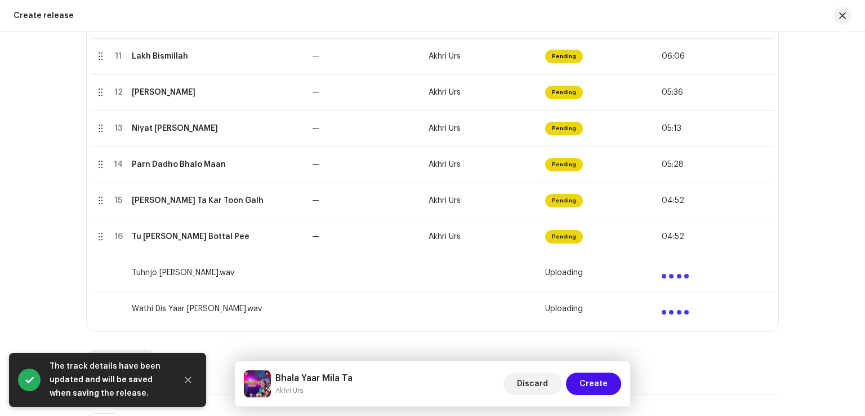
scroll to position [676, 0]
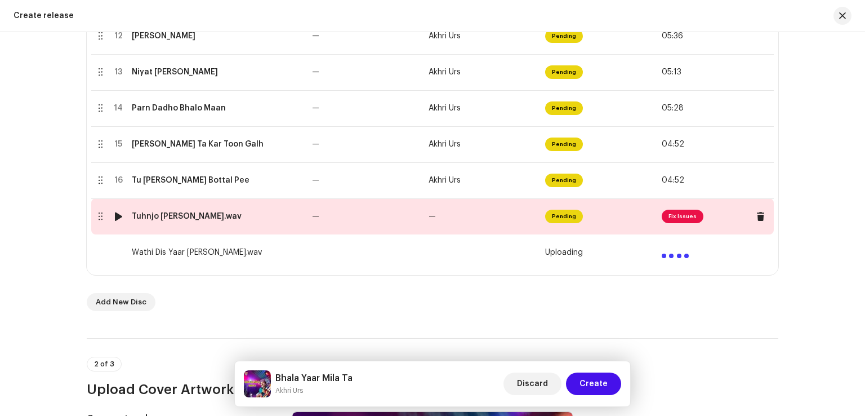
click at [445, 221] on td "—" at bounding box center [482, 216] width 117 height 36
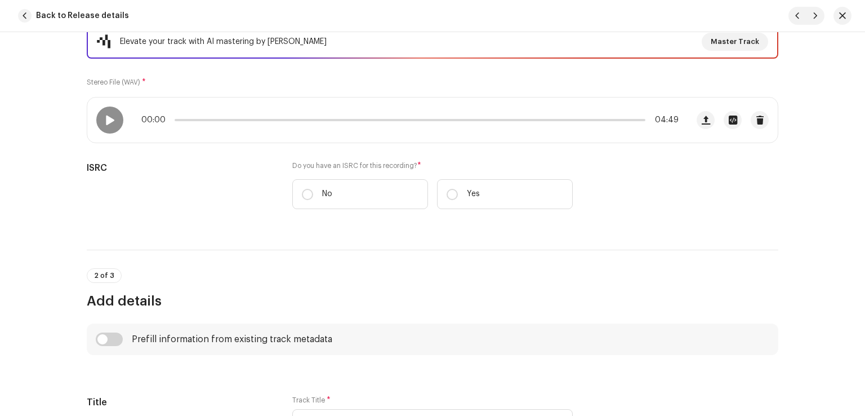
scroll to position [169, 0]
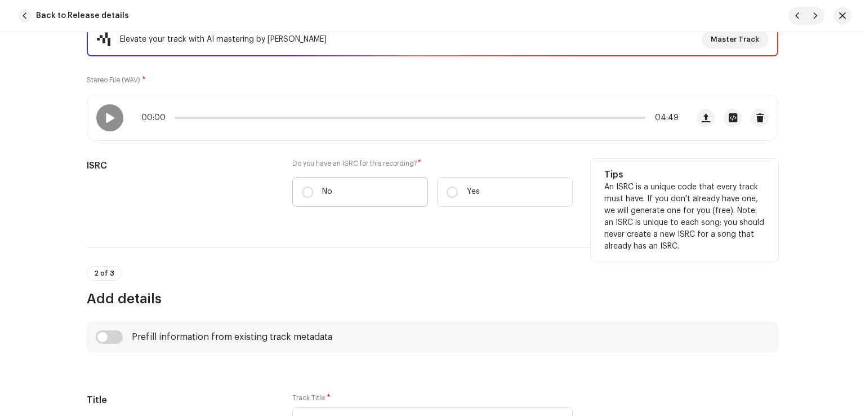
click at [332, 200] on label "No" at bounding box center [360, 192] width 136 height 30
click at [313, 198] on input "No" at bounding box center [307, 191] width 11 height 11
radio input "true"
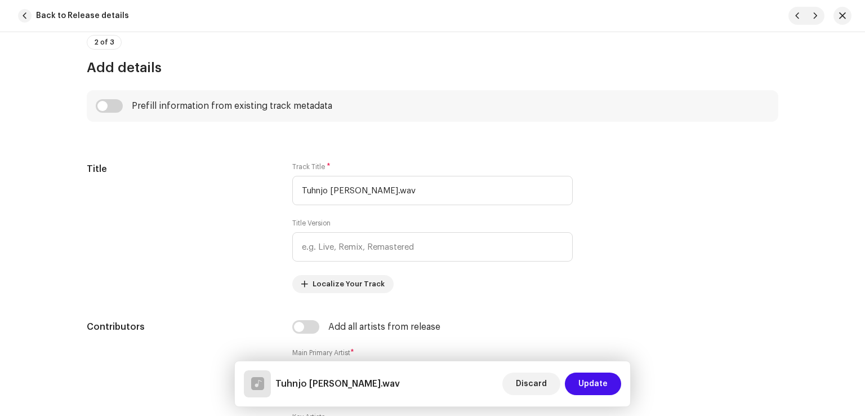
scroll to position [450, 0]
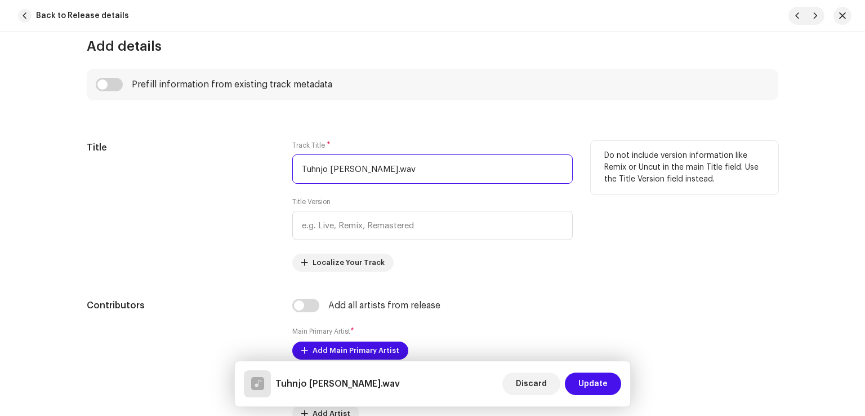
click at [450, 164] on input "Tuhnjo Wichoro Rowaray.wav" at bounding box center [432, 168] width 280 height 29
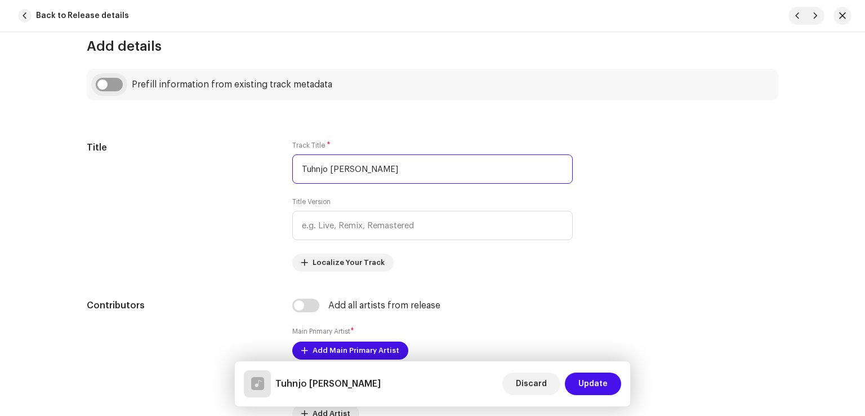
type input "Tuhnjo Wichoro Rowaray"
click at [111, 79] on input "checkbox" at bounding box center [109, 85] width 27 height 14
checkbox input "true"
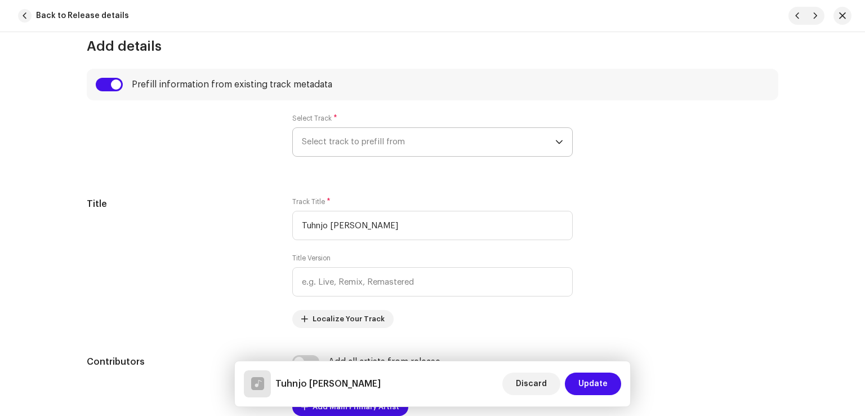
click at [343, 154] on span "Select track to prefill from" at bounding box center [428, 142] width 253 height 28
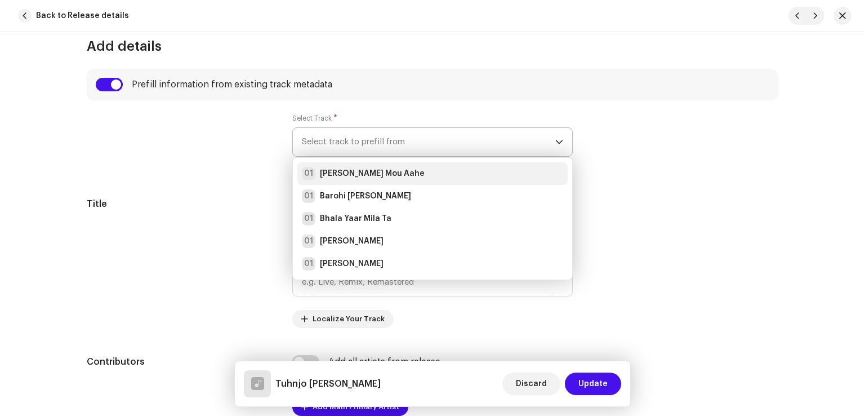
click at [345, 178] on div "01 Aj Galh Mou Aahe" at bounding box center [363, 174] width 123 height 14
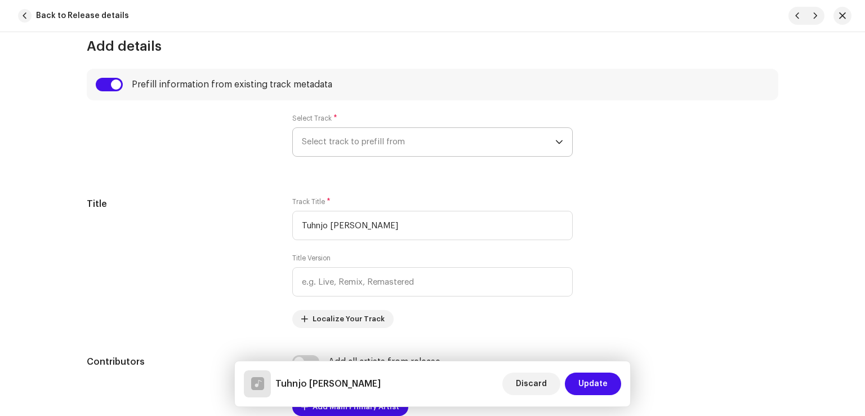
radio input "true"
type input "Haseen Production"
checkbox input "true"
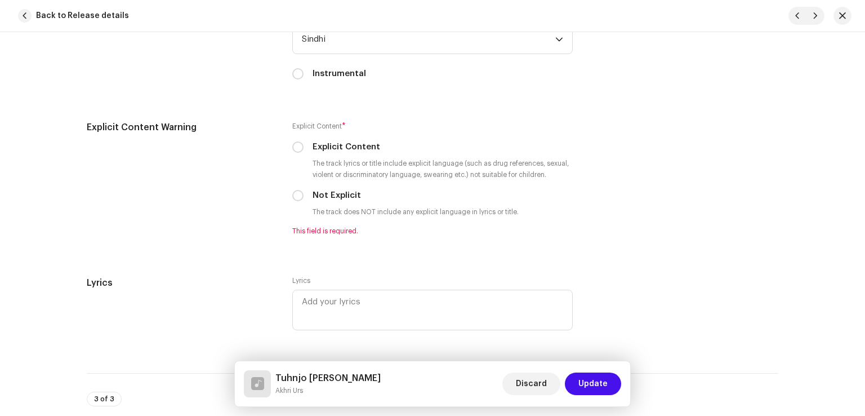
scroll to position [2027, 0]
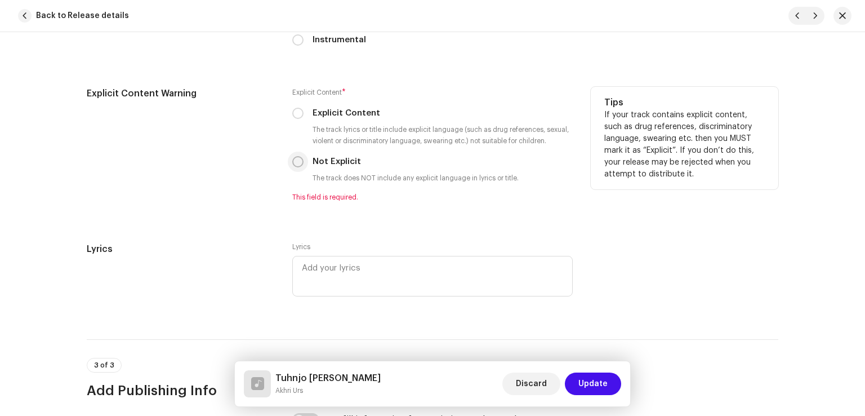
click at [296, 166] on input "Not Explicit" at bounding box center [297, 161] width 11 height 11
radio input "true"
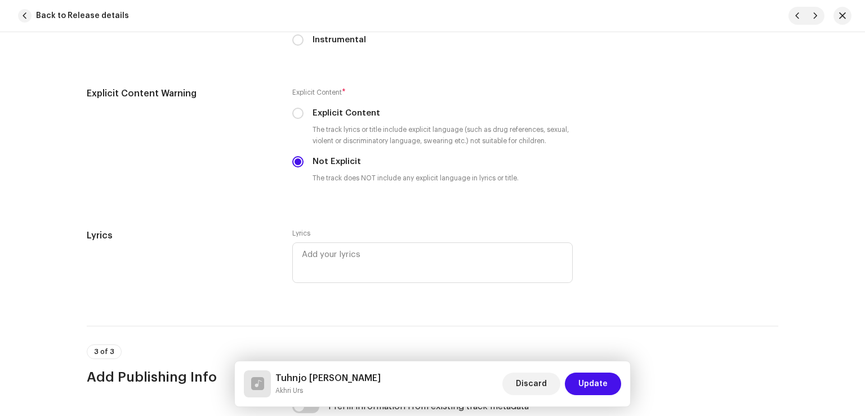
scroll to position [2300, 0]
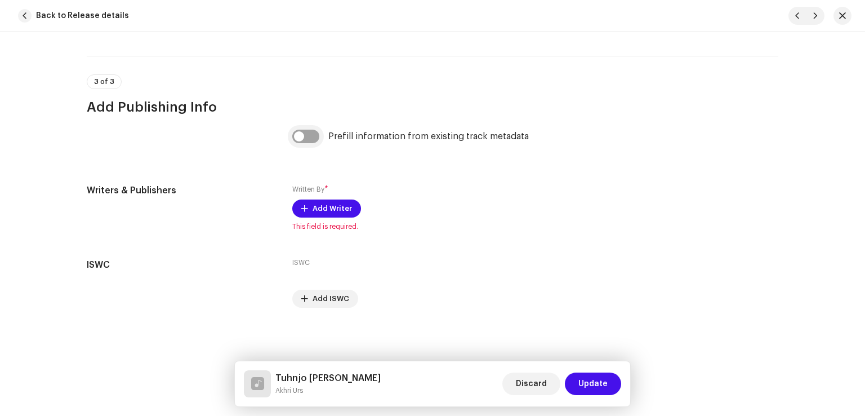
click at [311, 135] on input "checkbox" at bounding box center [305, 137] width 27 height 14
checkbox input "true"
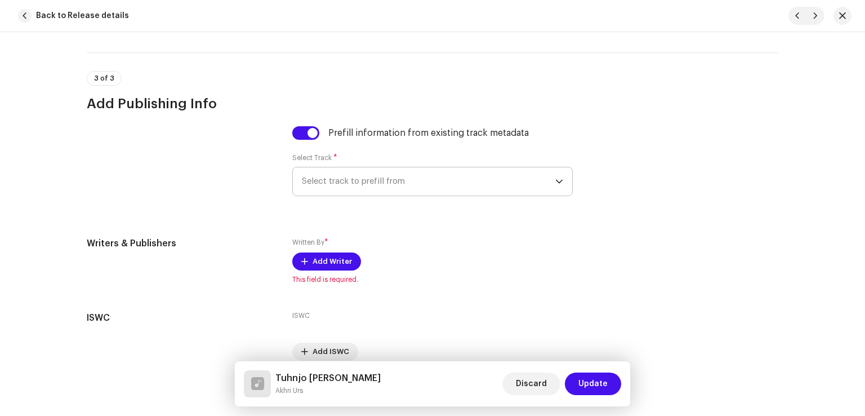
click at [349, 175] on span "Select track to prefill from" at bounding box center [428, 181] width 253 height 28
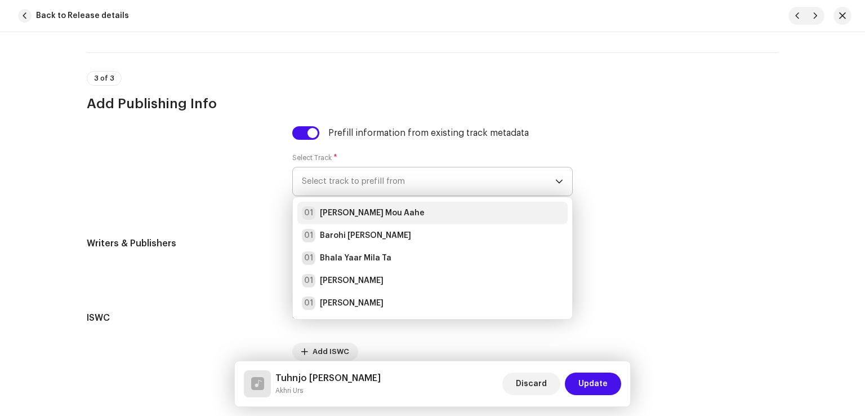
click at [356, 210] on div "01 Aj Galh Mou Aahe" at bounding box center [363, 213] width 123 height 14
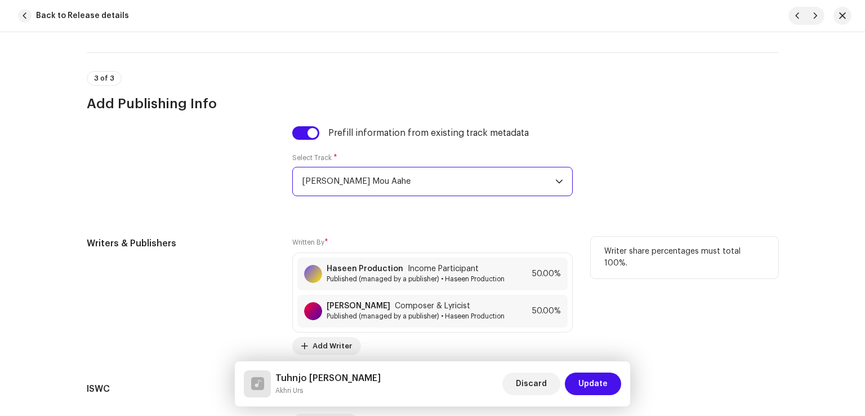
scroll to position [2428, 0]
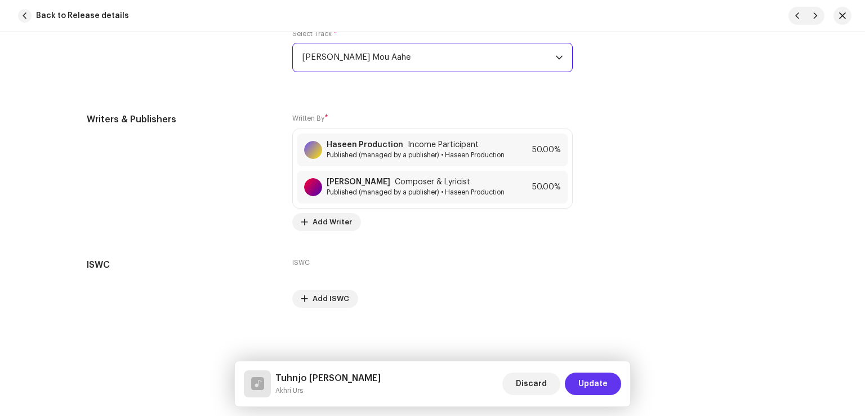
click at [599, 388] on span "Update" at bounding box center [592, 383] width 29 height 23
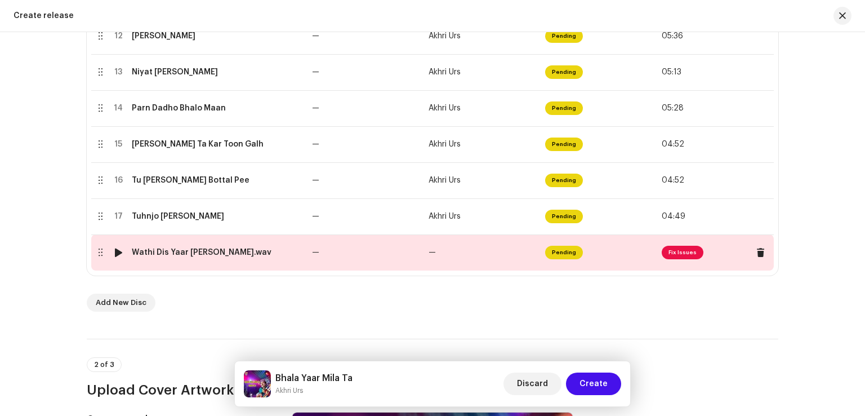
click at [392, 254] on td "—" at bounding box center [365, 252] width 117 height 36
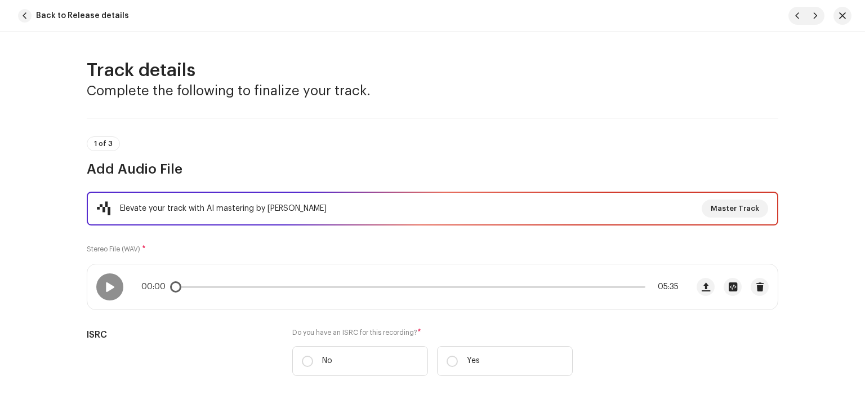
scroll to position [113, 0]
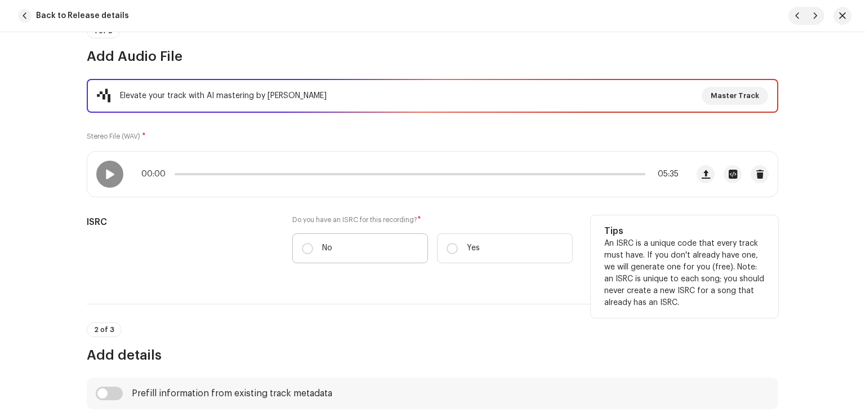
click at [342, 247] on label "No" at bounding box center [360, 248] width 136 height 30
click at [313, 247] on input "No" at bounding box center [307, 248] width 11 height 11
radio input "true"
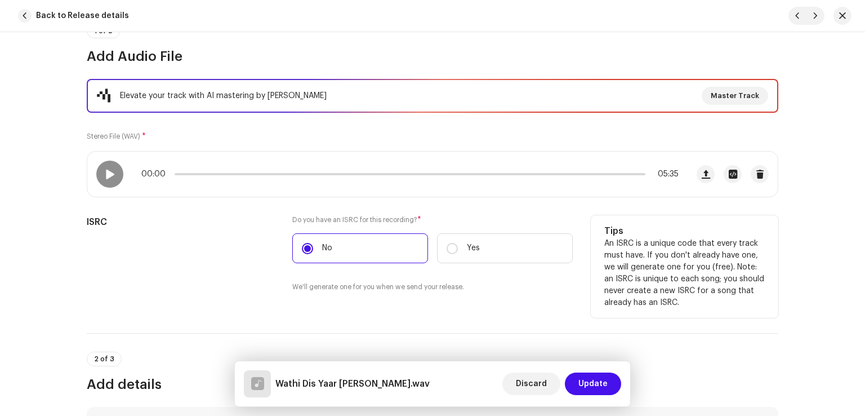
scroll to position [282, 0]
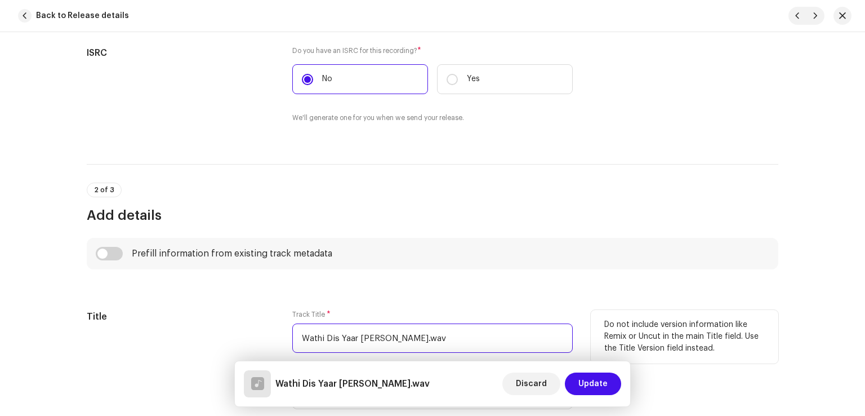
click at [428, 327] on input "Wathi Dis Yaar Jo Nalo.wav" at bounding box center [432, 337] width 280 height 29
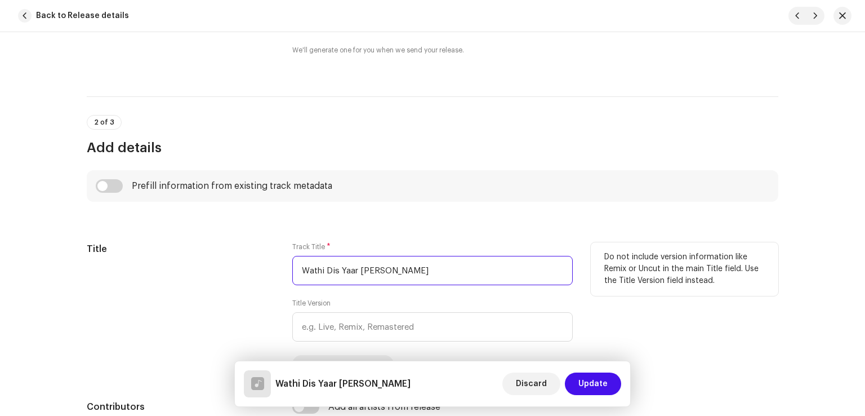
scroll to position [450, 0]
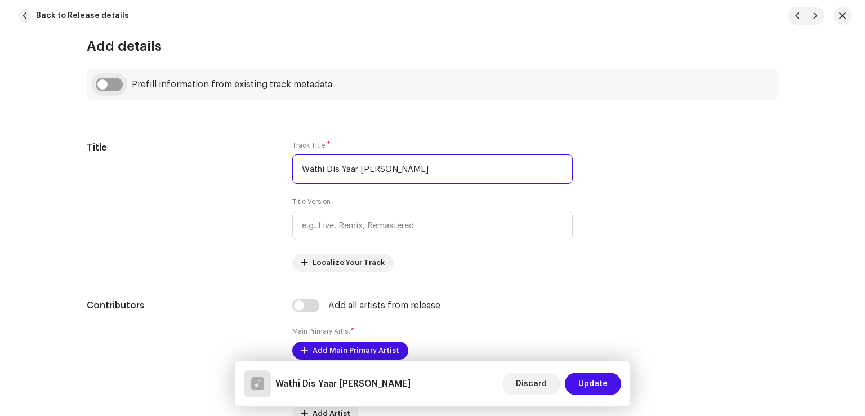
type input "Wathi Dis Yaar Jo Nalo"
click at [107, 82] on input "checkbox" at bounding box center [109, 85] width 27 height 14
checkbox input "true"
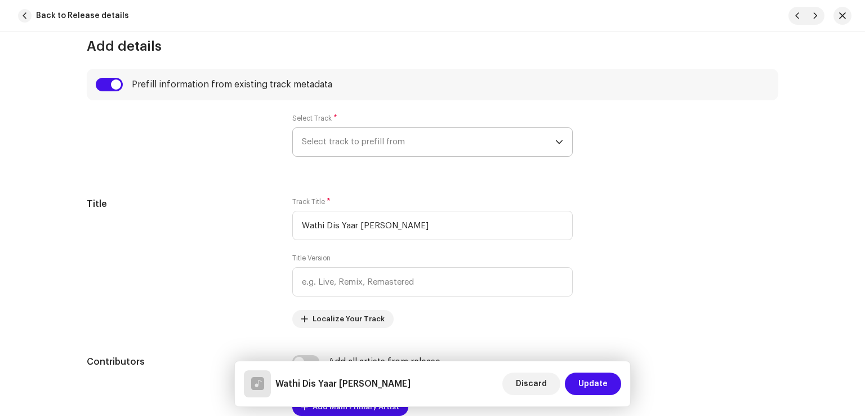
click at [356, 144] on span "Select track to prefill from" at bounding box center [428, 142] width 253 height 28
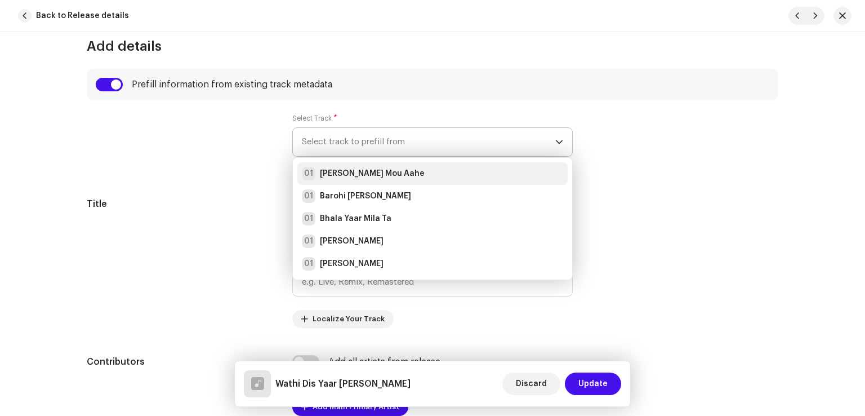
click at [363, 172] on strong "Aj Galh Mou Aahe" at bounding box center [372, 173] width 105 height 11
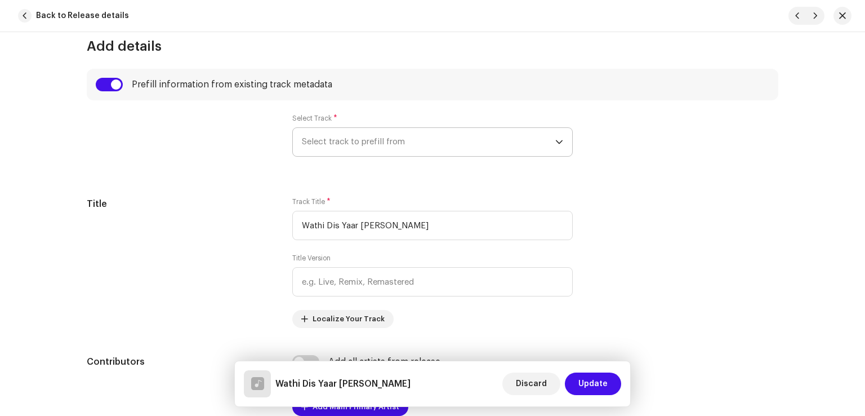
radio input "true"
type input "Haseen Production"
checkbox input "true"
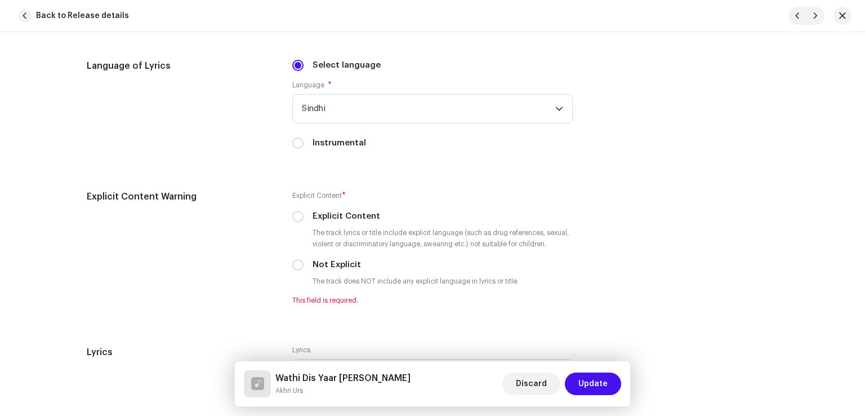
scroll to position [2083, 0]
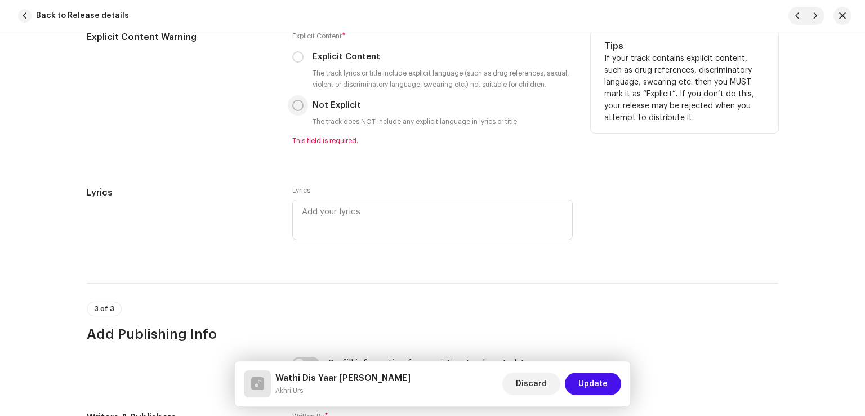
click at [295, 109] on input "Not Explicit" at bounding box center [297, 105] width 11 height 11
radio input "true"
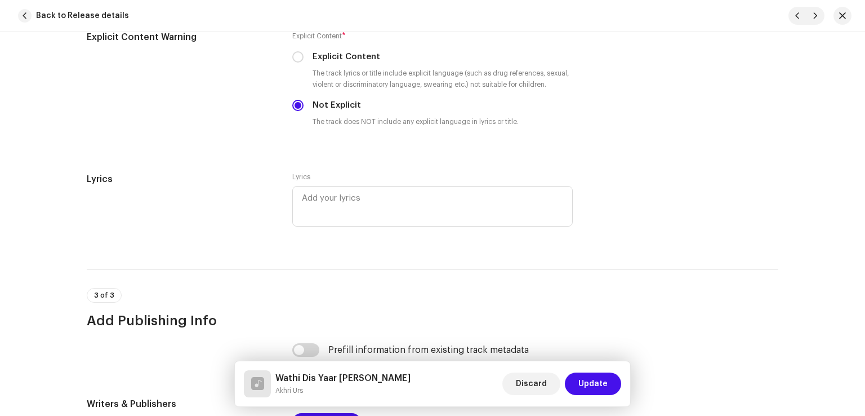
scroll to position [2300, 0]
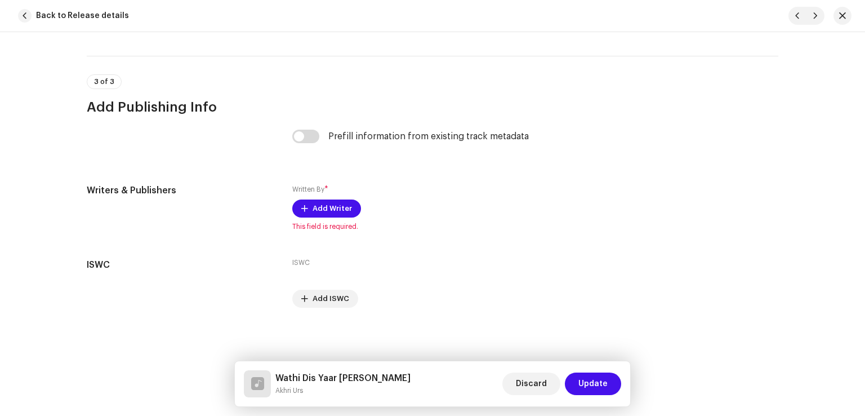
click at [310, 149] on div "Prefill information from existing track metadata" at bounding box center [432, 143] width 280 height 27
click at [308, 139] on input "checkbox" at bounding box center [305, 137] width 27 height 14
checkbox input "true"
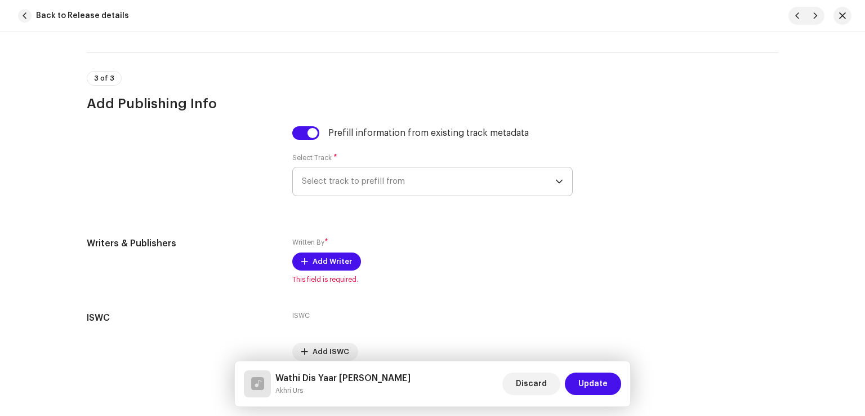
click at [353, 178] on span "Select track to prefill from" at bounding box center [428, 181] width 253 height 28
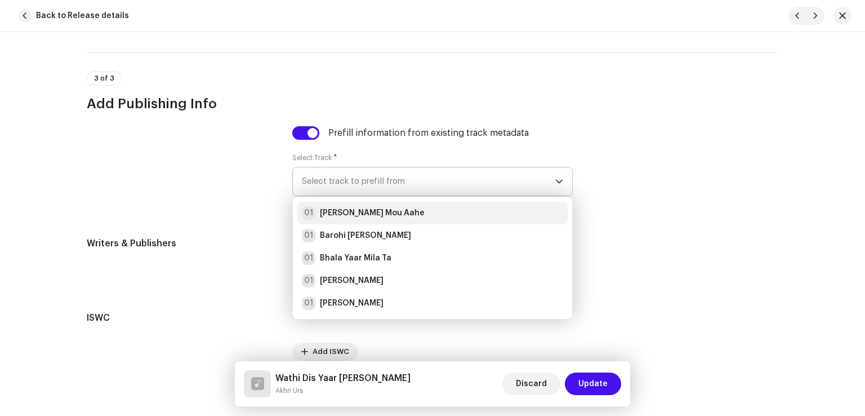
click at [356, 210] on div "01 Aj Galh Mou Aahe" at bounding box center [363, 213] width 123 height 14
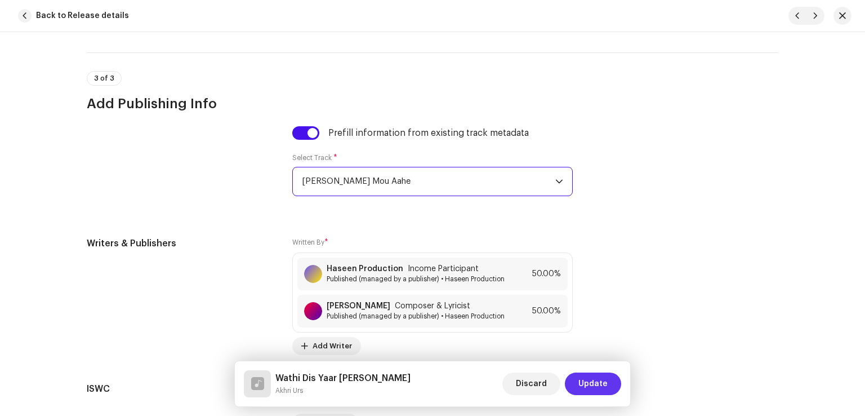
click at [592, 383] on span "Update" at bounding box center [592, 383] width 29 height 23
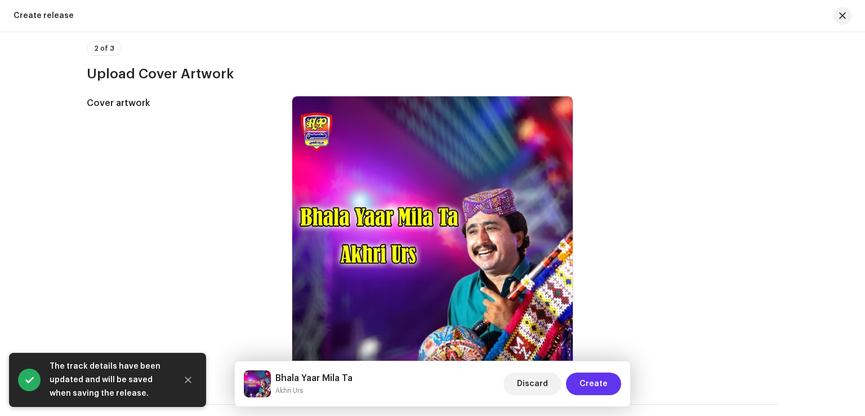
scroll to position [1013, 0]
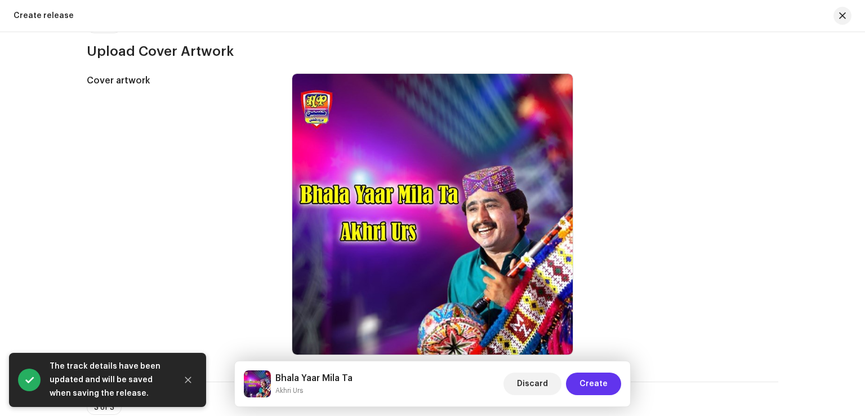
click at [589, 386] on span "Create" at bounding box center [593, 383] width 28 height 23
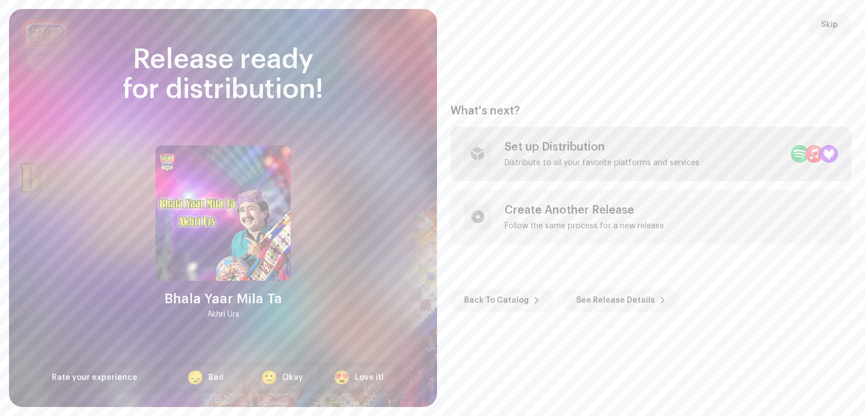
click at [604, 167] on div "Set up Distribution Distribute to all your favorite platforms and services" at bounding box center [650, 154] width 401 height 54
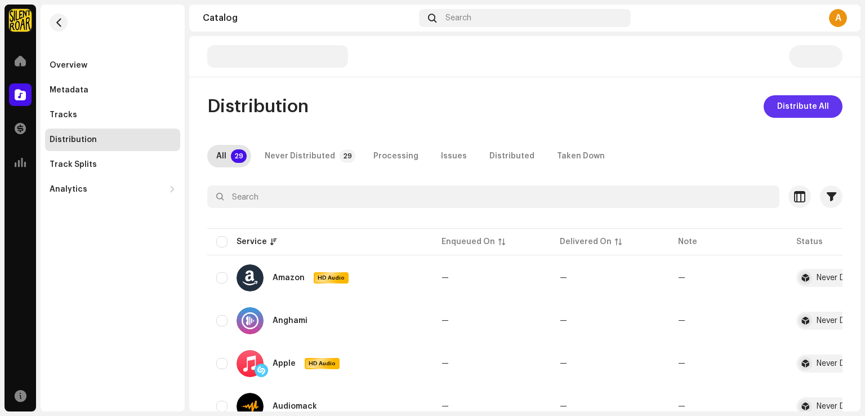
click at [784, 110] on span "Distribute All" at bounding box center [803, 106] width 52 height 23
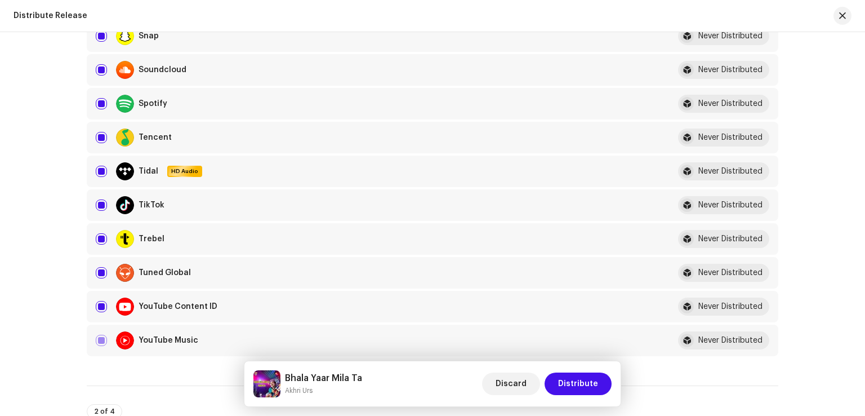
scroll to position [1126, 0]
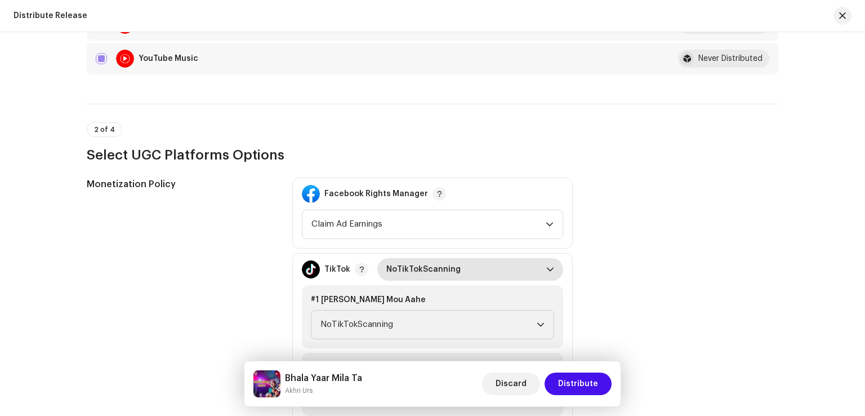
click at [493, 266] on span "NoTikTokScanning" at bounding box center [466, 269] width 160 height 23
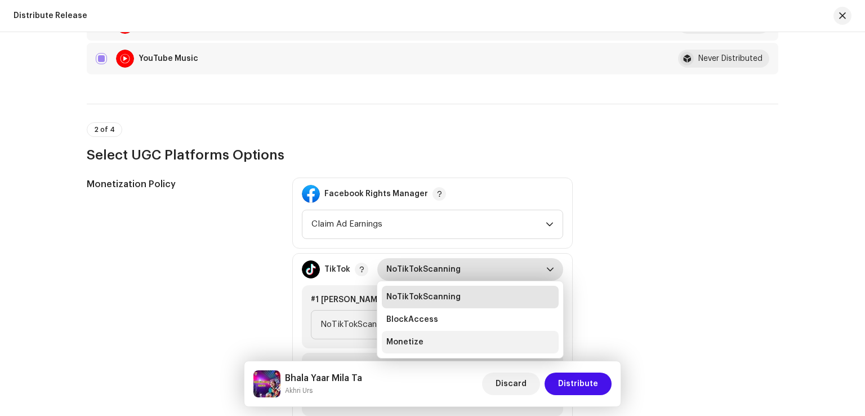
click at [421, 344] on li "Monetize" at bounding box center [470, 342] width 177 height 23
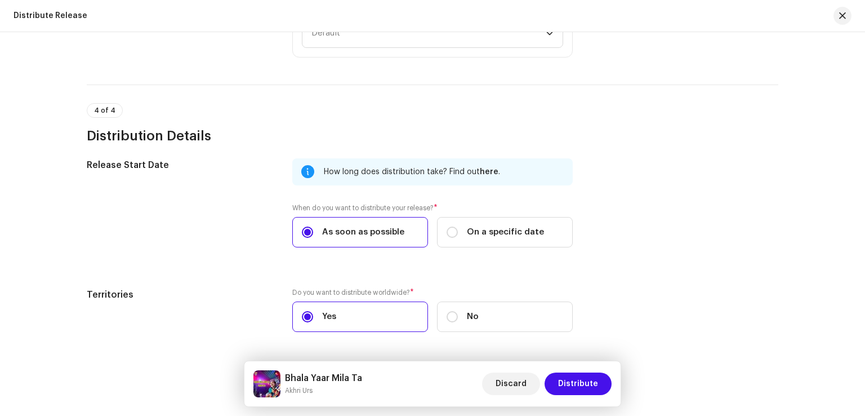
scroll to position [2924, 0]
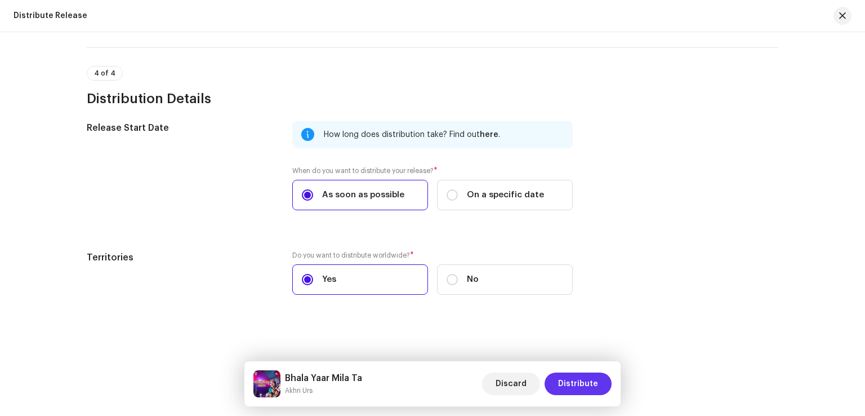
click at [575, 378] on span "Distribute" at bounding box center [578, 383] width 40 height 23
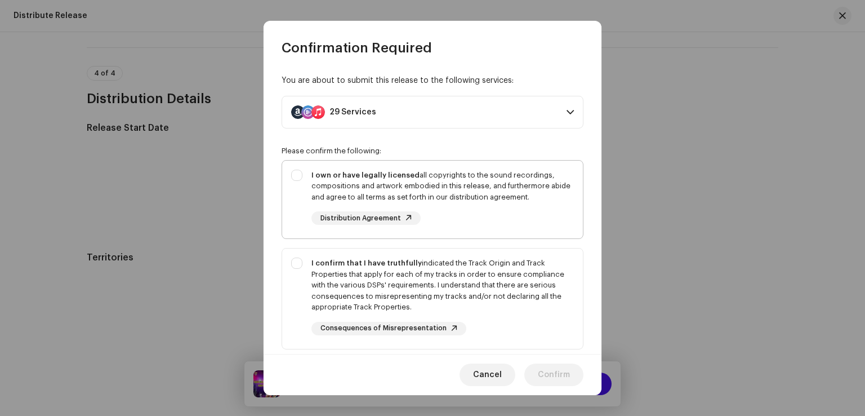
click at [462, 181] on div "I own or have legally licensed all copyrights to the sound recordings, composit…" at bounding box center [442, 185] width 262 height 33
checkbox input "true"
click at [475, 271] on div "I confirm that I have truthfully indicated the Track Origin and Track Propertie…" at bounding box center [442, 284] width 262 height 55
checkbox input "true"
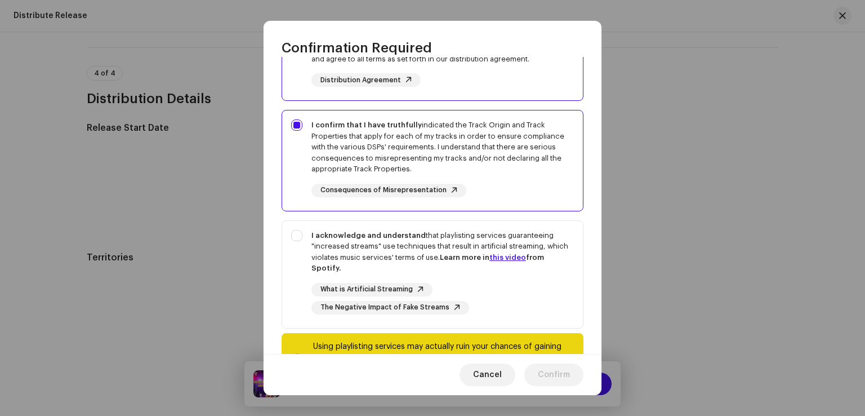
scroll to position [188, 0]
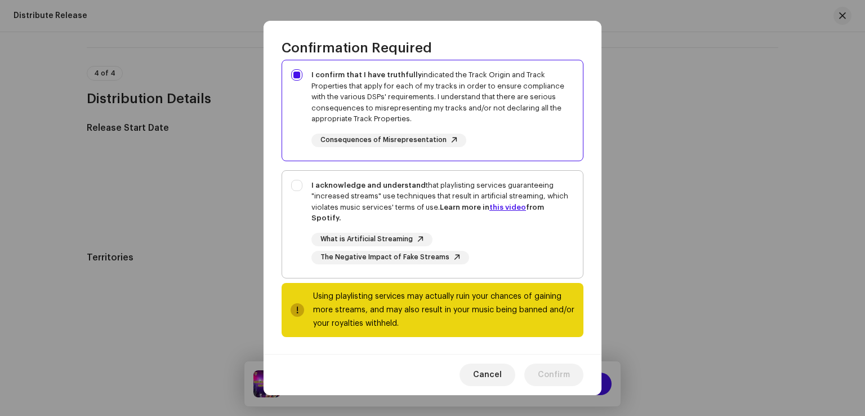
click at [470, 183] on div "I acknowledge and understand that playlisting services guaranteeing "increased …" at bounding box center [442, 202] width 262 height 44
checkbox input "true"
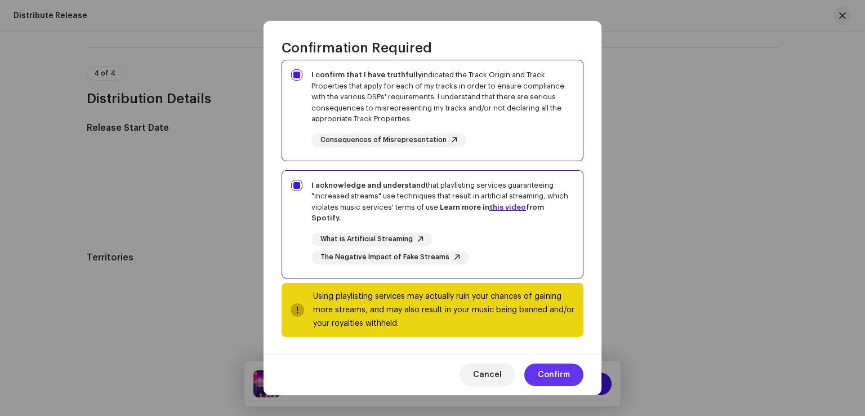
click at [557, 378] on span "Confirm" at bounding box center [554, 374] width 32 height 23
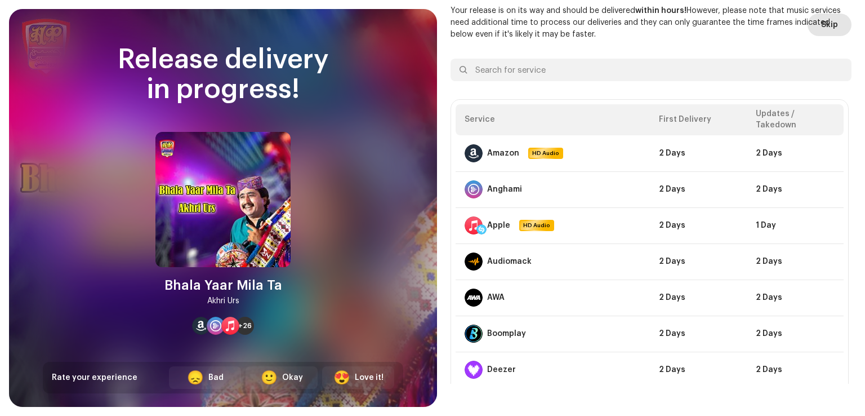
click at [821, 23] on span "Skip" at bounding box center [829, 25] width 17 height 23
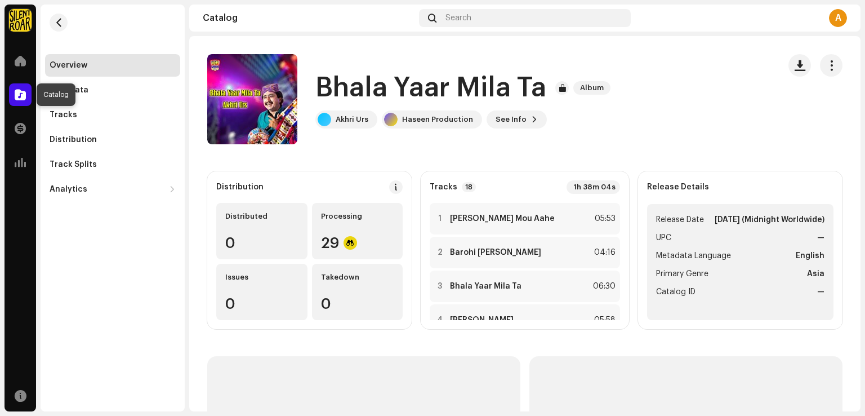
click at [21, 96] on span at bounding box center [20, 94] width 11 height 9
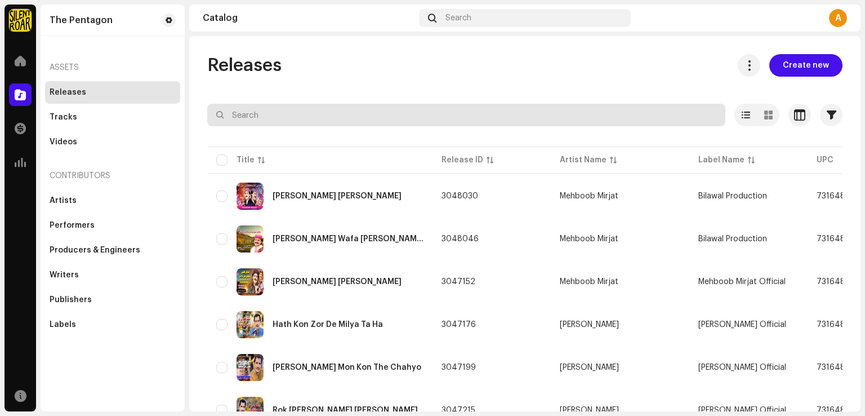
click at [394, 122] on input "text" at bounding box center [466, 115] width 518 height 23
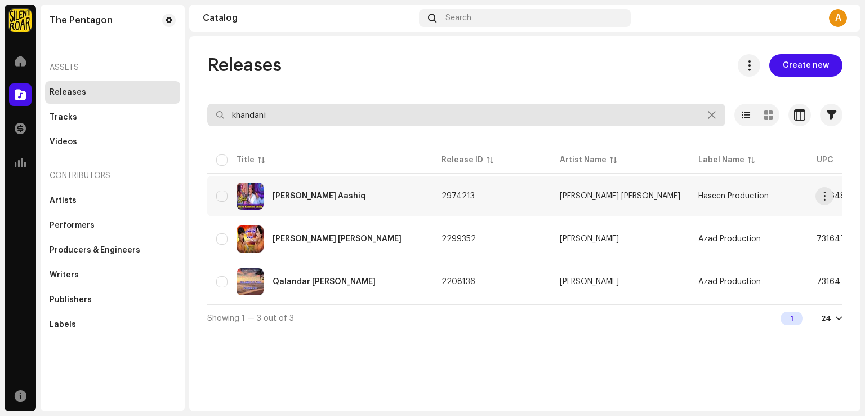
type input "khandani"
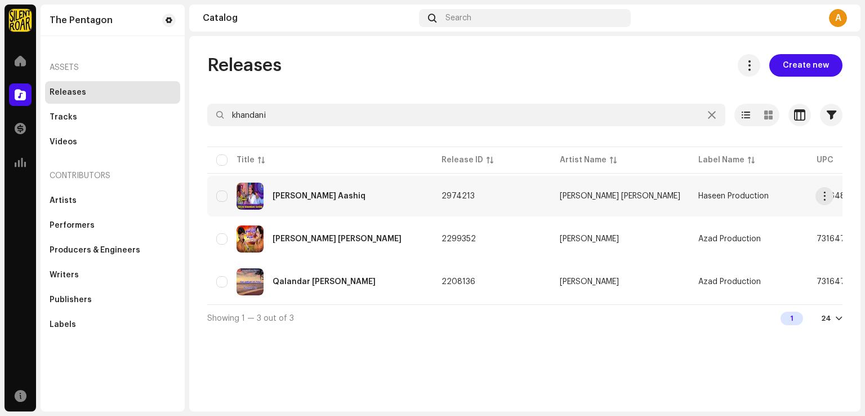
click at [331, 194] on div "Ahyon Khandani Aashiq" at bounding box center [319, 196] width 93 height 8
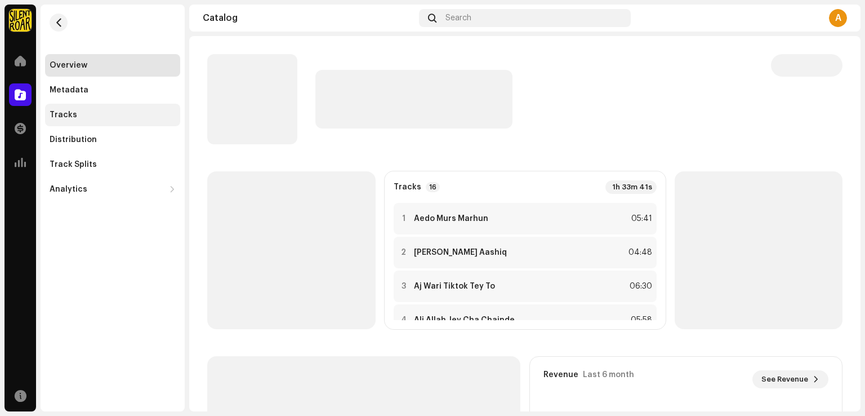
click at [60, 117] on div "Tracks" at bounding box center [64, 114] width 28 height 9
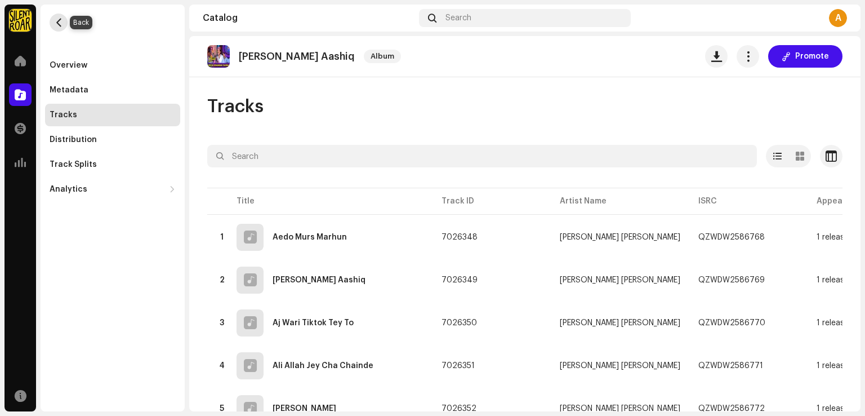
click at [61, 23] on span "button" at bounding box center [59, 22] width 8 height 9
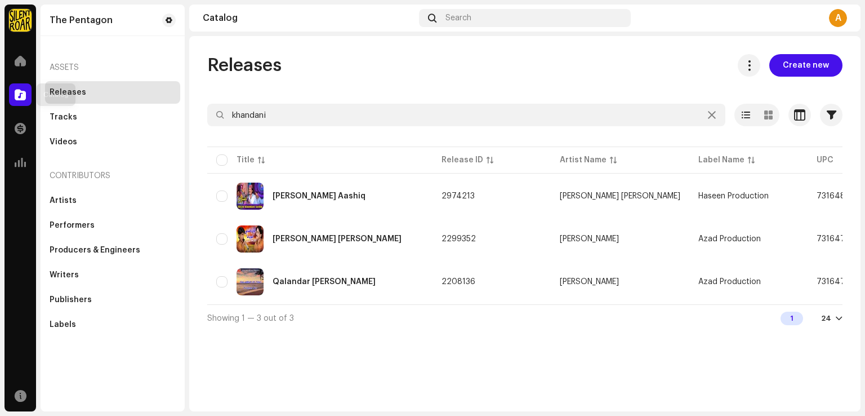
click at [23, 97] on span at bounding box center [20, 94] width 11 height 9
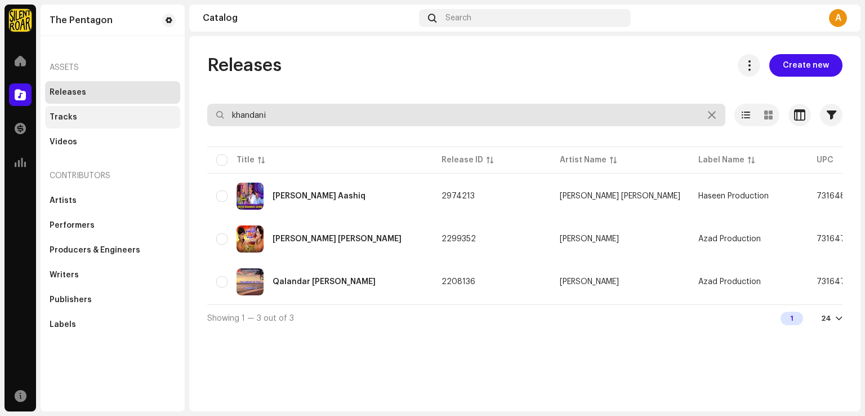
drag, startPoint x: 298, startPoint y: 120, endPoint x: 175, endPoint y: 114, distance: 122.9
click at [178, 113] on div "The Pentagon Home Catalog Transactions Analytics Resources The Pentagon Assets …" at bounding box center [432, 208] width 865 height 416
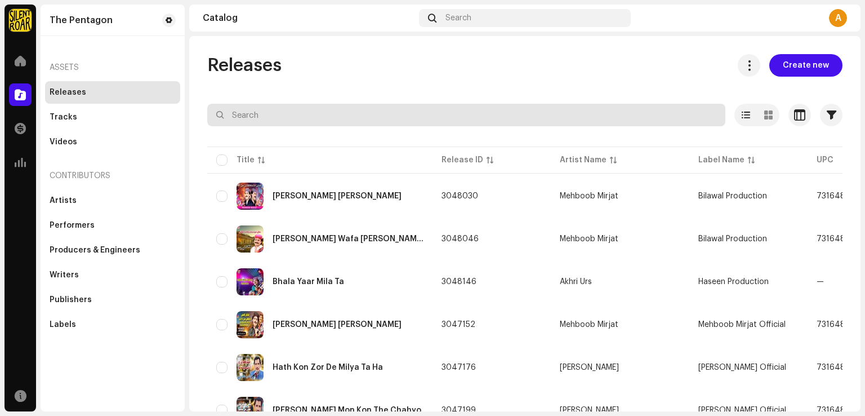
click at [316, 116] on input "text" at bounding box center [466, 115] width 518 height 23
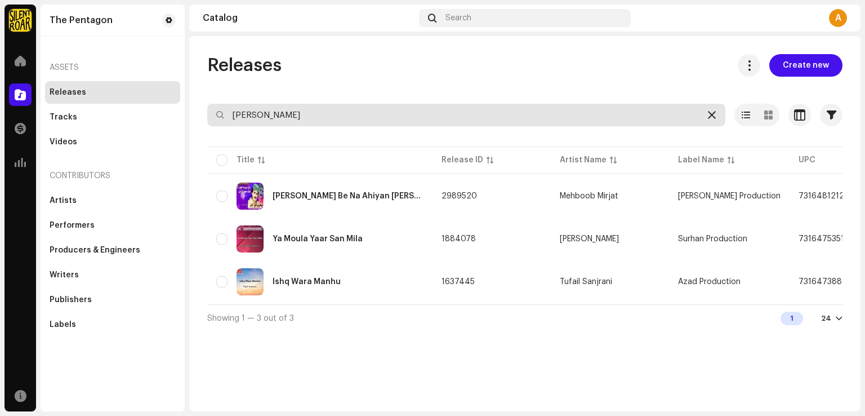
type input "zillay"
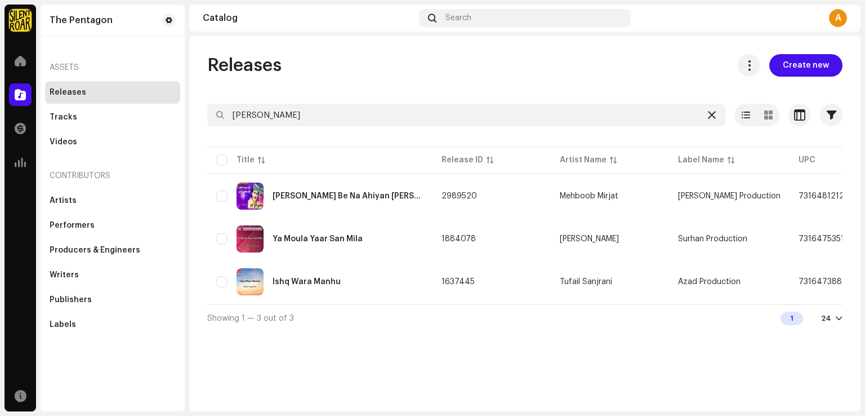
click at [715, 115] on icon at bounding box center [712, 114] width 8 height 9
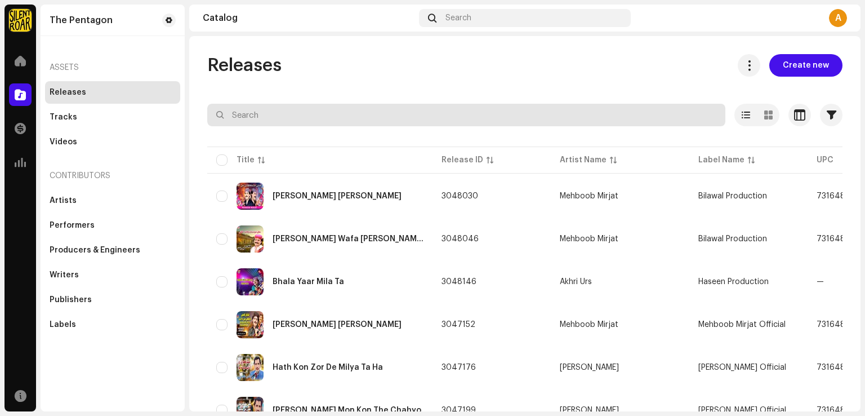
click at [292, 122] on input "text" at bounding box center [466, 115] width 518 height 23
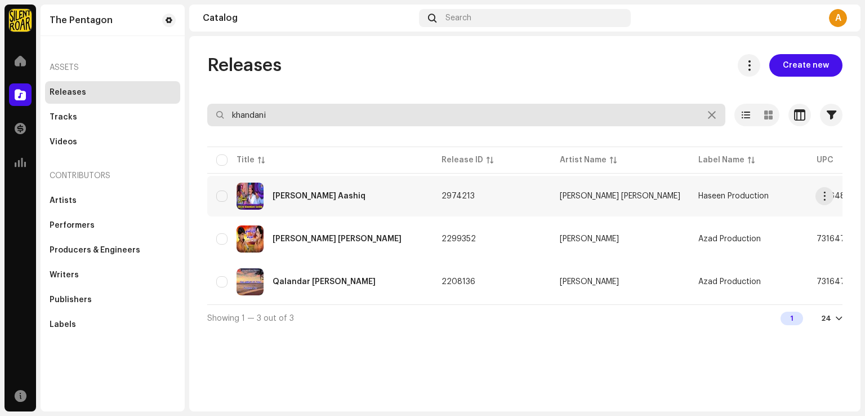
type input "khandani"
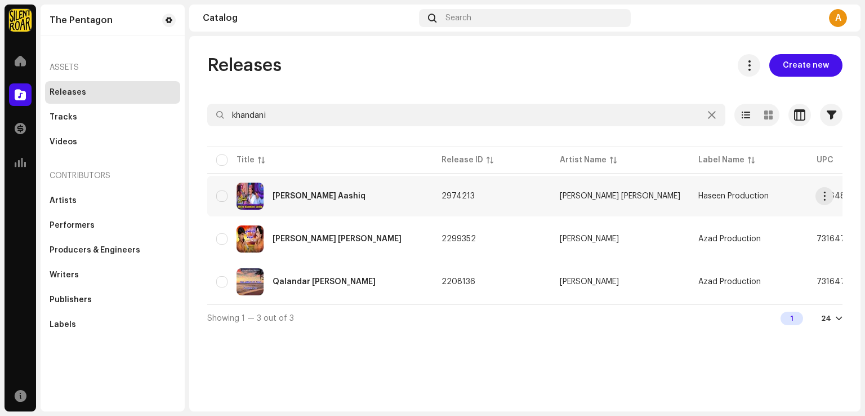
click at [281, 197] on div "Ahyon Khandani Aashiq" at bounding box center [319, 196] width 93 height 8
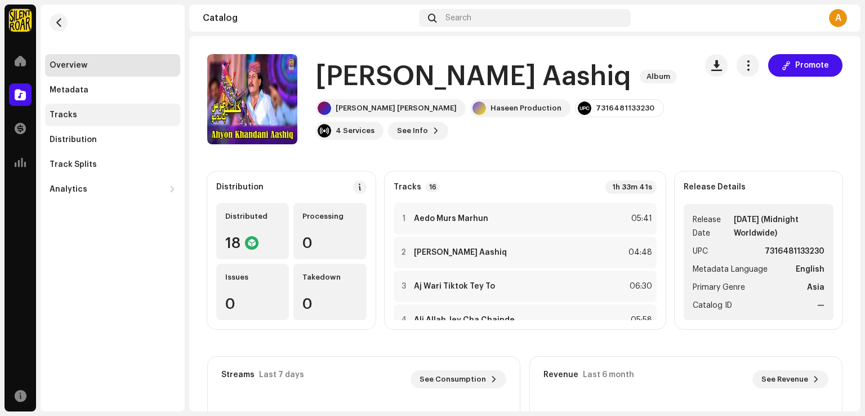
click at [76, 122] on div "Tracks" at bounding box center [112, 115] width 135 height 23
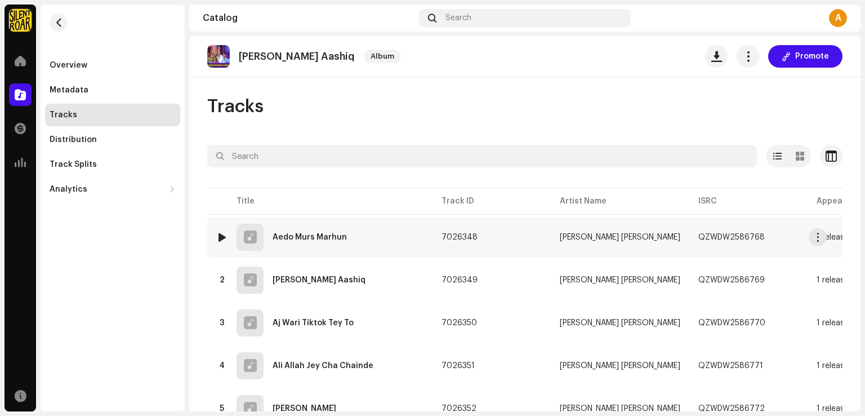
click at [225, 235] on div at bounding box center [222, 237] width 8 height 9
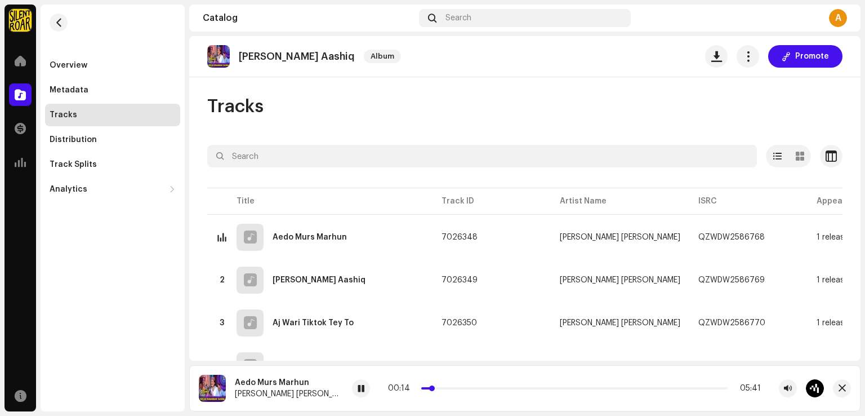
click at [421, 388] on p-slider at bounding box center [574, 388] width 306 height 2
click at [422, 388] on p-slider at bounding box center [574, 388] width 306 height 2
drag, startPoint x: 423, startPoint y: 387, endPoint x: 432, endPoint y: 387, distance: 9.0
click at [451, 387] on span at bounding box center [454, 388] width 6 height 6
drag, startPoint x: 432, startPoint y: 387, endPoint x: 441, endPoint y: 389, distance: 8.5
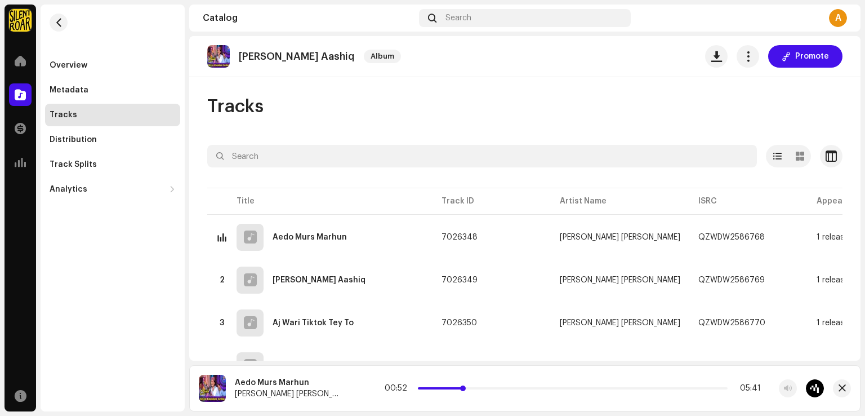
click at [441, 389] on p-slider at bounding box center [573, 388] width 310 height 2
click at [460, 388] on span at bounding box center [463, 388] width 6 height 6
click at [450, 387] on p-slider at bounding box center [573, 388] width 310 height 2
click at [482, 389] on p-slider at bounding box center [574, 388] width 306 height 2
click at [492, 389] on p-slider at bounding box center [574, 388] width 306 height 2
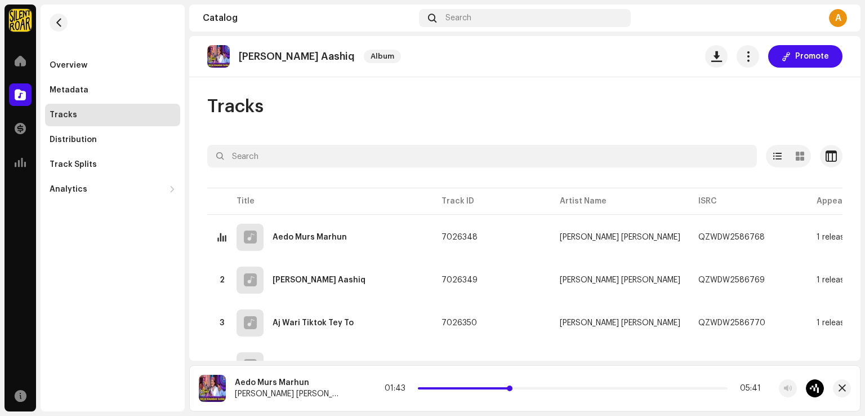
click at [507, 387] on span at bounding box center [510, 388] width 6 height 6
click at [472, 387] on span at bounding box center [462, 388] width 88 height 2
click at [841, 390] on span "button" at bounding box center [841, 387] width 7 height 9
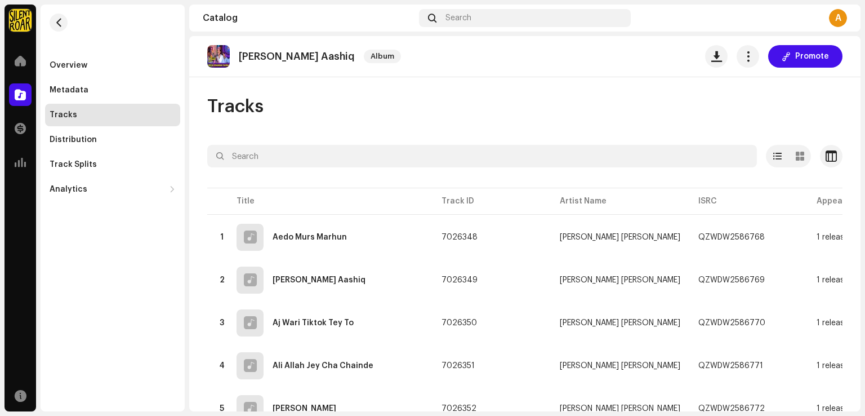
click at [20, 93] on span at bounding box center [20, 94] width 11 height 9
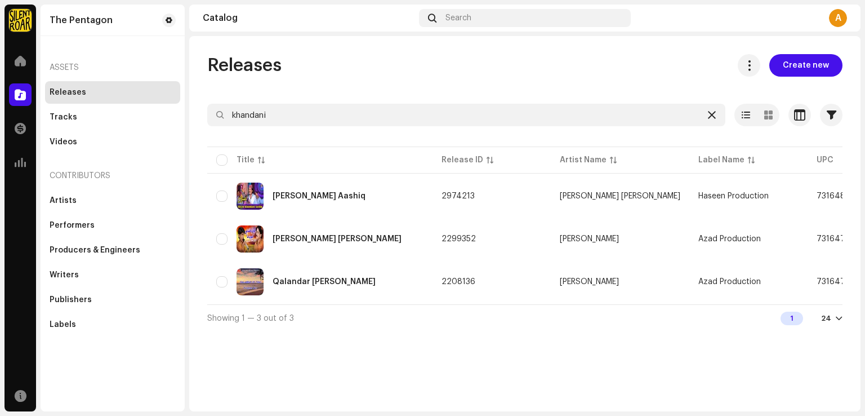
click at [708, 111] on icon at bounding box center [712, 114] width 8 height 9
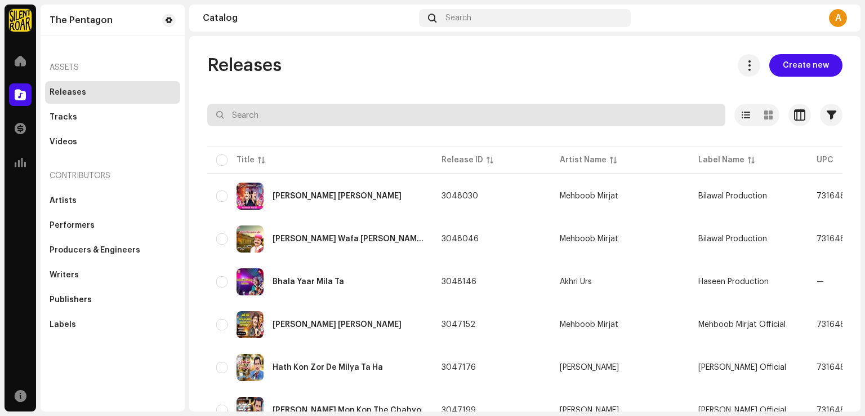
click at [323, 115] on input "text" at bounding box center [466, 115] width 518 height 23
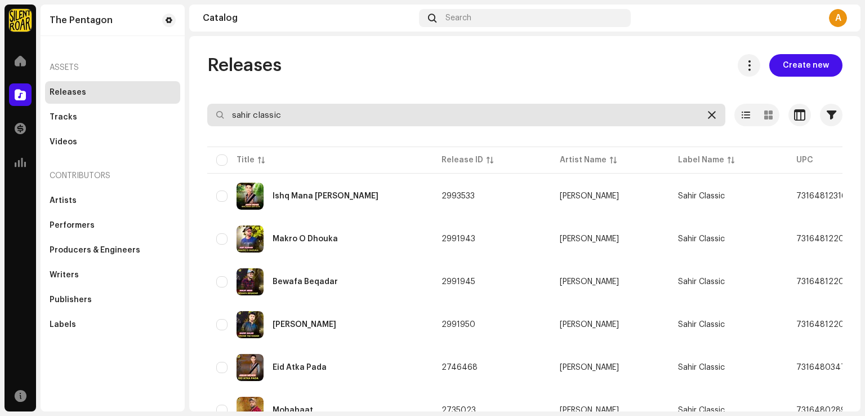
type input "sahir classic"
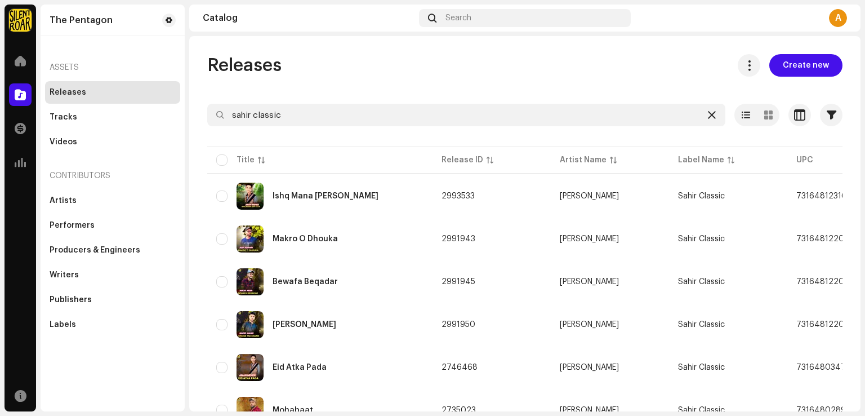
click at [708, 112] on icon at bounding box center [712, 114] width 8 height 9
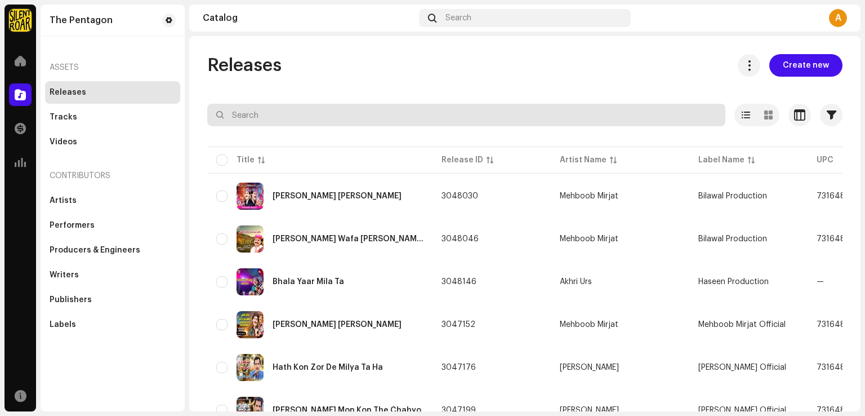
click at [390, 116] on input "text" at bounding box center [466, 115] width 518 height 23
type input "naz na kar"
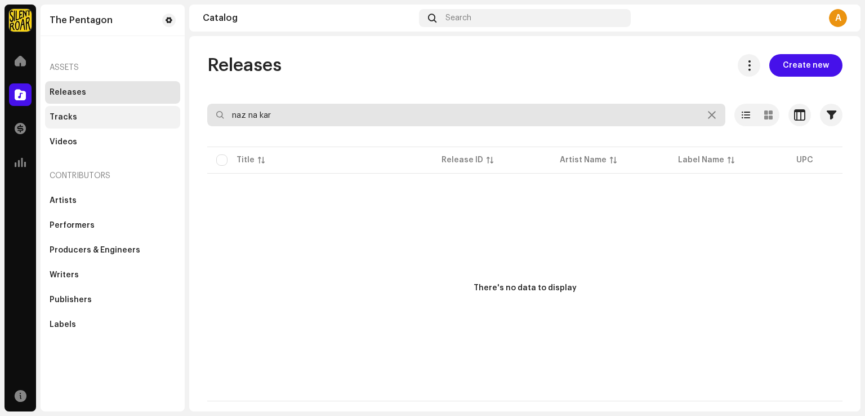
drag, startPoint x: 328, startPoint y: 117, endPoint x: 86, endPoint y: 113, distance: 242.7
click at [98, 113] on div "The Pentagon Home Catalog Transactions Analytics Resources The Pentagon Assets …" at bounding box center [432, 208] width 865 height 416
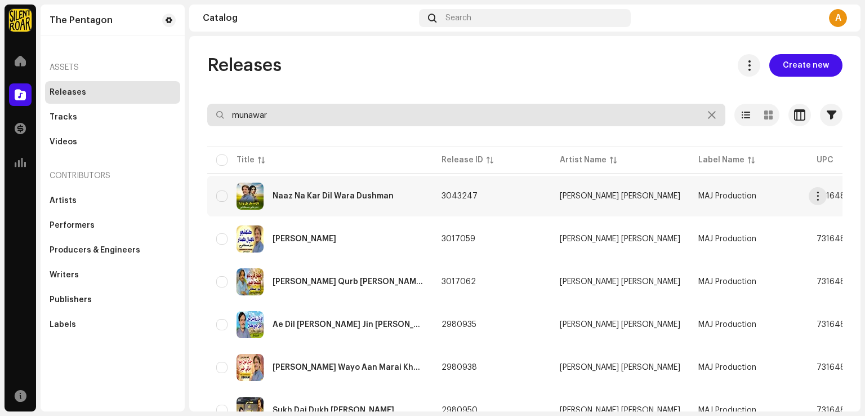
type input "munawar"
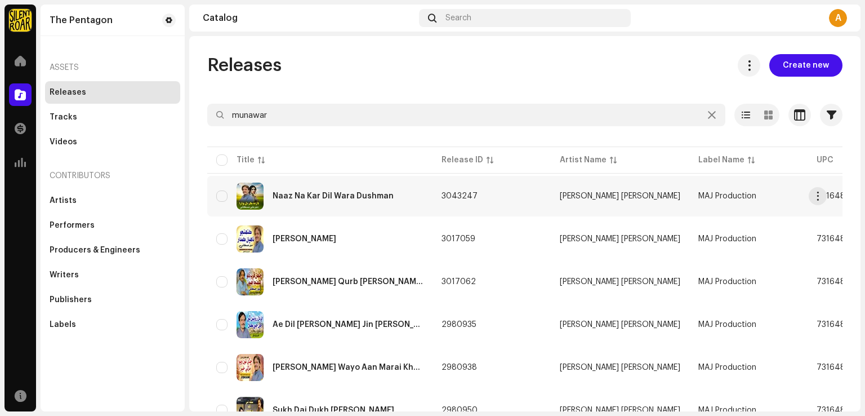
click at [313, 199] on div "Naaz Na Kar Dil Wara Dushman" at bounding box center [319, 195] width 207 height 27
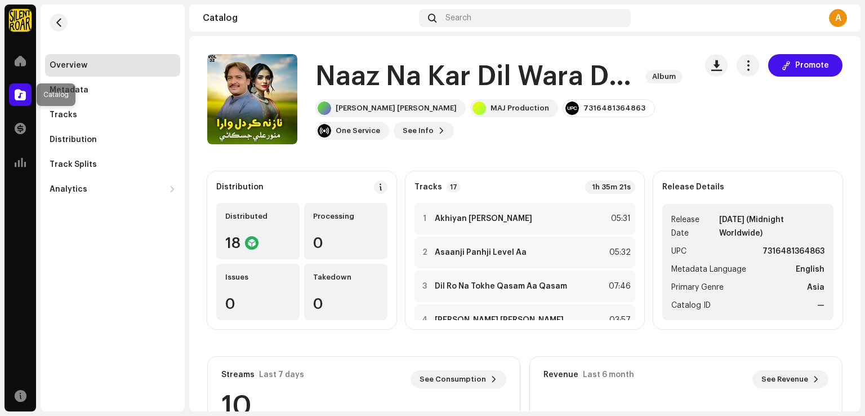
click at [26, 93] on div at bounding box center [20, 94] width 23 height 23
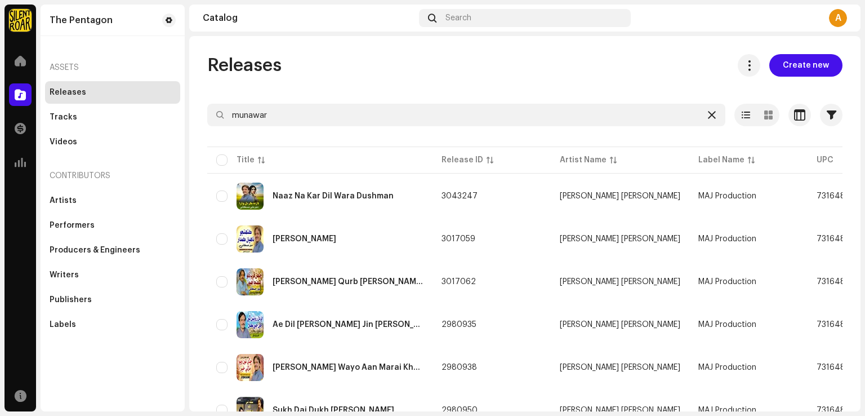
click at [708, 118] on icon at bounding box center [712, 114] width 8 height 9
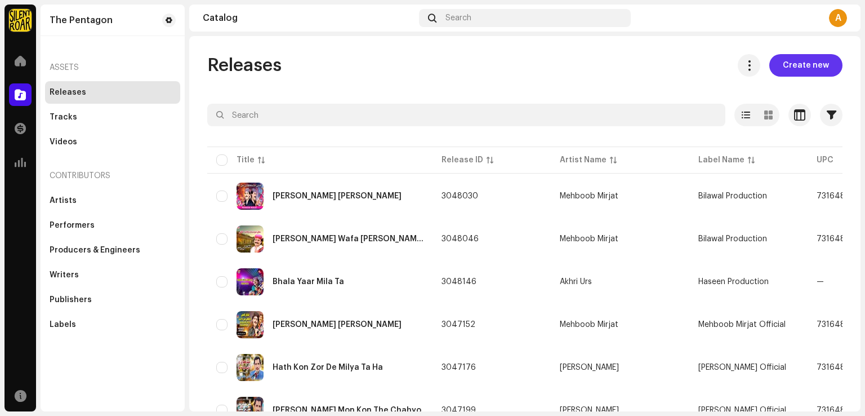
click at [816, 69] on span "Create new" at bounding box center [806, 65] width 46 height 23
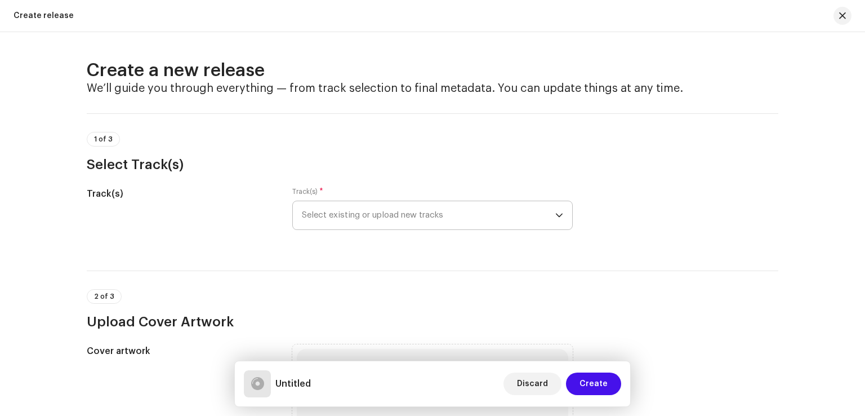
click at [481, 216] on span "Select existing or upload new tracks" at bounding box center [428, 215] width 253 height 28
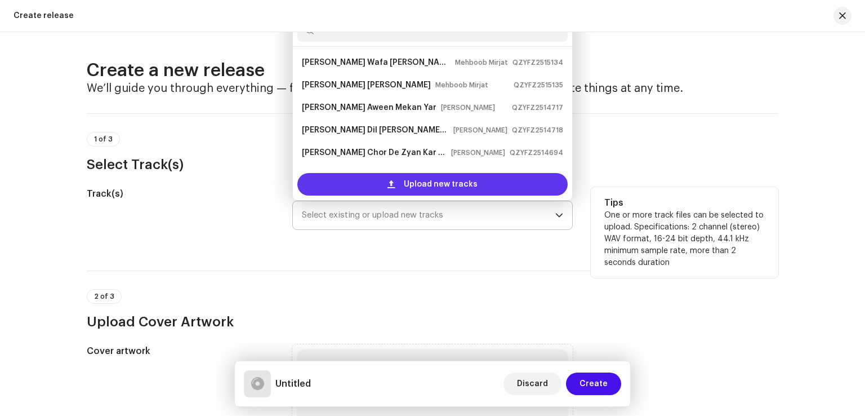
click at [457, 185] on span "Upload new tracks" at bounding box center [441, 184] width 74 height 23
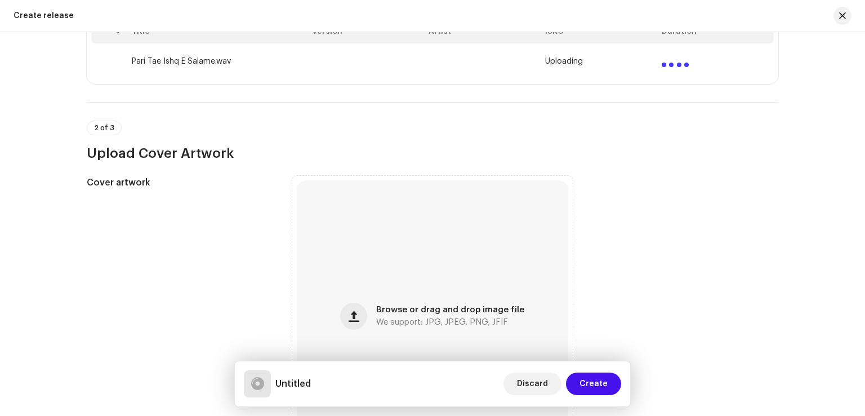
scroll to position [338, 0]
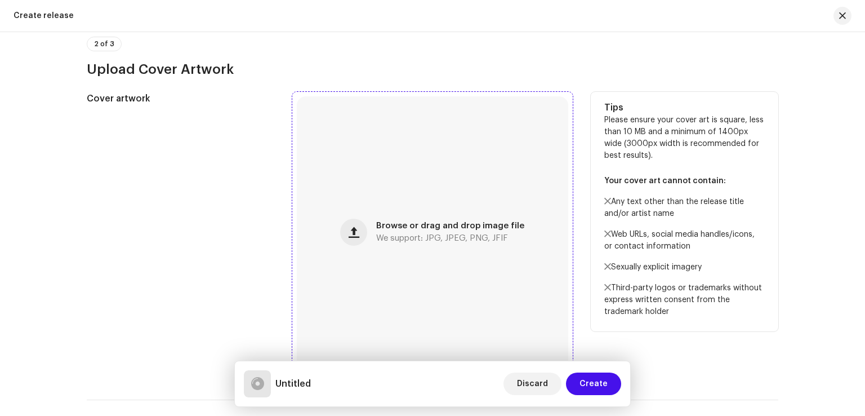
click at [481, 245] on div "Browse or drag and drop image file We support: JPG, JPEG, PNG, JFIF" at bounding box center [432, 231] width 271 height 271
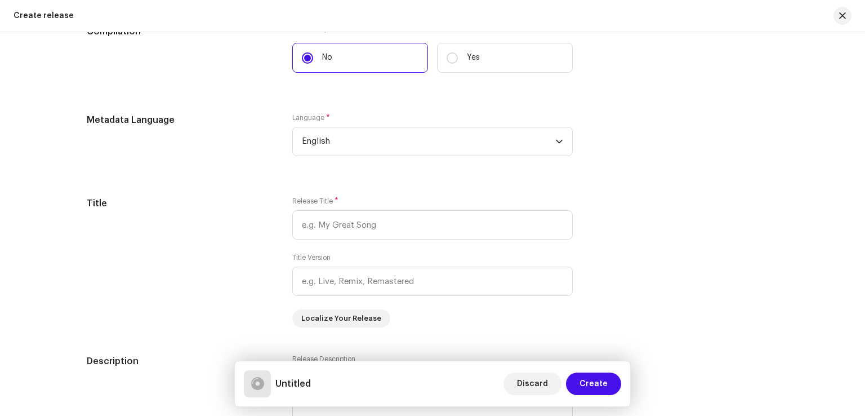
scroll to position [957, 0]
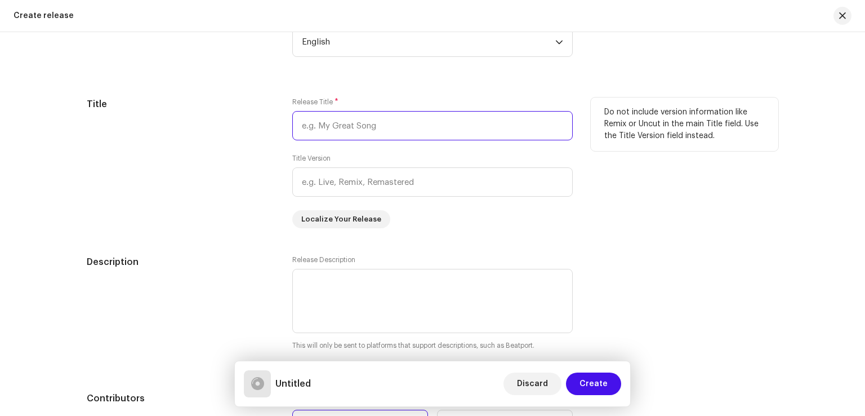
click at [430, 120] on input "text" at bounding box center [432, 125] width 280 height 29
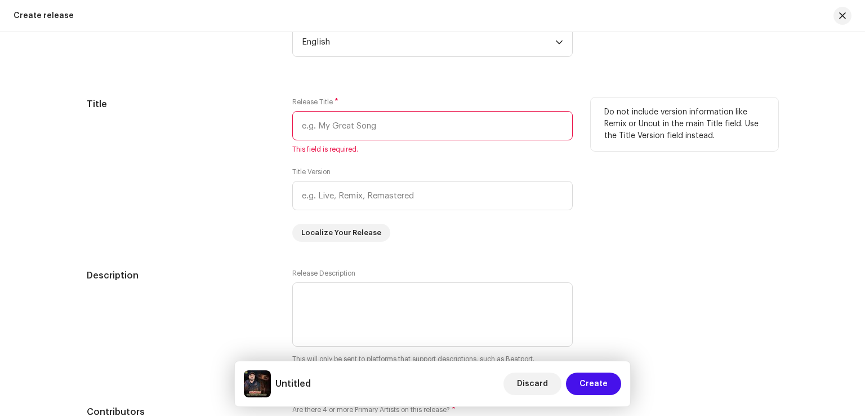
paste input "Pari Tae Ishq E Salame"
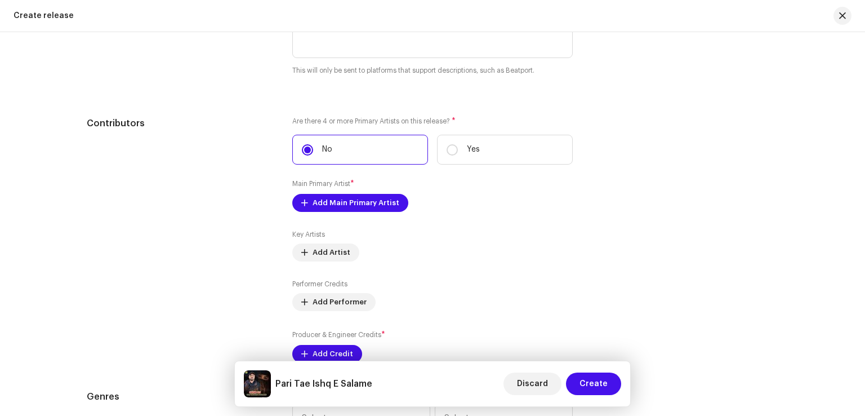
scroll to position [1239, 0]
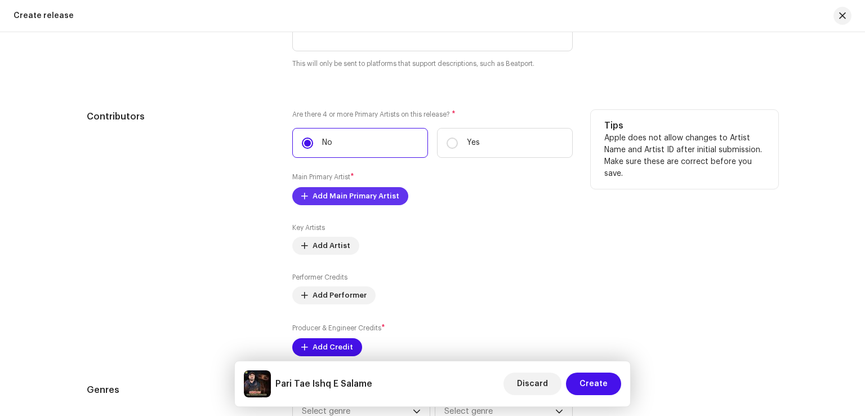
type input "Pari Tae Ishq E Salame"
click at [358, 199] on span "Add Main Primary Artist" at bounding box center [355, 196] width 87 height 23
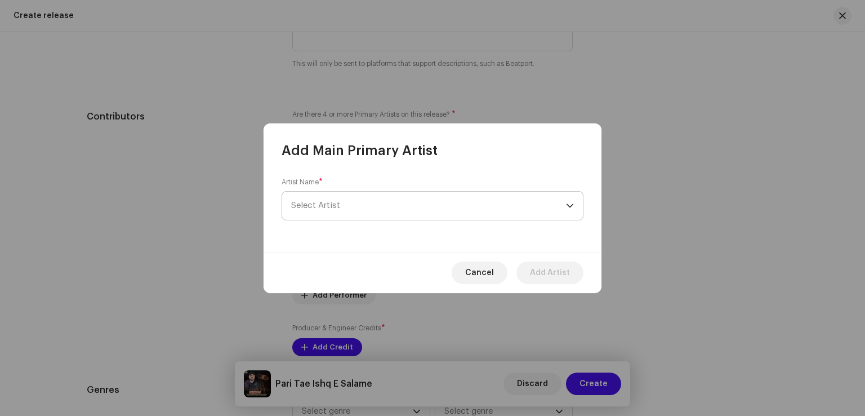
click at [377, 210] on span "Select Artist" at bounding box center [428, 205] width 275 height 28
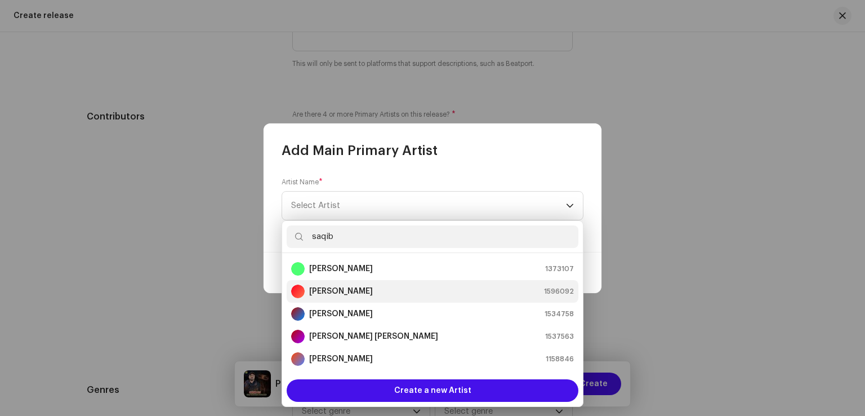
type input "saqib"
click at [345, 288] on div "Saqib Dj 1596092" at bounding box center [432, 291] width 283 height 14
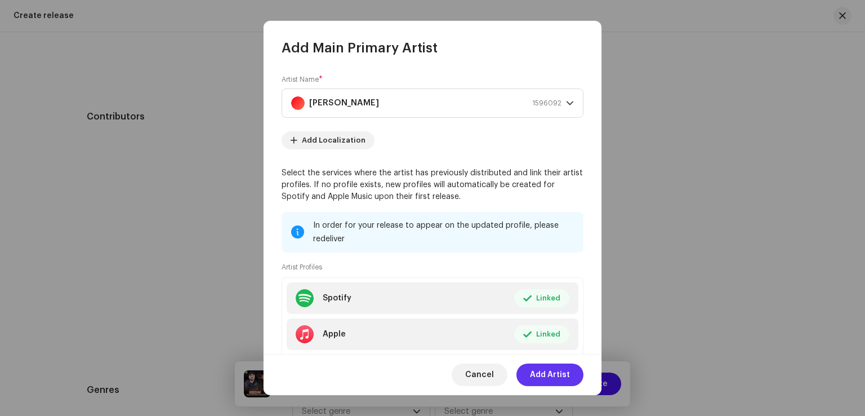
click at [547, 376] on span "Add Artist" at bounding box center [550, 374] width 40 height 23
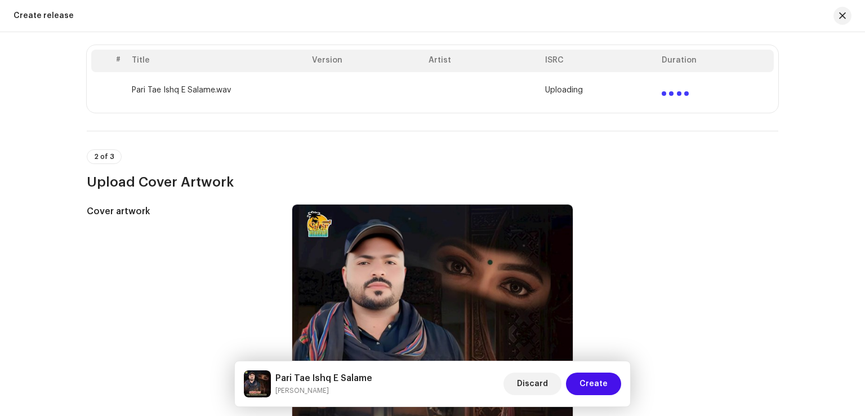
scroll to position [0, 0]
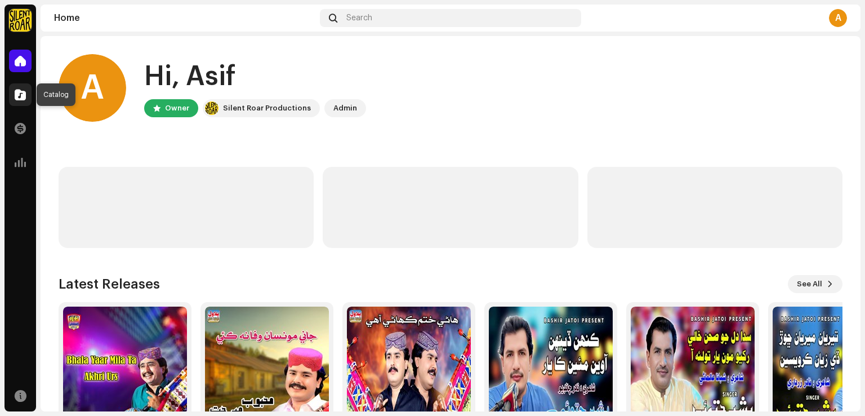
click at [18, 97] on span at bounding box center [20, 94] width 11 height 9
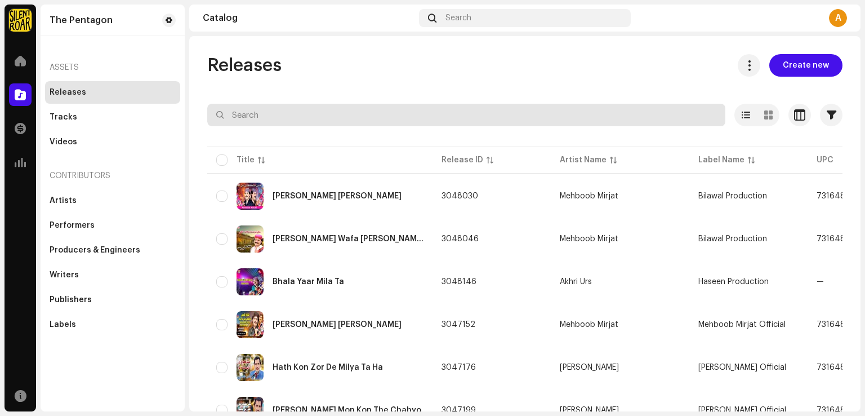
click at [352, 114] on input "text" at bounding box center [466, 115] width 518 height 23
click at [352, 114] on input "[PERSON_NAME]" at bounding box center [466, 115] width 518 height 23
click at [312, 115] on input "[PERSON_NAME]" at bounding box center [466, 115] width 518 height 23
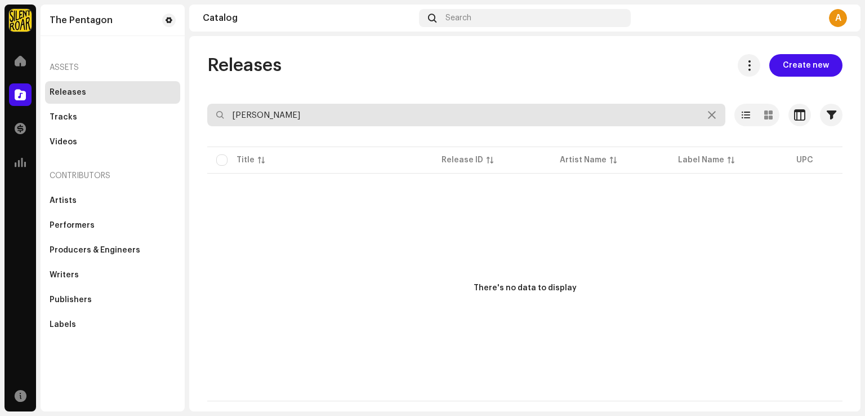
click at [327, 113] on input "[PERSON_NAME]" at bounding box center [466, 115] width 518 height 23
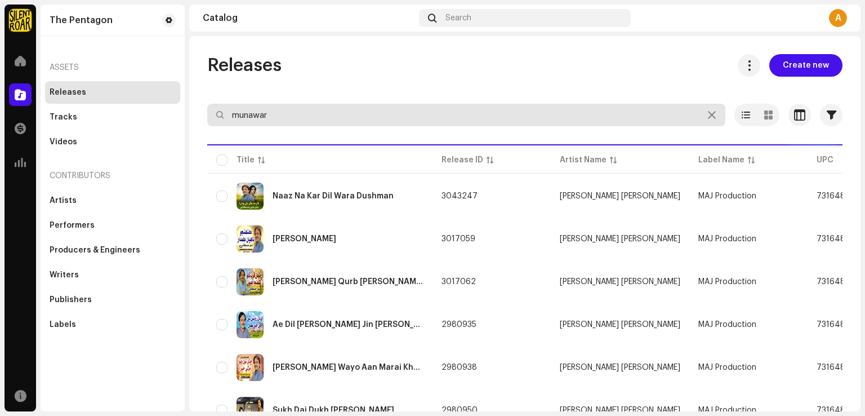
type input "munawar"
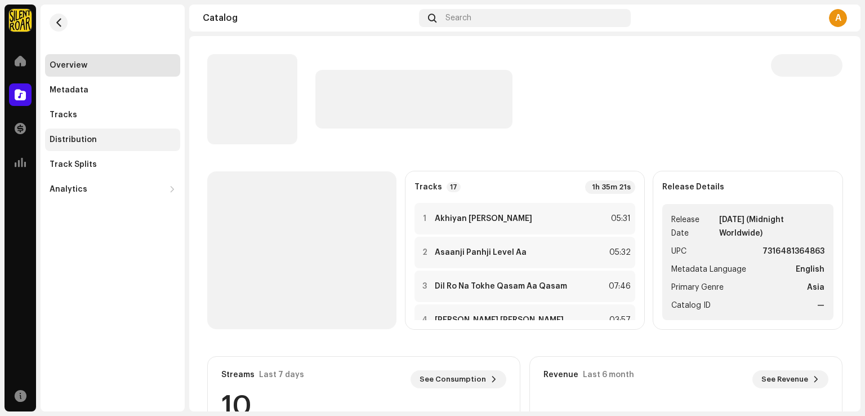
click at [90, 139] on div "Distribution" at bounding box center [73, 139] width 47 height 9
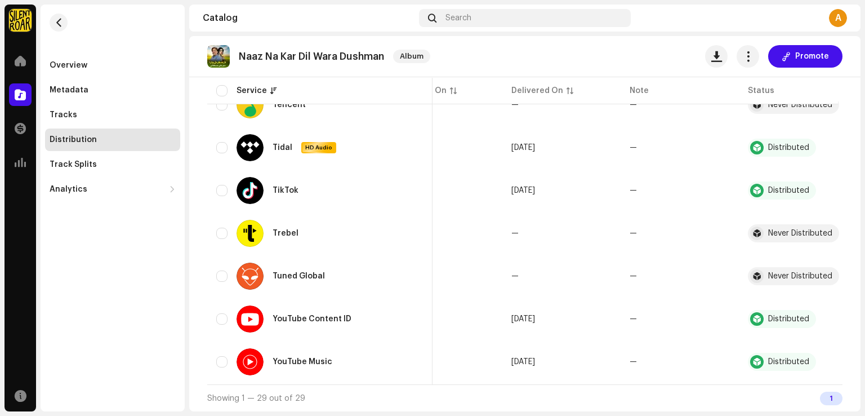
scroll to position [0, 68]
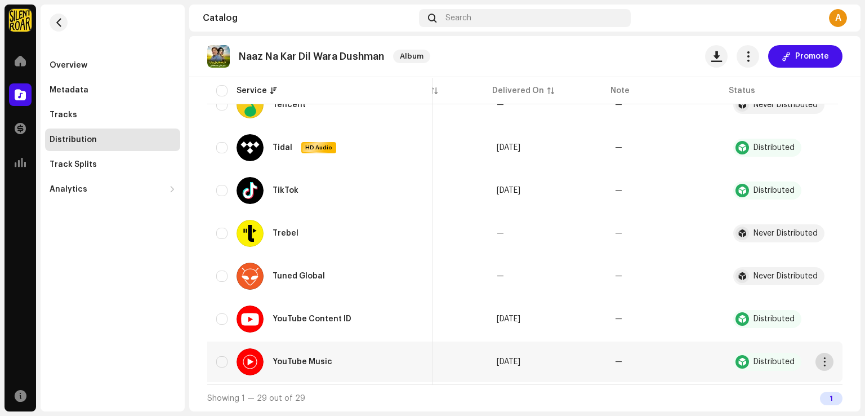
click at [820, 357] on span "button" at bounding box center [824, 361] width 8 height 9
click at [520, 360] on span "[DATE]" at bounding box center [509, 362] width 24 height 8
click at [642, 365] on td "—" at bounding box center [665, 361] width 118 height 41
click at [820, 360] on span "button" at bounding box center [824, 361] width 8 height 9
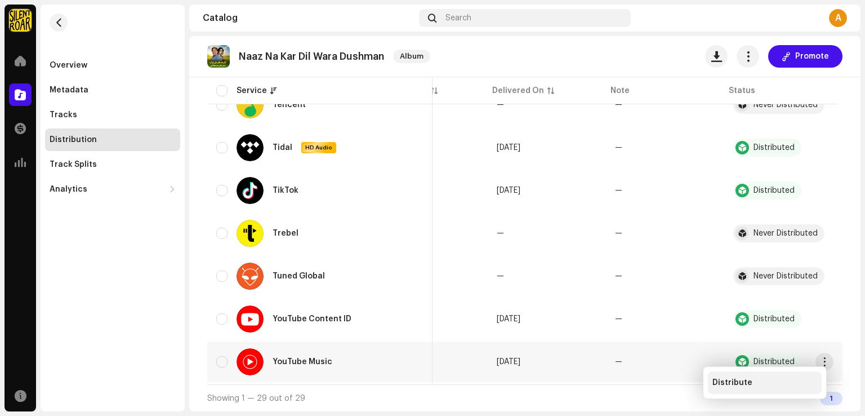
click at [749, 381] on span "Distribute" at bounding box center [732, 382] width 40 height 9
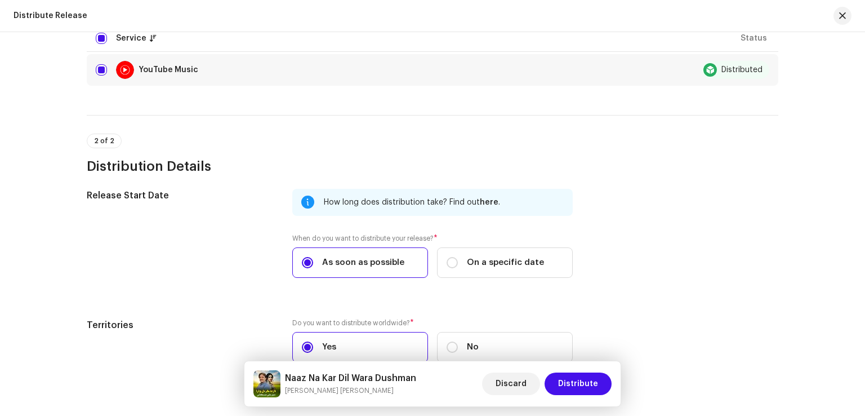
scroll to position [0, 0]
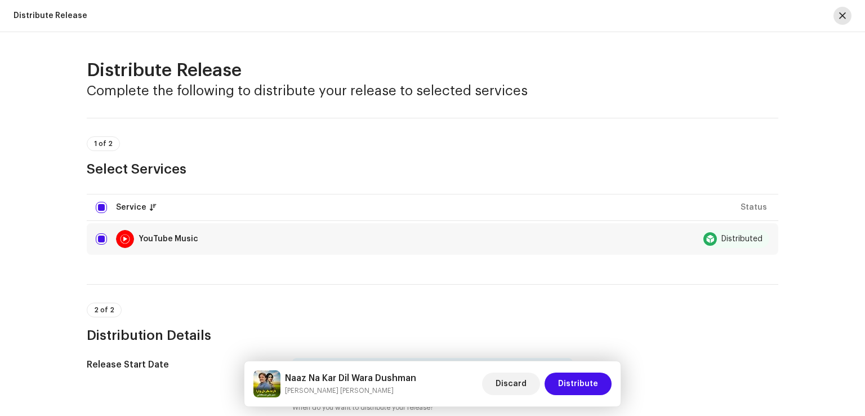
click at [842, 14] on span "button" at bounding box center [842, 15] width 7 height 9
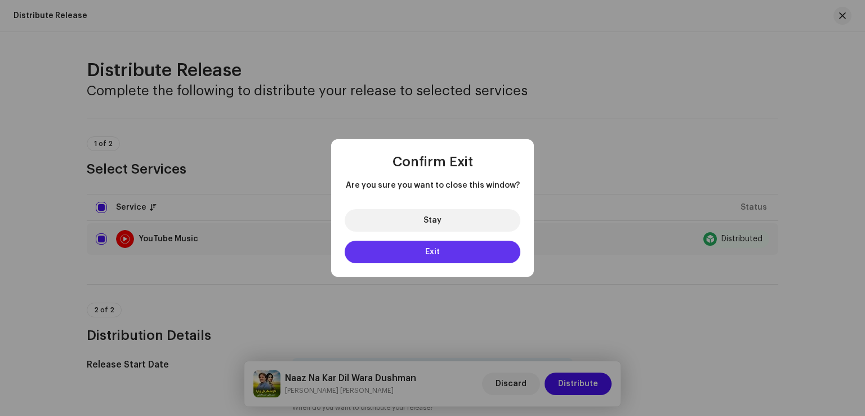
click at [440, 248] on button "Exit" at bounding box center [433, 251] width 176 height 23
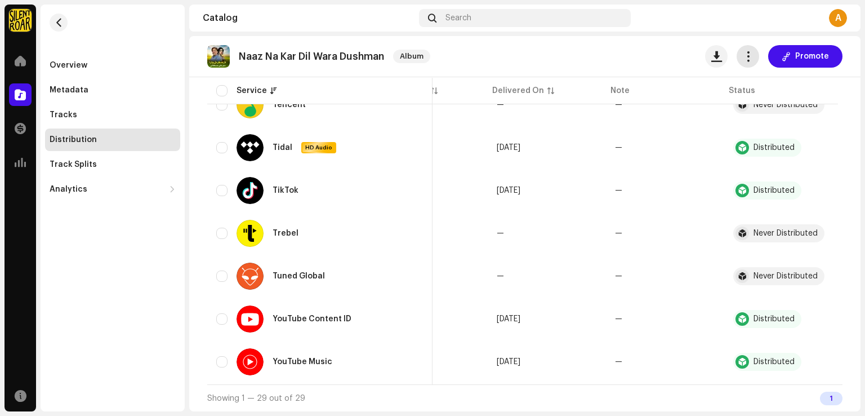
click at [744, 62] on button "button" at bounding box center [747, 56] width 23 height 23
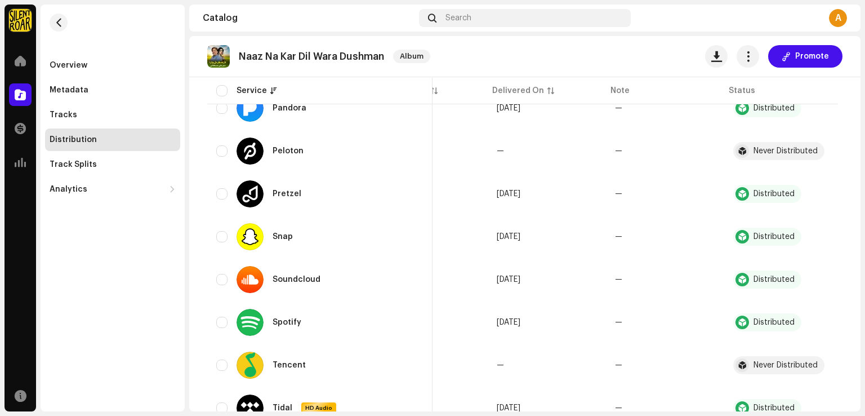
scroll to position [840, 0]
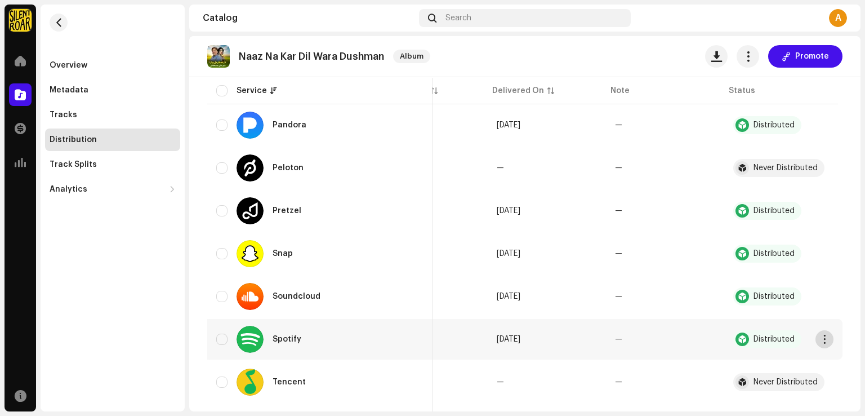
click at [822, 340] on button "button" at bounding box center [824, 339] width 18 height 18
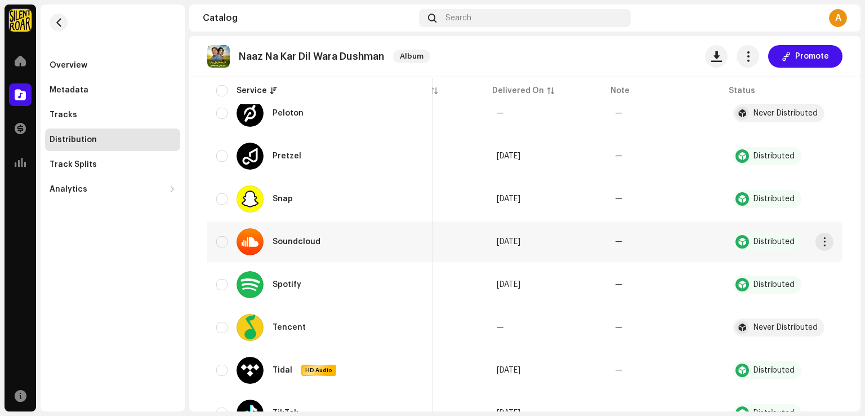
scroll to position [896, 0]
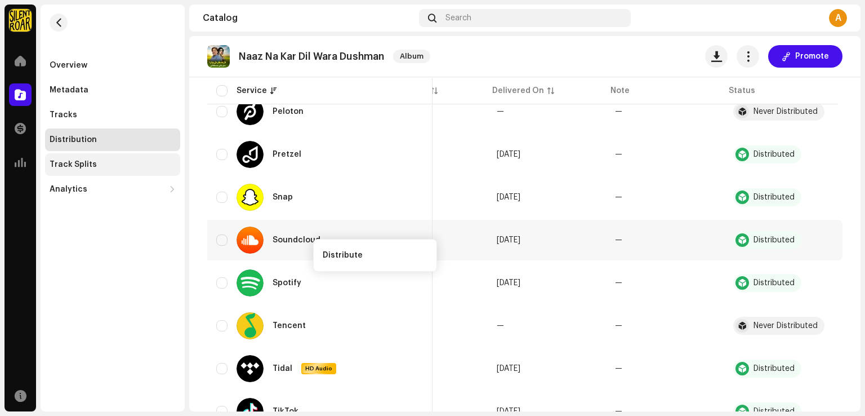
click at [93, 157] on div "Track Splits" at bounding box center [112, 164] width 135 height 23
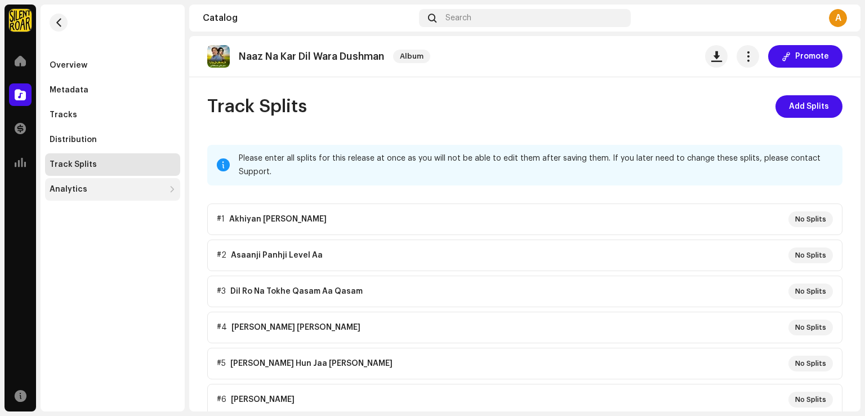
click at [81, 186] on div "Analytics" at bounding box center [69, 189] width 38 height 9
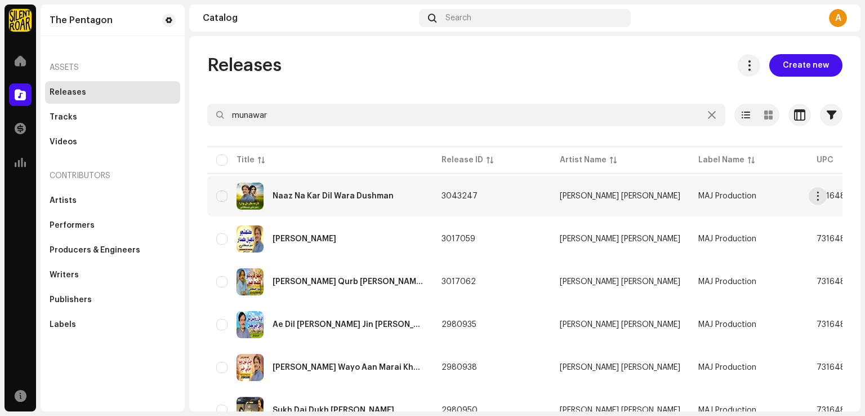
click at [319, 197] on div "Naaz Na Kar Dil Wara Dushman" at bounding box center [333, 196] width 121 height 8
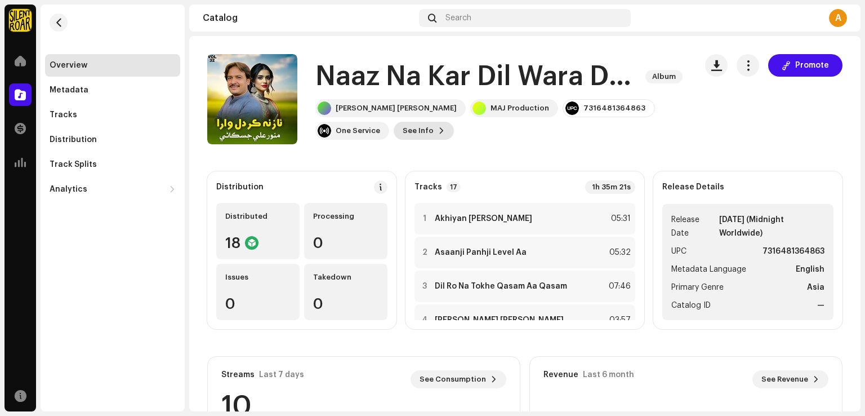
click at [438, 128] on span at bounding box center [441, 130] width 7 height 9
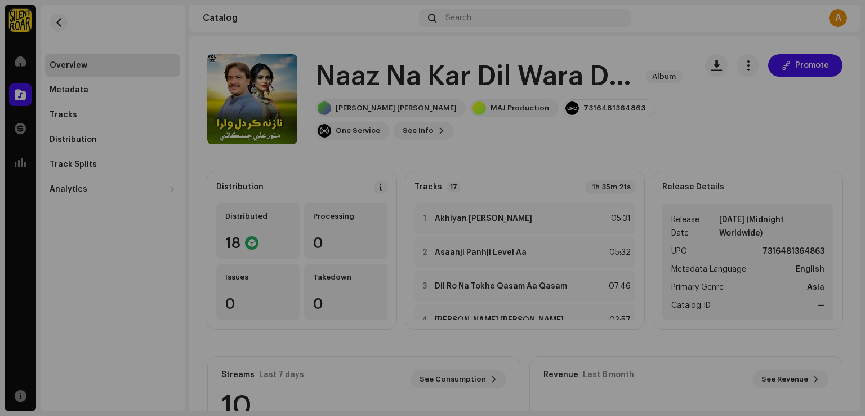
click at [162, 45] on div "Naaz Na Kar Dil Wara Dushman 3043247 Metadata Distribution Metadata Language En…" at bounding box center [432, 208] width 865 height 416
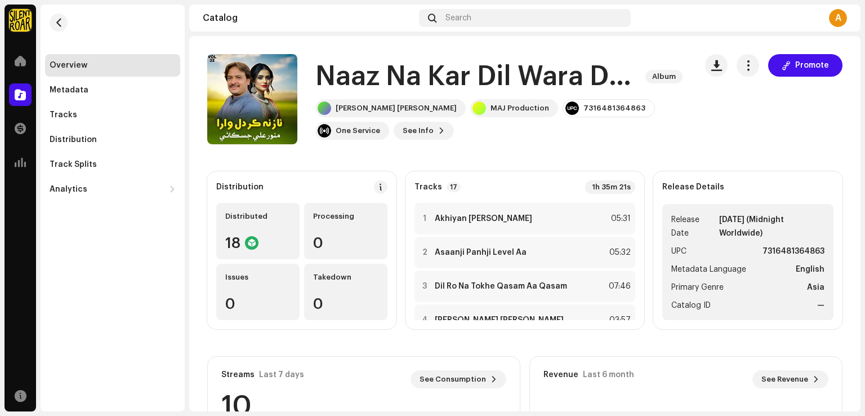
scroll to position [1, 0]
click at [78, 112] on div "Tracks" at bounding box center [113, 114] width 126 height 9
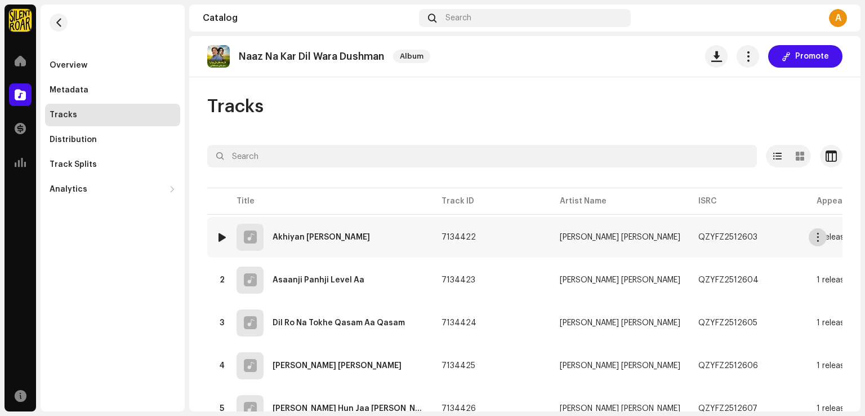
click at [819, 238] on span "button" at bounding box center [818, 237] width 8 height 9
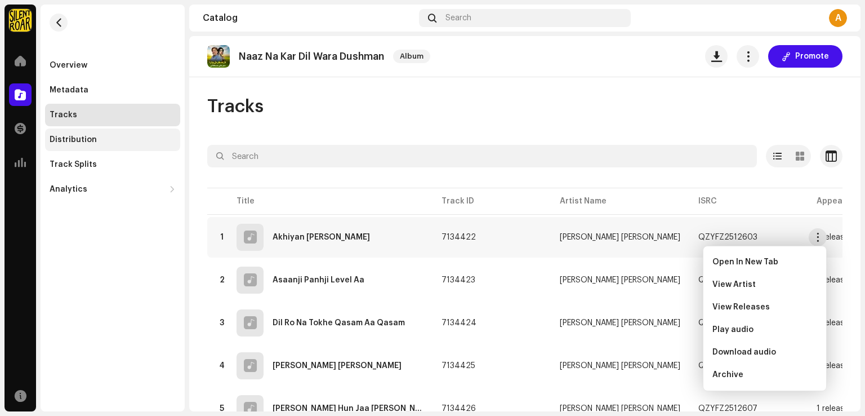
click at [92, 144] on div "Distribution" at bounding box center [73, 139] width 47 height 9
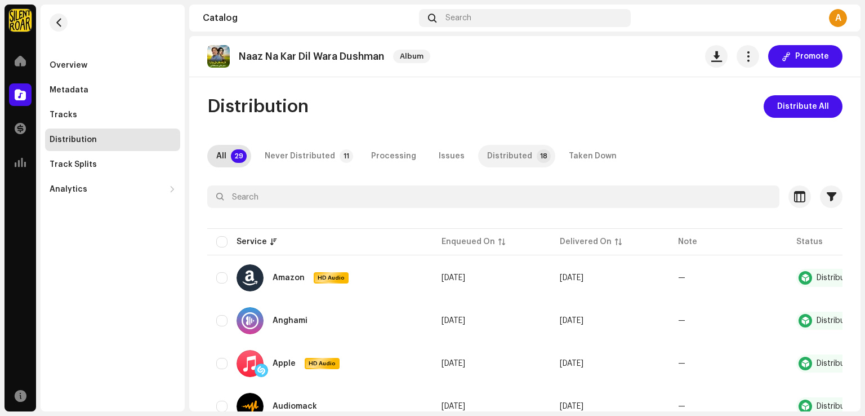
click at [500, 156] on div "Distributed" at bounding box center [509, 156] width 45 height 23
click at [820, 281] on span "button" at bounding box center [818, 277] width 8 height 9
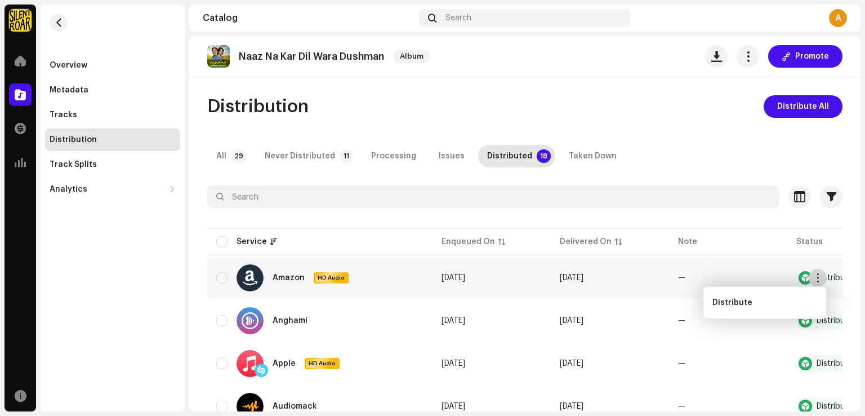
click at [820, 281] on span "button" at bounding box center [818, 277] width 8 height 9
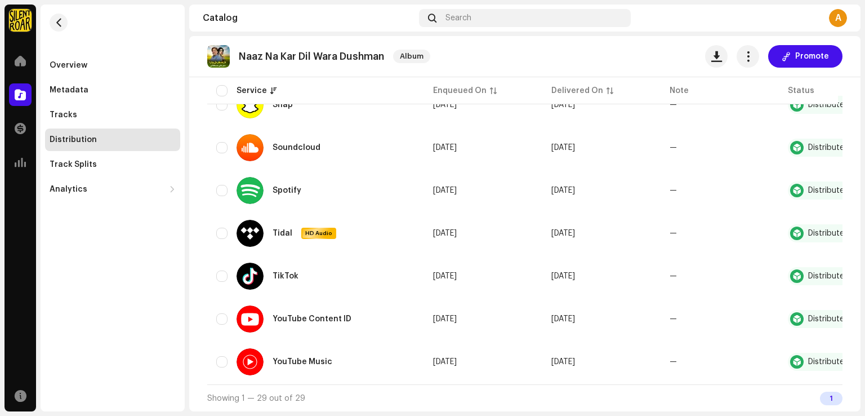
scroll to position [0, 68]
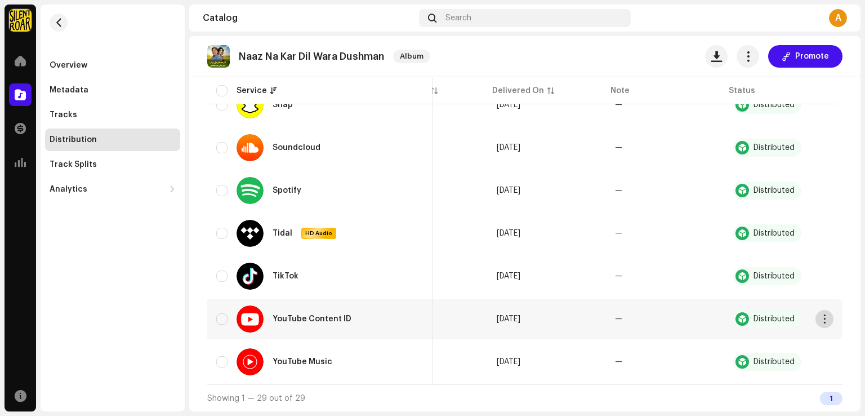
click at [821, 314] on span "button" at bounding box center [824, 318] width 8 height 9
click at [823, 187] on button "button" at bounding box center [824, 190] width 18 height 18
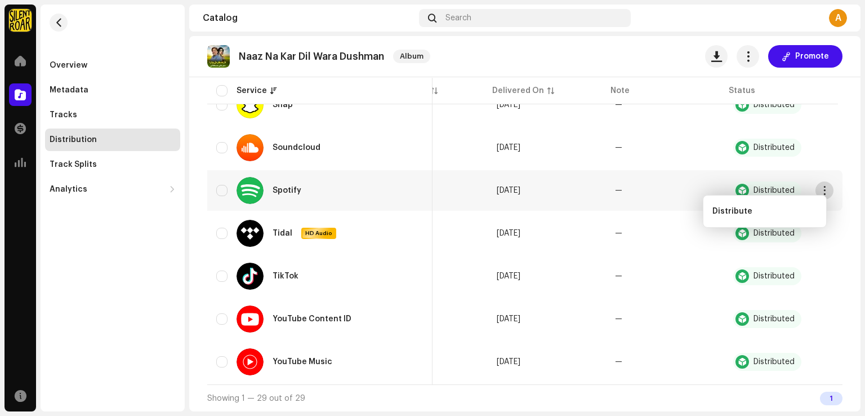
click at [821, 187] on span "button" at bounding box center [824, 190] width 8 height 9
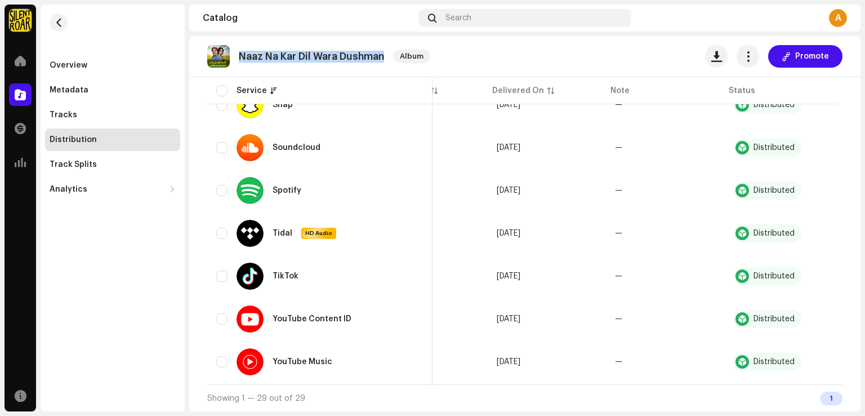
drag, startPoint x: 239, startPoint y: 57, endPoint x: 389, endPoint y: 55, distance: 149.8
click at [389, 55] on div "Naaz Na Kar Dil Wara Dushman Album" at bounding box center [320, 56] width 227 height 23
click at [473, 57] on div "Naaz Na Kar Dil Wara Dushman Album Promote" at bounding box center [524, 56] width 635 height 23
